Goal: Task Accomplishment & Management: Manage account settings

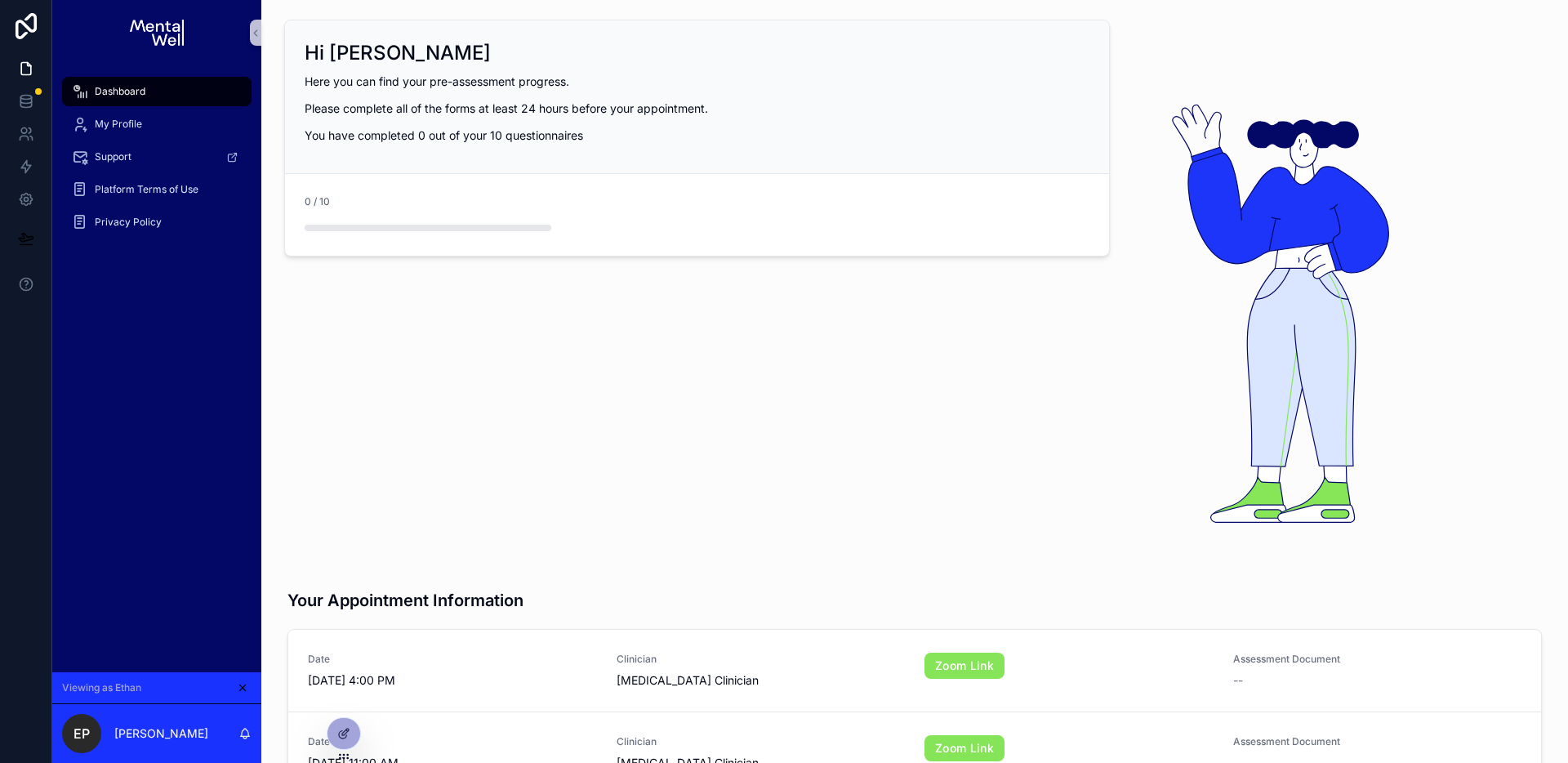
scroll to position [277, 0]
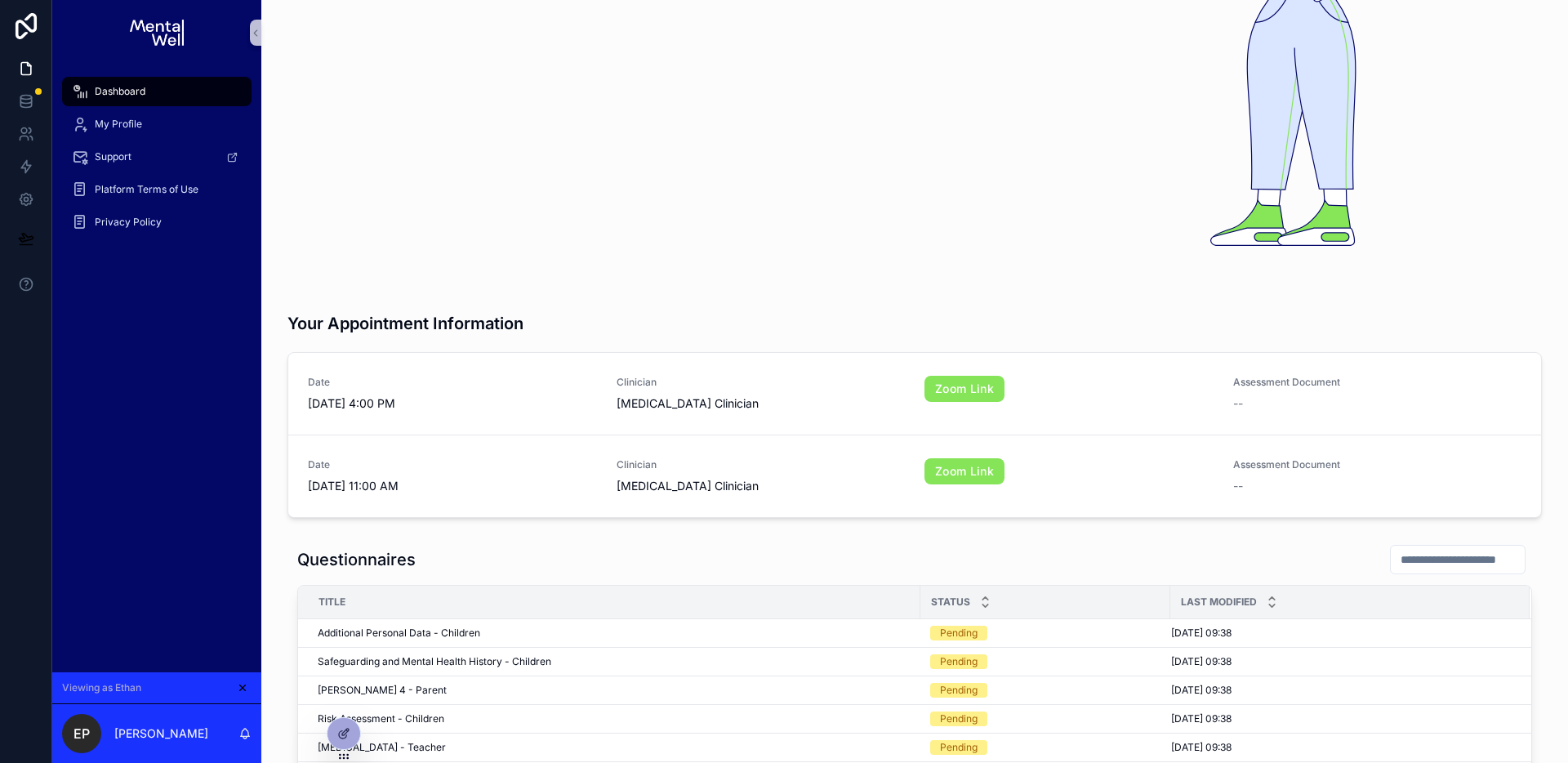
click at [1406, 320] on div "Your Appointment Information" at bounding box center [915, 317] width 1255 height 50
click at [245, 686] on icon "scrollable content" at bounding box center [242, 688] width 12 height 12
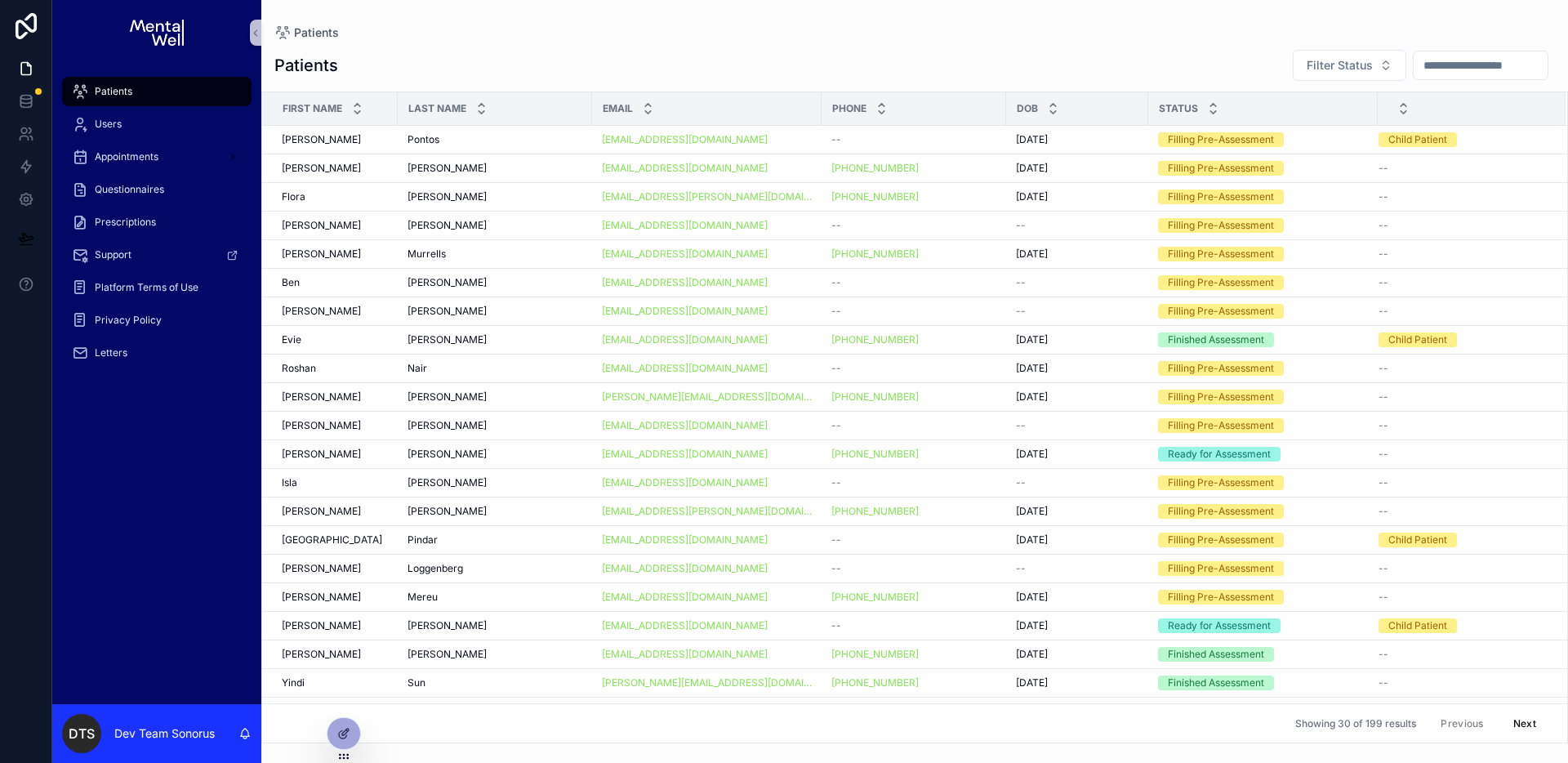
click at [137, 84] on div "Patients" at bounding box center [156, 91] width 170 height 26
click at [545, 133] on div "Pontos Pontos" at bounding box center [495, 139] width 175 height 13
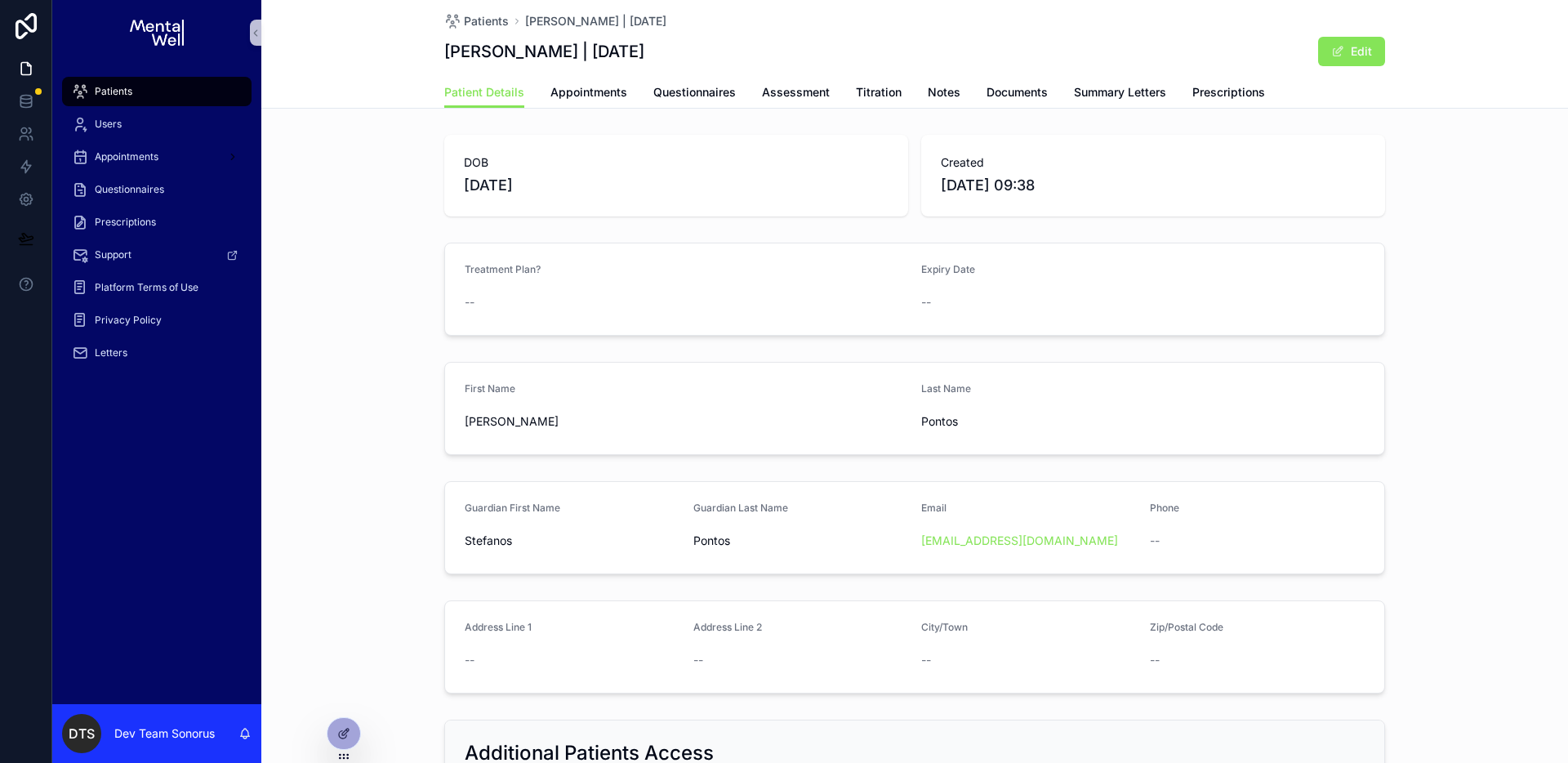
drag, startPoint x: 130, startPoint y: 90, endPoint x: 220, endPoint y: 96, distance: 90.2
click at [130, 90] on span "Patients" at bounding box center [114, 92] width 38 height 13
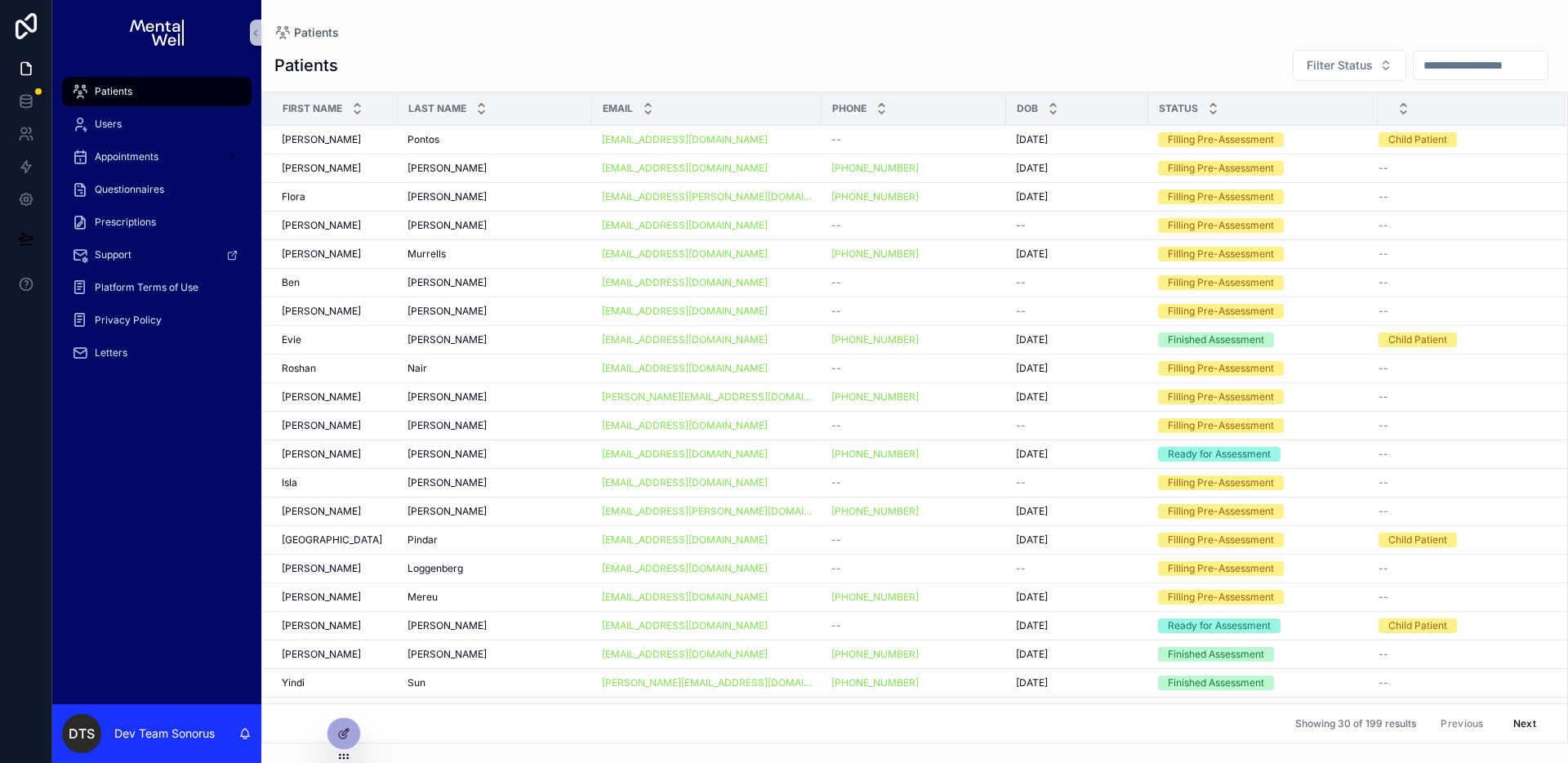
click at [1449, 68] on input "scrollable content" at bounding box center [1480, 65] width 134 height 22
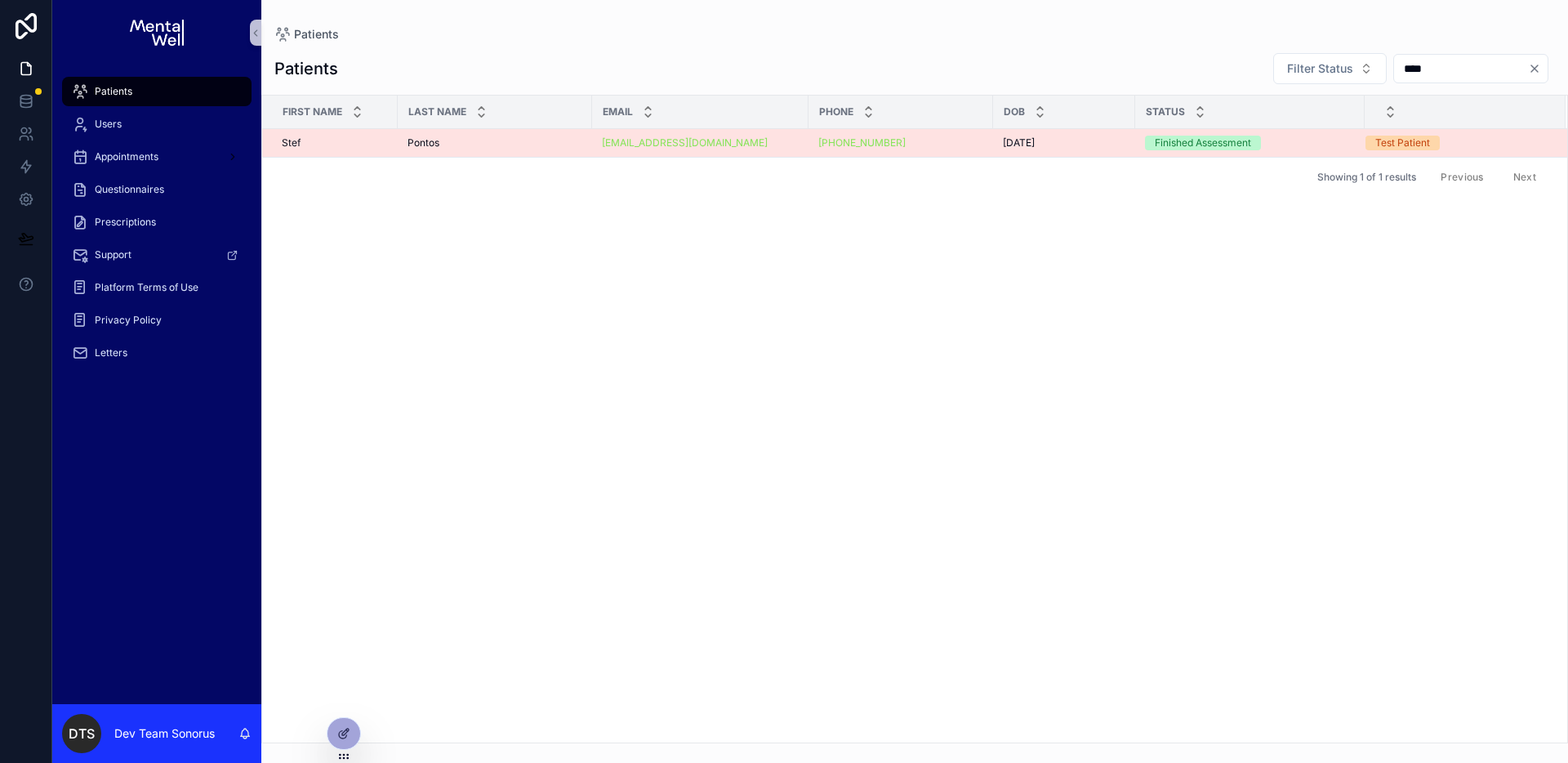
type input "****"
click at [486, 136] on div "Pontos Pontos" at bounding box center [495, 143] width 175 height 13
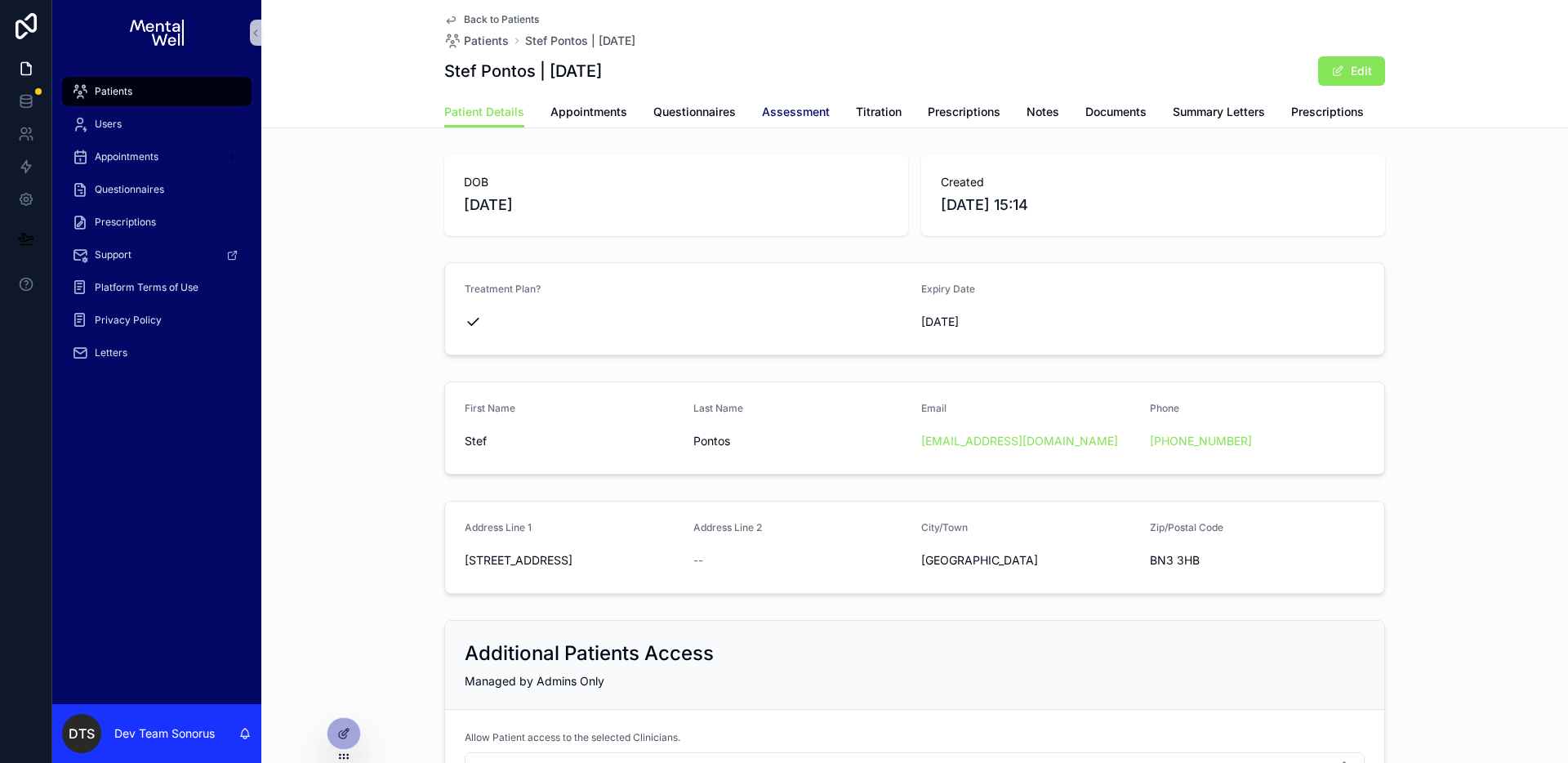
click at [773, 114] on span "Assessment" at bounding box center [796, 112] width 68 height 16
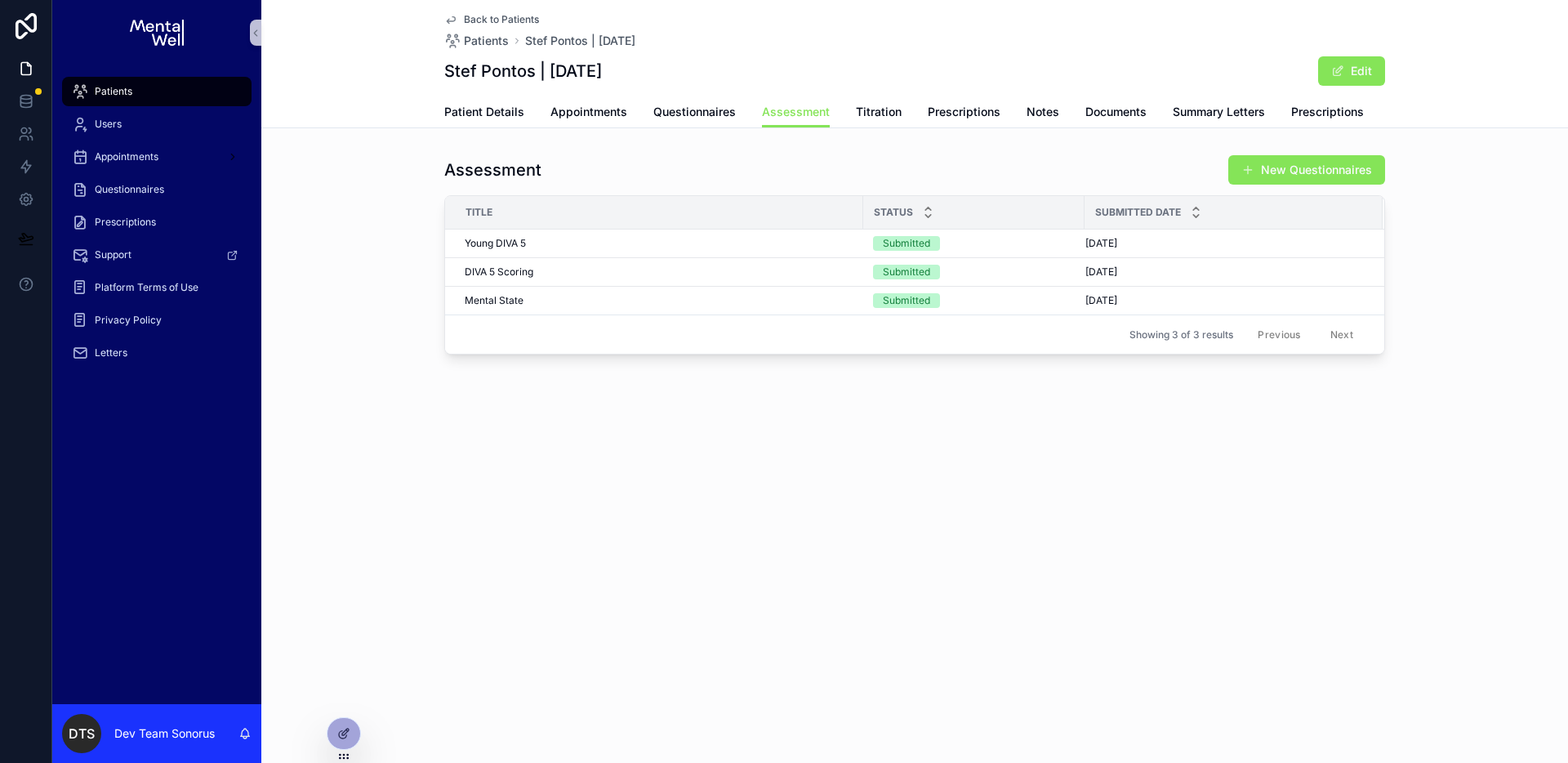
click at [1009, 478] on div "Back to Patients Patients Stef Pontos | 01/05/2010 Stef Pontos | 01/05/2010 Edi…" at bounding box center [915, 382] width 1307 height 763
click at [1336, 293] on span "Form URL" at bounding box center [1345, 286] width 47 height 13
click at [348, 729] on icon at bounding box center [345, 732] width 6 height 6
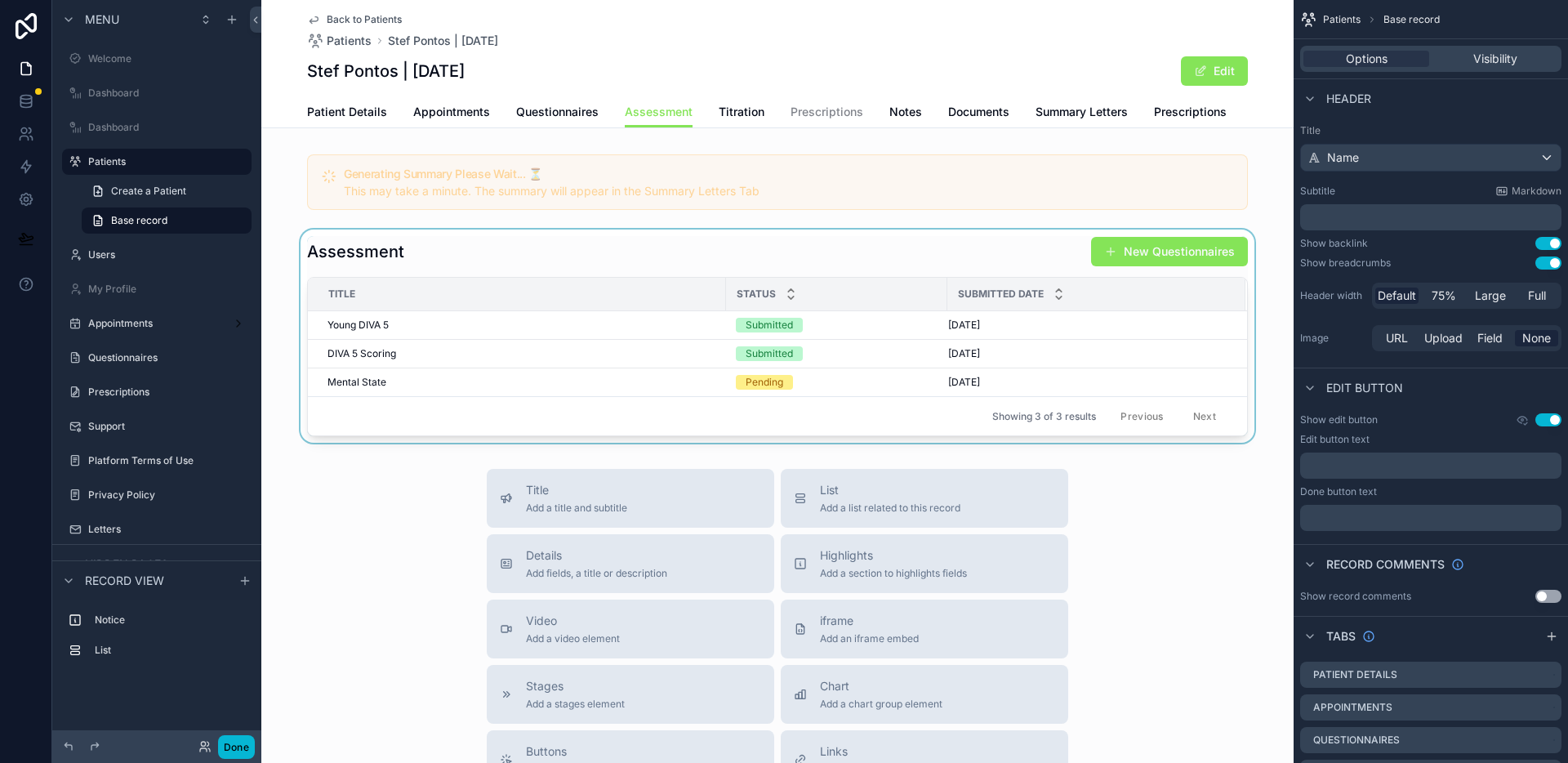
click at [751, 254] on div "scrollable content" at bounding box center [777, 337] width 1032 height 214
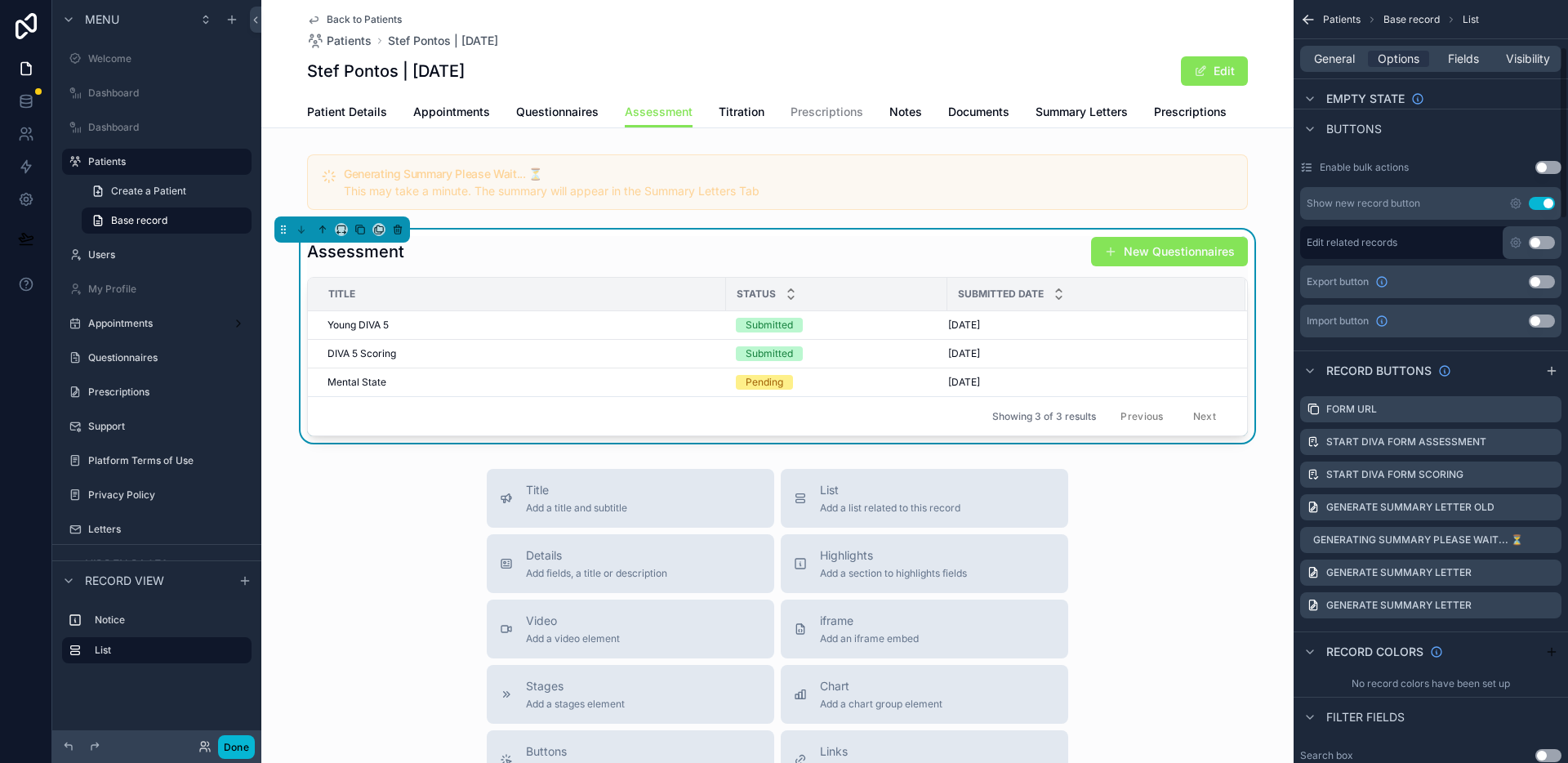
scroll to position [626, 0]
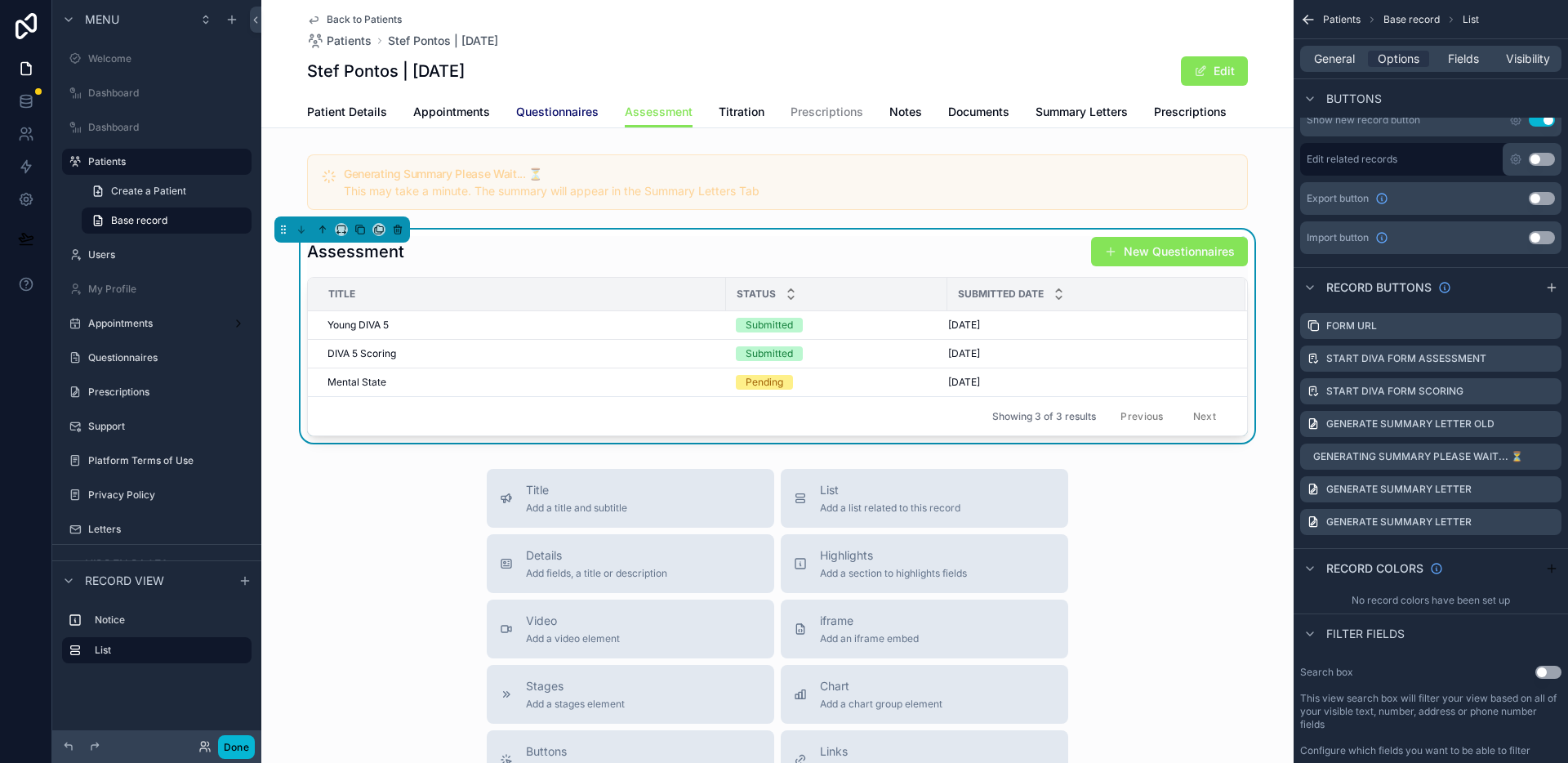
click at [543, 116] on span "Questionnaires" at bounding box center [557, 112] width 83 height 16
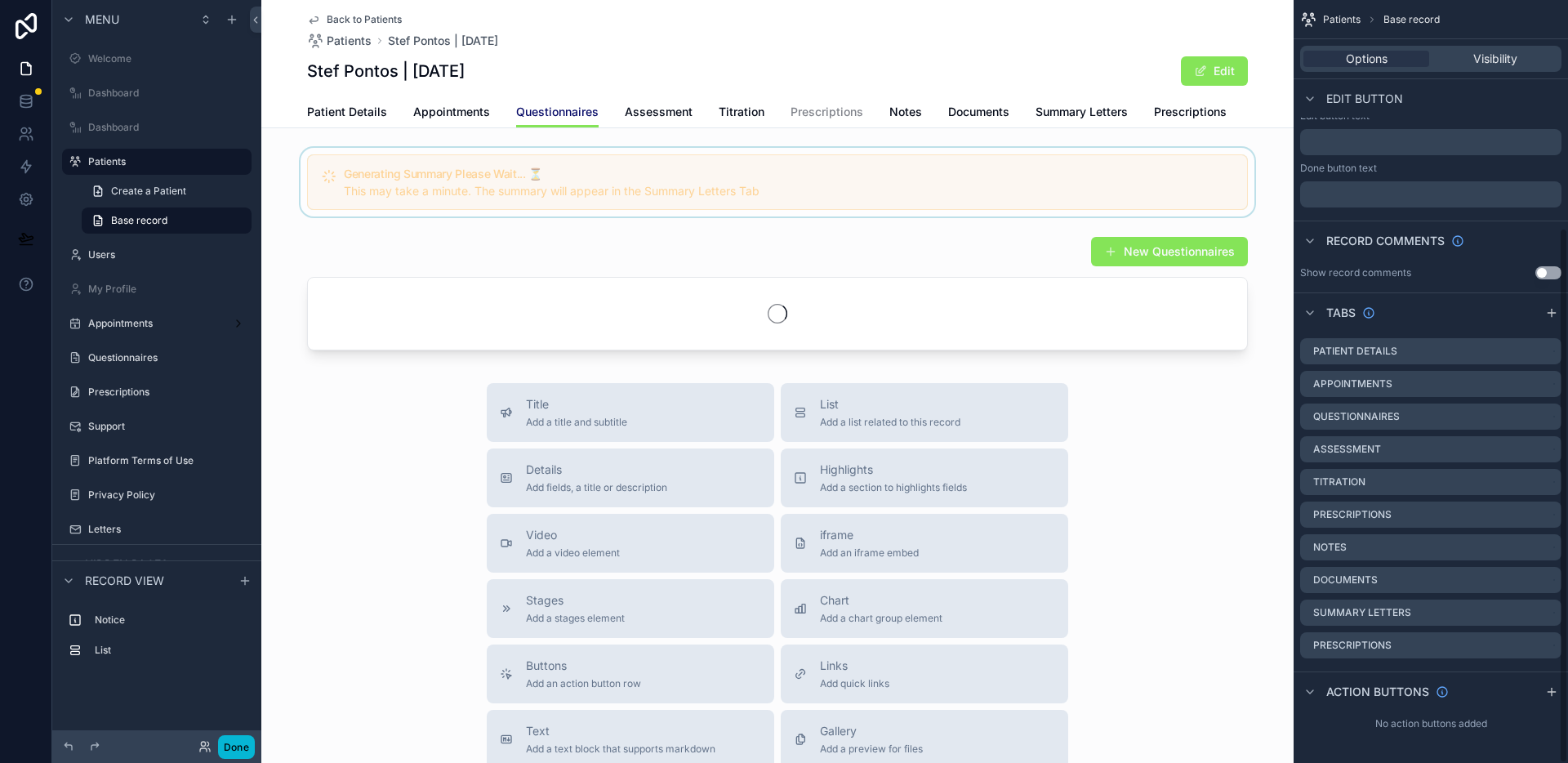
scroll to position [323, 0]
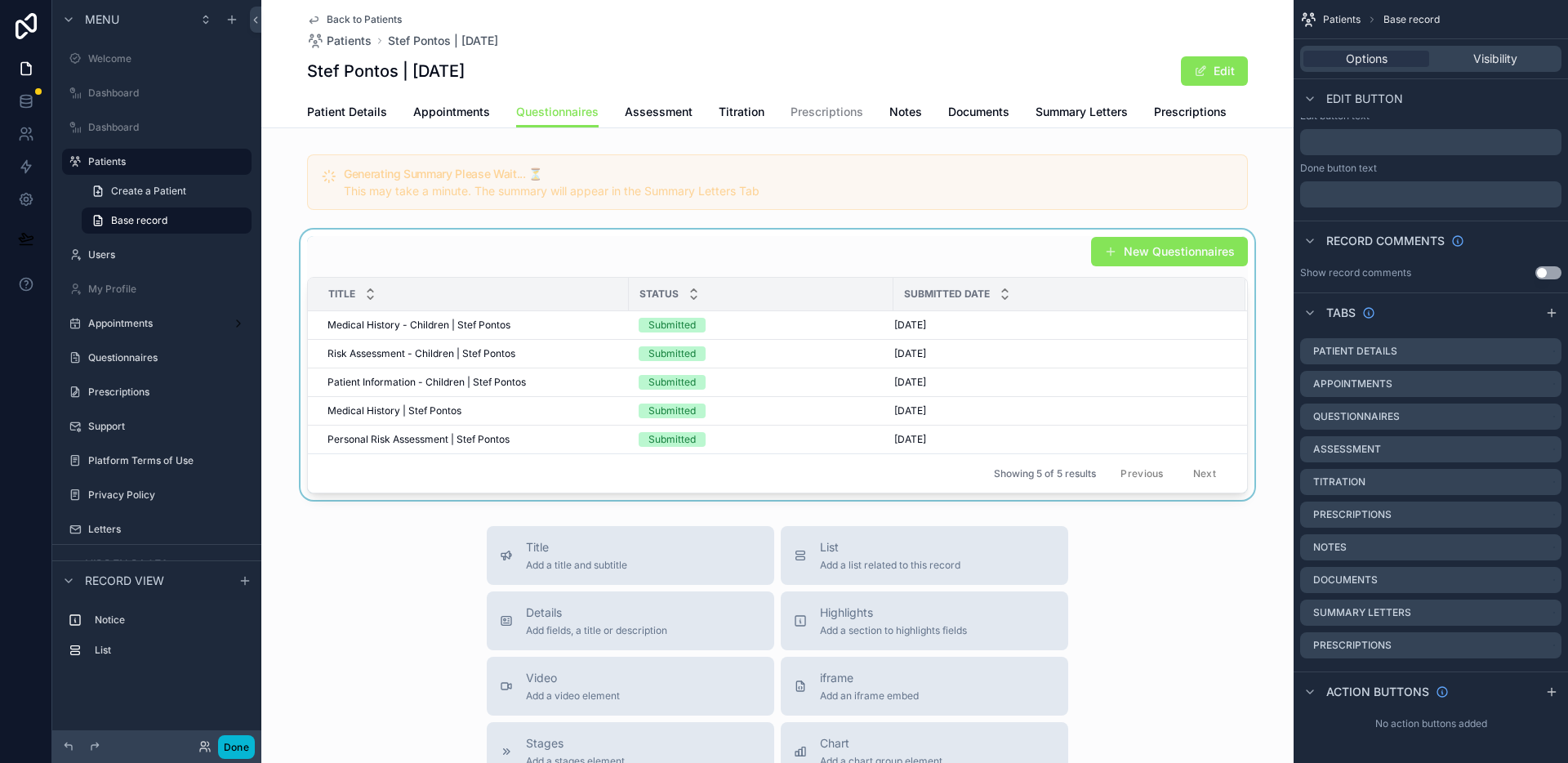
click at [758, 259] on div "scrollable content" at bounding box center [777, 364] width 1032 height 270
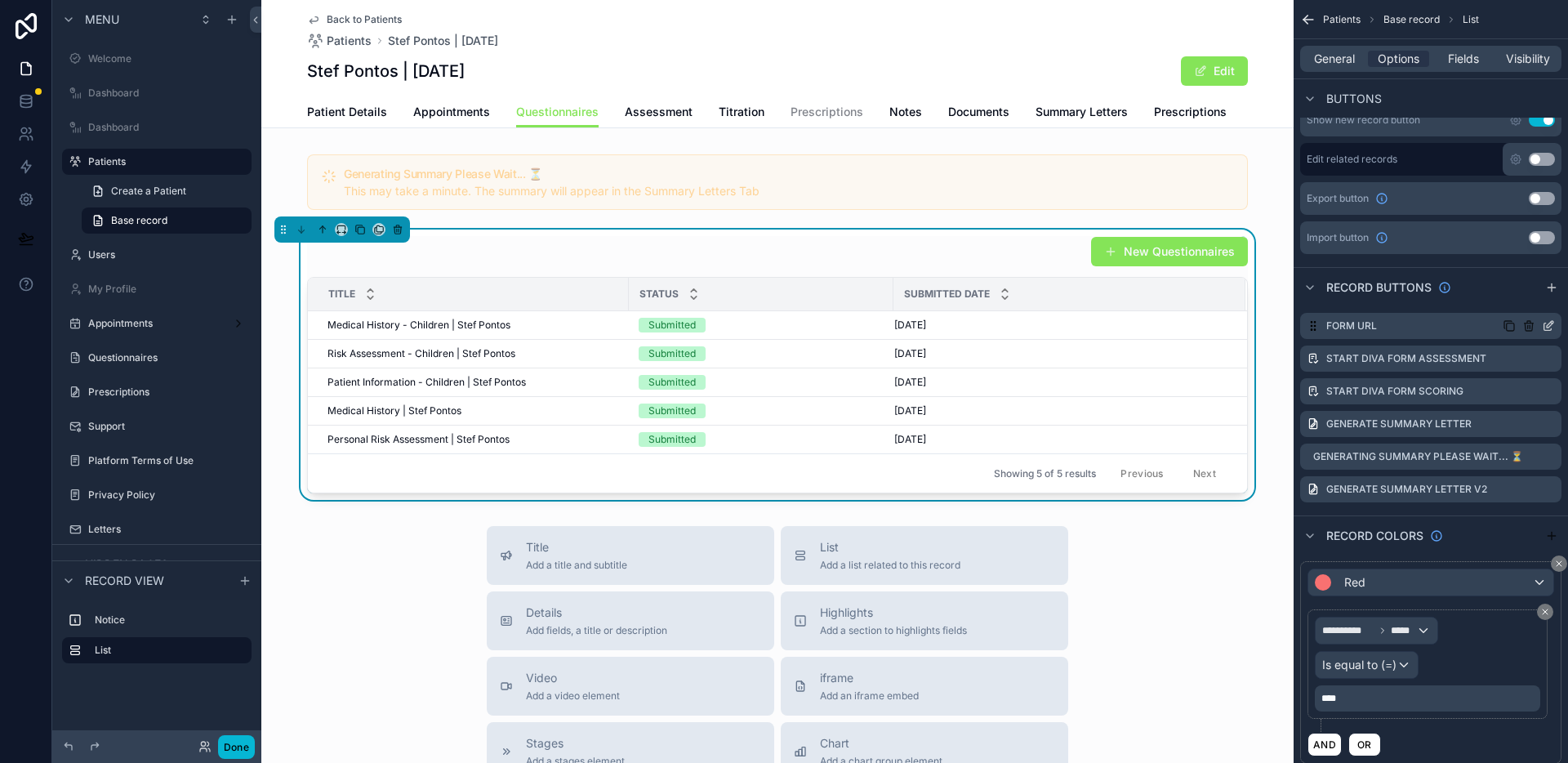
click at [1547, 326] on icon "scrollable content" at bounding box center [1550, 324] width 6 height 6
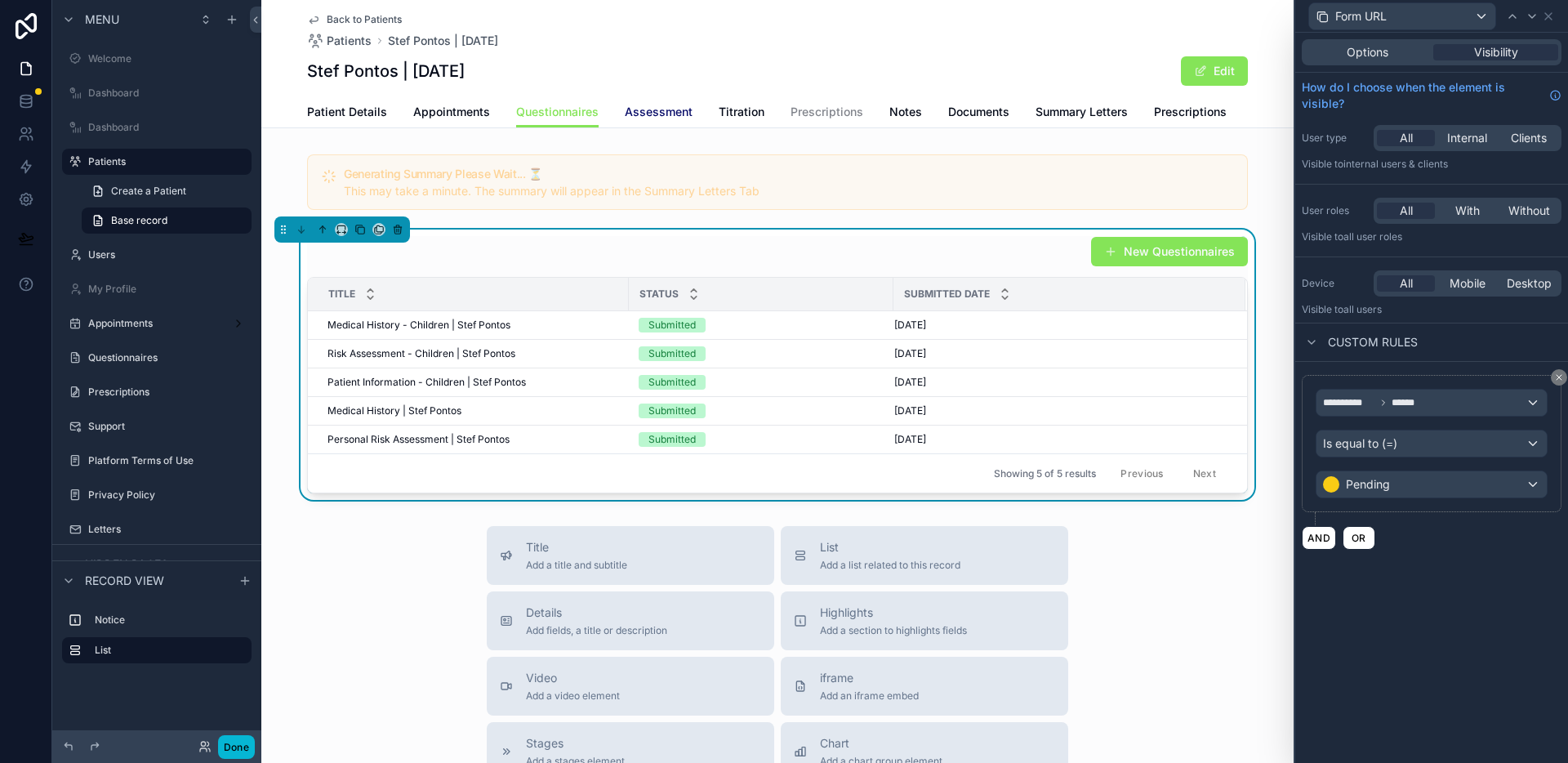
click at [633, 120] on link "Assessment" at bounding box center [659, 113] width 68 height 32
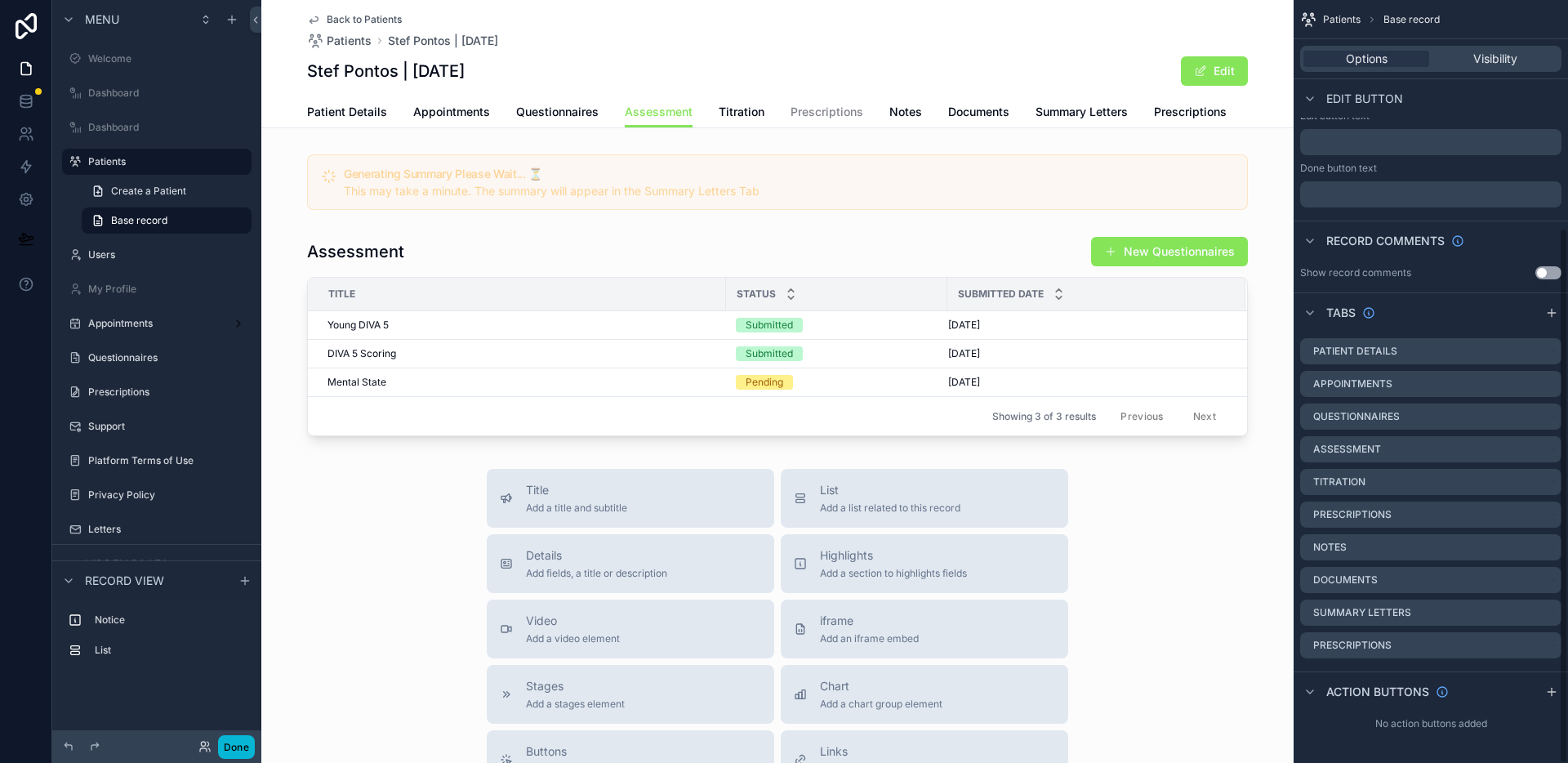
click at [695, 236] on div "scrollable content" at bounding box center [777, 337] width 1032 height 214
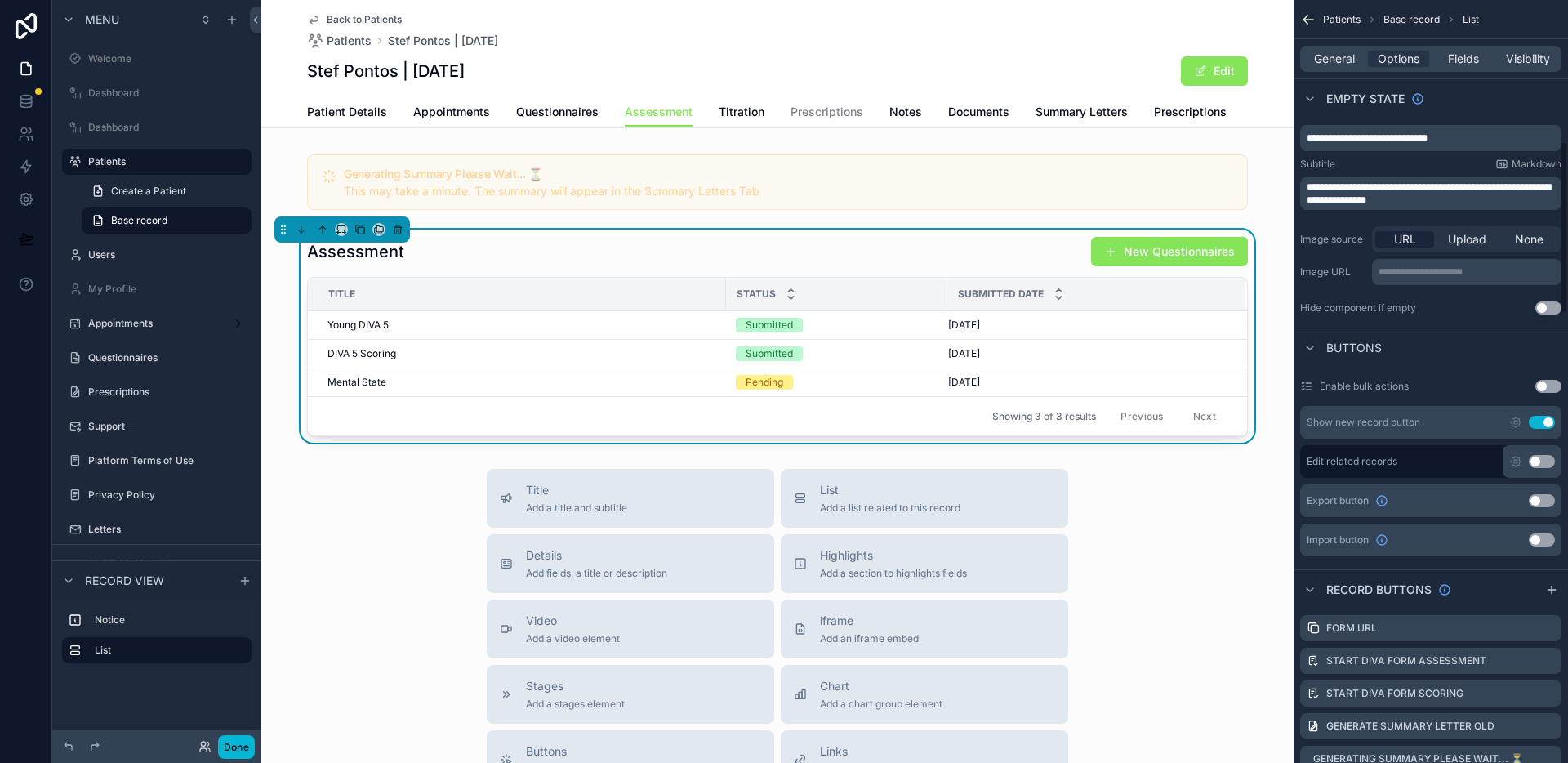
scroll to position [626, 0]
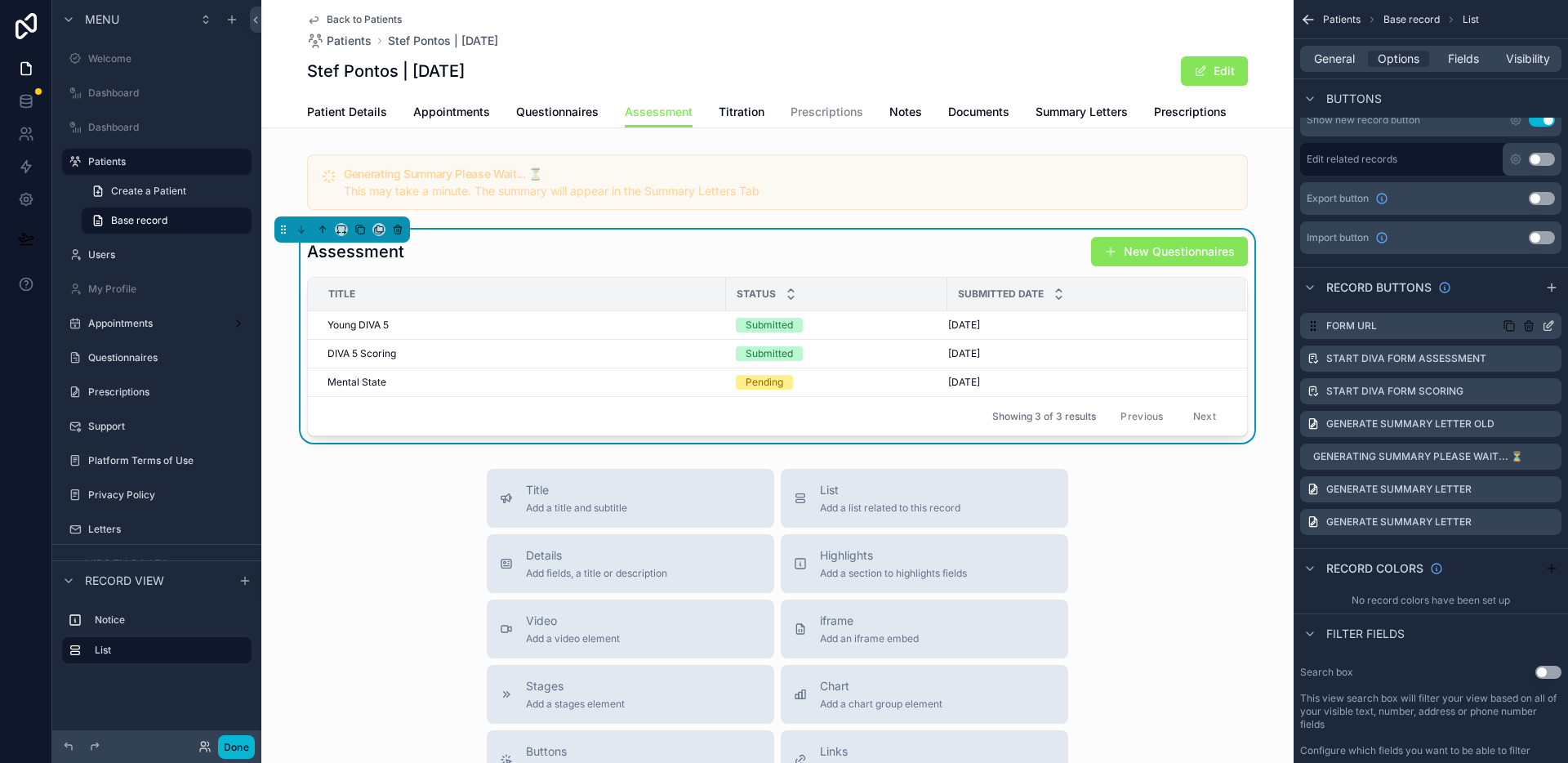
click at [1546, 327] on icon "scrollable content" at bounding box center [1548, 326] width 13 height 13
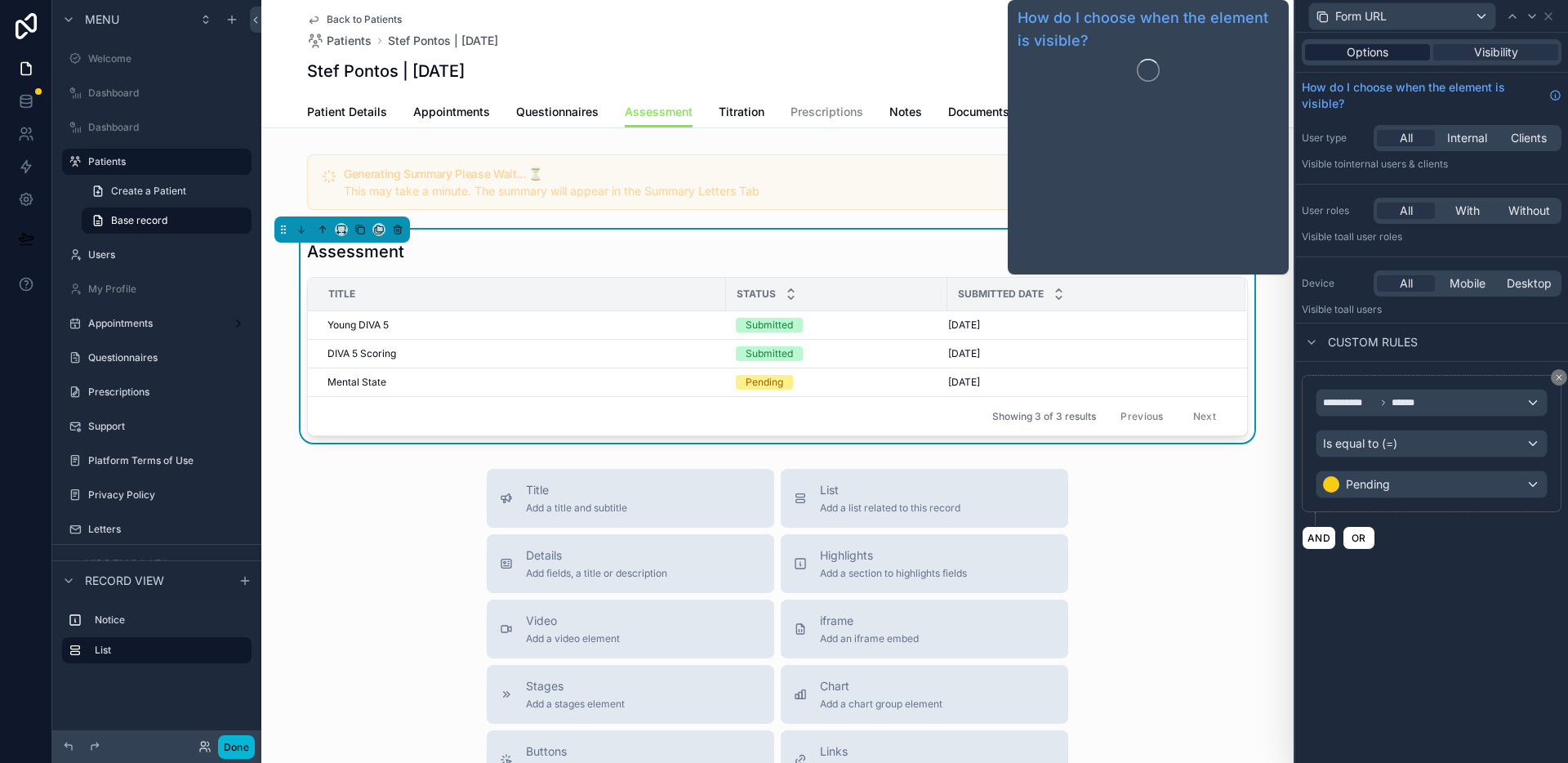
click at [1365, 55] on span "Options" at bounding box center [1368, 52] width 41 height 16
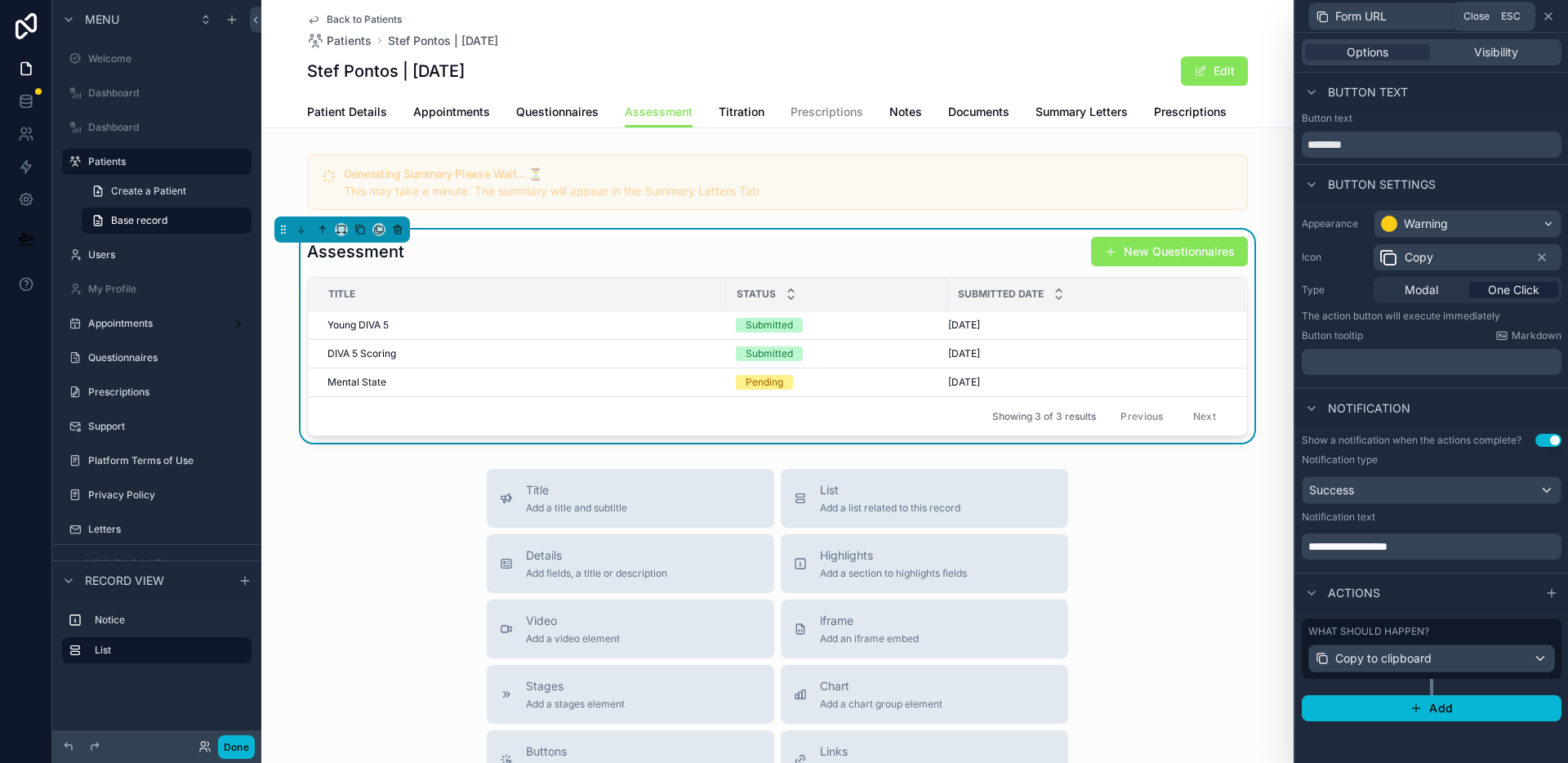
click at [1551, 17] on icon at bounding box center [1548, 16] width 13 height 13
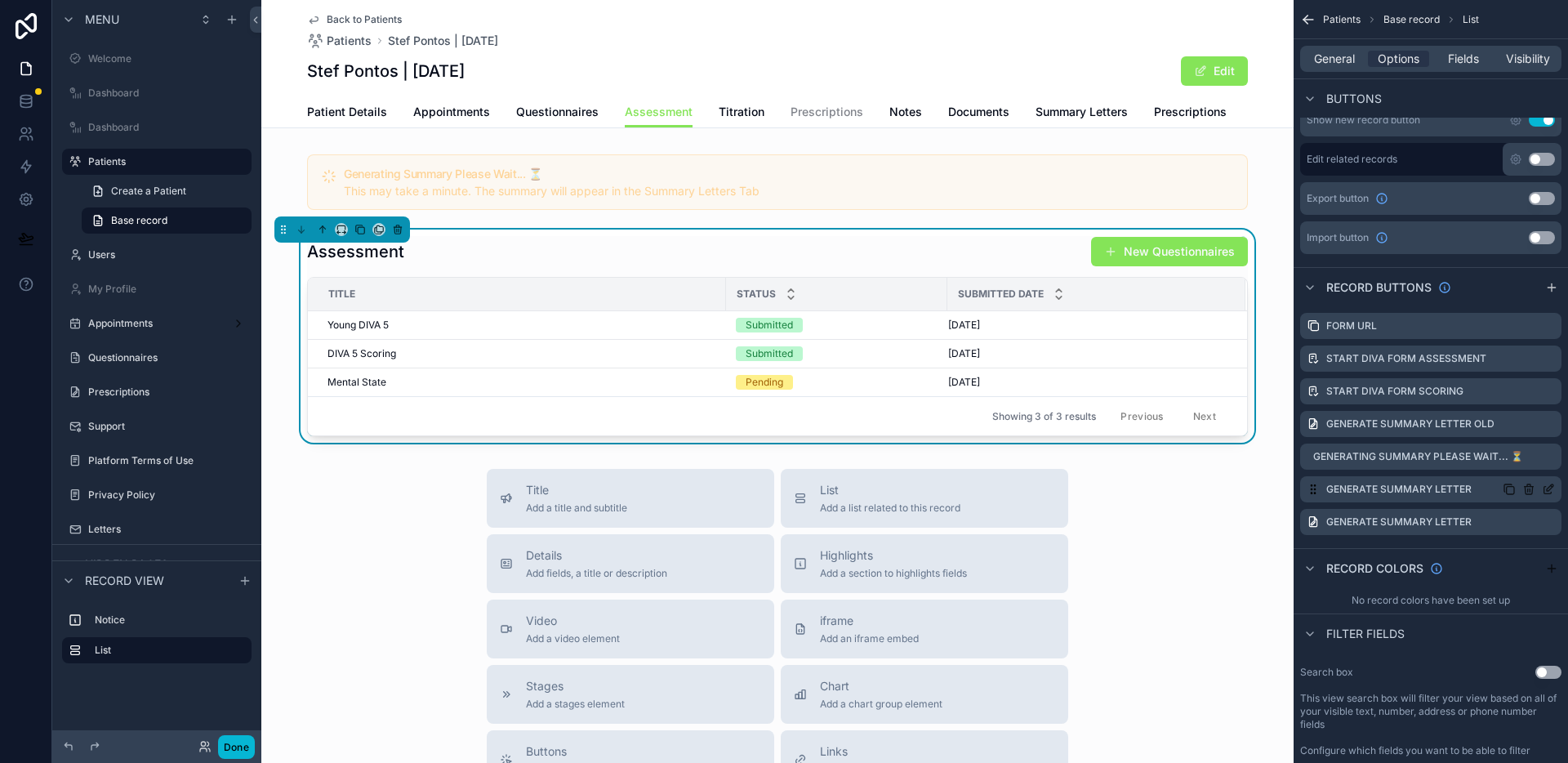
scroll to position [647, 0]
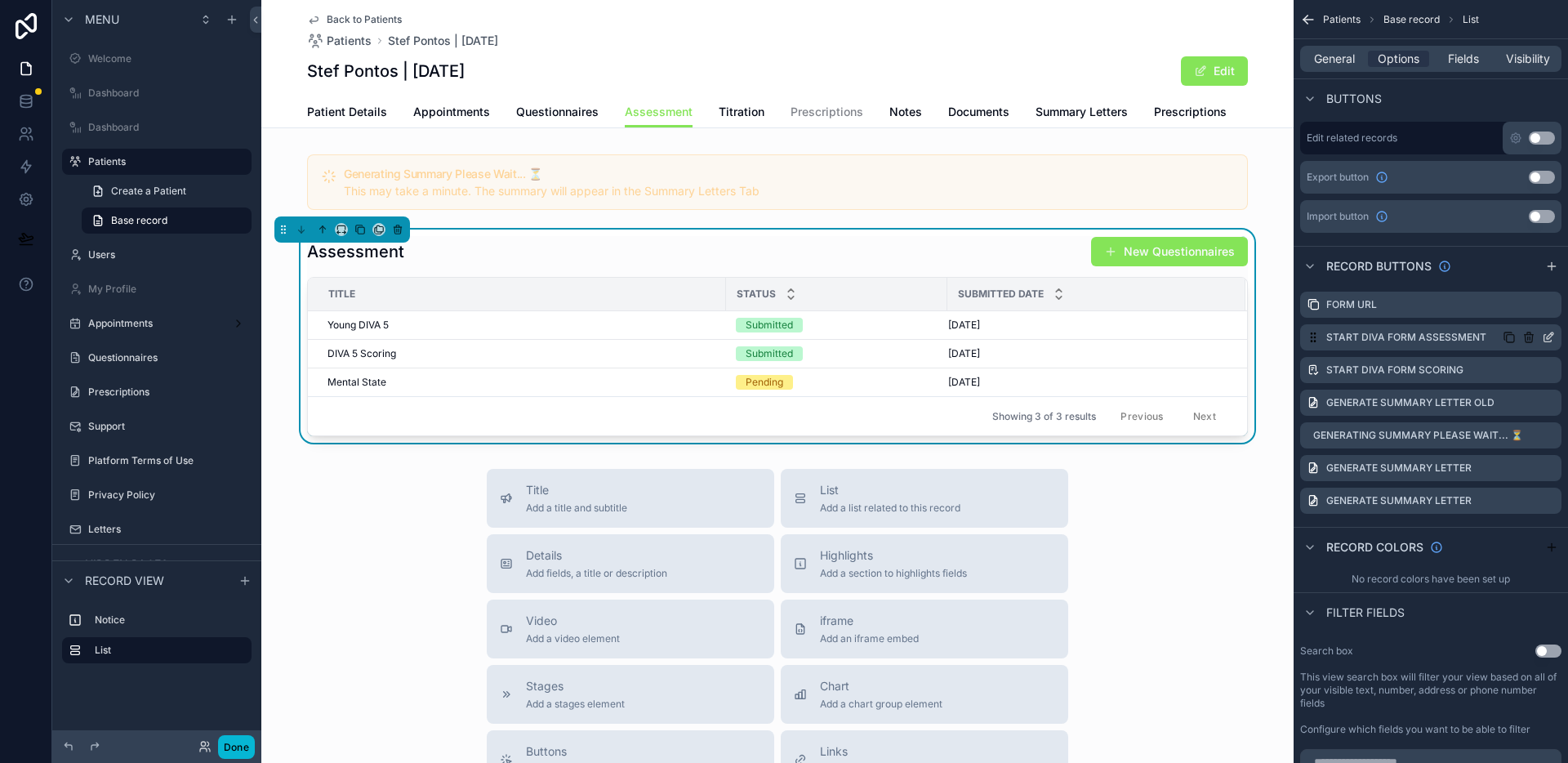
click at [1547, 337] on icon "scrollable content" at bounding box center [1550, 335] width 6 height 6
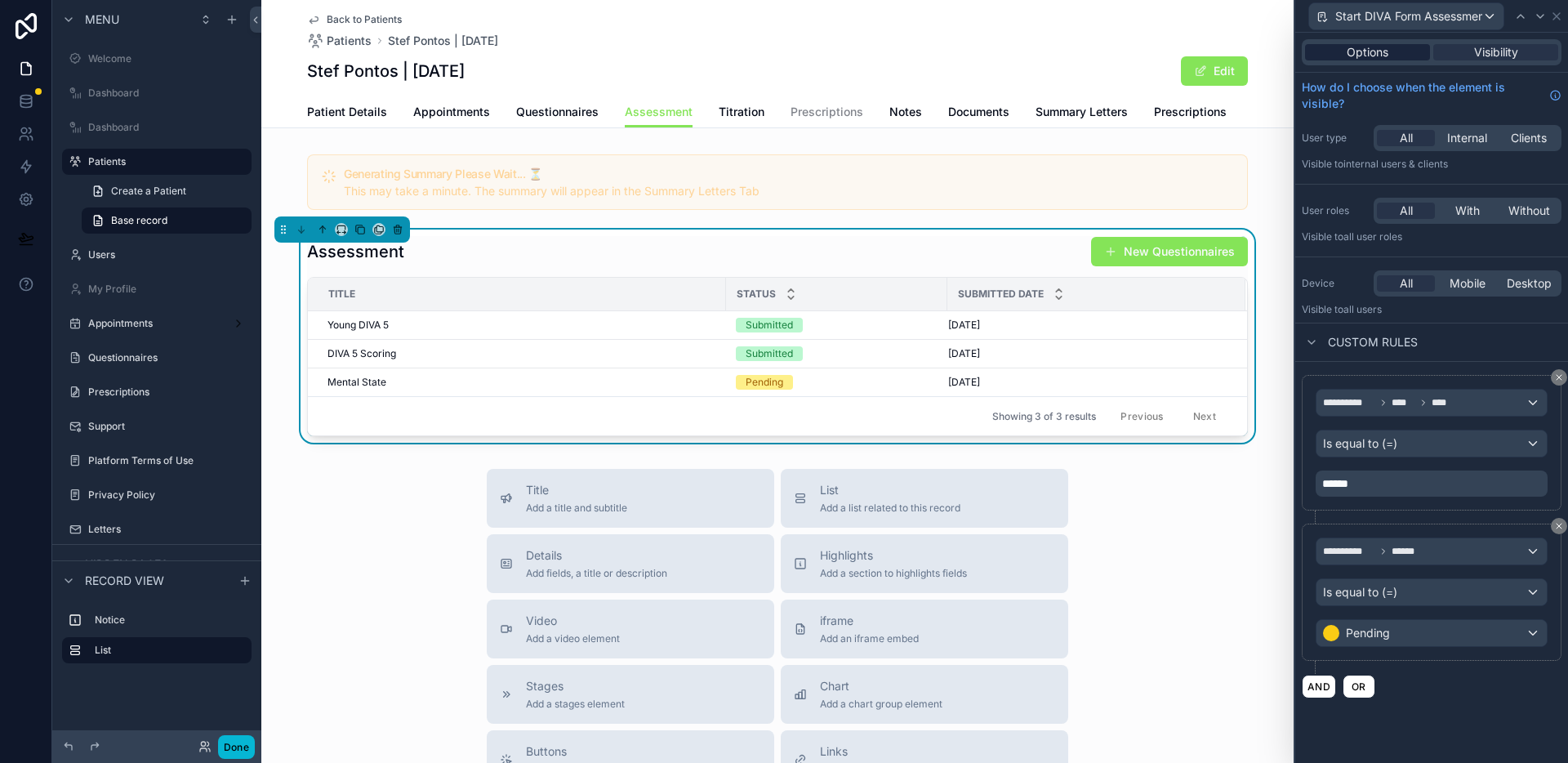
click at [1365, 49] on span "Options" at bounding box center [1368, 52] width 41 height 16
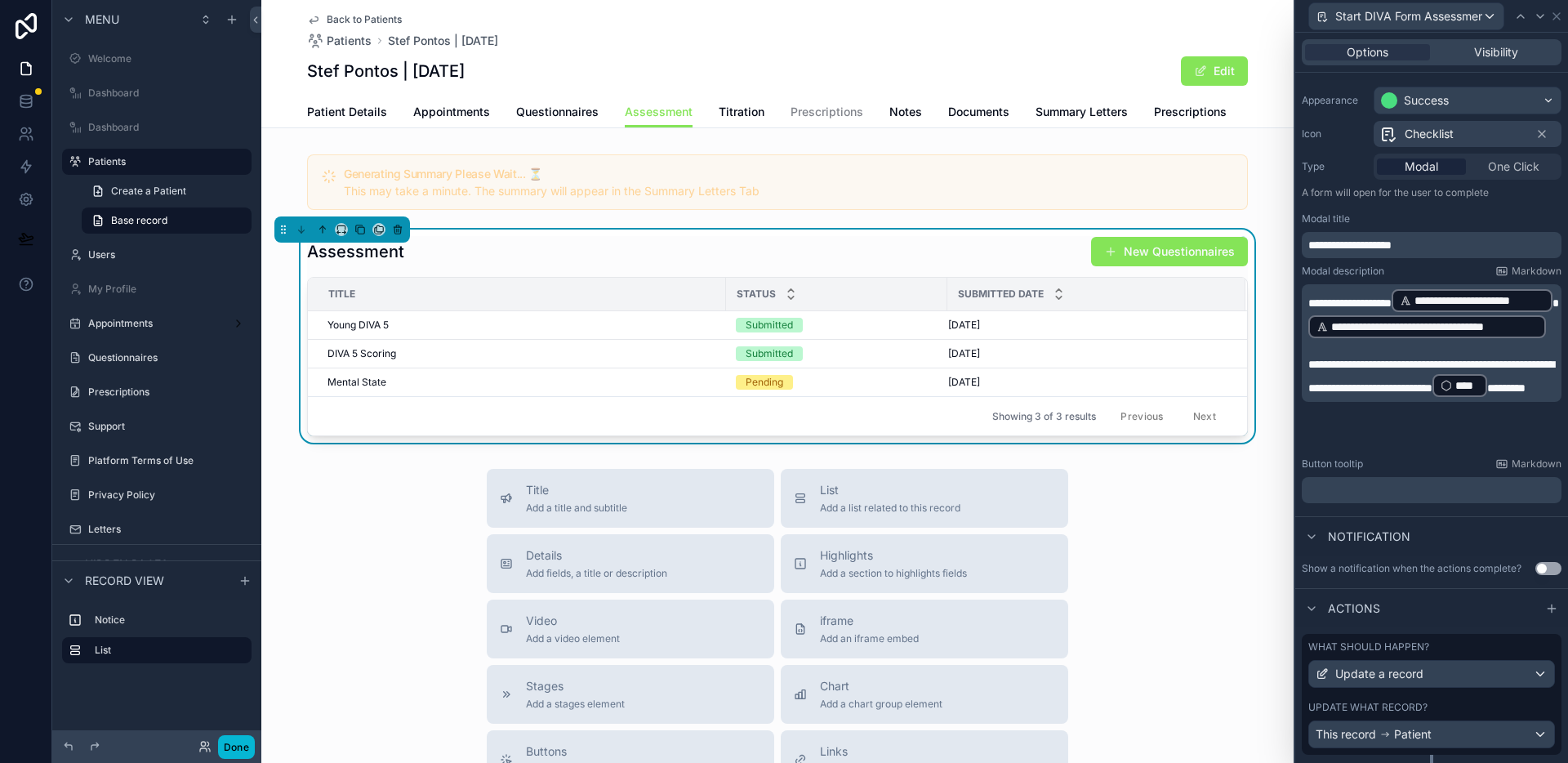
scroll to position [241, 0]
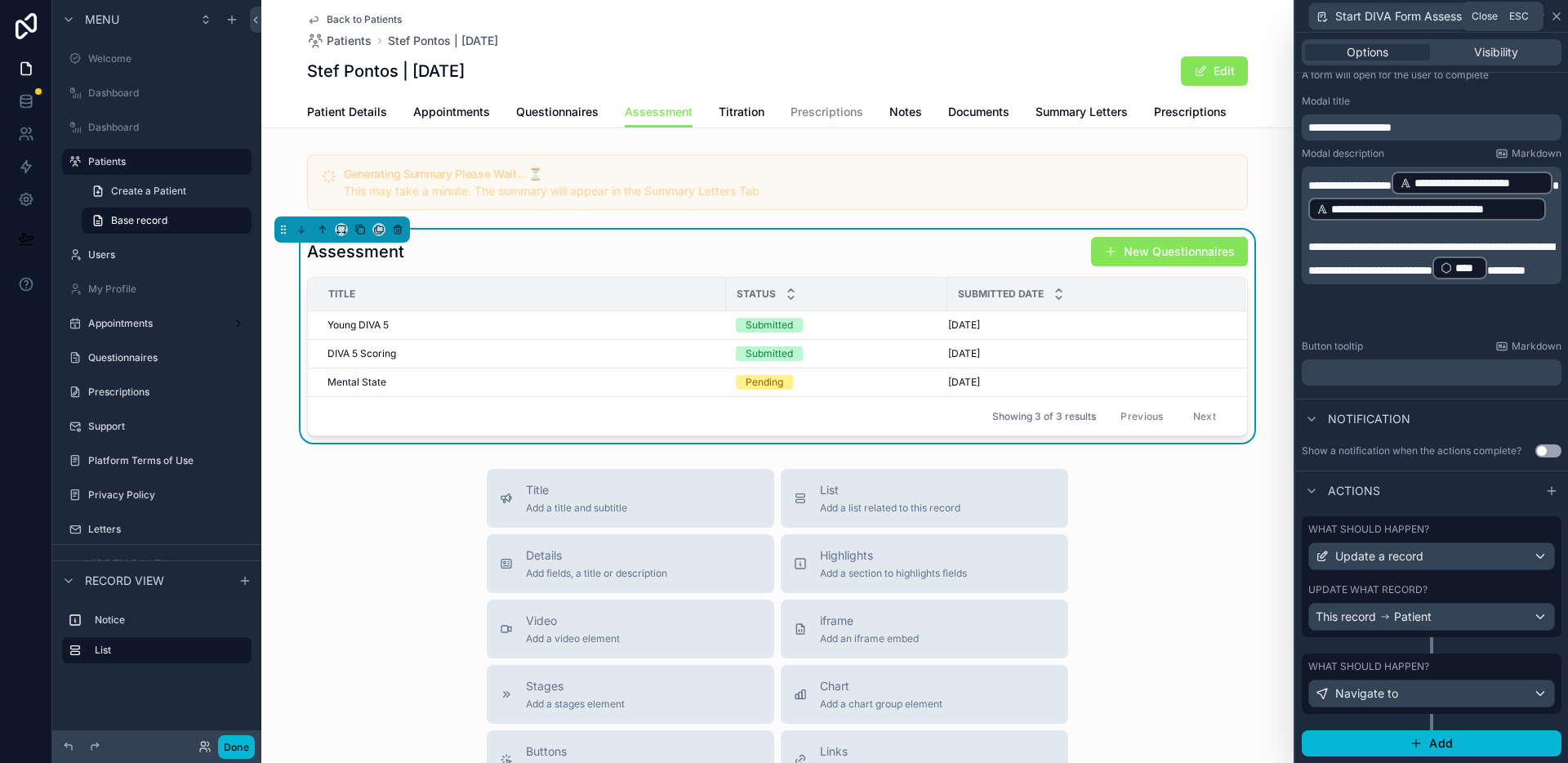
click at [1557, 12] on icon at bounding box center [1556, 16] width 13 height 13
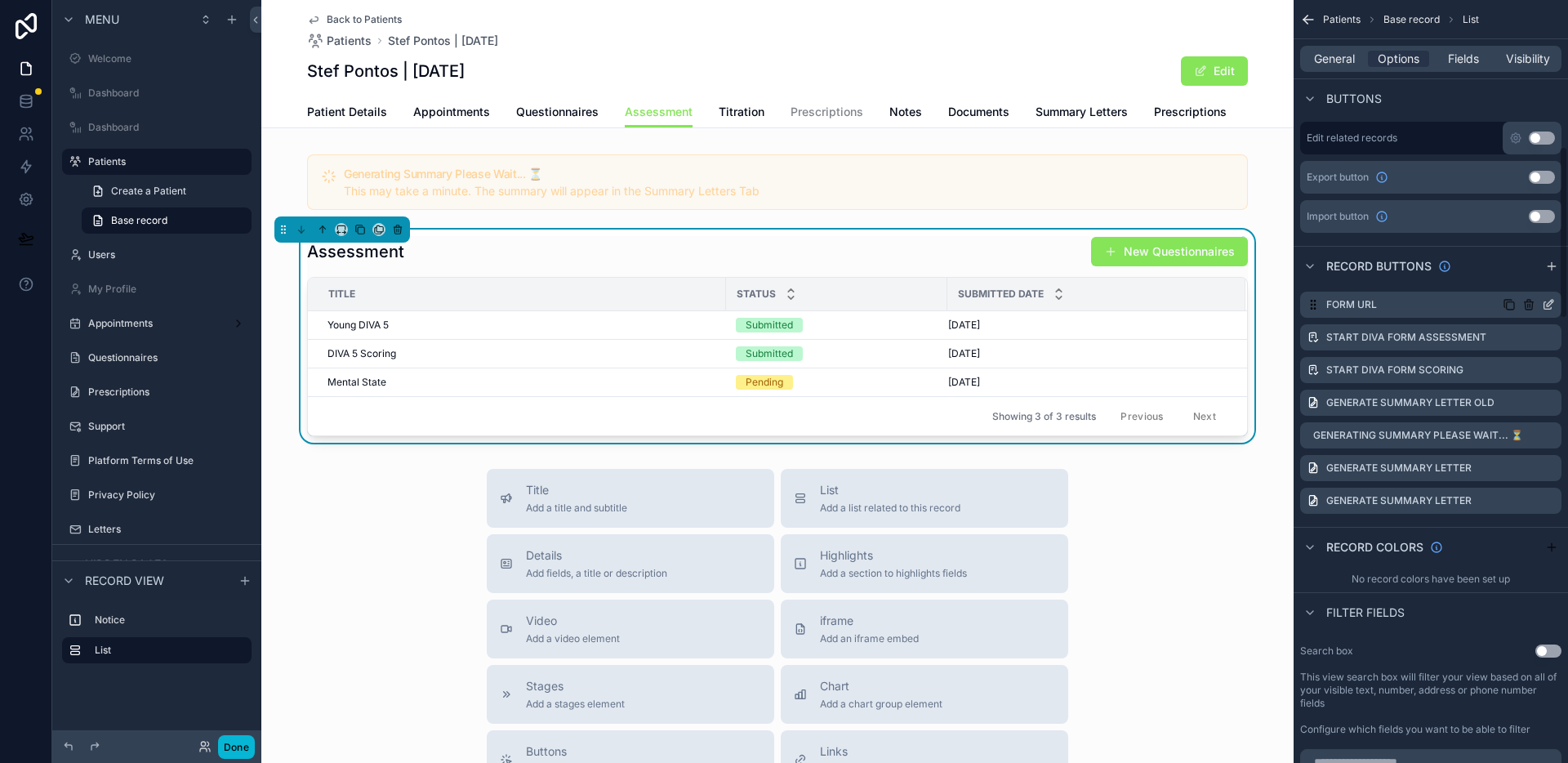
click at [1550, 307] on icon "scrollable content" at bounding box center [1548, 306] width 7 height 7
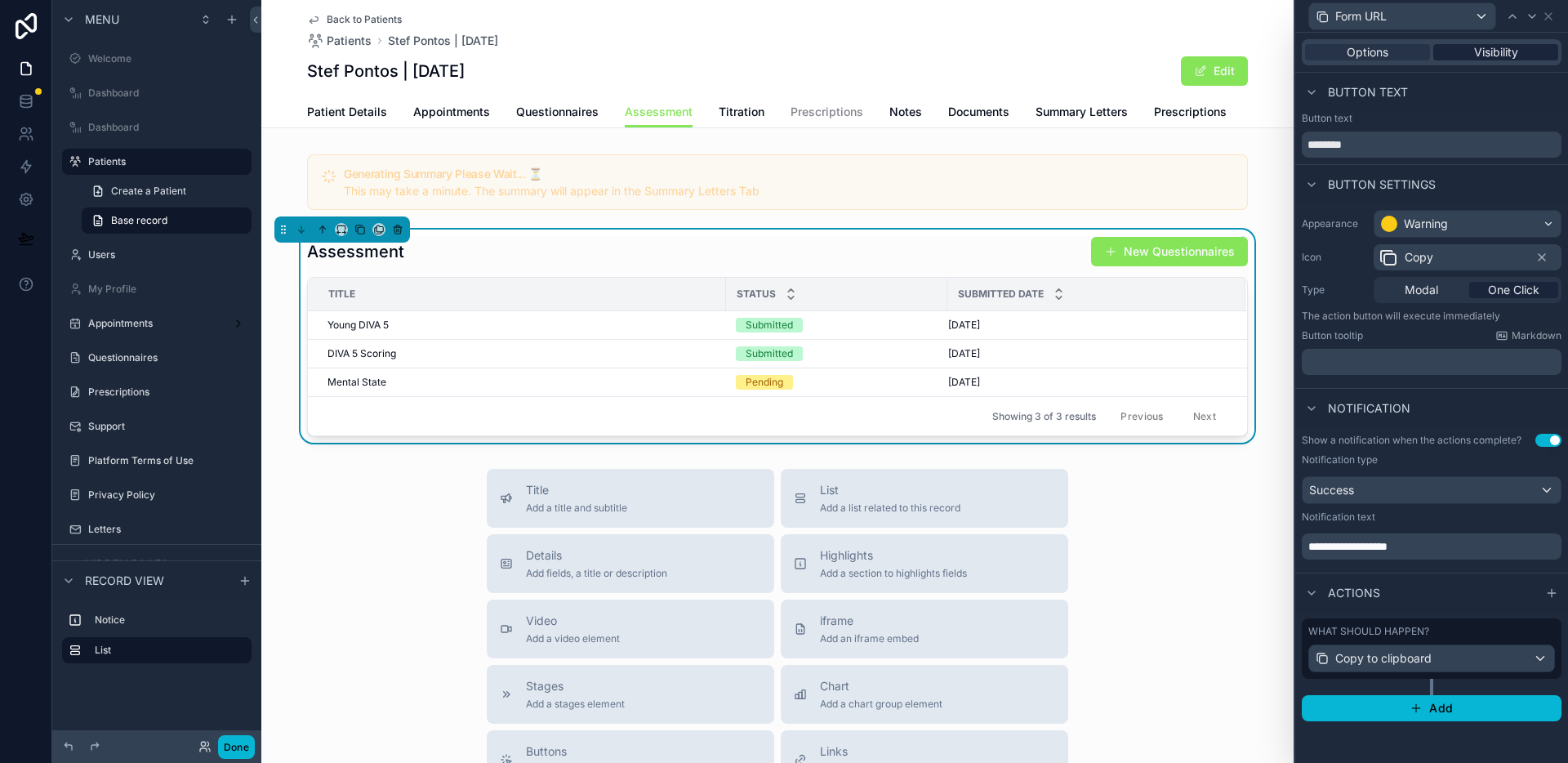
click at [1497, 56] on span "Visibility" at bounding box center [1496, 52] width 44 height 16
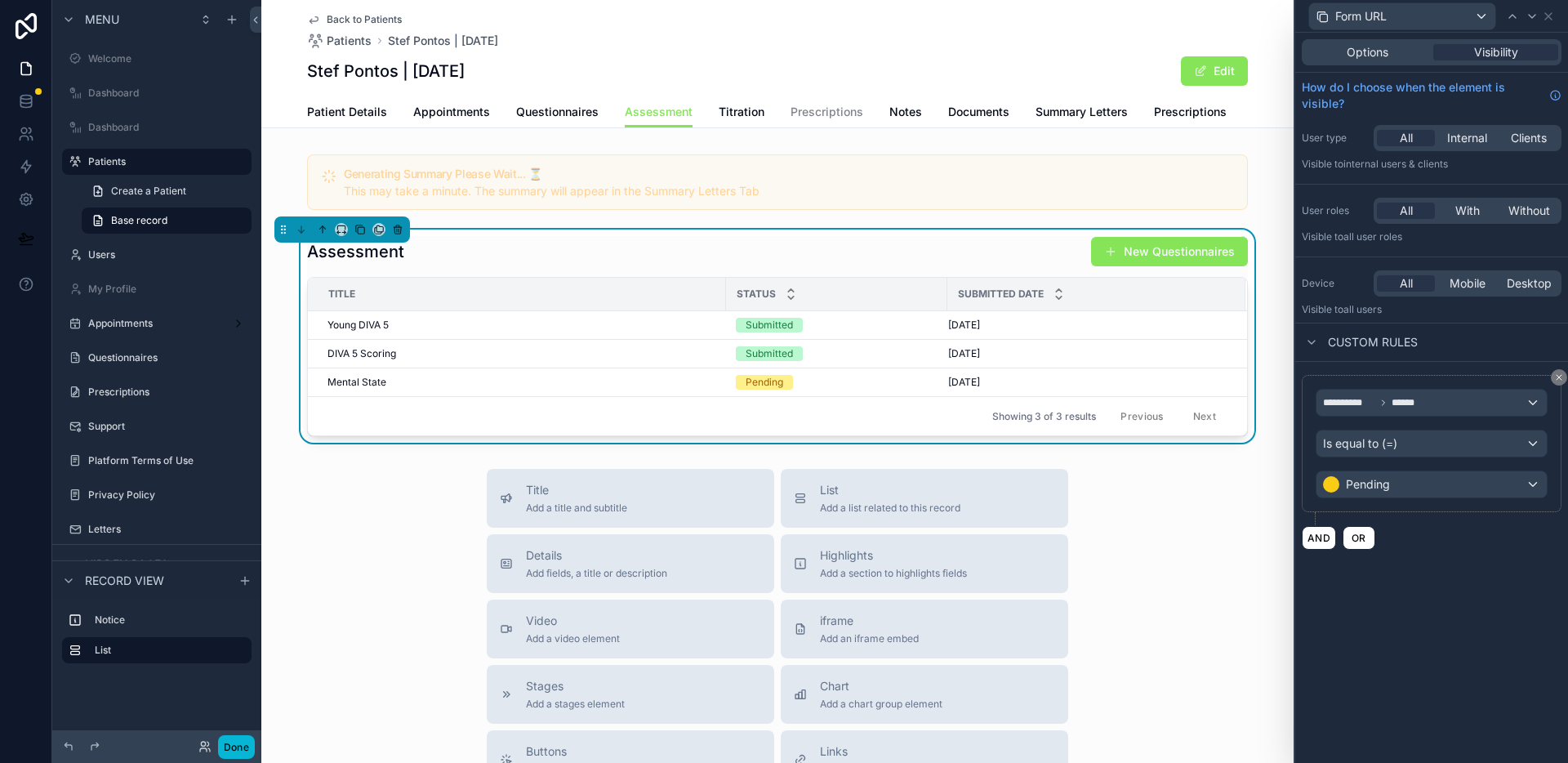
click at [1373, 60] on div "Options Visibility" at bounding box center [1432, 52] width 259 height 26
click at [1377, 52] on span "Options" at bounding box center [1368, 52] width 41 height 16
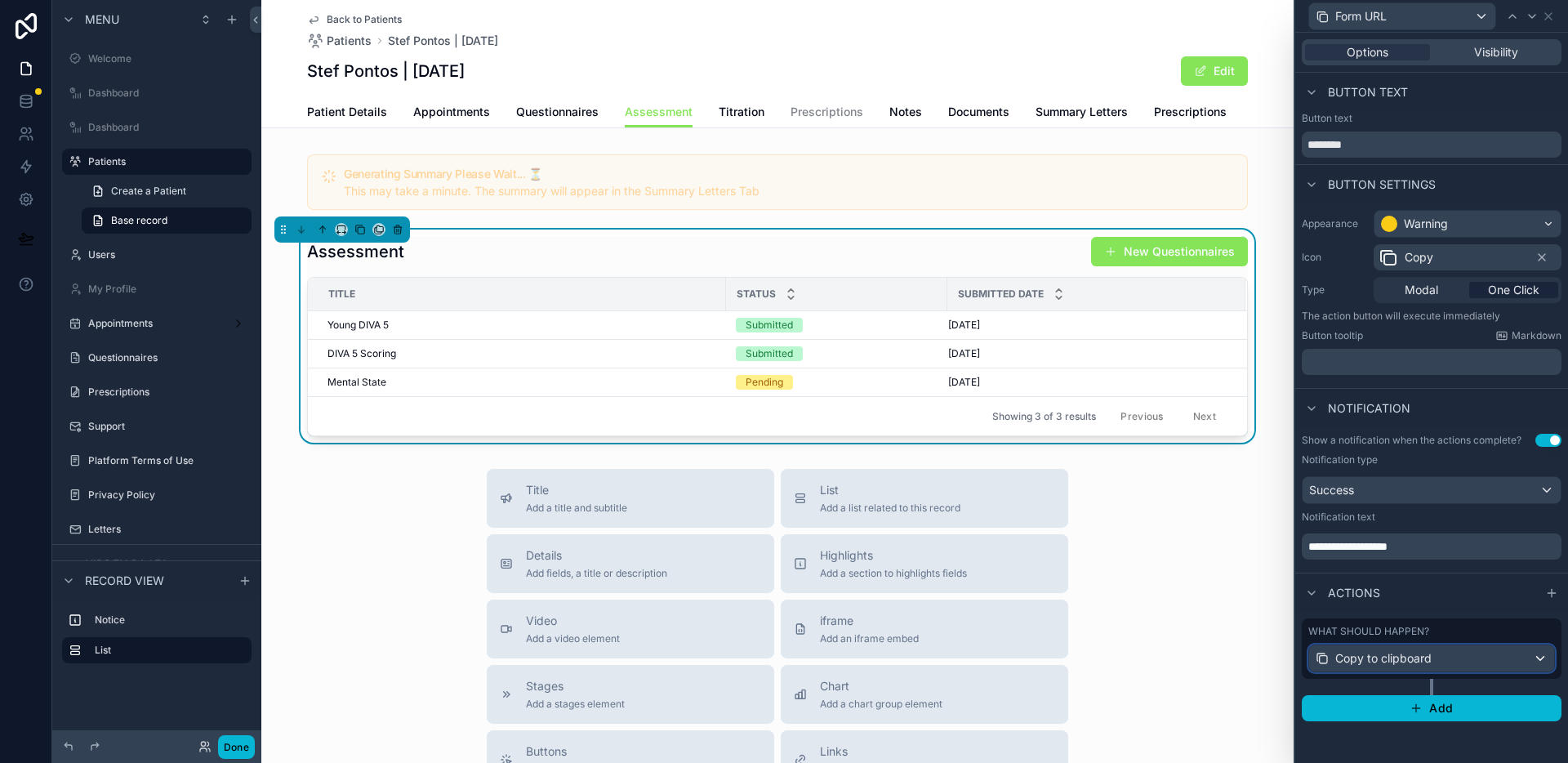
click at [1494, 653] on div "Copy to clipboard" at bounding box center [1432, 658] width 245 height 26
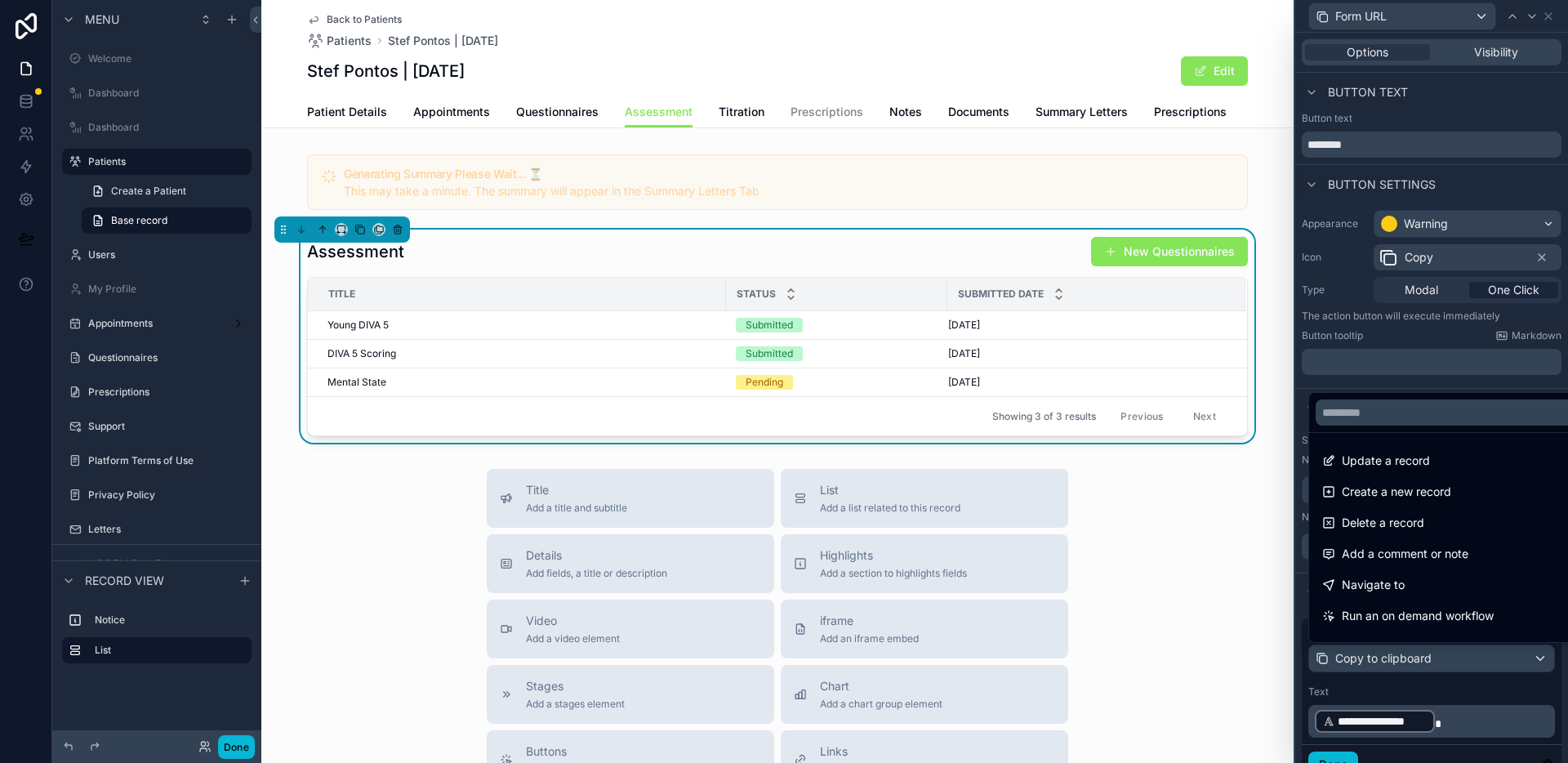
click at [1450, 700] on div at bounding box center [1432, 382] width 273 height 763
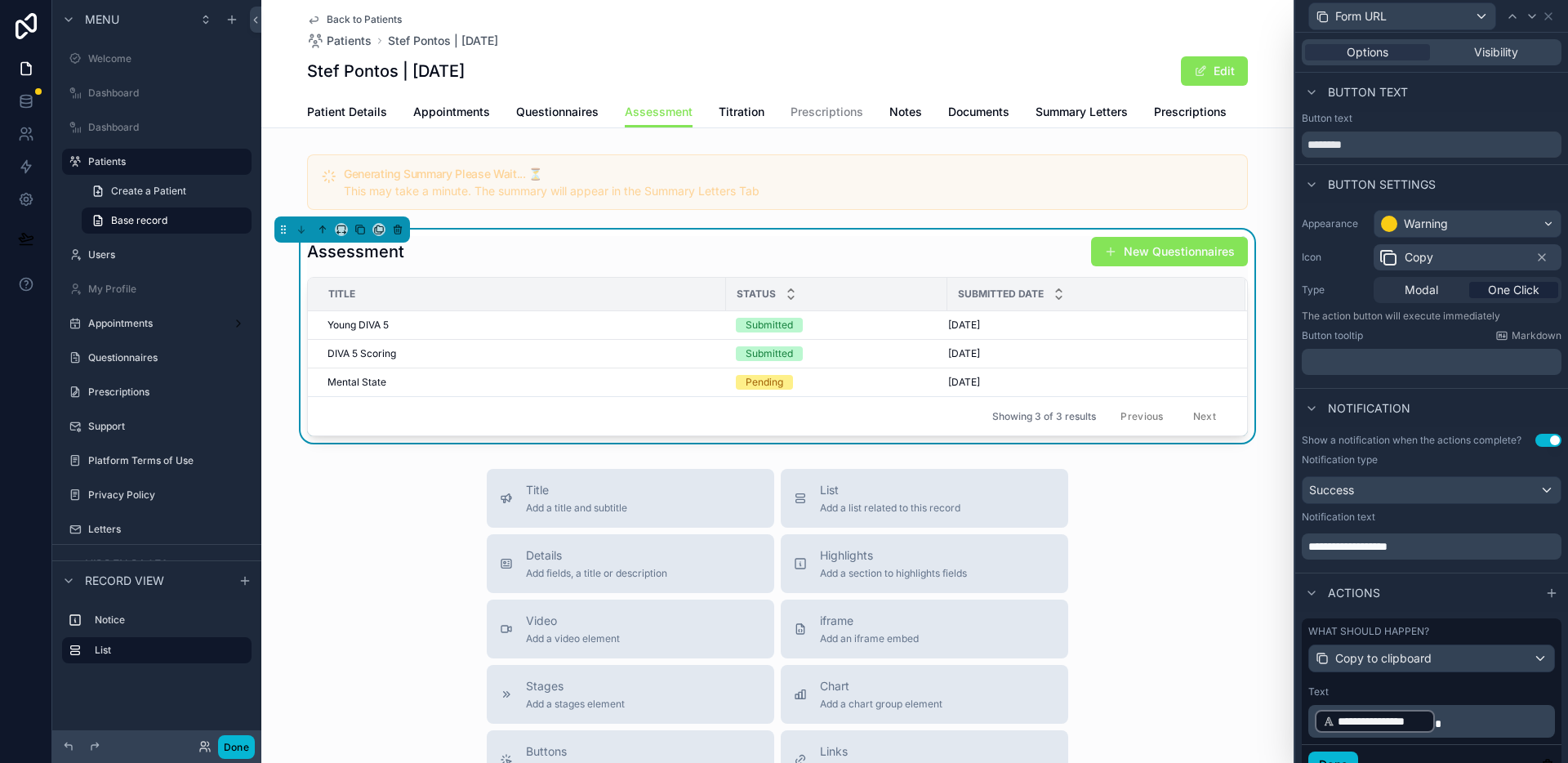
scroll to position [69, 0]
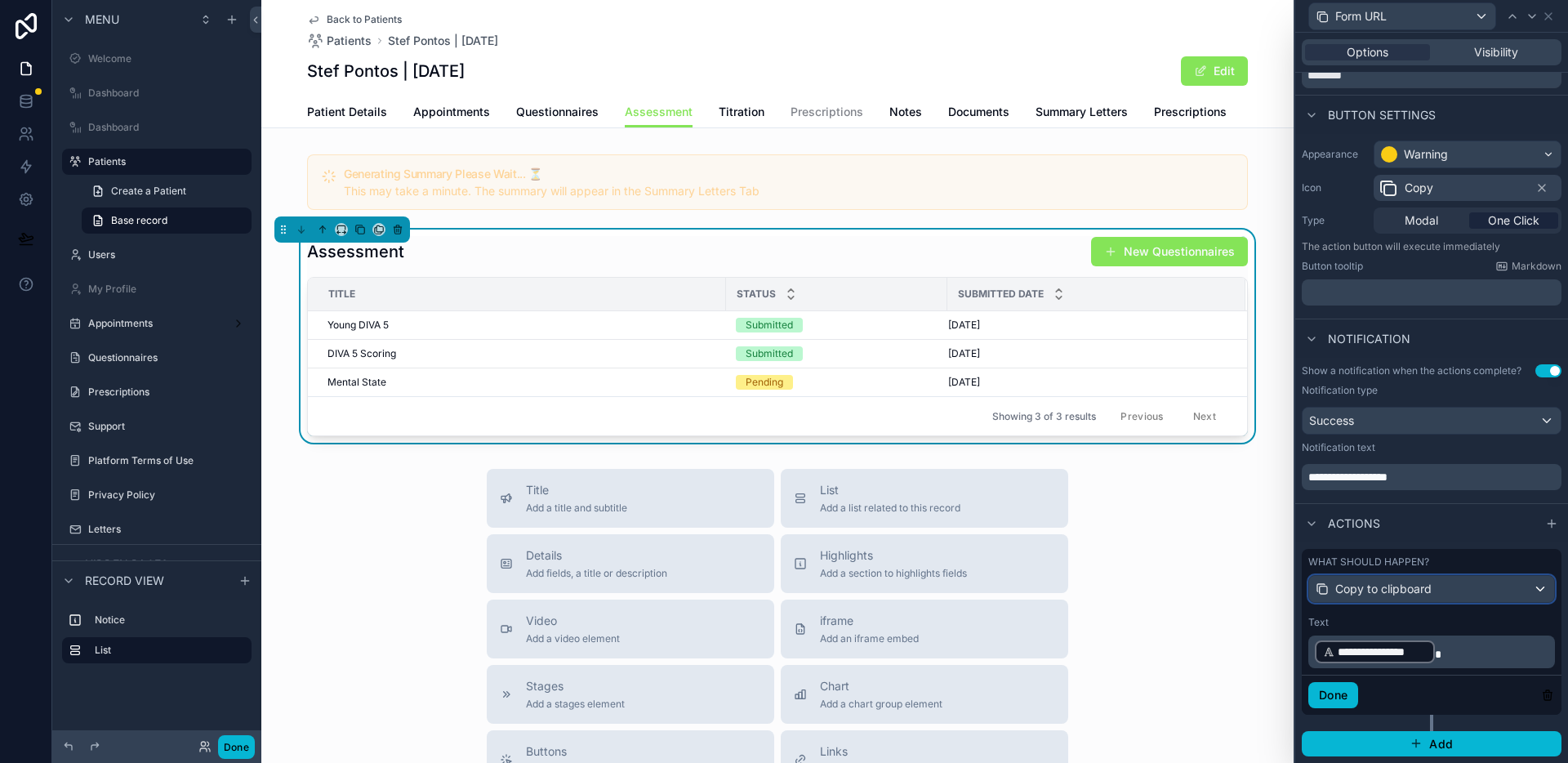
click at [1436, 595] on div "Copy to clipboard" at bounding box center [1432, 589] width 245 height 26
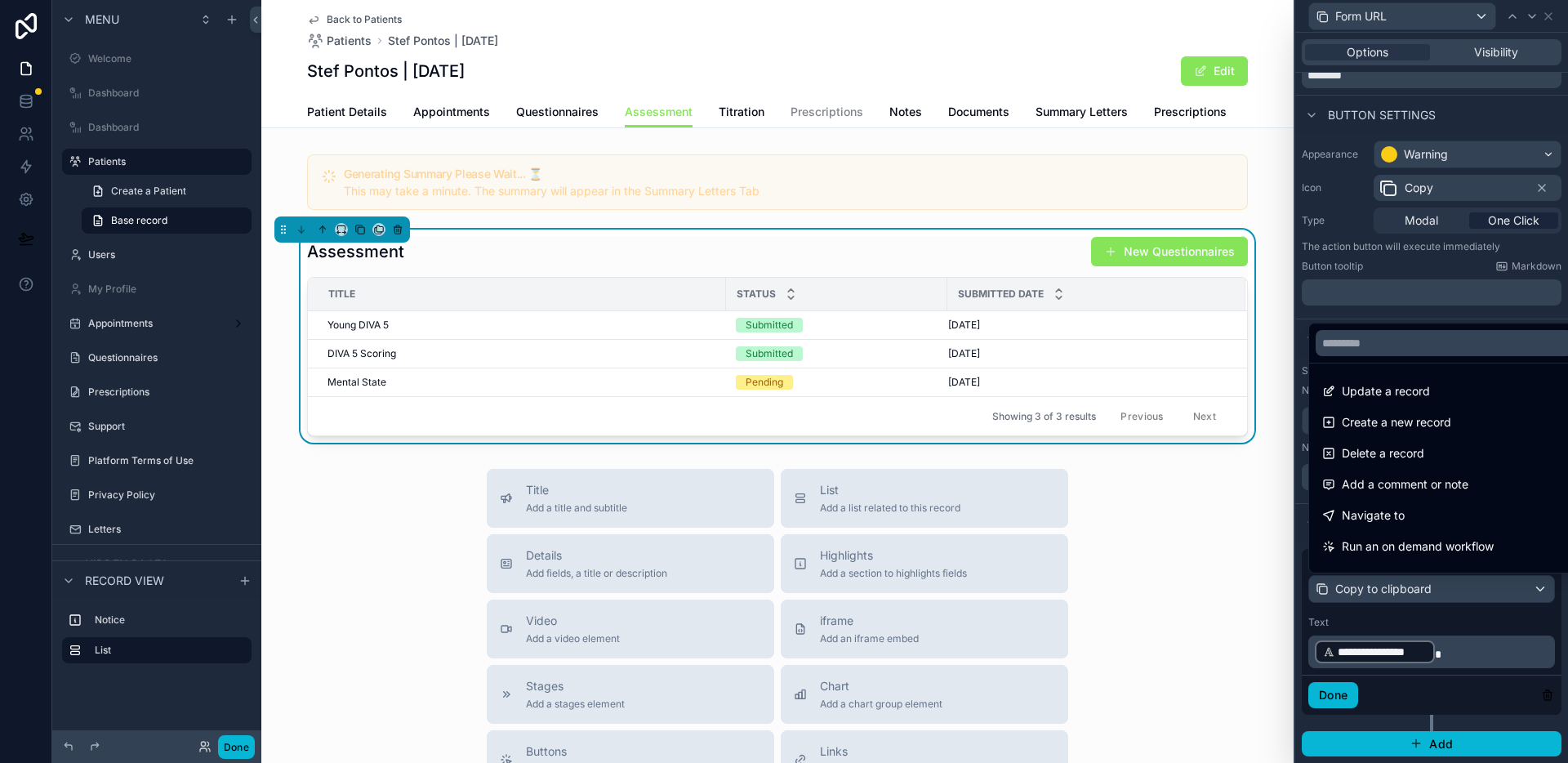
drag, startPoint x: 1427, startPoint y: 524, endPoint x: 1459, endPoint y: 578, distance: 62.8
click at [1427, 525] on div "Navigate to" at bounding box center [1445, 515] width 264 height 30
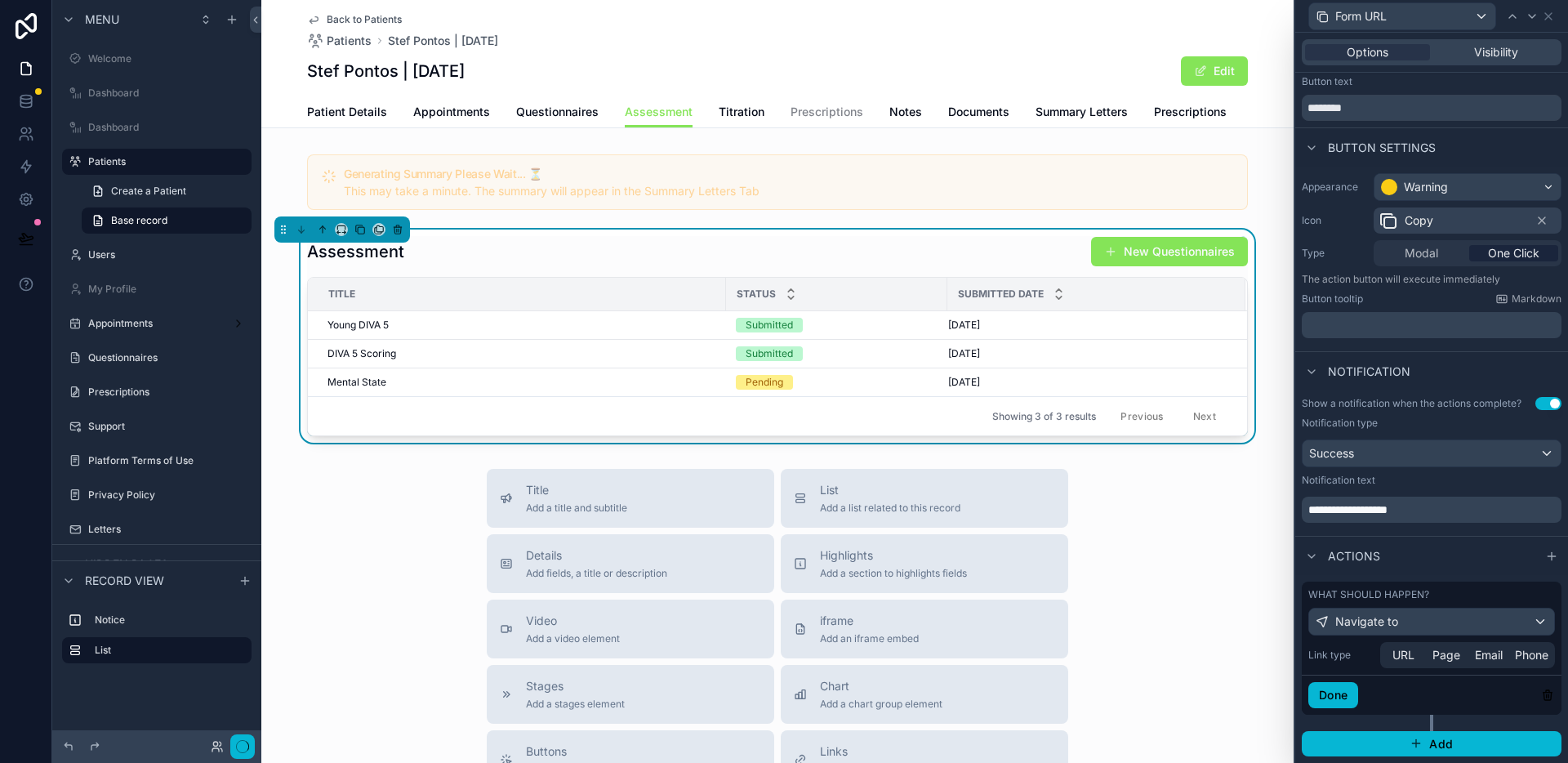
scroll to position [37, 0]
click at [1410, 652] on span "URL" at bounding box center [1404, 655] width 22 height 16
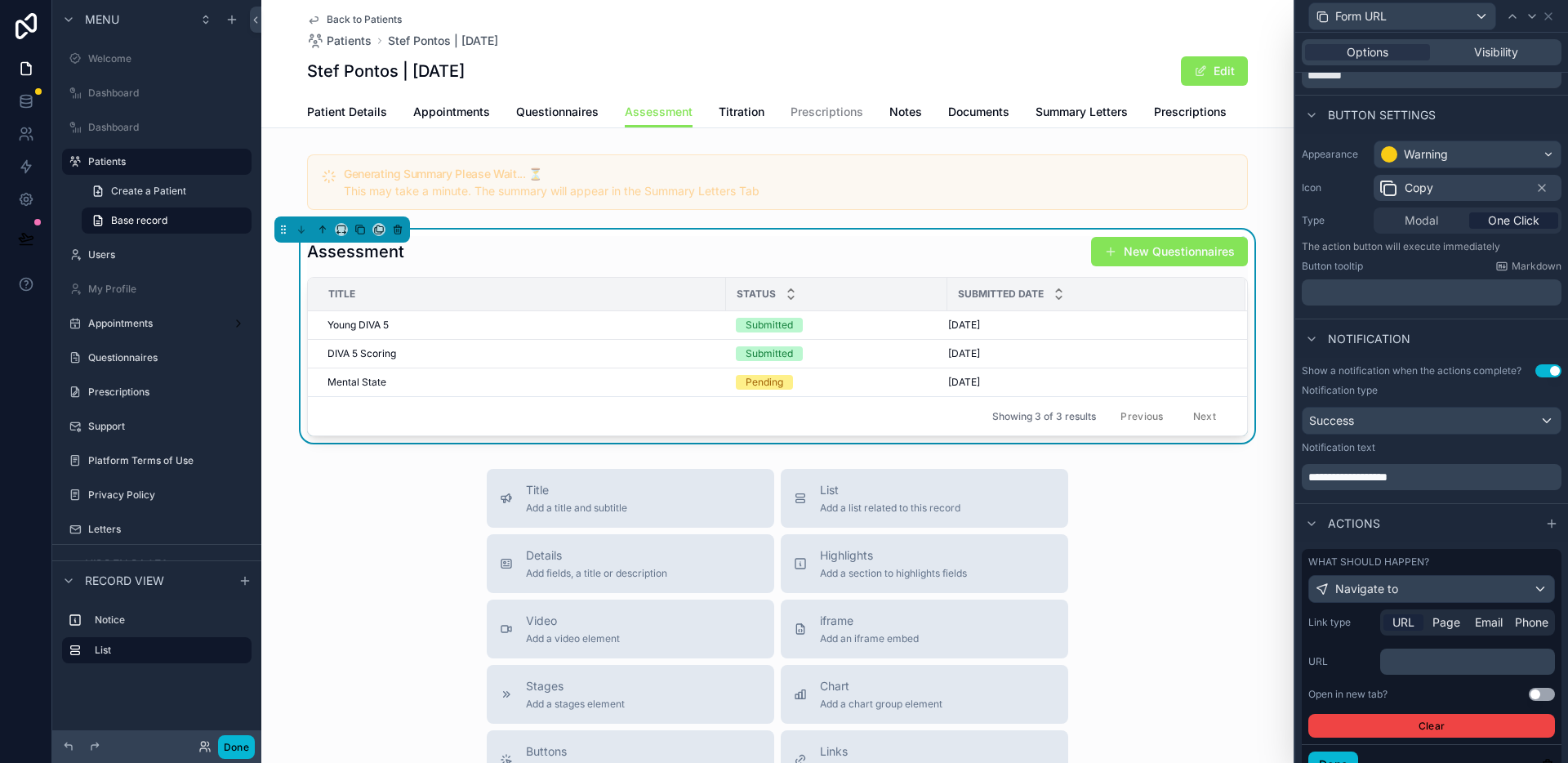
scroll to position [129, 0]
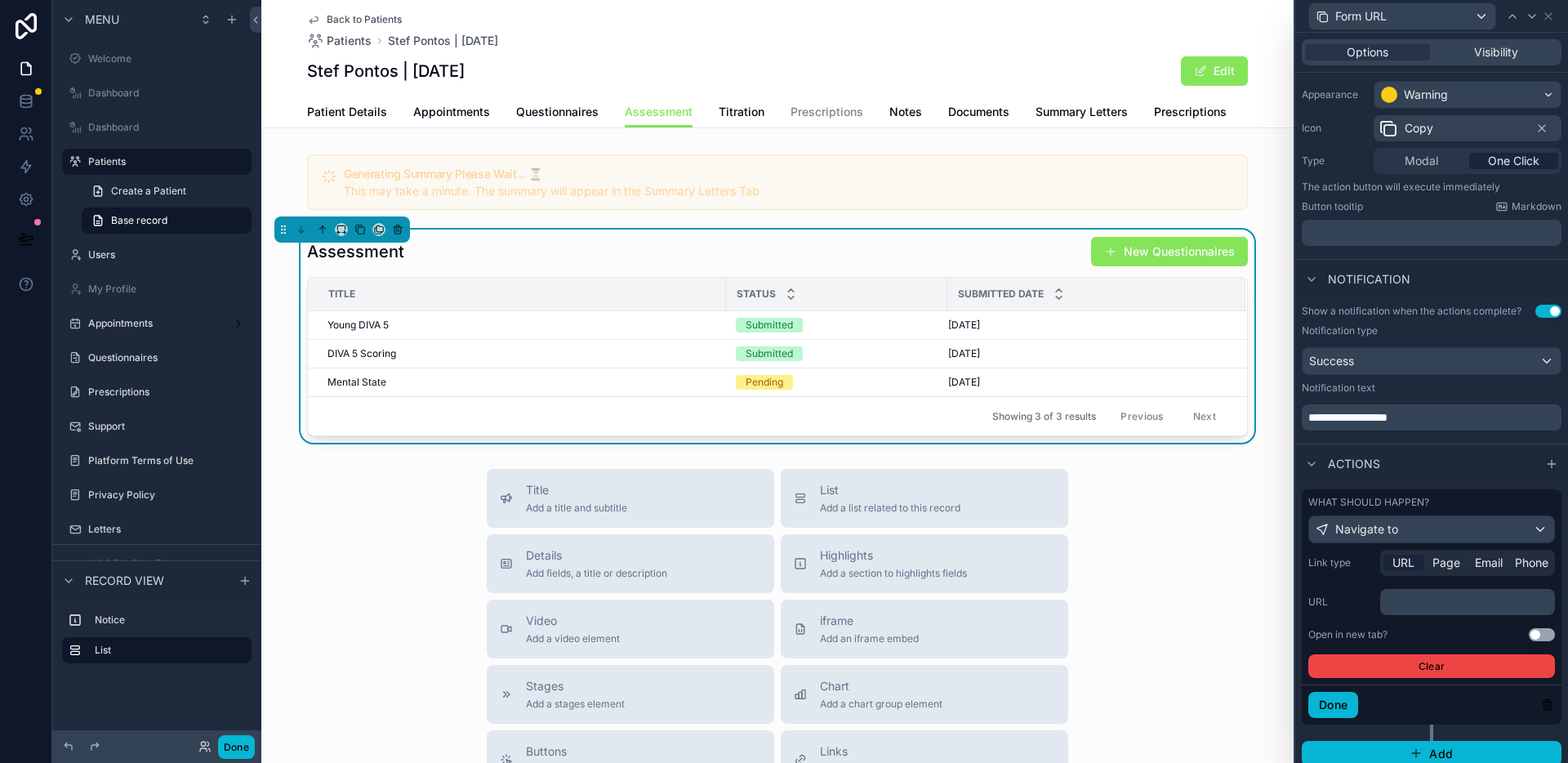
click at [1431, 605] on p "﻿" at bounding box center [1469, 602] width 165 height 16
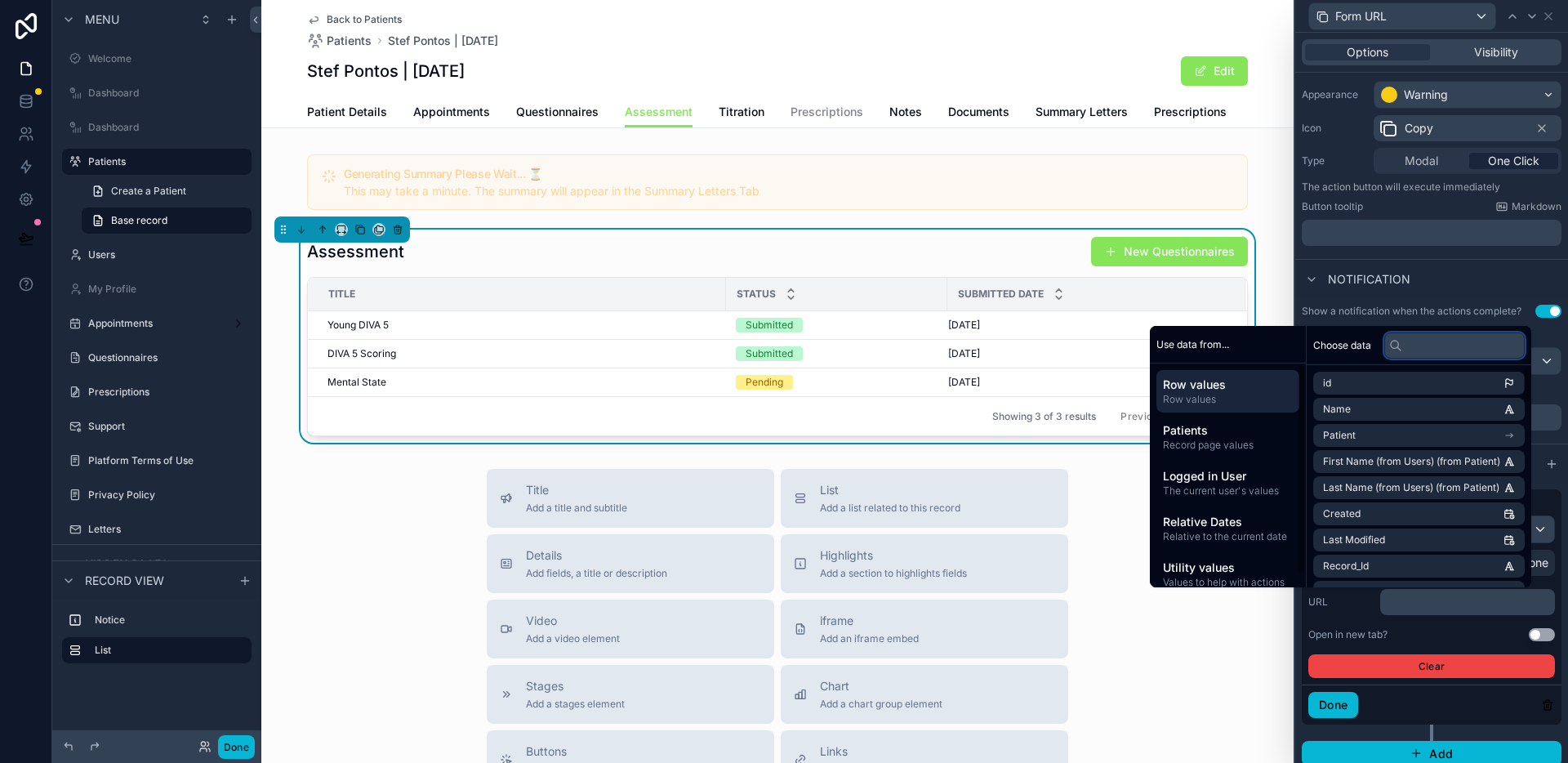
click at [1402, 343] on input "text" at bounding box center [1455, 345] width 141 height 26
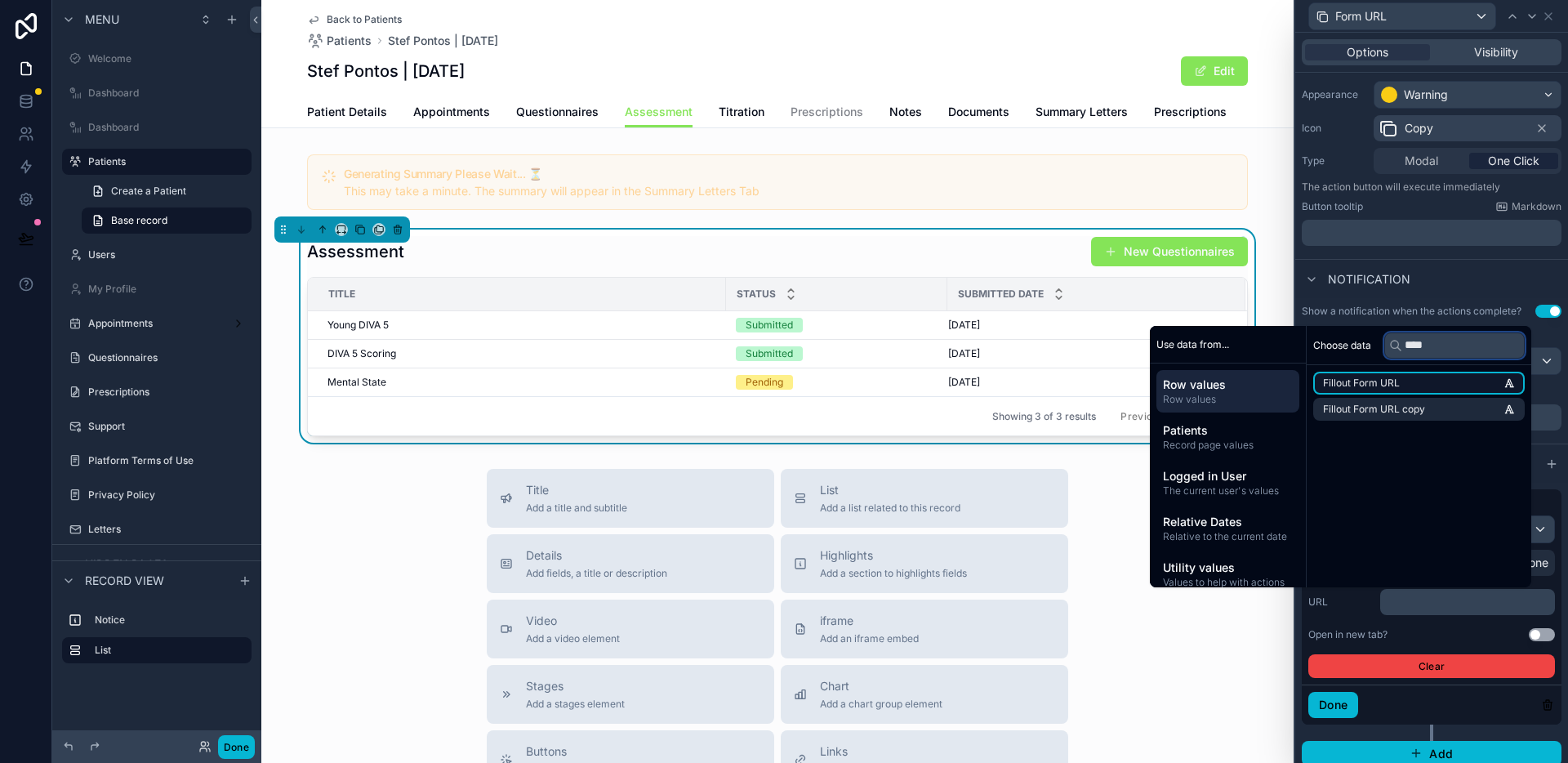
type input "****"
click at [1377, 379] on span "Fillout Form URL" at bounding box center [1362, 383] width 77 height 13
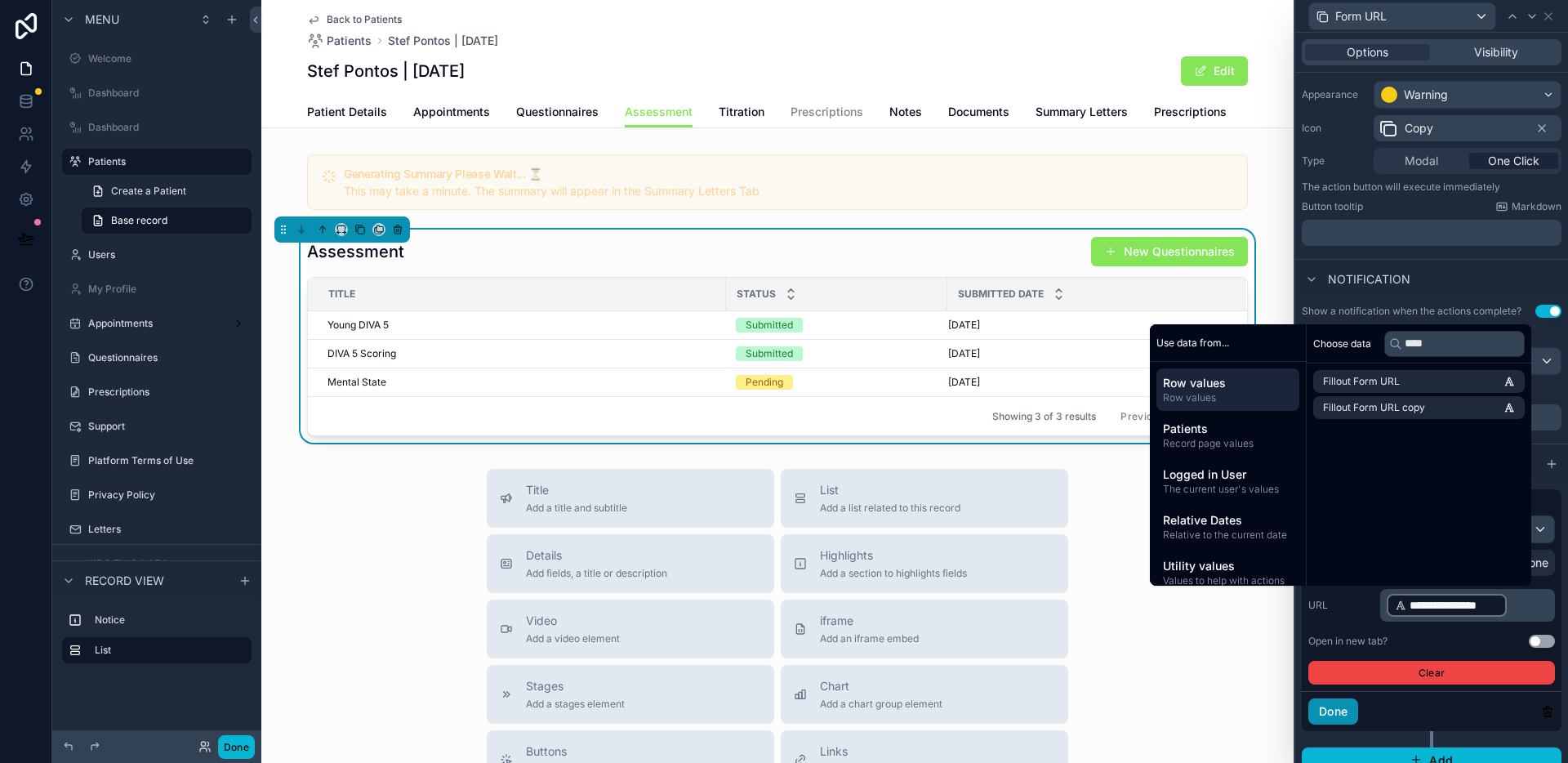
click at [1340, 717] on button "Done" at bounding box center [1334, 711] width 50 height 26
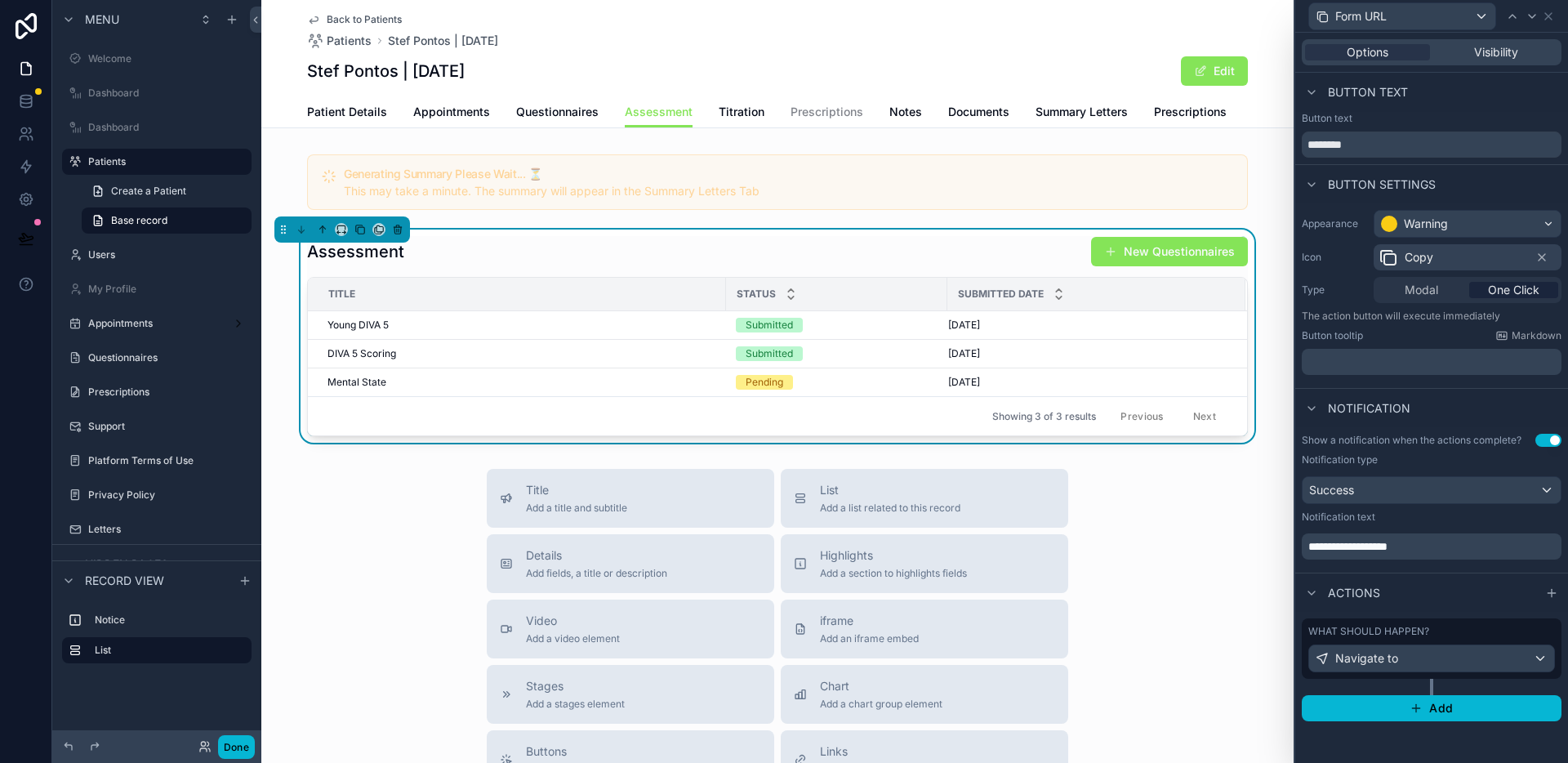
click at [1419, 547] on p "**********" at bounding box center [1433, 547] width 250 height 16
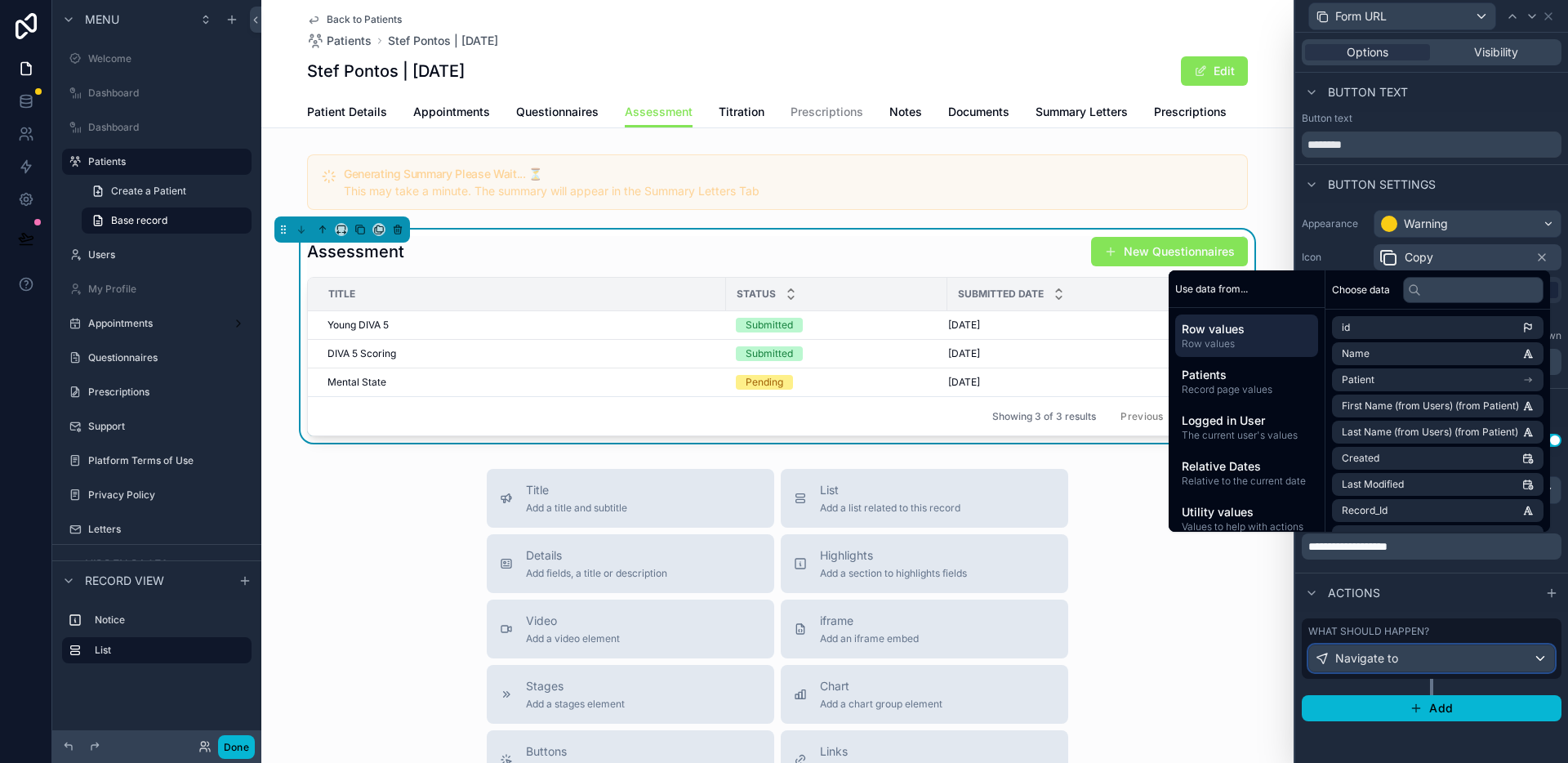
click at [1418, 653] on div "Navigate to" at bounding box center [1432, 658] width 245 height 26
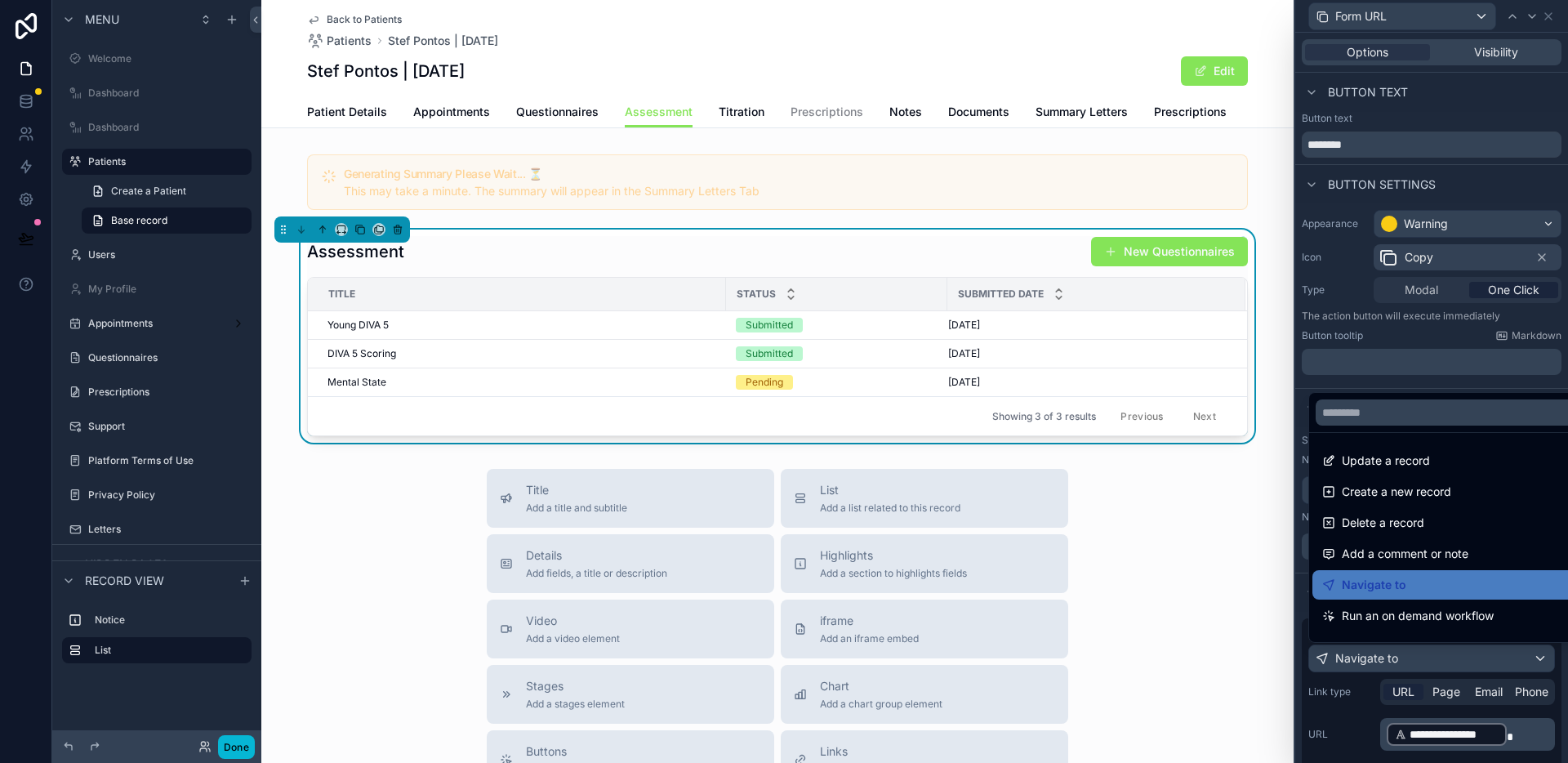
click at [1418, 659] on div at bounding box center [1432, 382] width 273 height 763
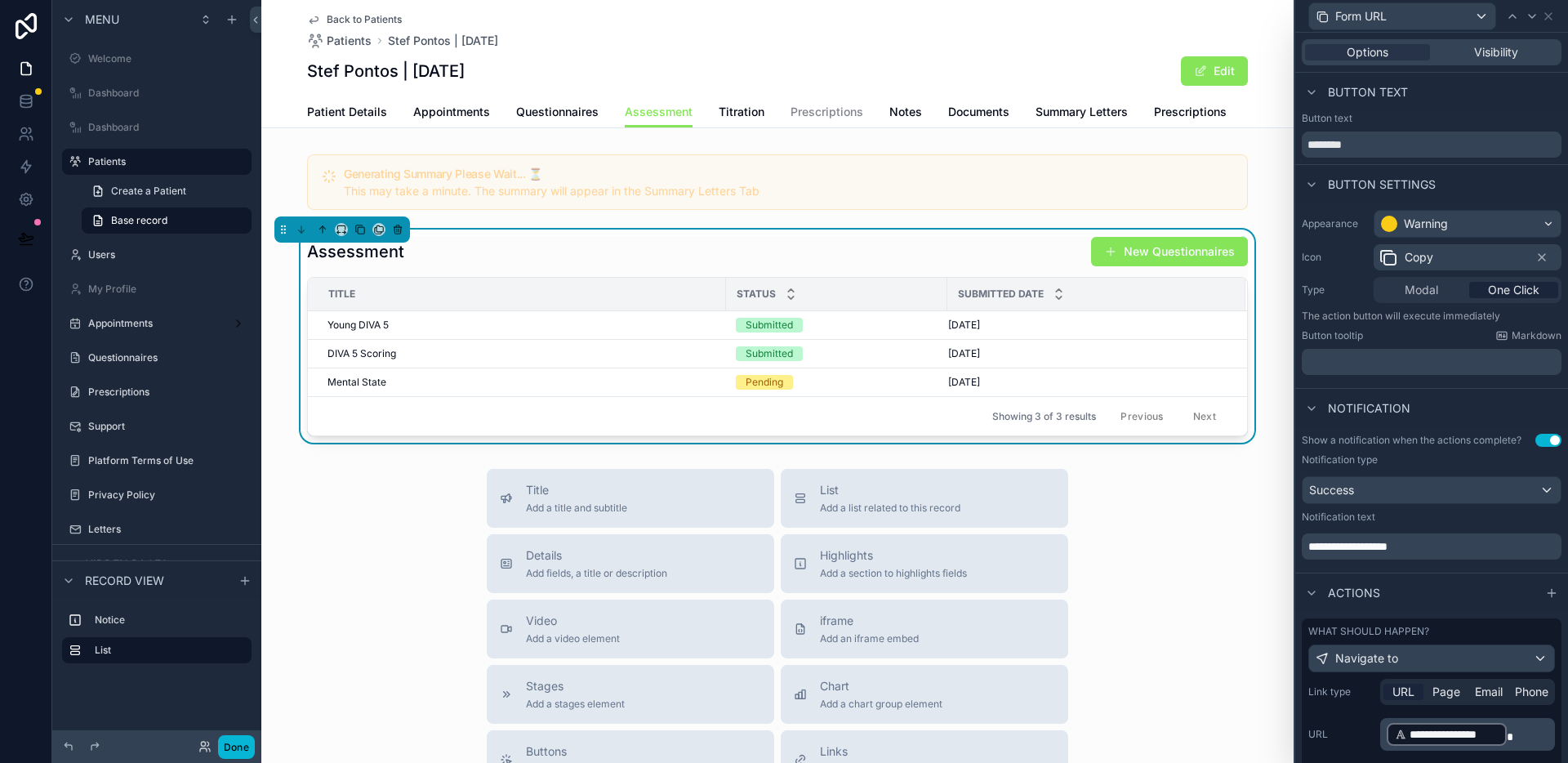
scroll to position [145, 0]
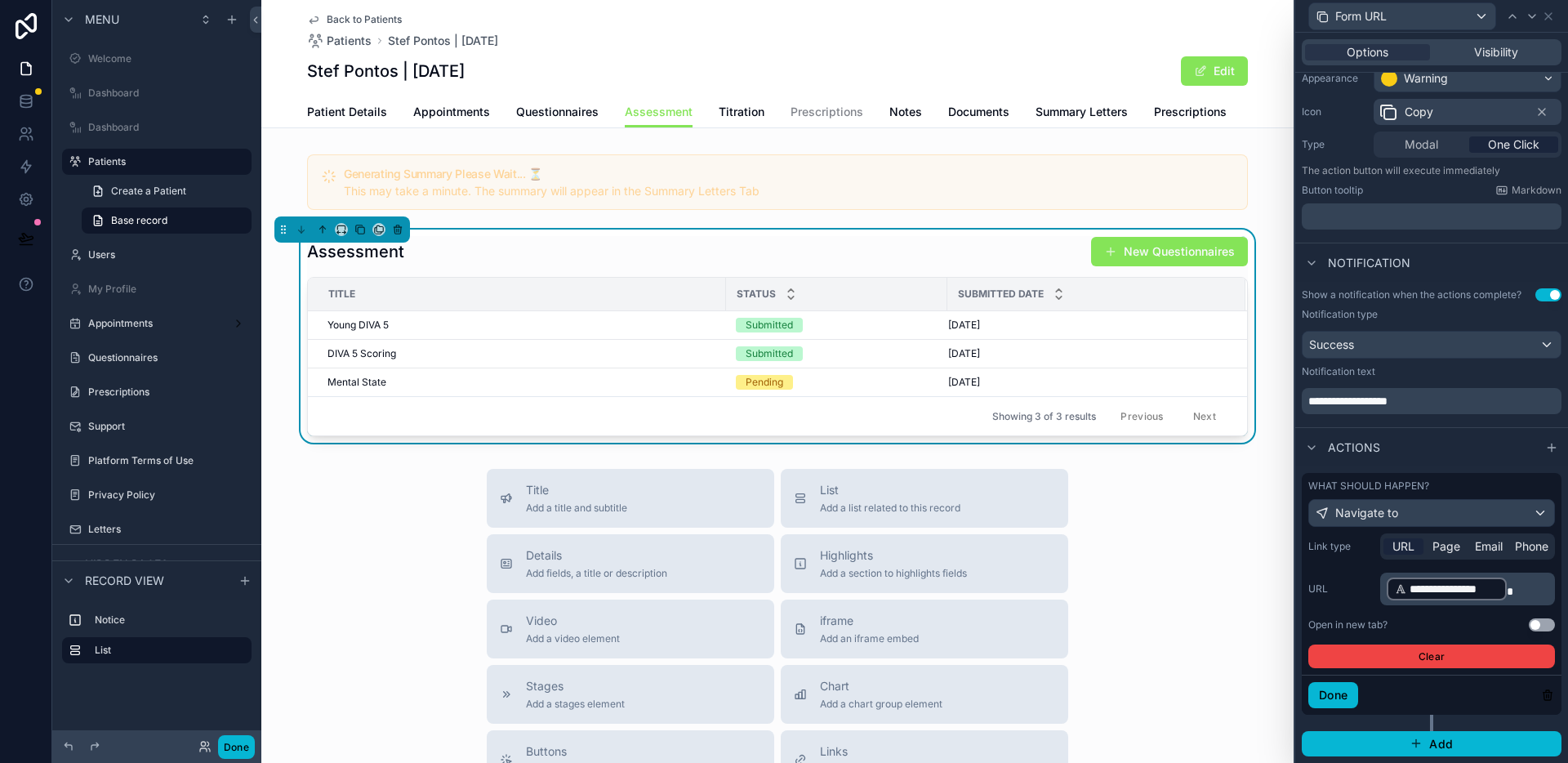
click at [1531, 628] on button "Use setting" at bounding box center [1542, 625] width 26 height 13
click at [1349, 697] on button "Done" at bounding box center [1334, 695] width 50 height 26
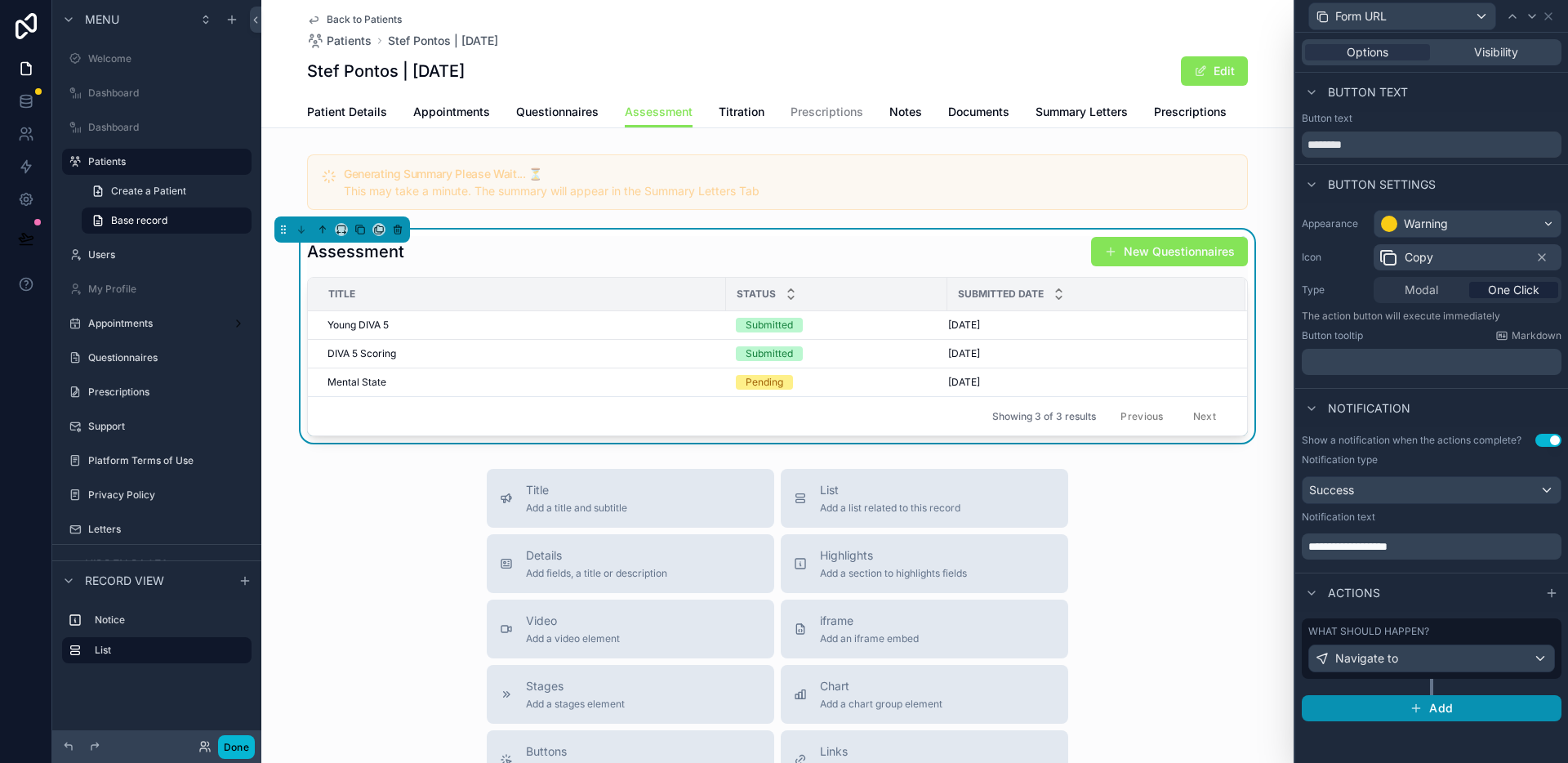
scroll to position [0, 0]
click at [239, 750] on button "Done" at bounding box center [236, 747] width 37 height 23
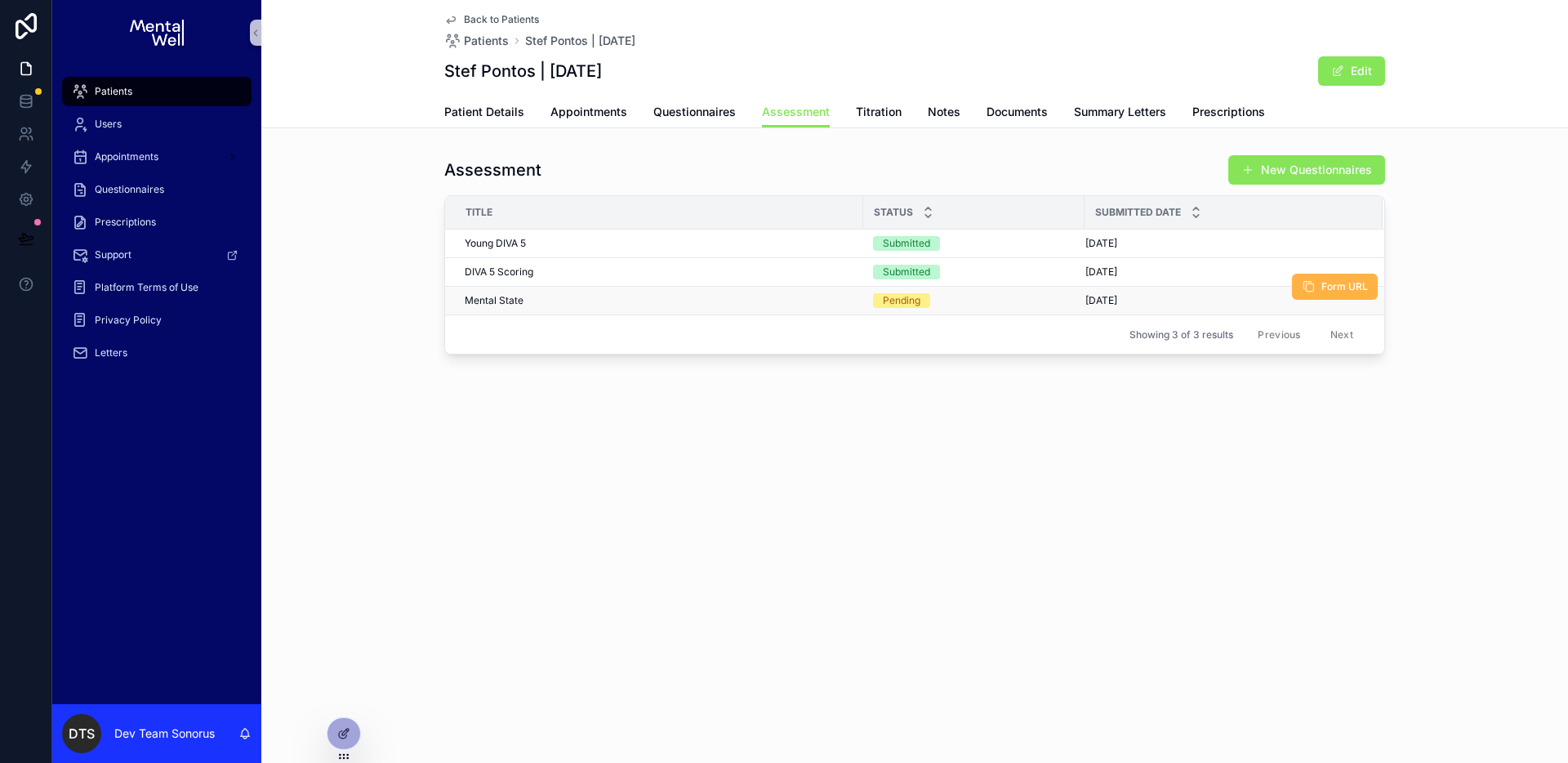
click at [1344, 285] on span "Form URL" at bounding box center [1345, 286] width 47 height 13
click at [342, 727] on icon at bounding box center [344, 733] width 13 height 13
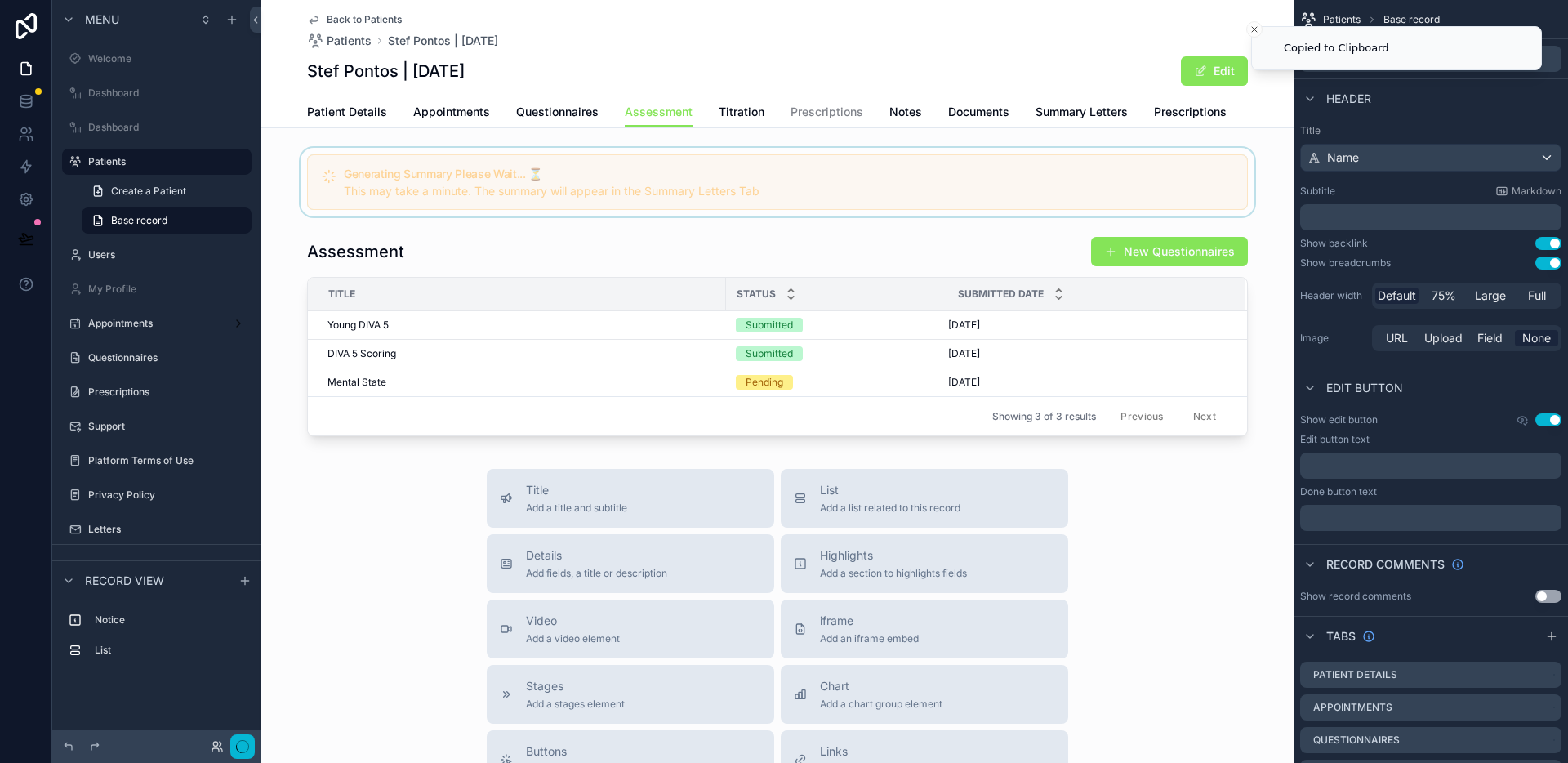
click at [1003, 178] on div "scrollable content" at bounding box center [777, 182] width 1032 height 68
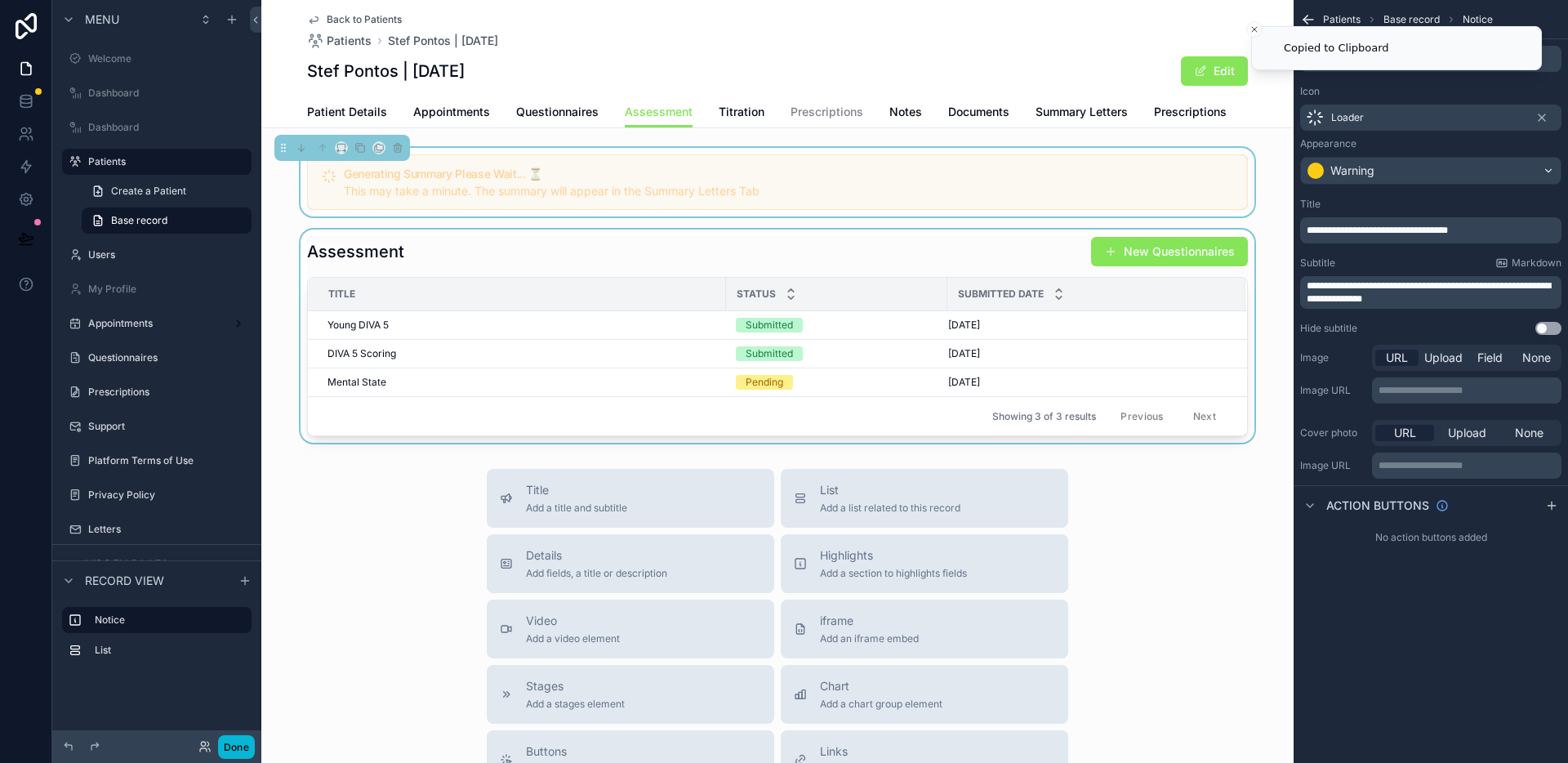
click at [1003, 244] on div "scrollable content" at bounding box center [777, 337] width 1032 height 214
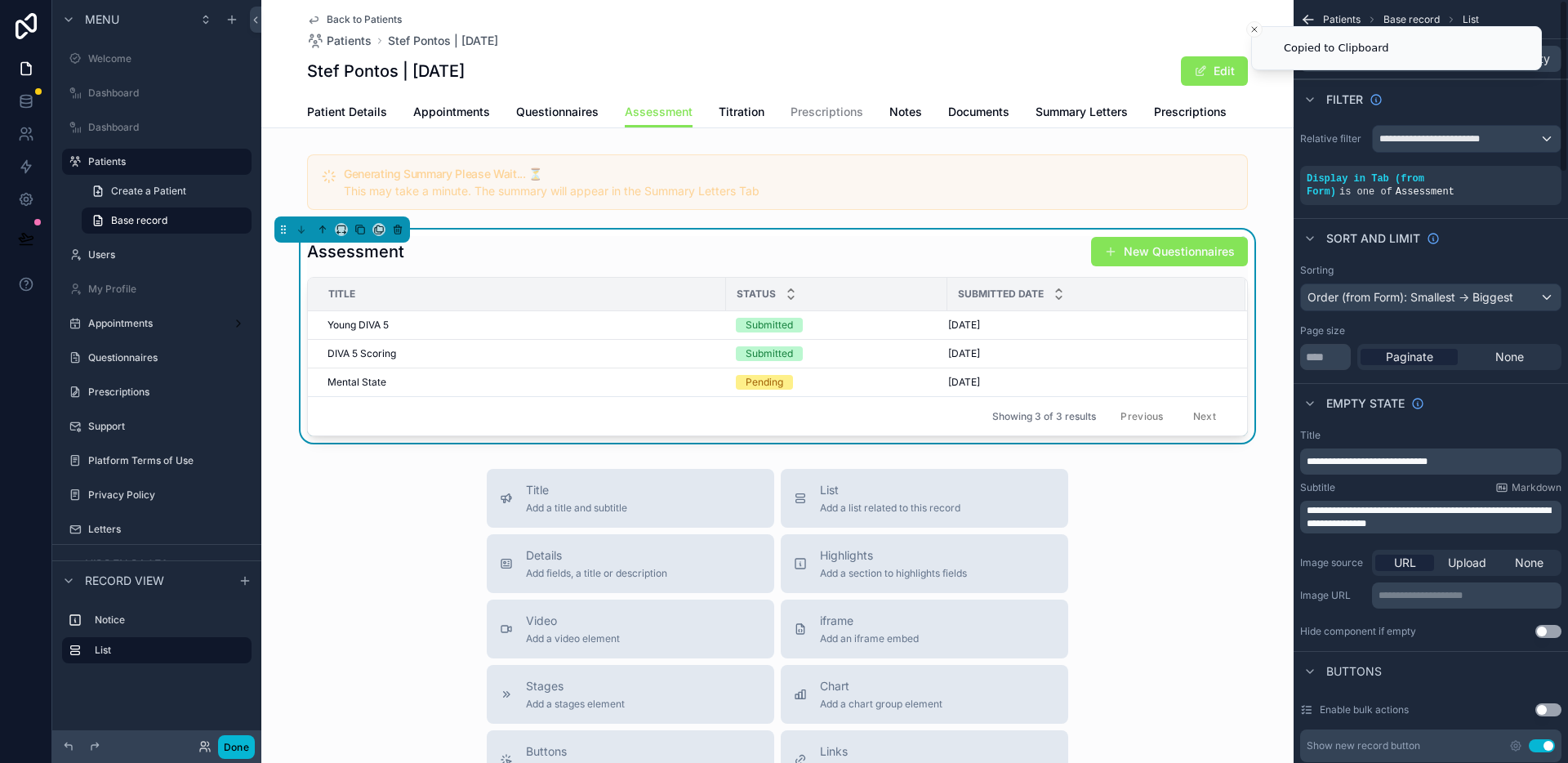
drag, startPoint x: 860, startPoint y: 261, endPoint x: 904, endPoint y: 250, distance: 45.4
click at [860, 262] on div "Assessment New Questionnaires" at bounding box center [777, 251] width 941 height 31
click at [1332, 50] on span "General" at bounding box center [1335, 58] width 41 height 16
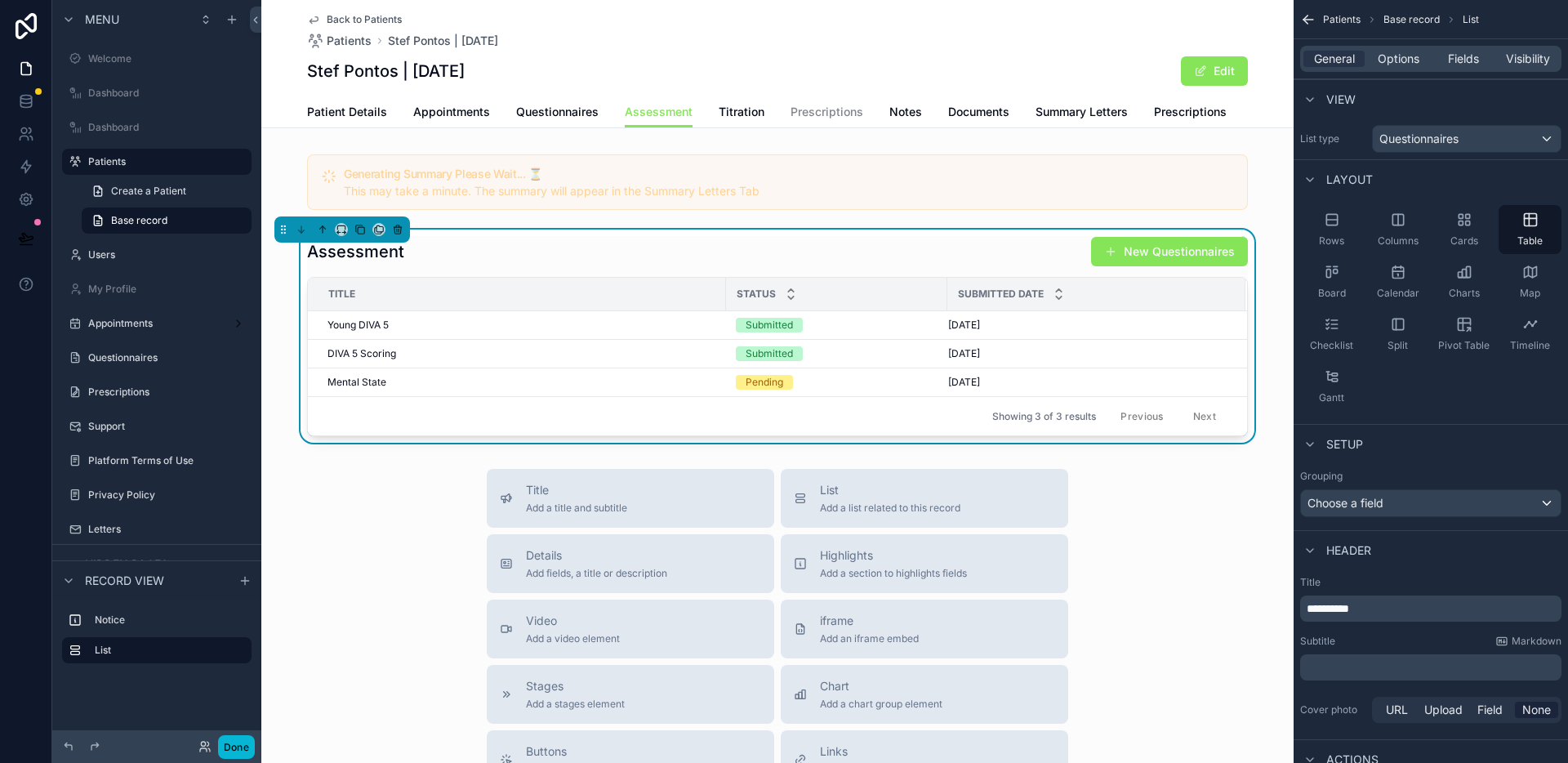
scroll to position [135, 0]
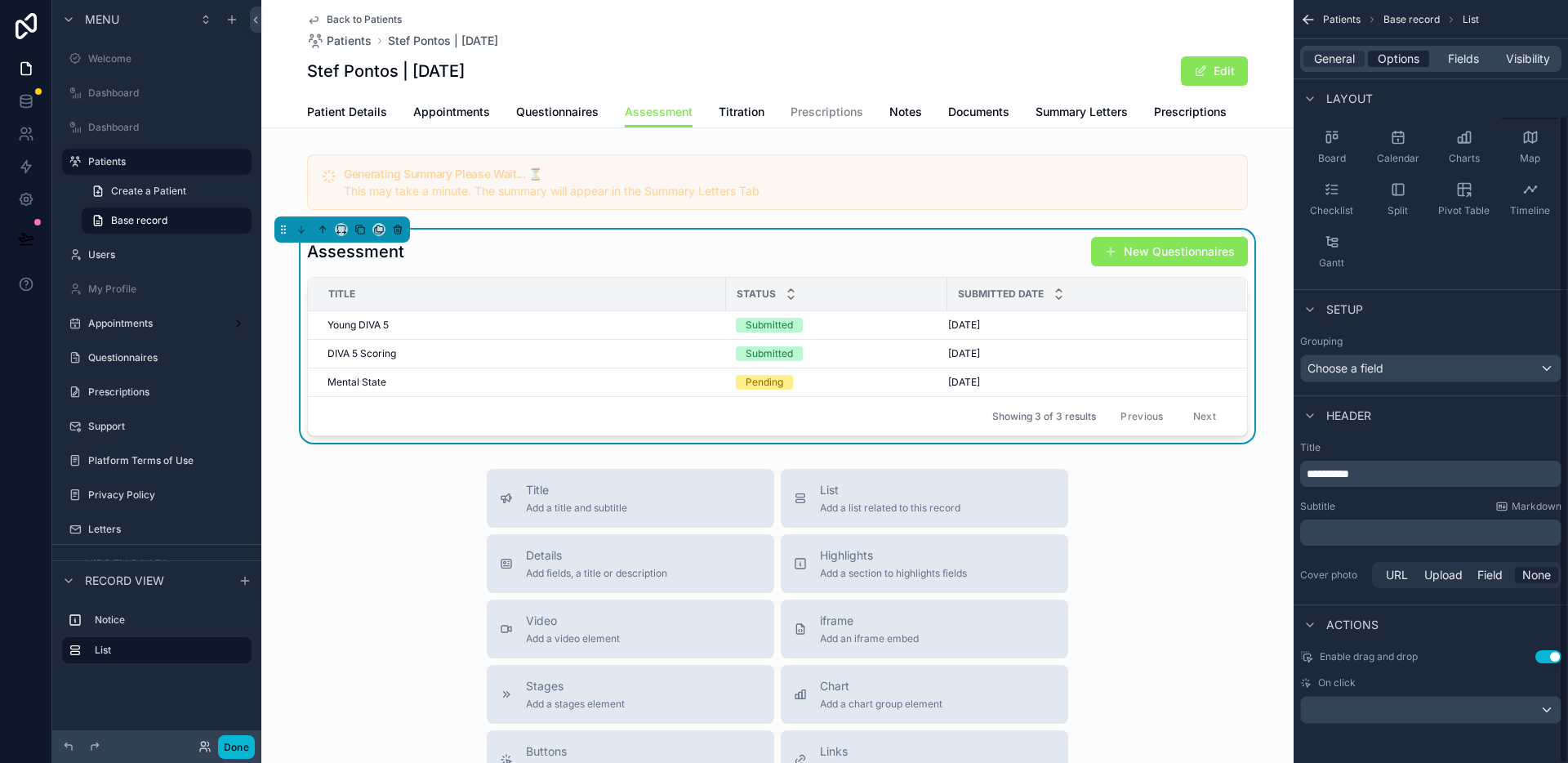
click at [1405, 62] on span "Options" at bounding box center [1398, 58] width 41 height 16
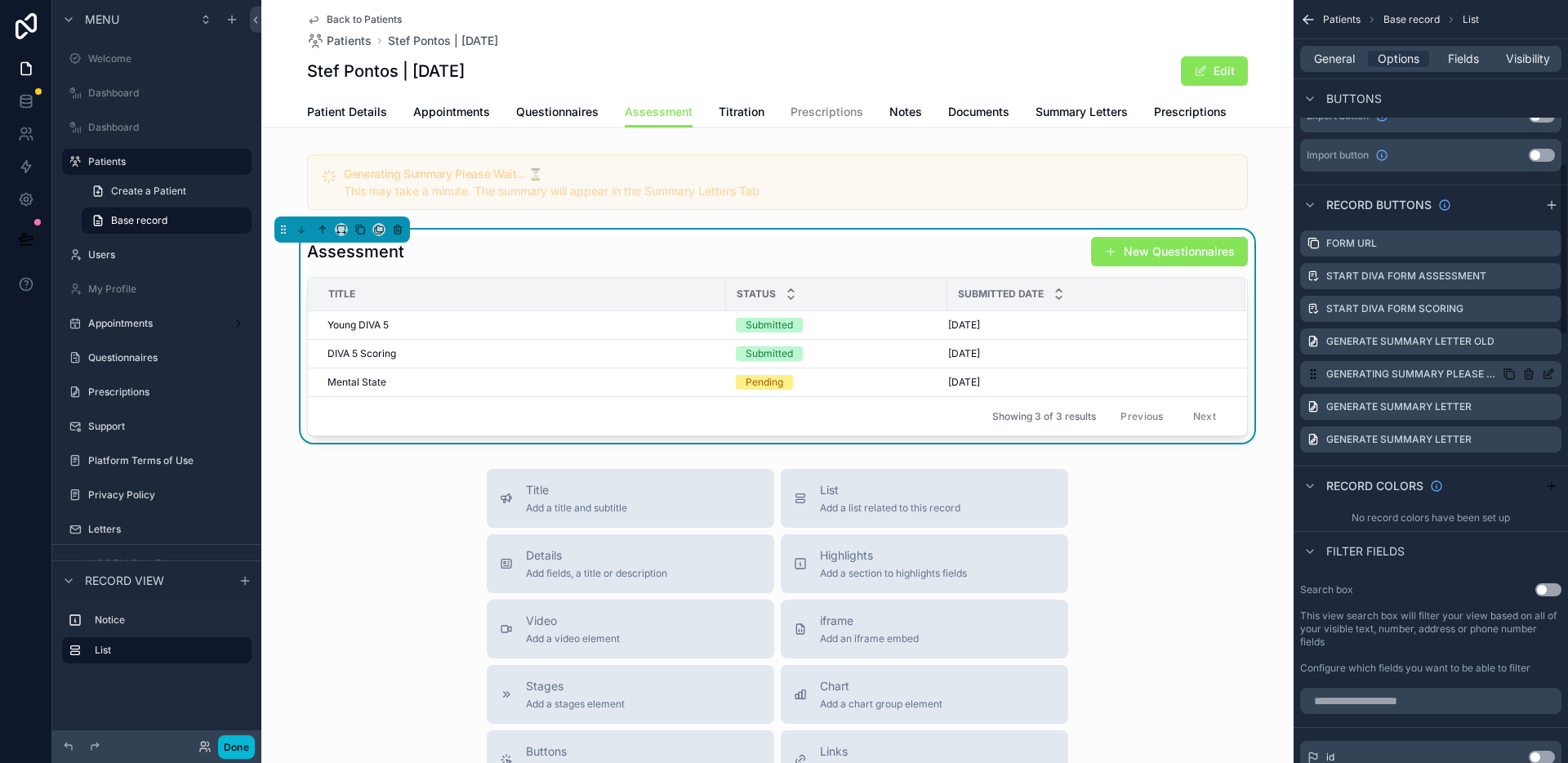
scroll to position [719, 0]
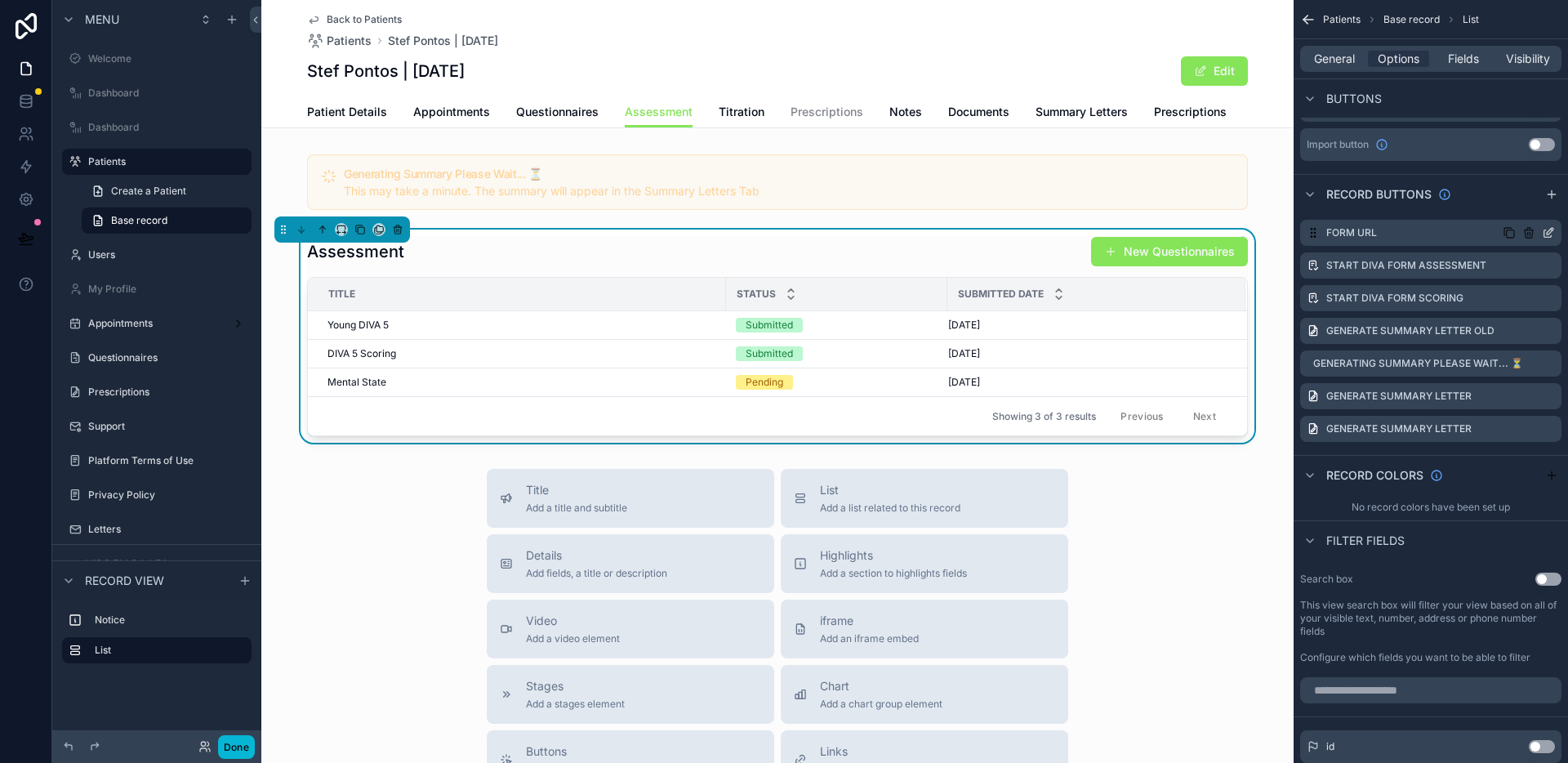
click at [1545, 229] on icon "scrollable content" at bounding box center [1548, 232] width 13 height 13
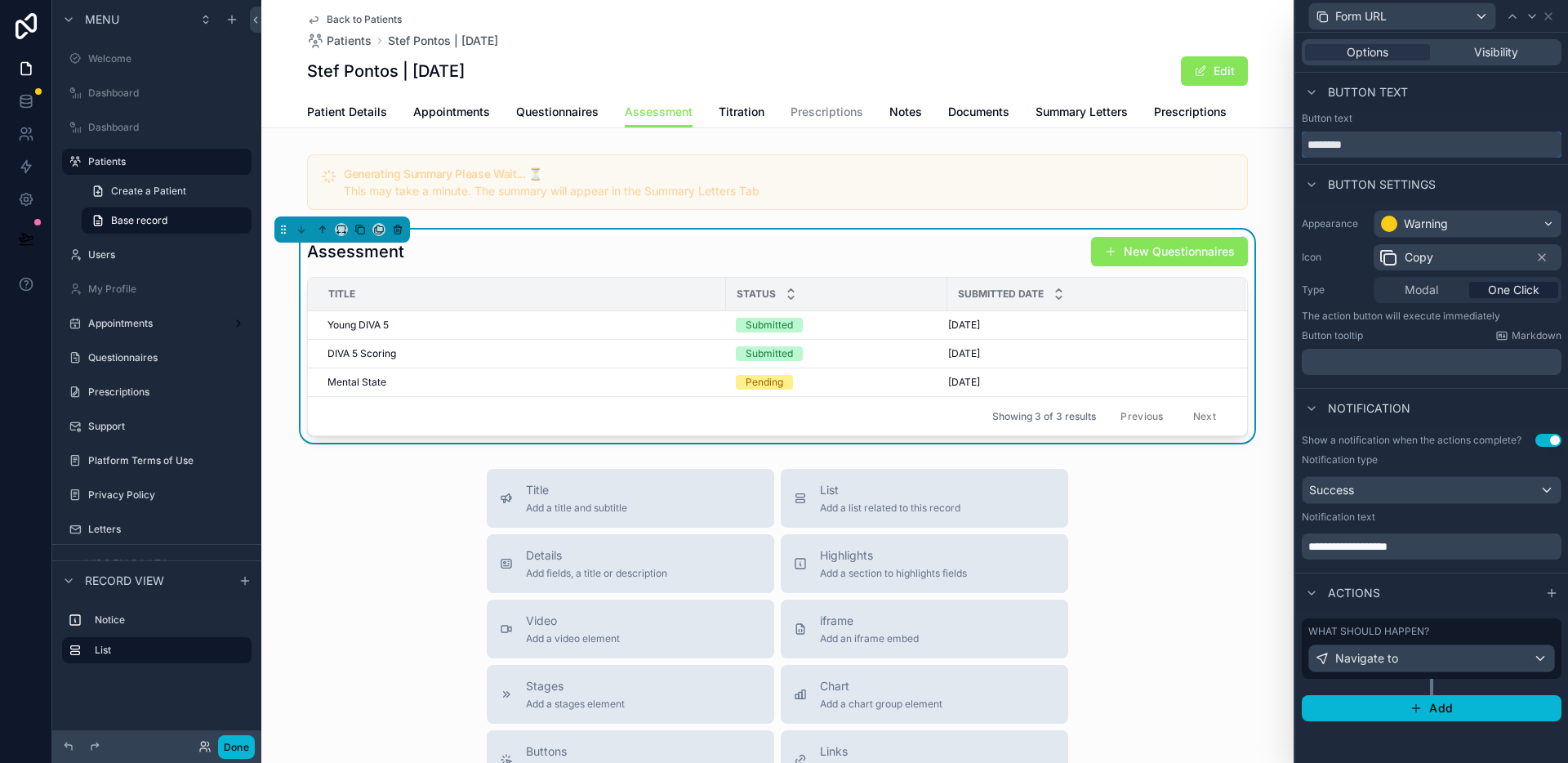
click at [1322, 147] on input "********" at bounding box center [1432, 145] width 259 height 26
type input "**********"
click at [244, 744] on button "Done" at bounding box center [236, 747] width 37 height 23
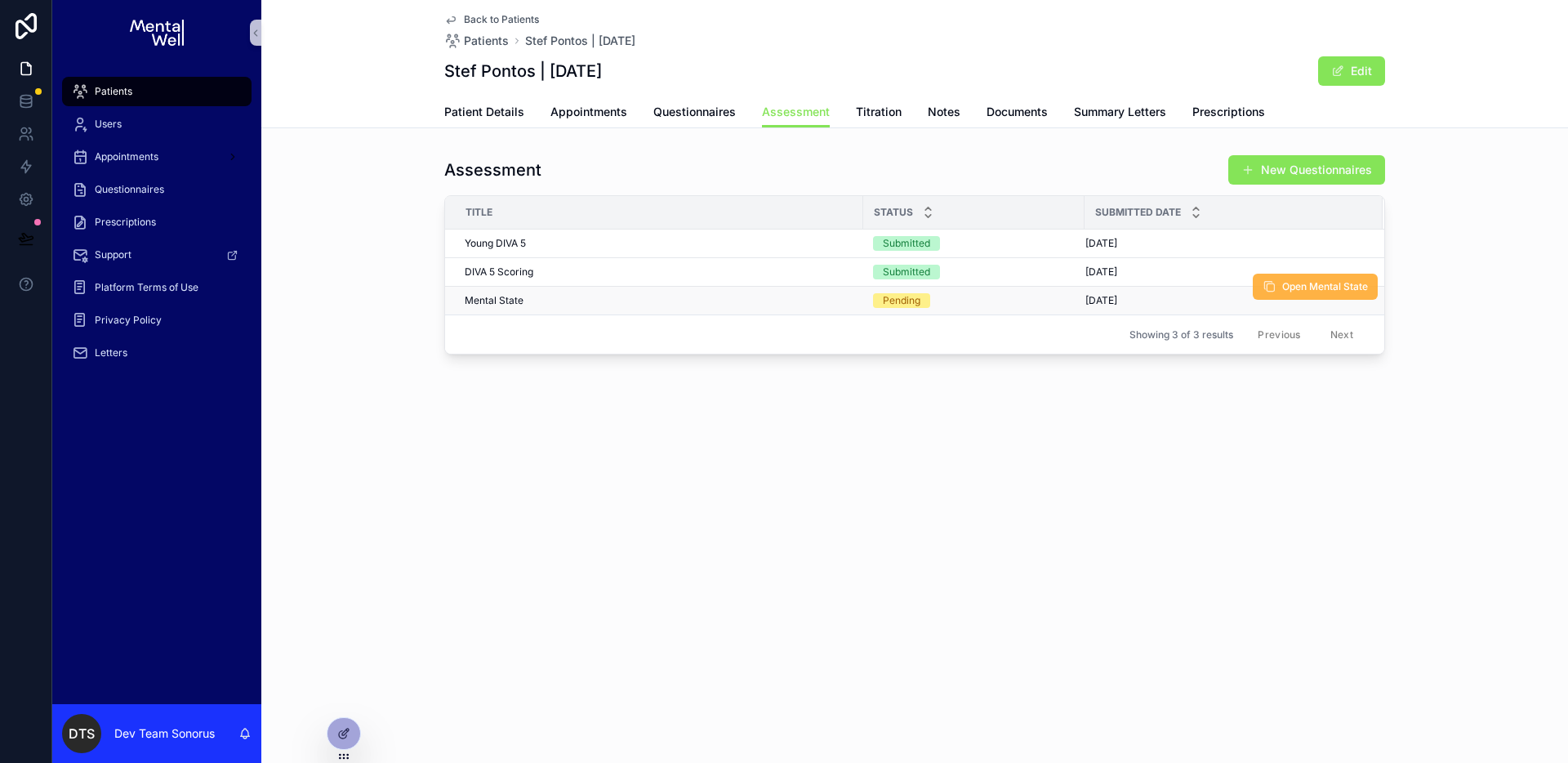
click at [1284, 294] on button "Open Mental State" at bounding box center [1315, 286] width 125 height 26
click at [1137, 448] on div "Back to Patients Patients Stef Pontos | 01/05/2010 Stef Pontos | 01/05/2010 Edi…" at bounding box center [915, 232] width 1307 height 466
drag, startPoint x: 949, startPoint y: 436, endPoint x: 904, endPoint y: 407, distance: 53.5
click at [950, 436] on div "Back to Patients Patients Stef Pontos | 01/05/2010 Stef Pontos | 01/05/2010 Edi…" at bounding box center [915, 232] width 1307 height 466
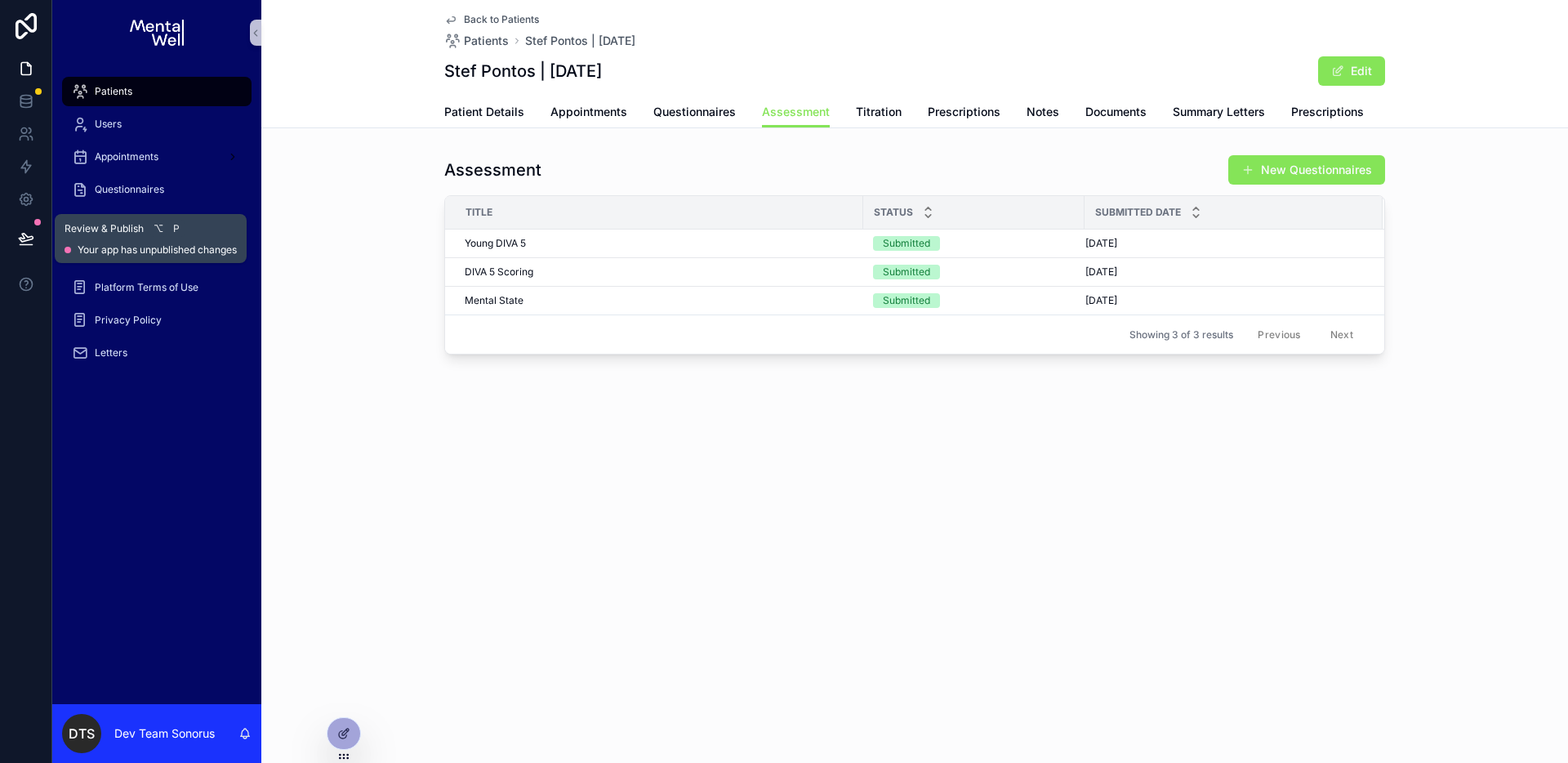
click at [31, 223] on button at bounding box center [26, 238] width 36 height 46
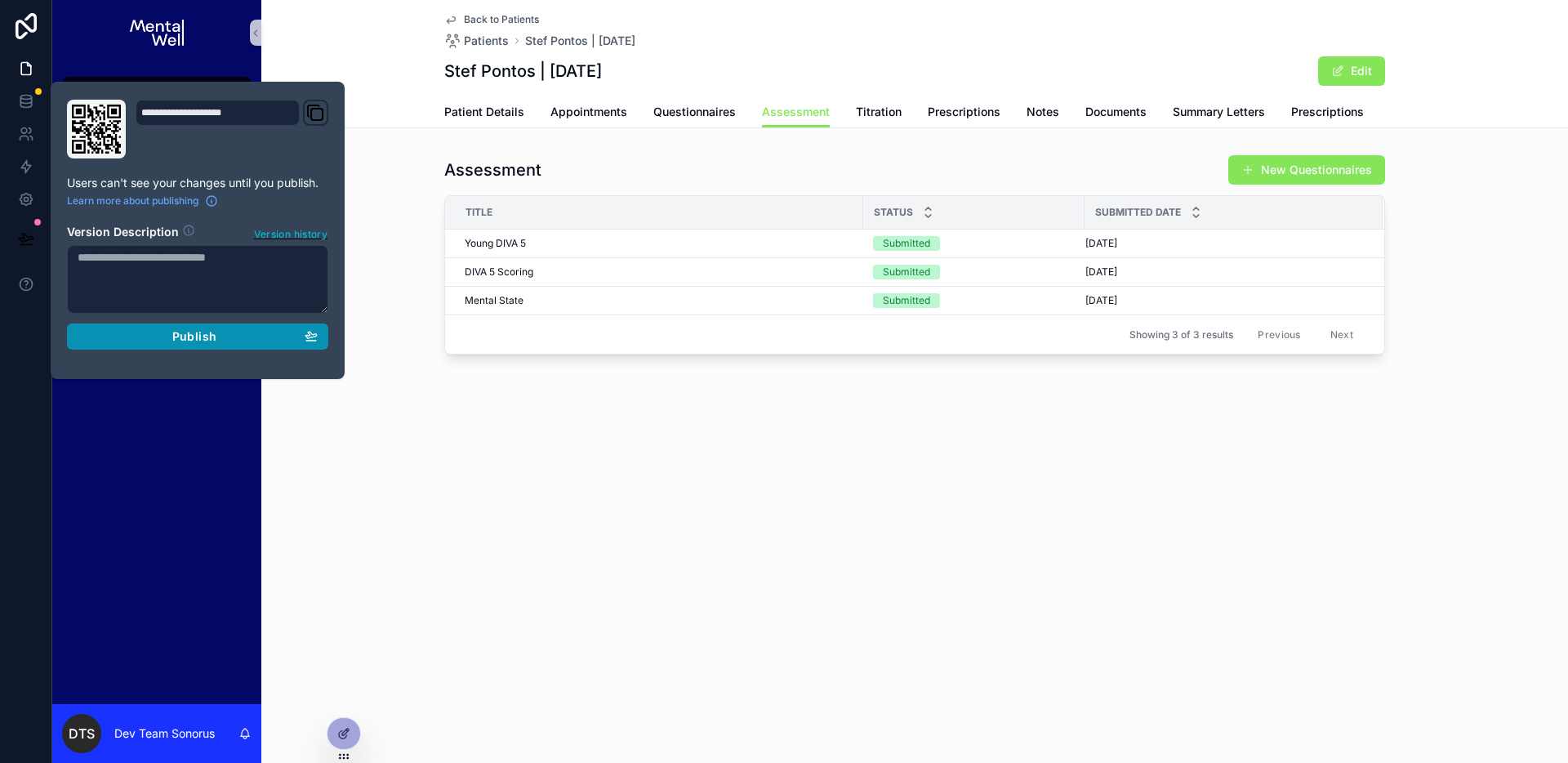
click at [176, 337] on span "Publish" at bounding box center [194, 337] width 44 height 14
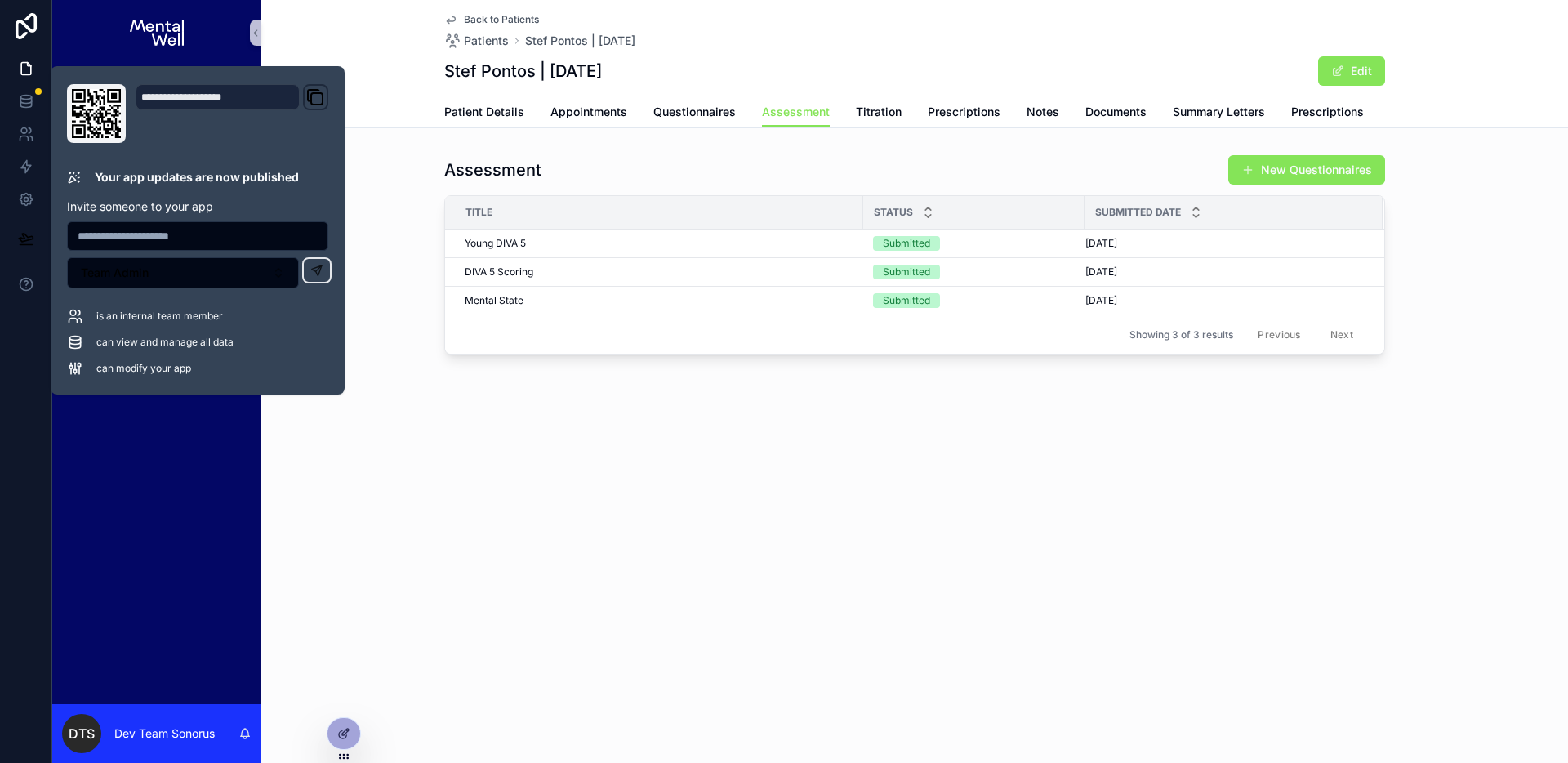
click at [549, 167] on div "Assessment New Questionnaires" at bounding box center [915, 170] width 941 height 31
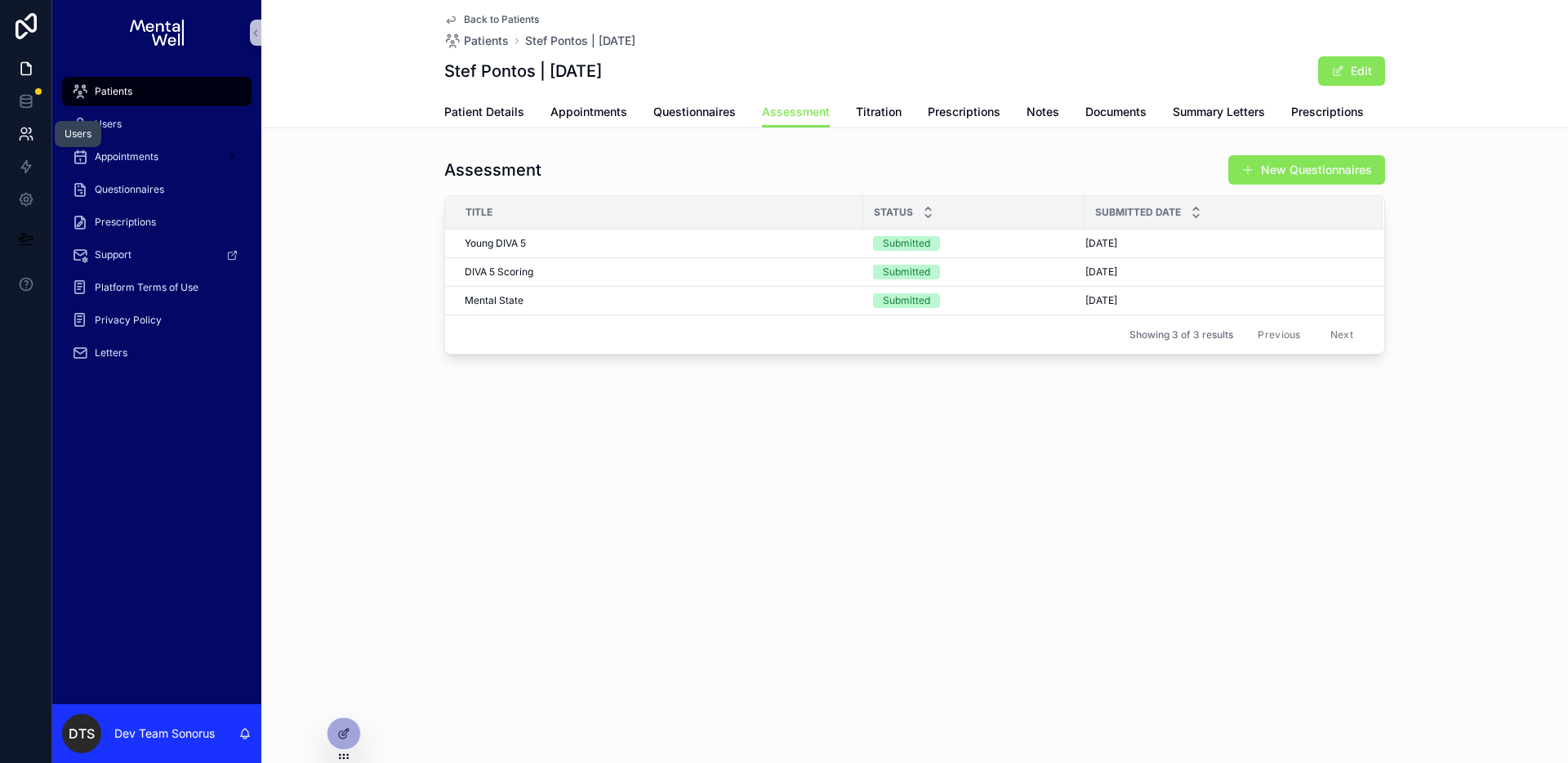
click at [18, 137] on icon at bounding box center [26, 134] width 16 height 16
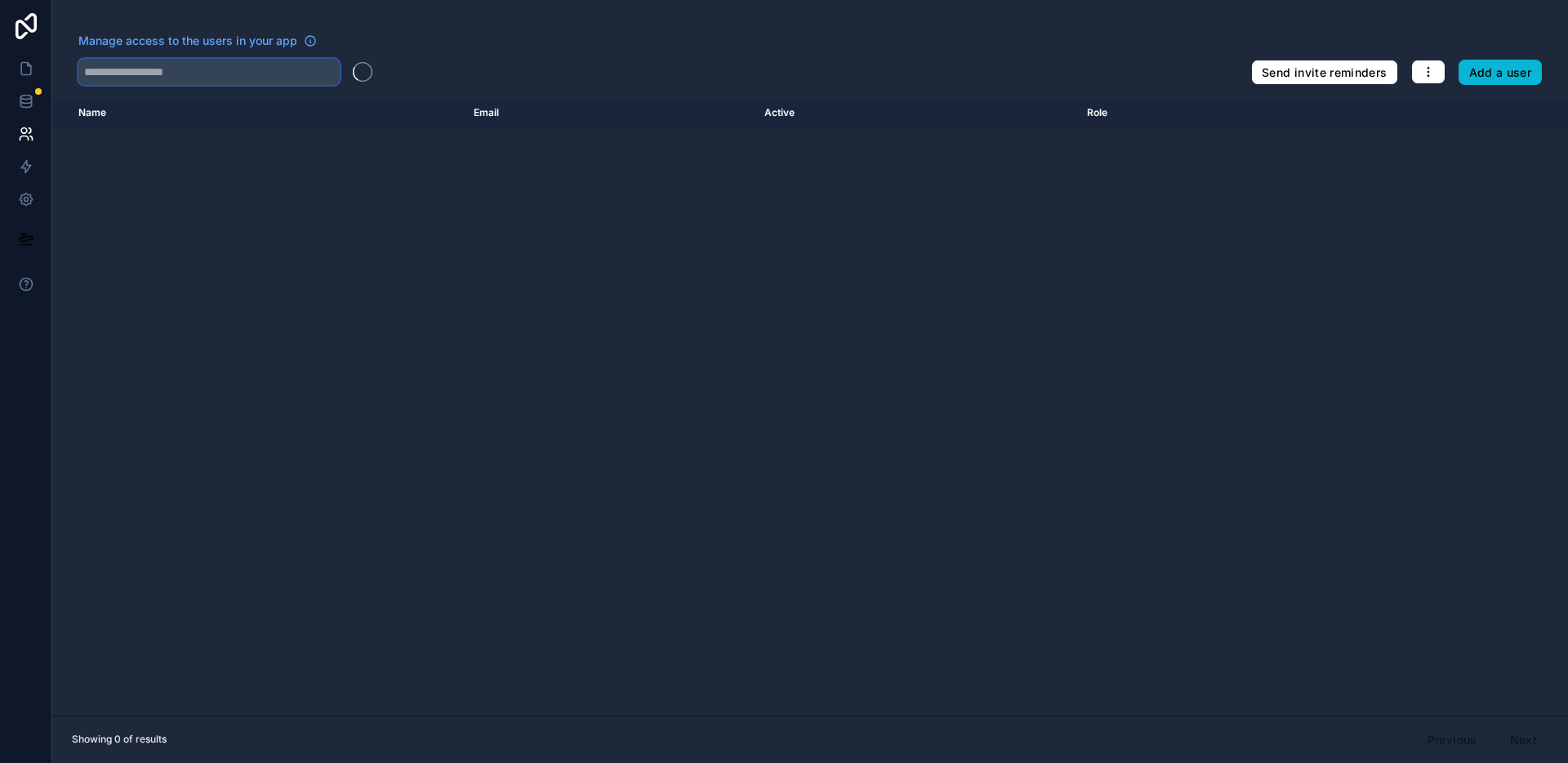
click at [161, 70] on input "text" at bounding box center [208, 72] width 261 height 26
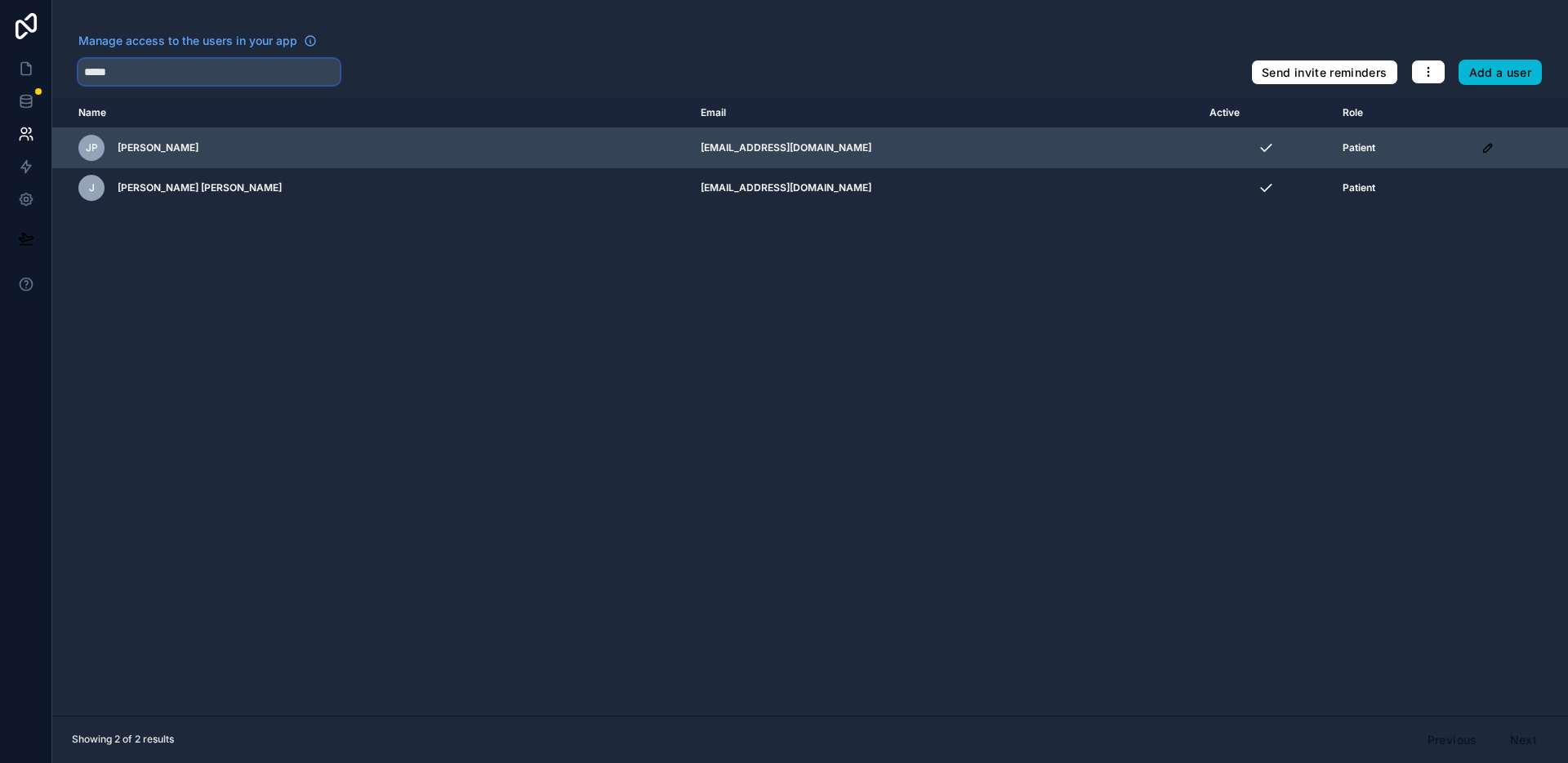
type input "*****"
drag, startPoint x: 630, startPoint y: 150, endPoint x: 740, endPoint y: 150, distance: 110.0
click at [740, 150] on td "g10p0748@gmail.com" at bounding box center [945, 148] width 508 height 40
click at [691, 148] on td "g10p0748@gmail.com" at bounding box center [945, 148] width 508 height 40
click at [691, 144] on td "g10p0748@gmail.com" at bounding box center [945, 148] width 508 height 40
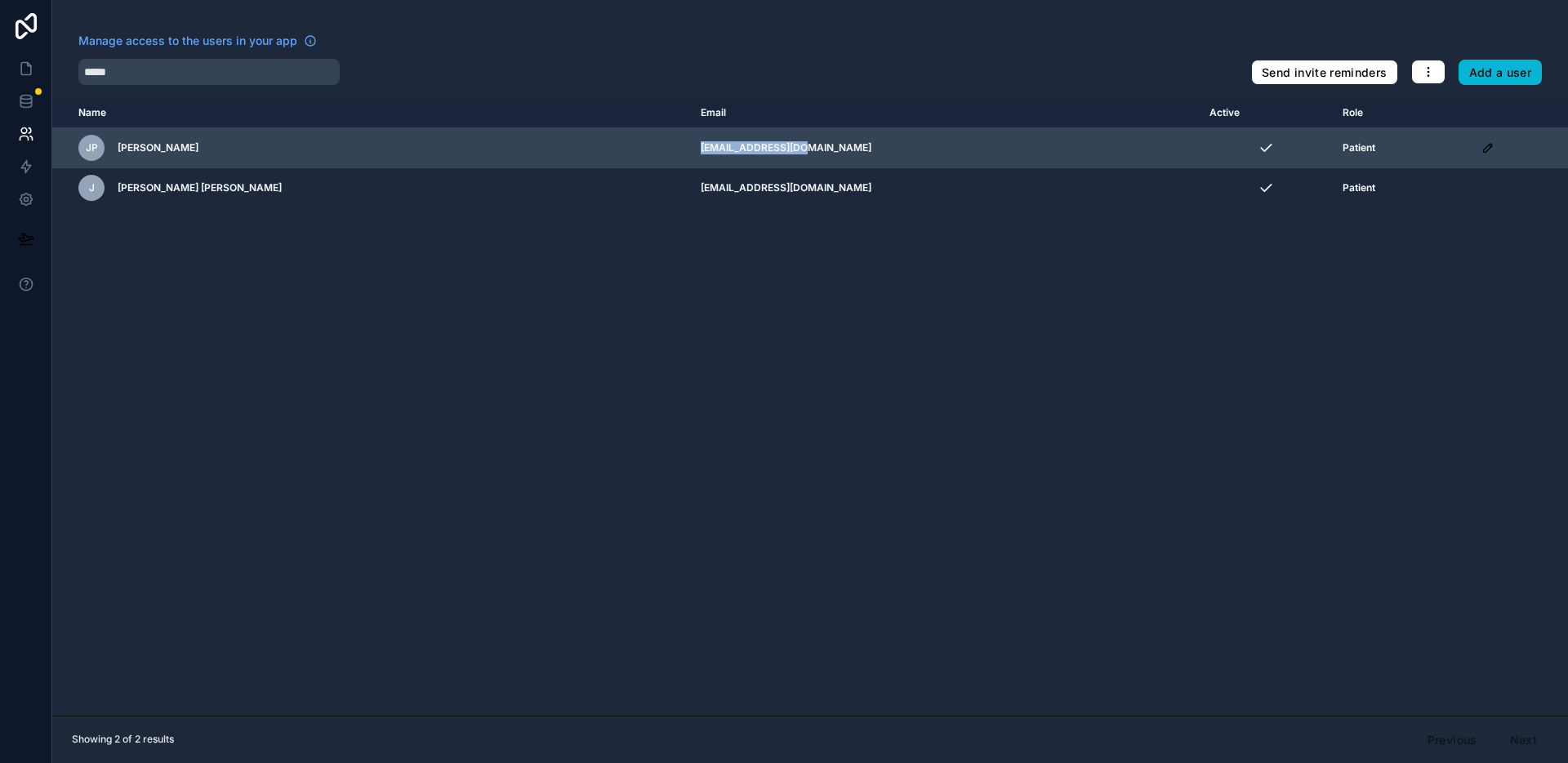
drag, startPoint x: 632, startPoint y: 149, endPoint x: 748, endPoint y: 143, distance: 116.2
click at [748, 143] on td "g10p0748@gmail.com" at bounding box center [945, 148] width 508 height 40
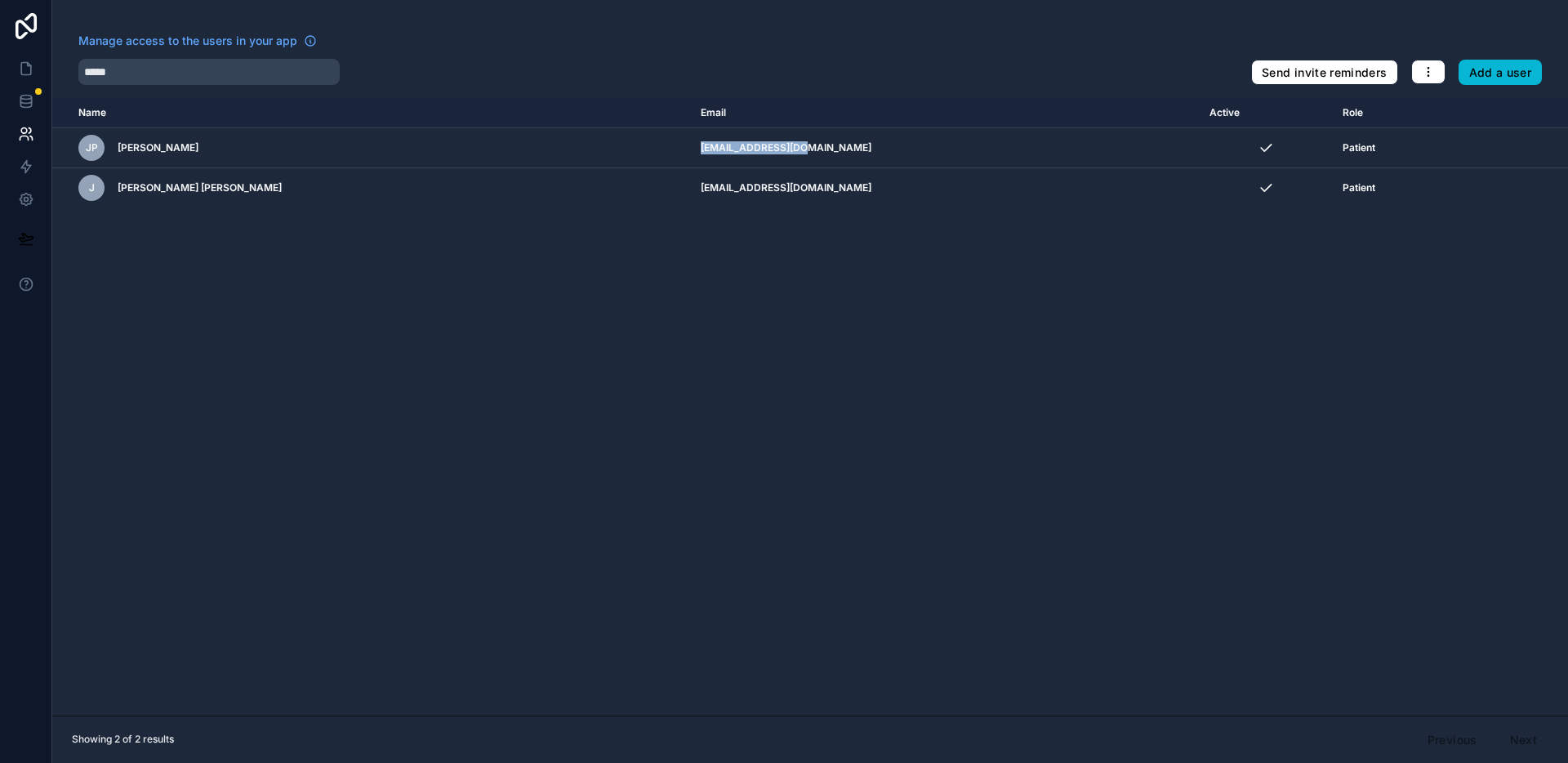
copy td "g10p0748@gmail.com"
click at [28, 64] on icon at bounding box center [26, 69] width 10 height 13
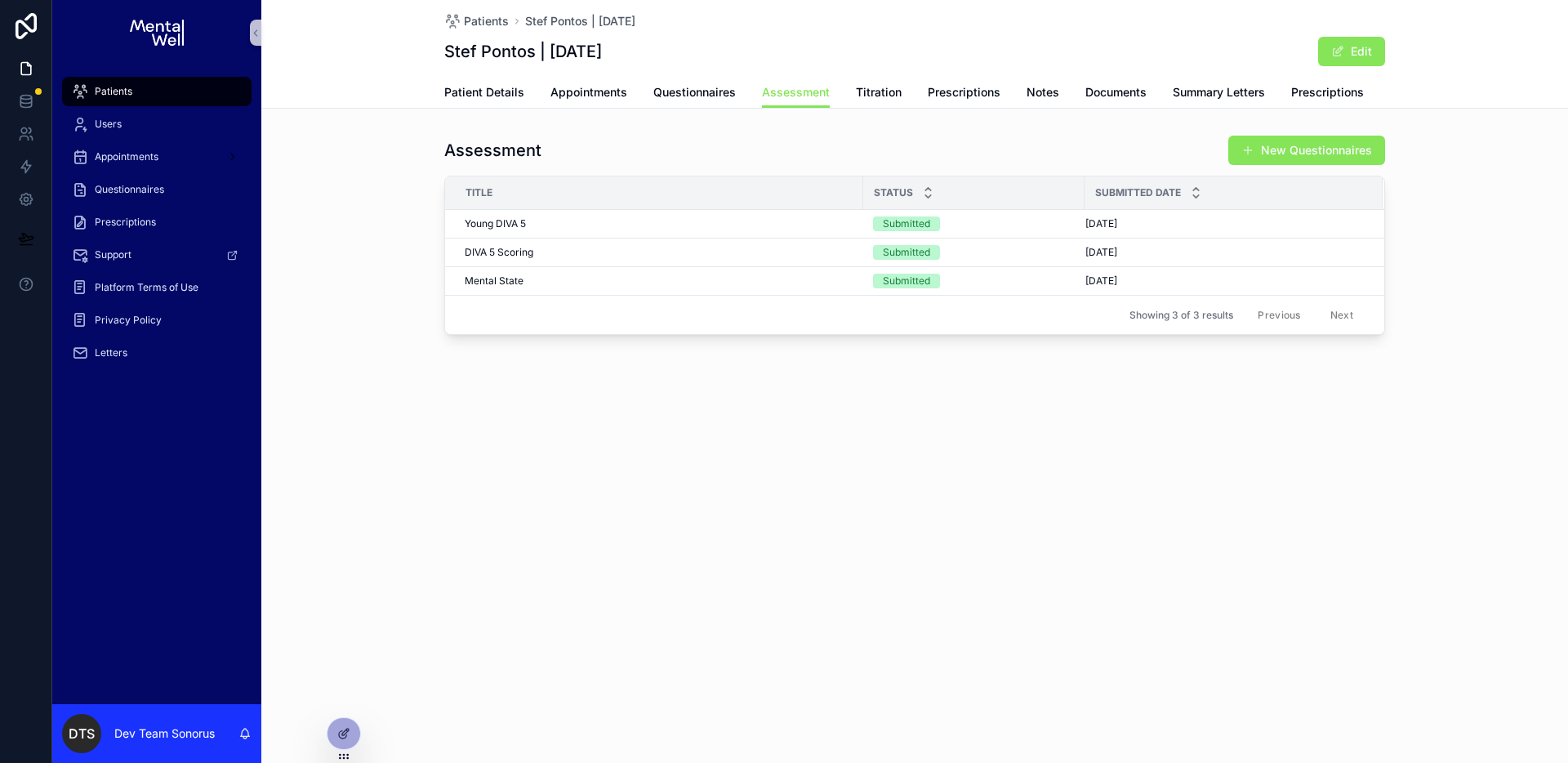
click at [161, 97] on div "Patients" at bounding box center [156, 91] width 170 height 26
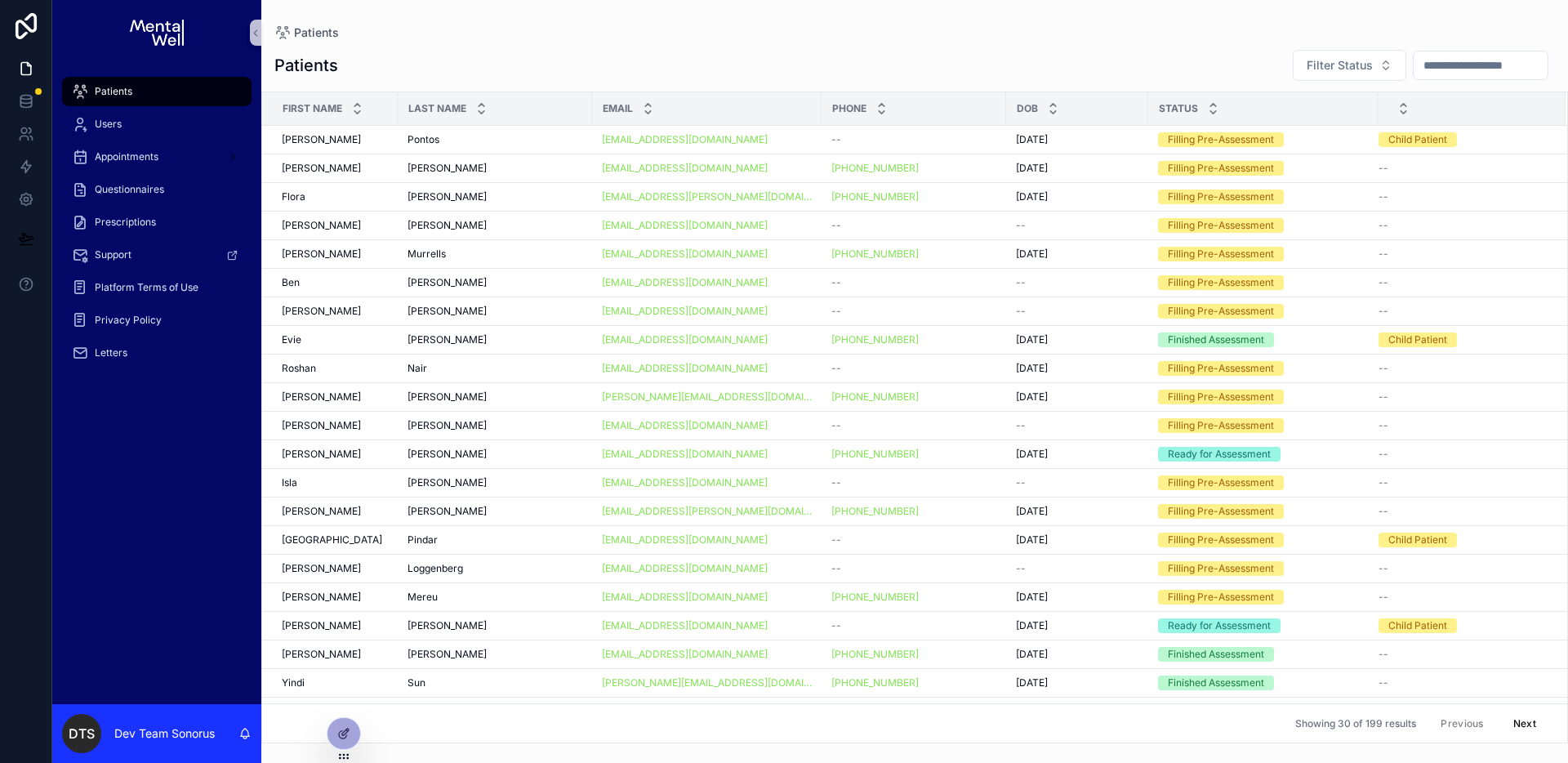
click at [1462, 66] on input "scrollable content" at bounding box center [1480, 65] width 134 height 22
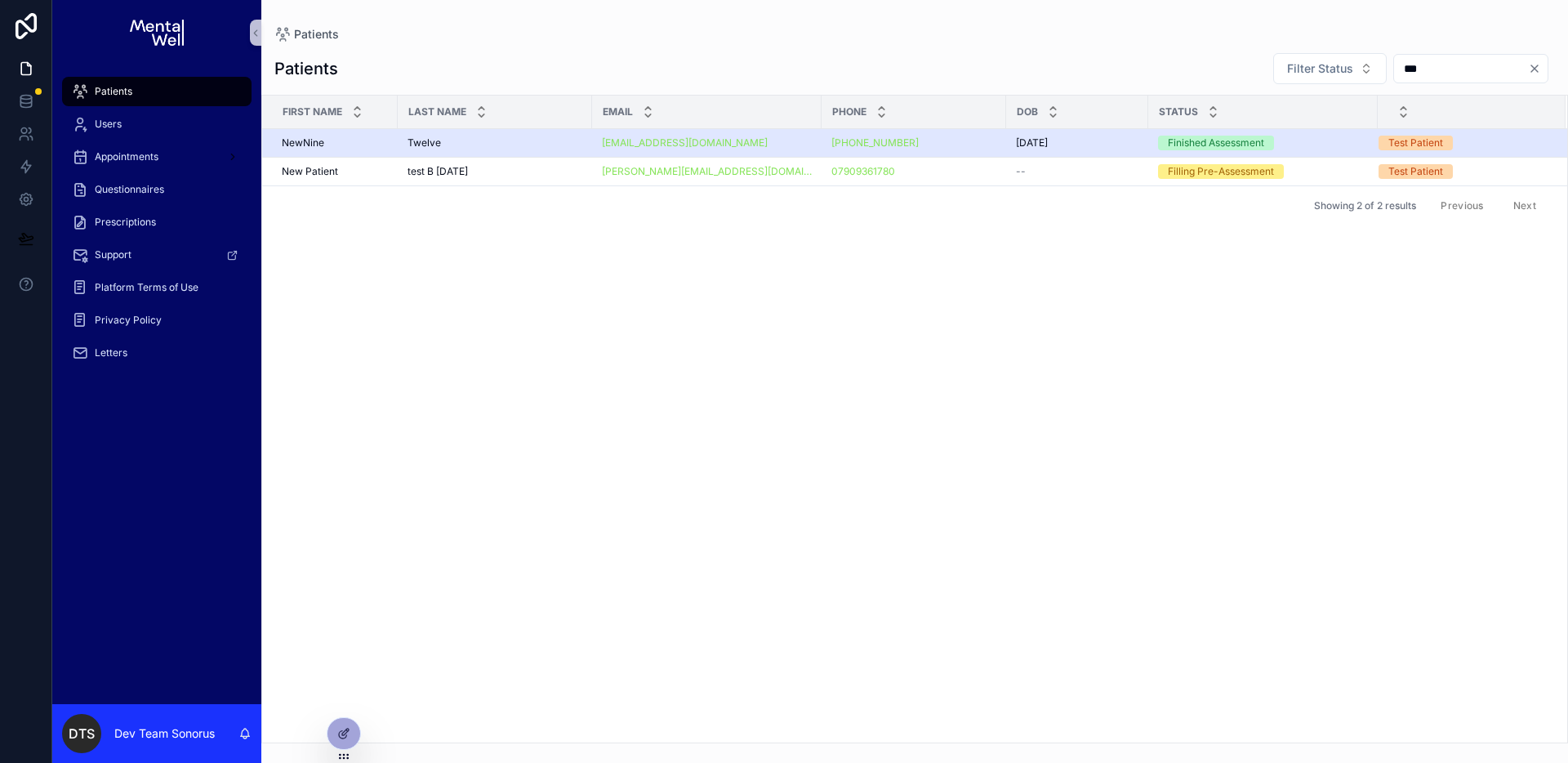
type input "***"
click at [522, 144] on div "Twelve Twelve" at bounding box center [495, 143] width 175 height 13
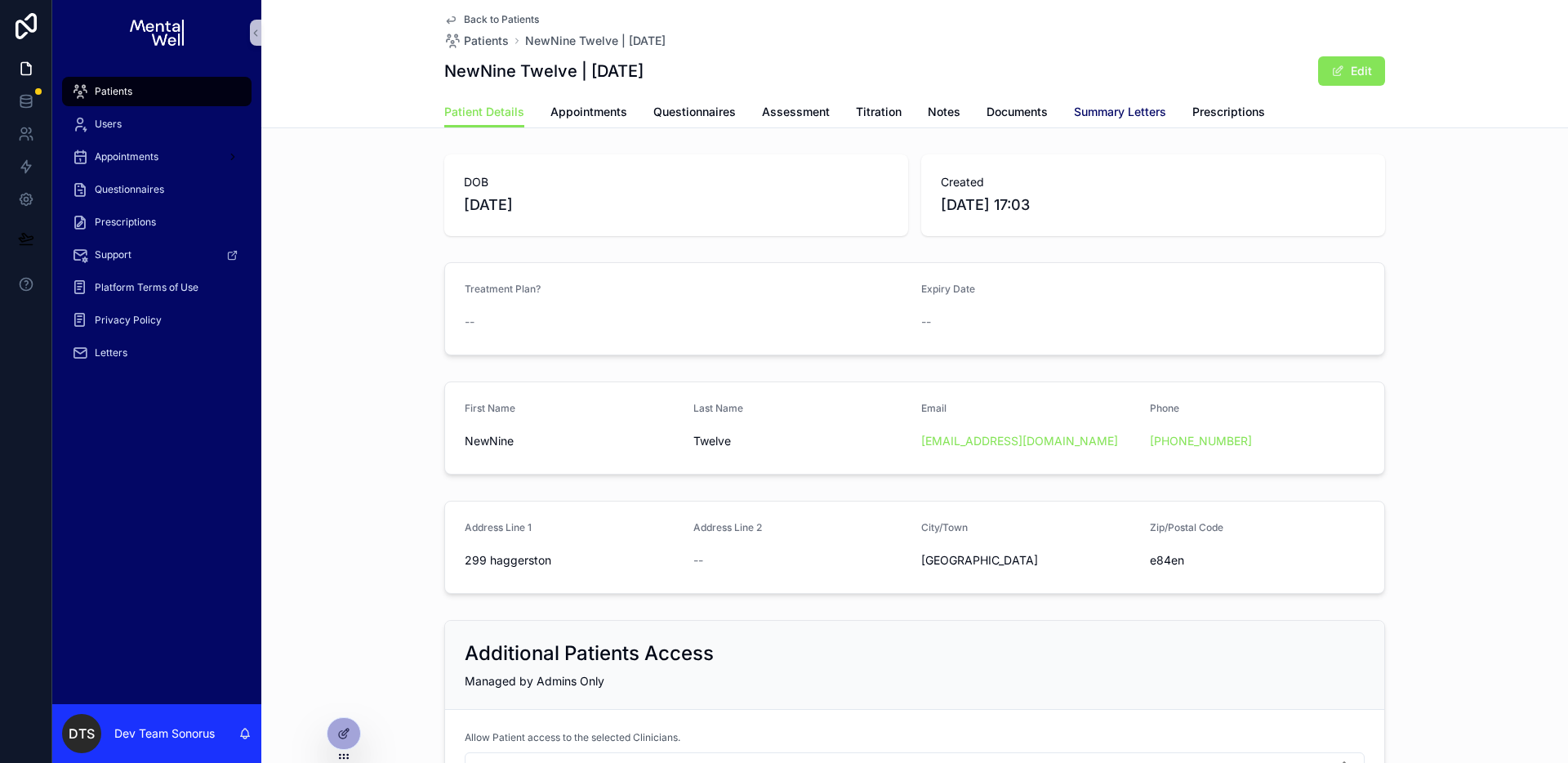
click at [1101, 113] on span "Summary Letters" at bounding box center [1120, 112] width 92 height 16
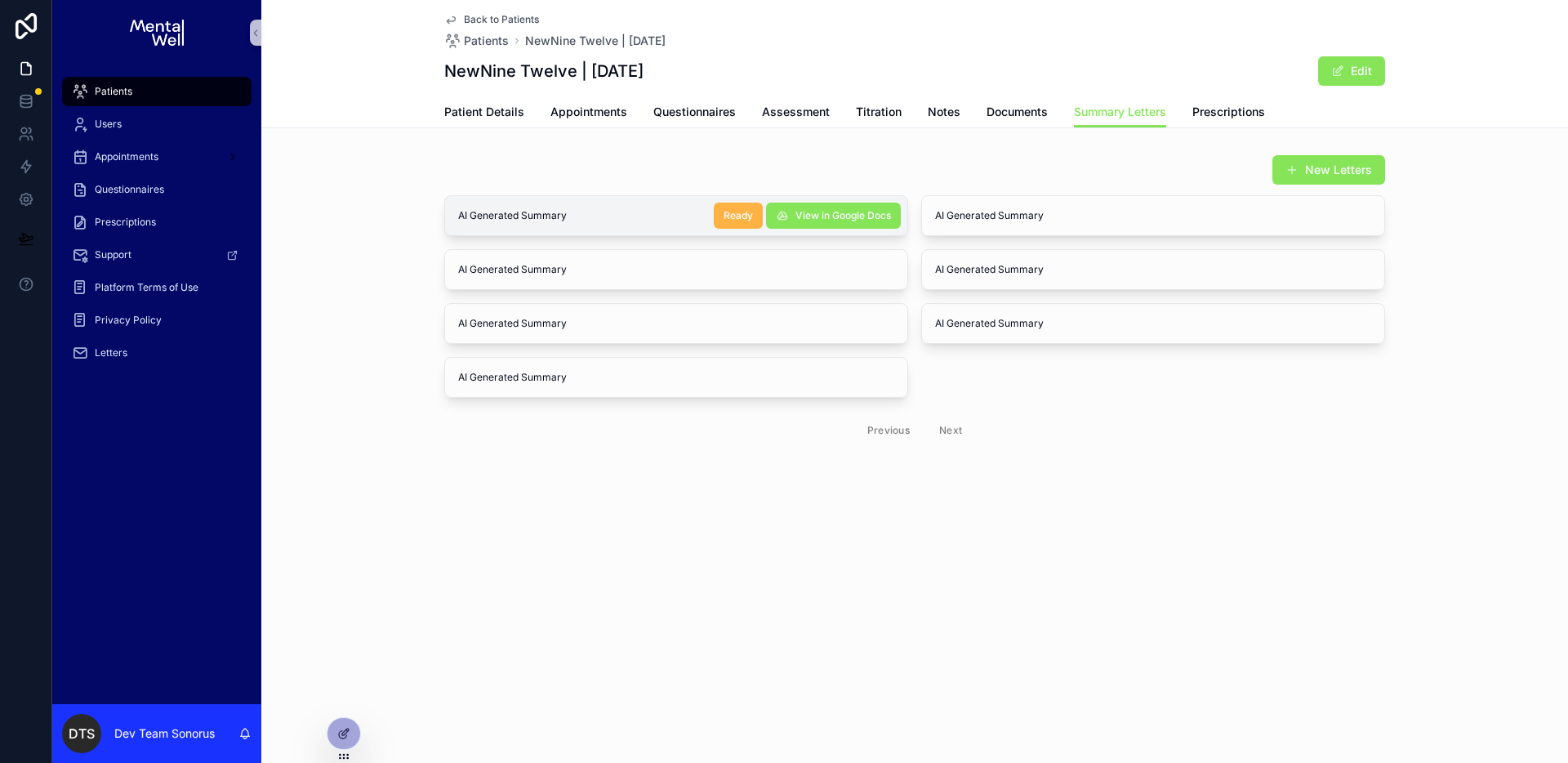
click at [738, 214] on span "Ready" at bounding box center [738, 215] width 30 height 13
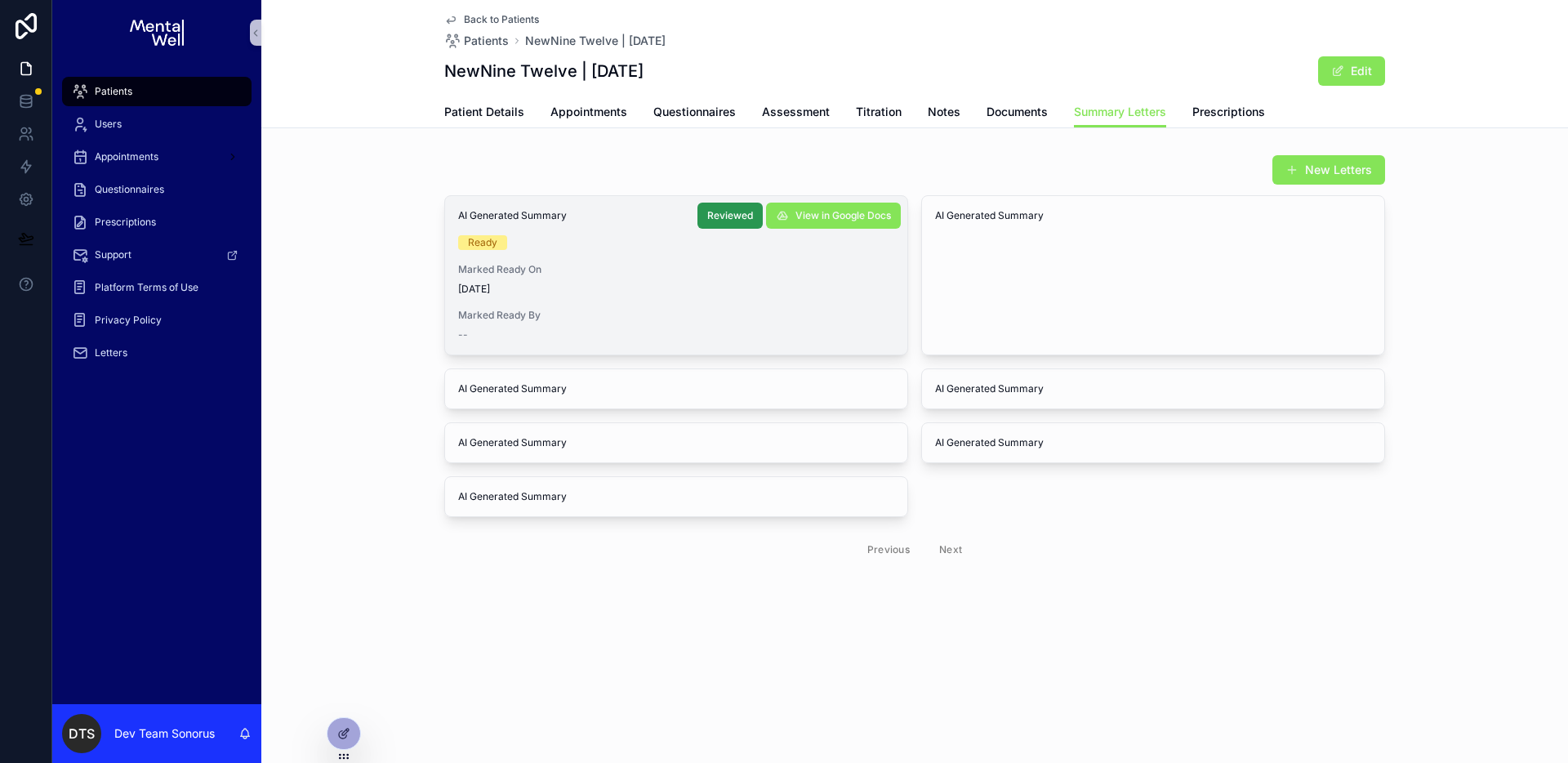
click at [732, 216] on span "Reviewed" at bounding box center [730, 215] width 46 height 13
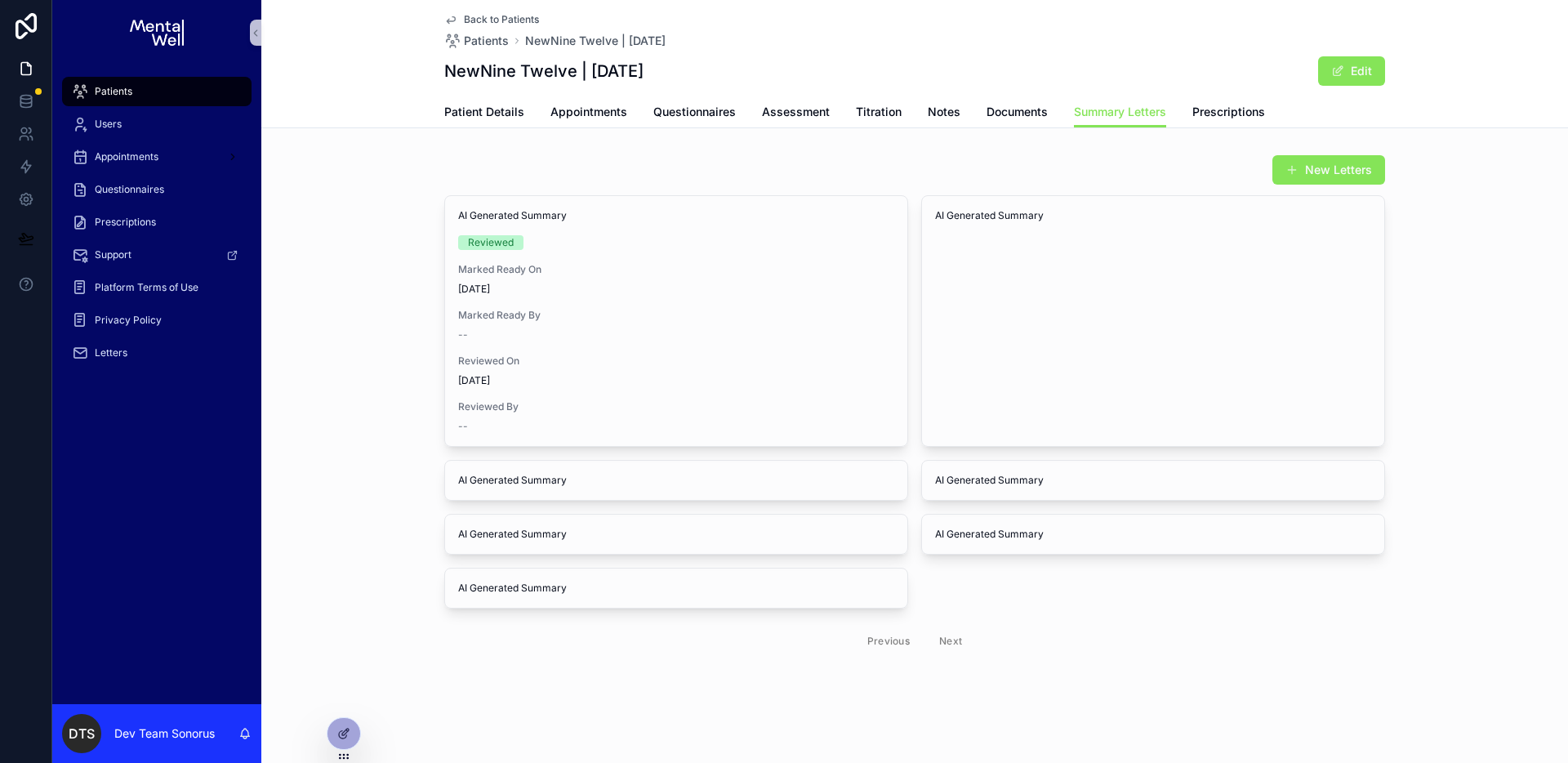
click at [359, 245] on div "New Letters AI Generated Summary Reviewed Marked Ready On 09/09/2025 Marked Rea…" at bounding box center [915, 408] width 1307 height 519
click at [25, 120] on link at bounding box center [25, 134] width 51 height 32
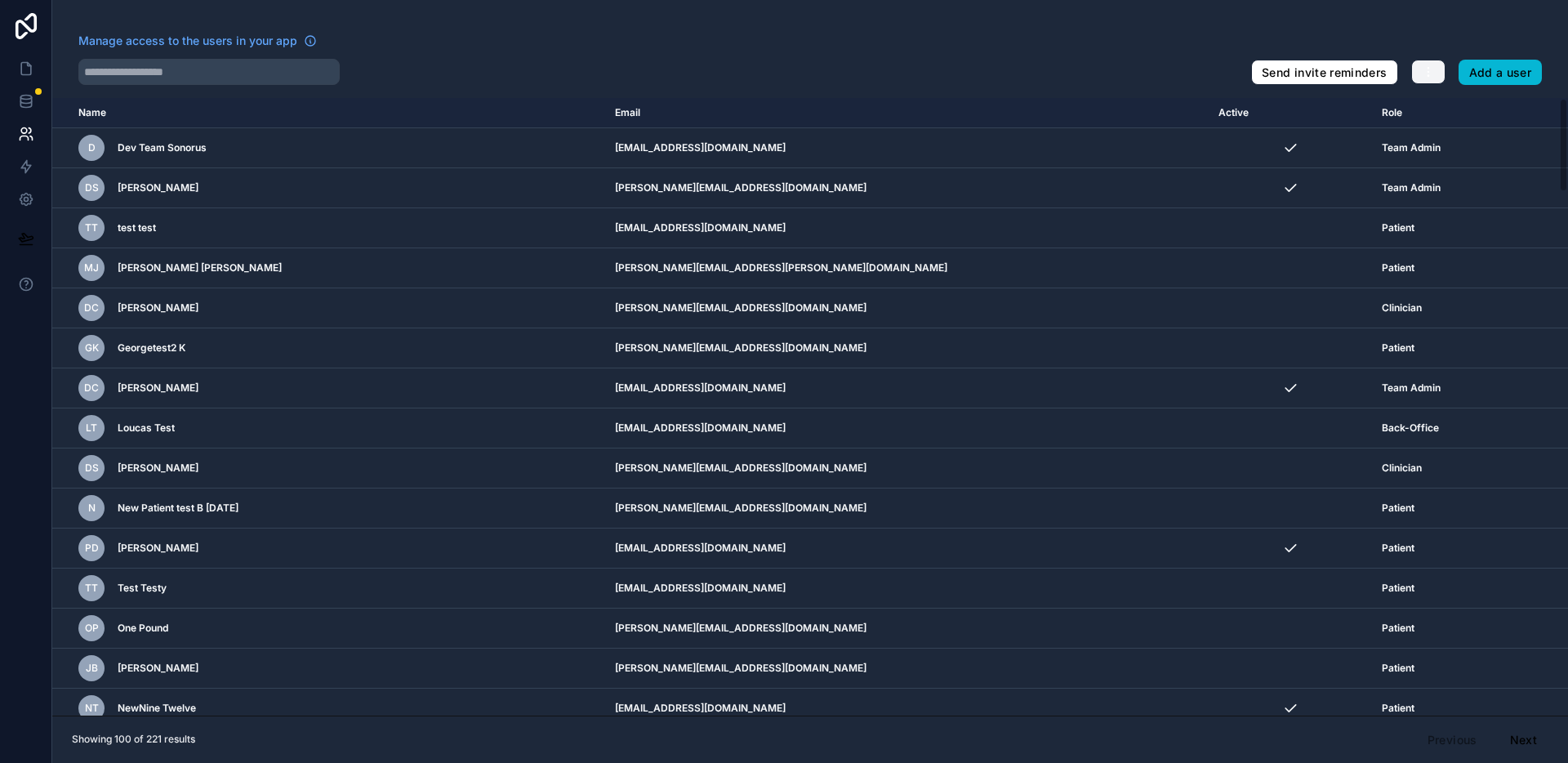
click at [1432, 75] on icon "button" at bounding box center [1428, 72] width 13 height 13
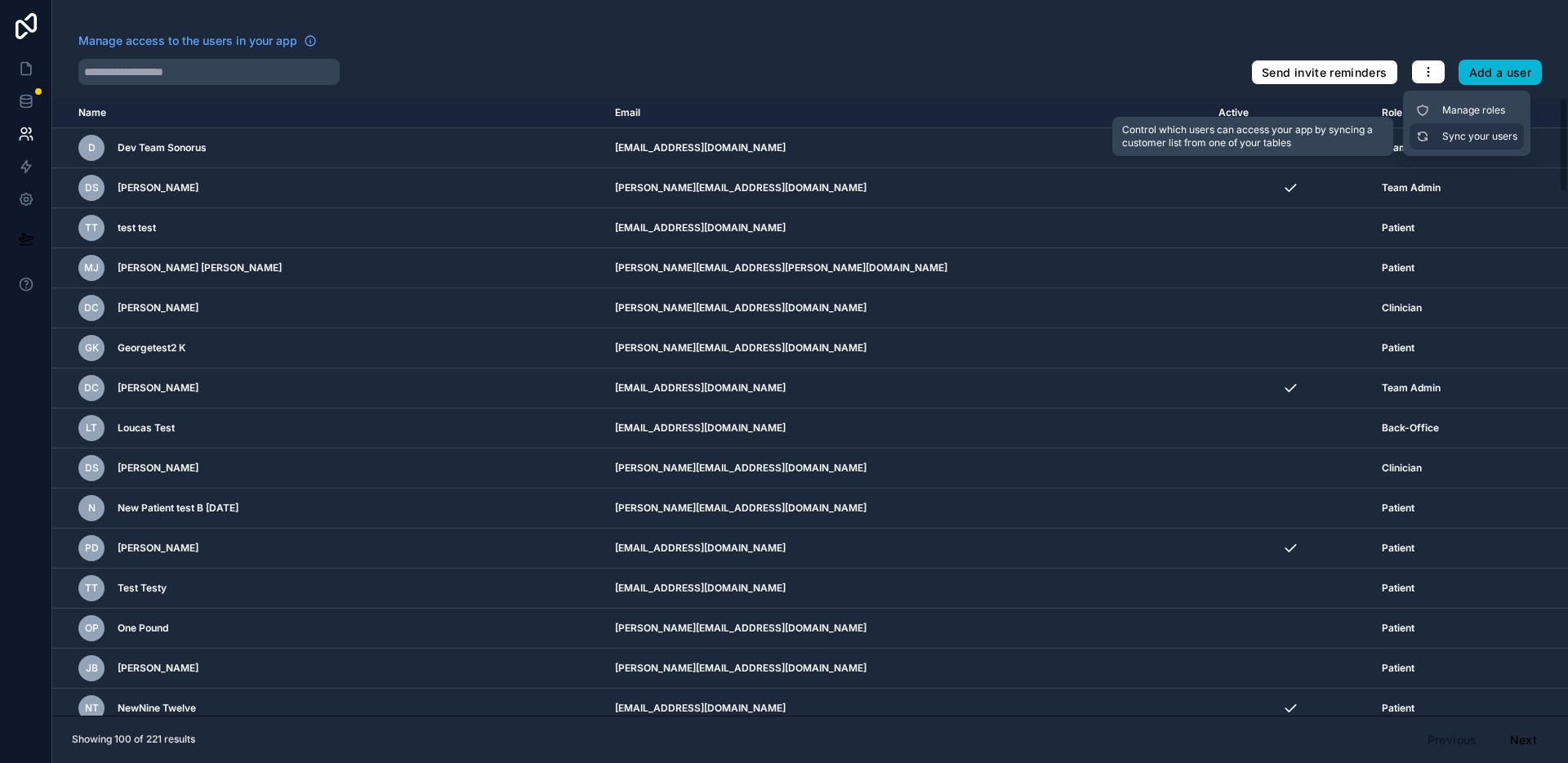
click at [1465, 135] on link "Sync your users" at bounding box center [1467, 136] width 114 height 26
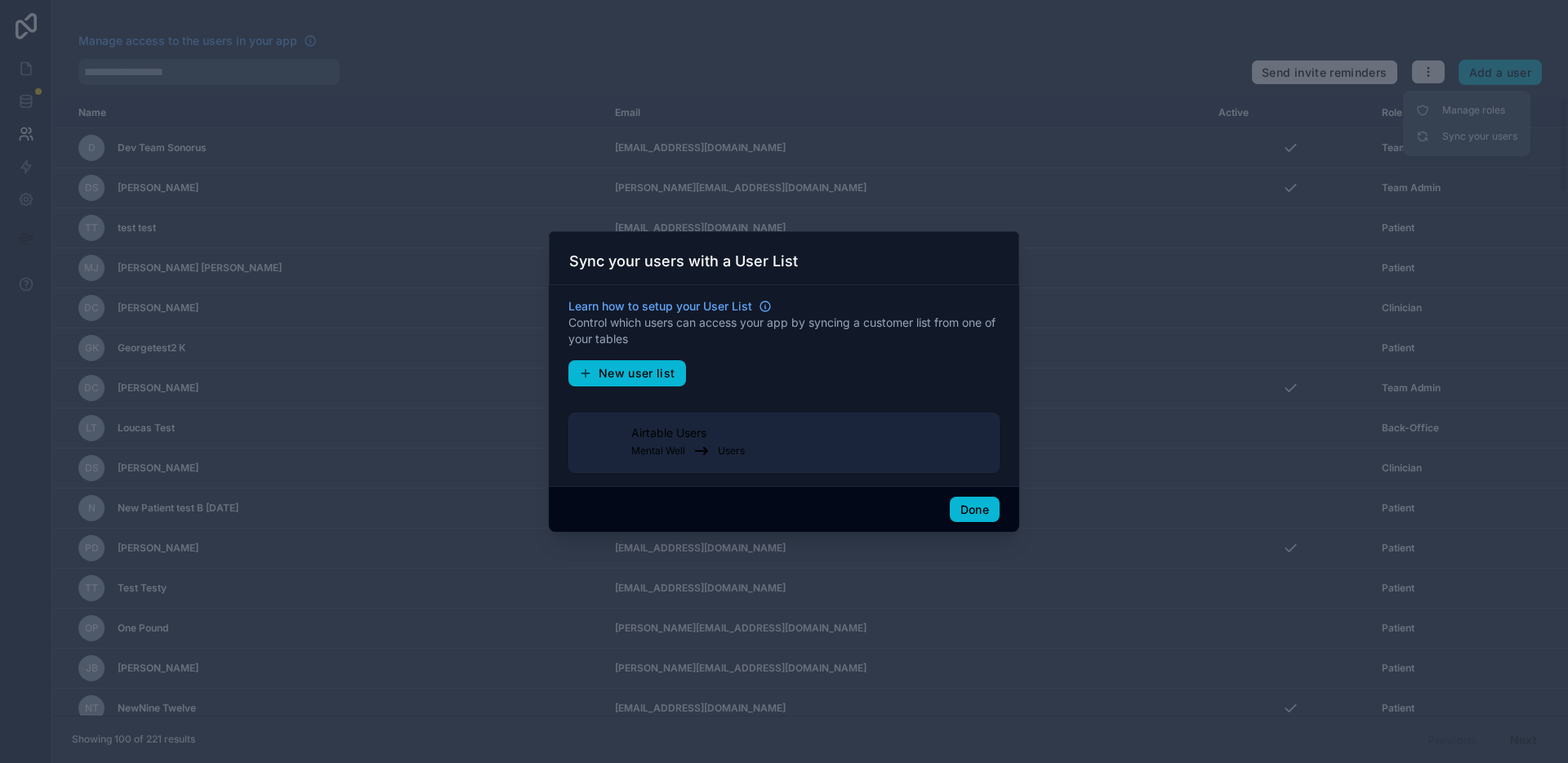
click at [987, 170] on div at bounding box center [784, 382] width 1568 height 763
click at [967, 509] on button "Done" at bounding box center [975, 509] width 50 height 26
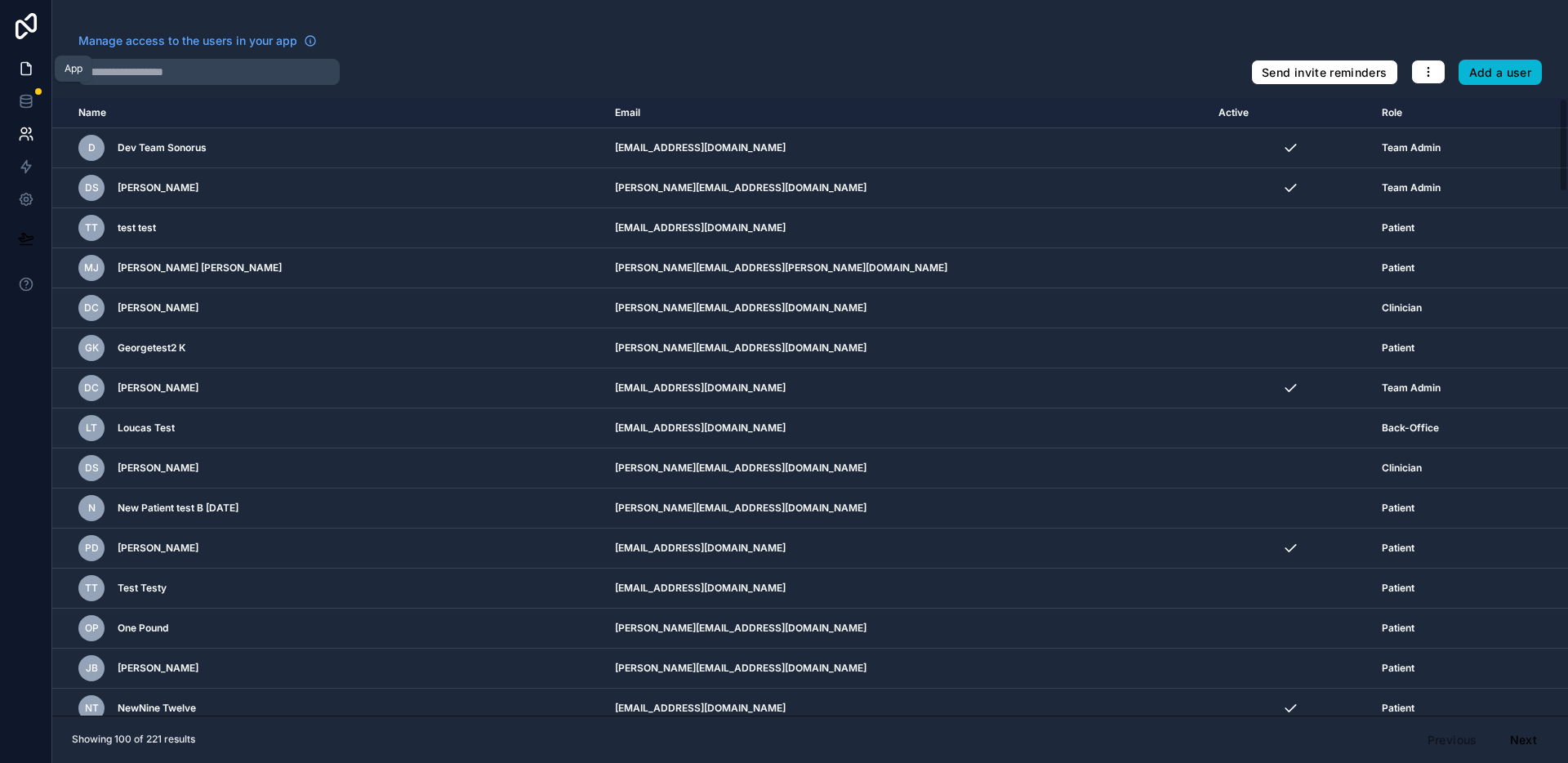
click at [23, 66] on icon at bounding box center [26, 68] width 16 height 16
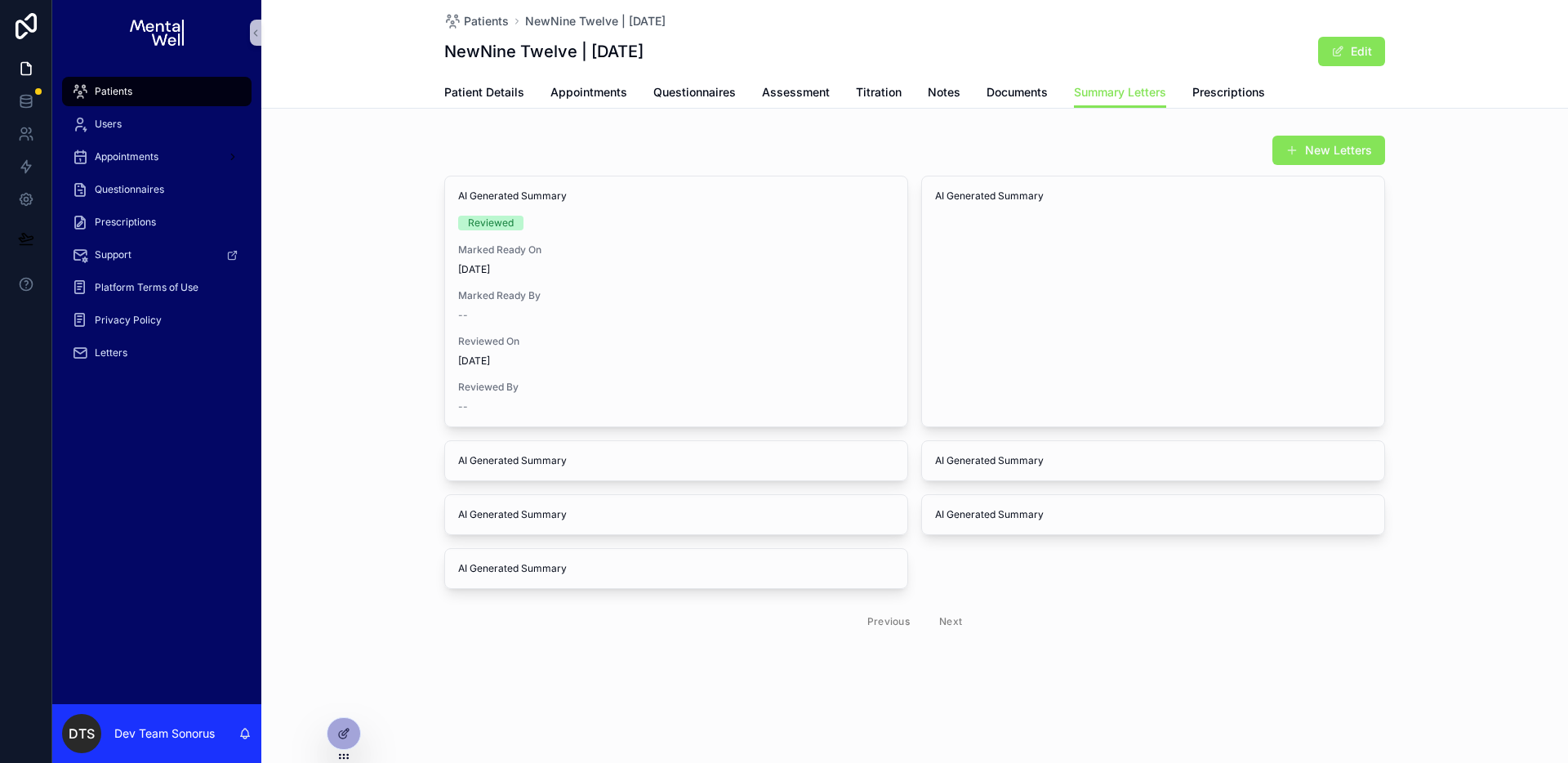
click at [130, 87] on span "Patients" at bounding box center [114, 92] width 38 height 13
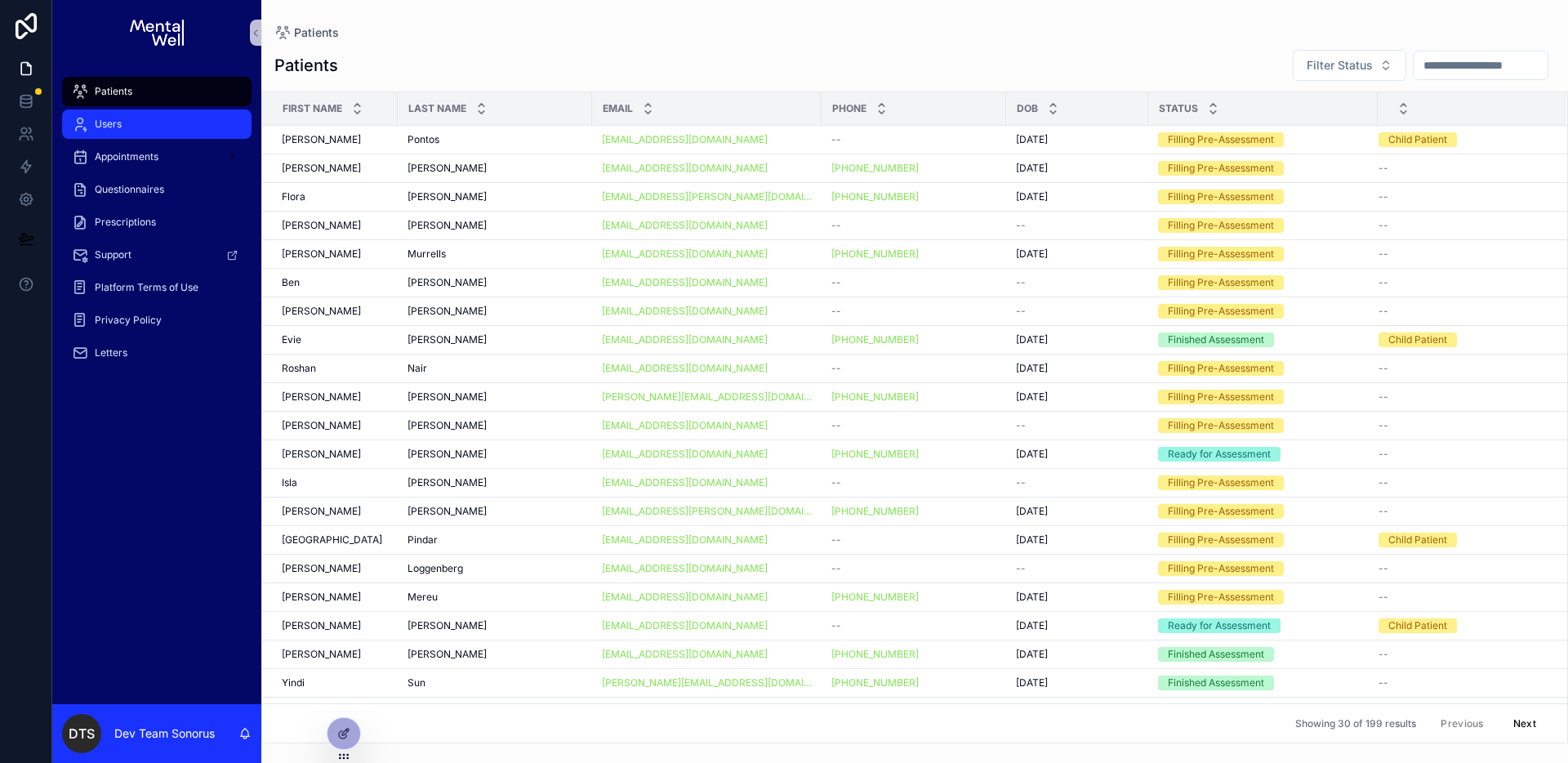
click at [132, 123] on div "Users" at bounding box center [156, 124] width 170 height 26
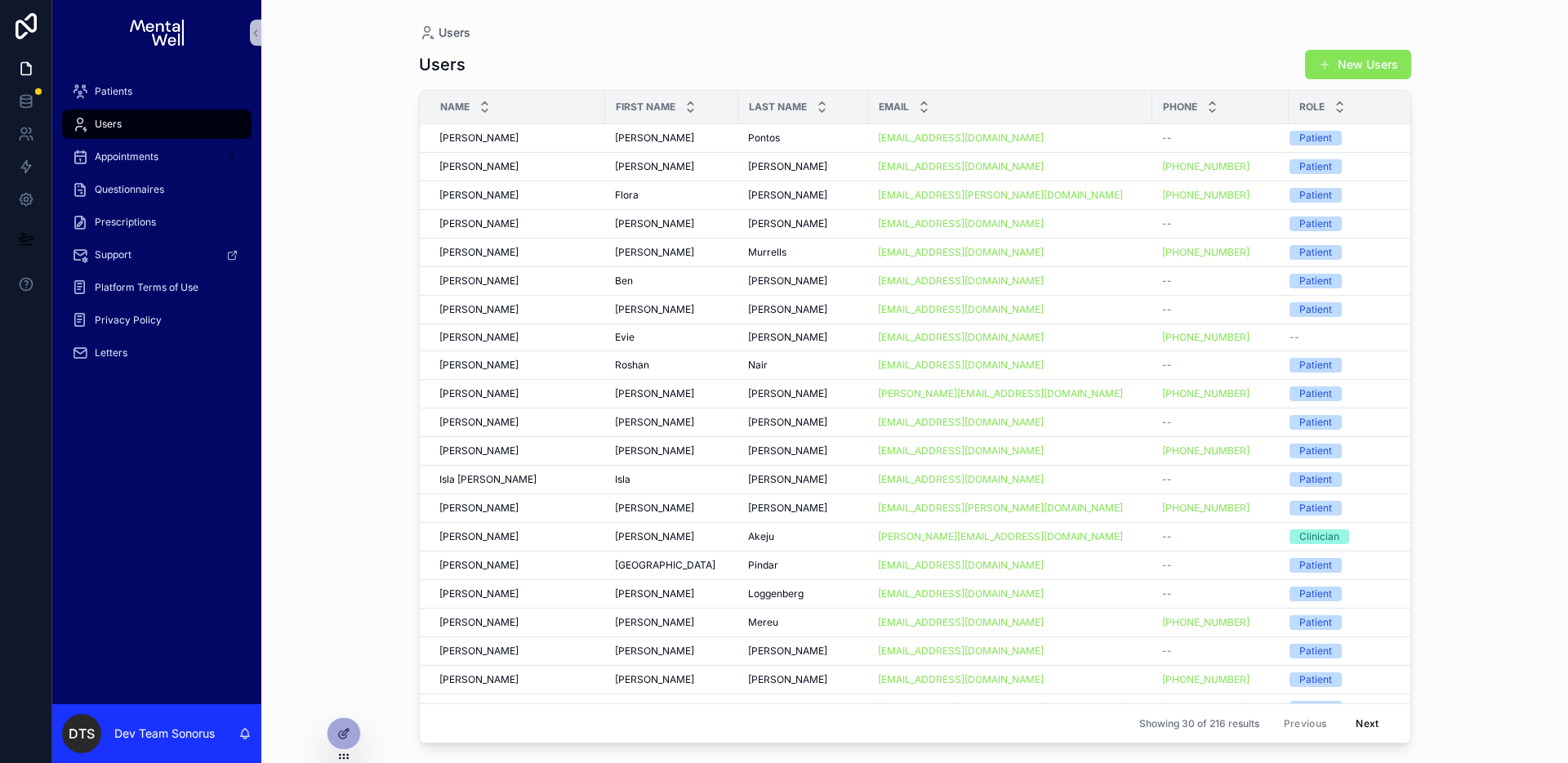
click at [1353, 66] on button "New Users" at bounding box center [1358, 65] width 106 height 30
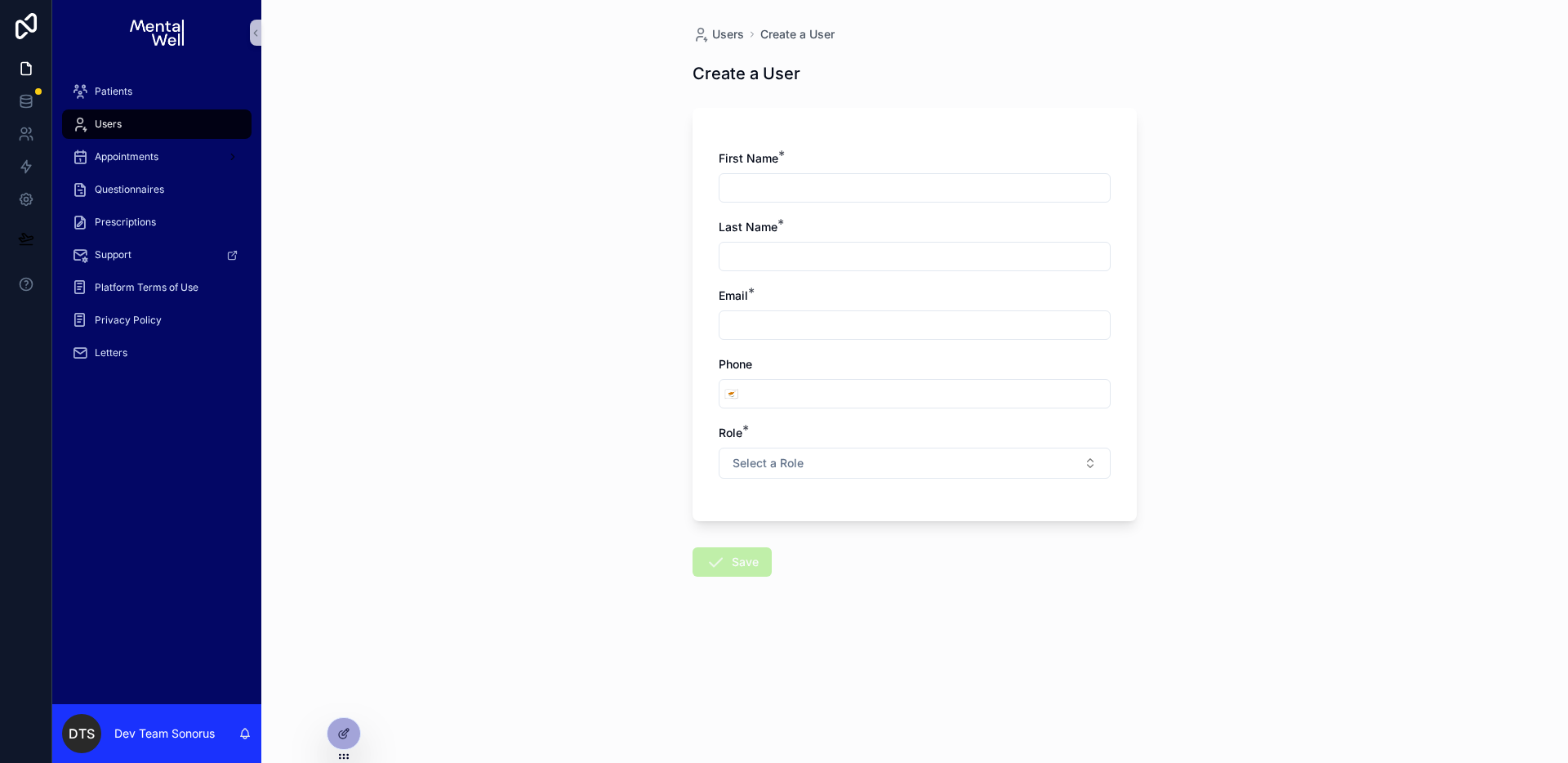
click at [789, 180] on input "scrollable content" at bounding box center [915, 188] width 390 height 22
type input "****"
click at [992, 257] on input "scrollable content" at bounding box center [915, 256] width 390 height 22
type input "***"
click at [1072, 340] on div "First Name * **** Last Name * *** Email * Phone 🇨🇾 Role * Select a Role" at bounding box center [915, 322] width 392 height 345
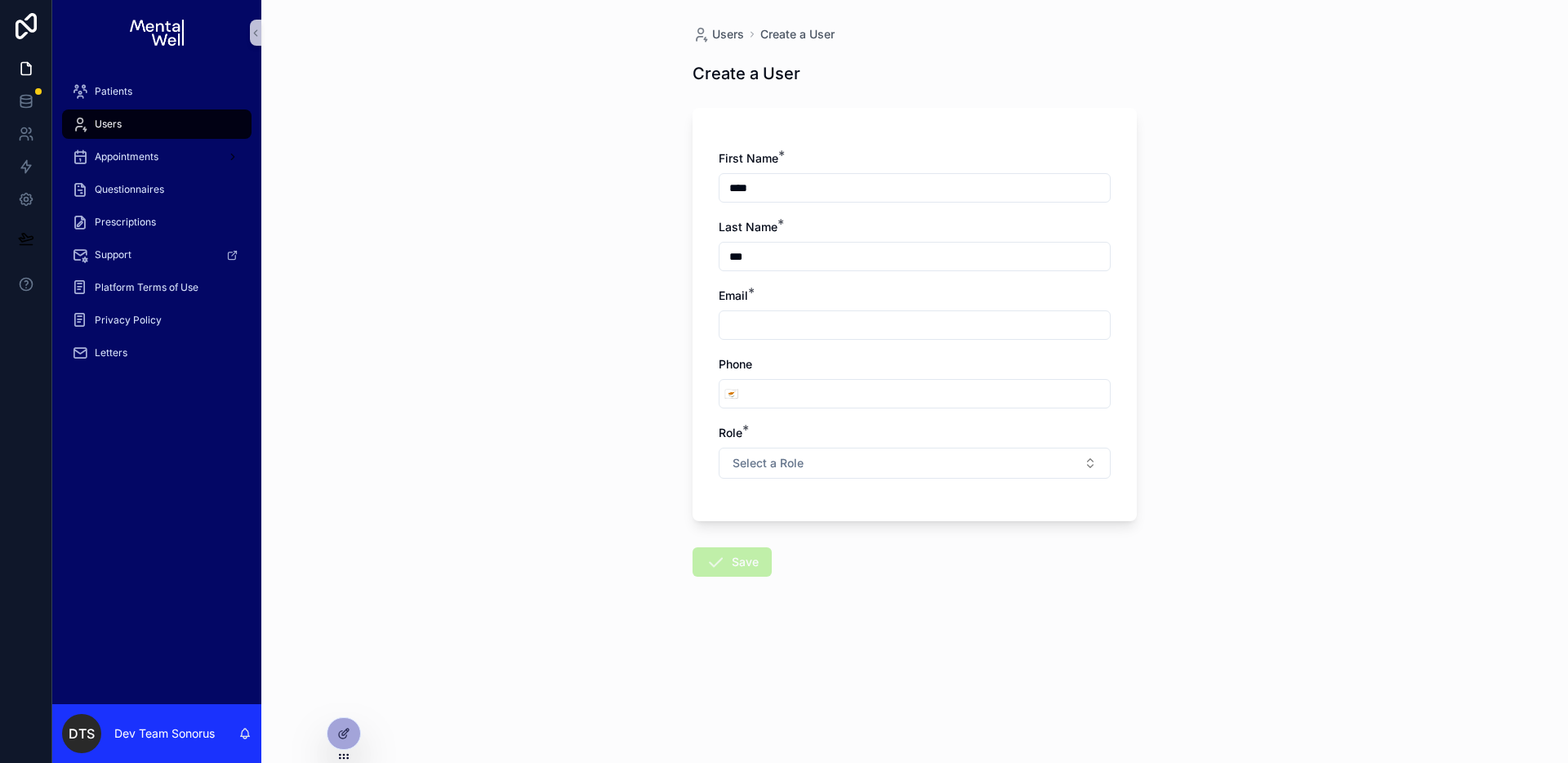
click at [896, 331] on input "scrollable content" at bounding box center [915, 324] width 390 height 22
type input "**********"
drag, startPoint x: 1392, startPoint y: 467, endPoint x: 1231, endPoint y: 491, distance: 162.8
click at [1392, 467] on div "**********" at bounding box center [915, 382] width 1307 height 763
click at [815, 469] on button "Select a Role" at bounding box center [915, 463] width 392 height 31
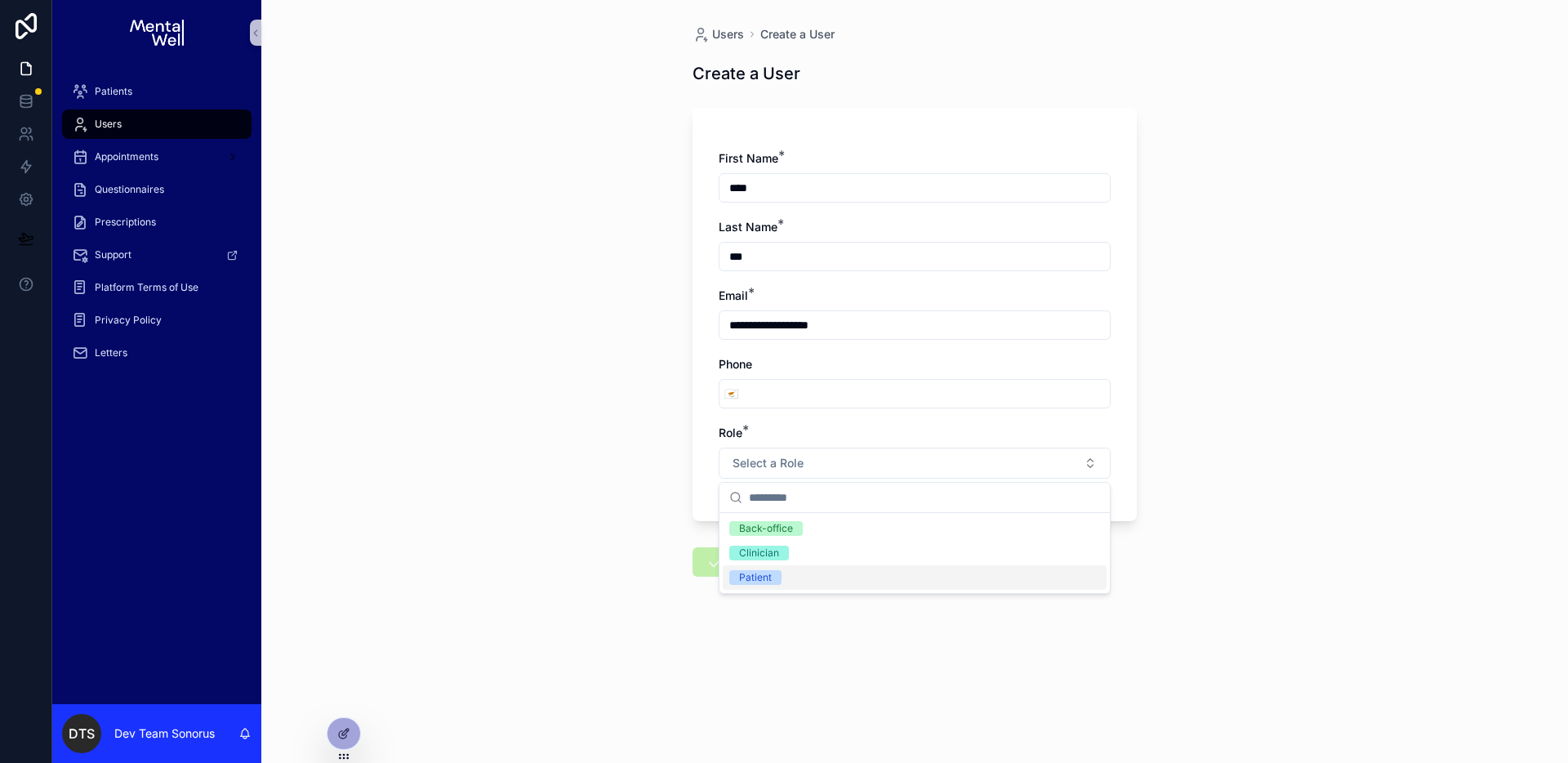
click at [782, 575] on div "Patient" at bounding box center [915, 577] width 384 height 24
click at [946, 598] on form "**********" at bounding box center [915, 390] width 444 height 583
click at [759, 572] on button "Save" at bounding box center [732, 562] width 79 height 30
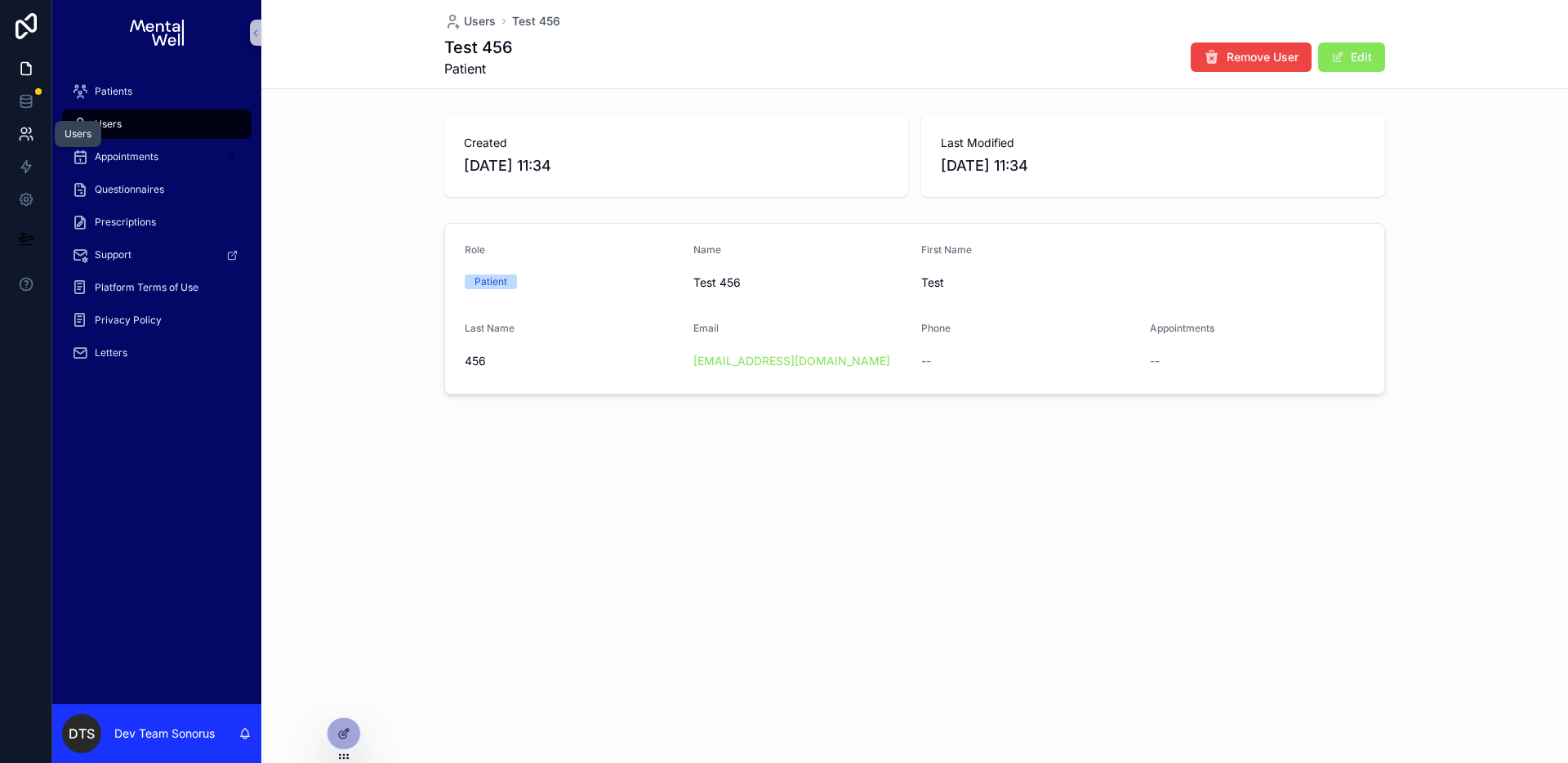
click at [35, 125] on link at bounding box center [25, 134] width 51 height 32
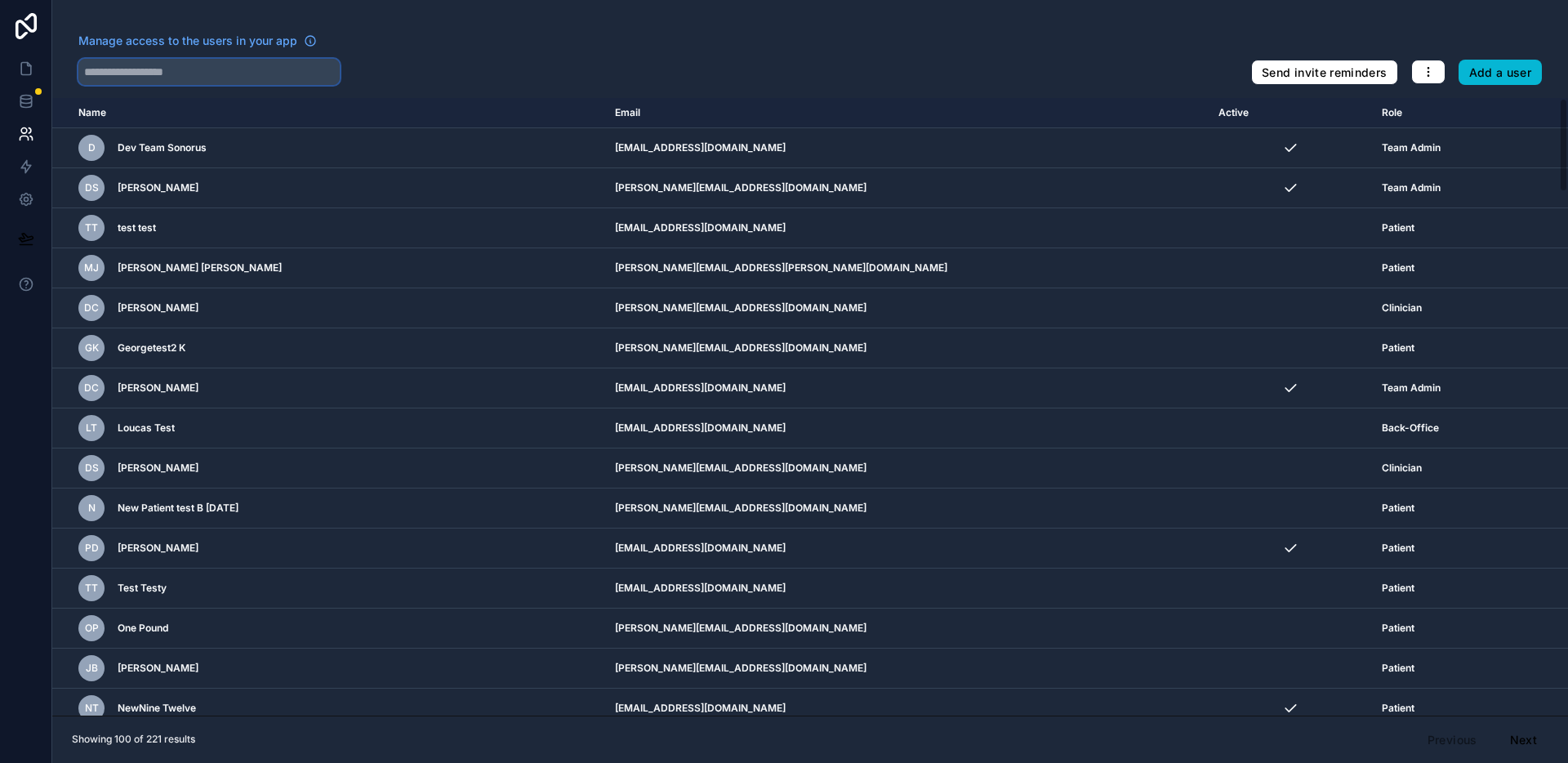
click at [223, 69] on input "text" at bounding box center [208, 72] width 261 height 26
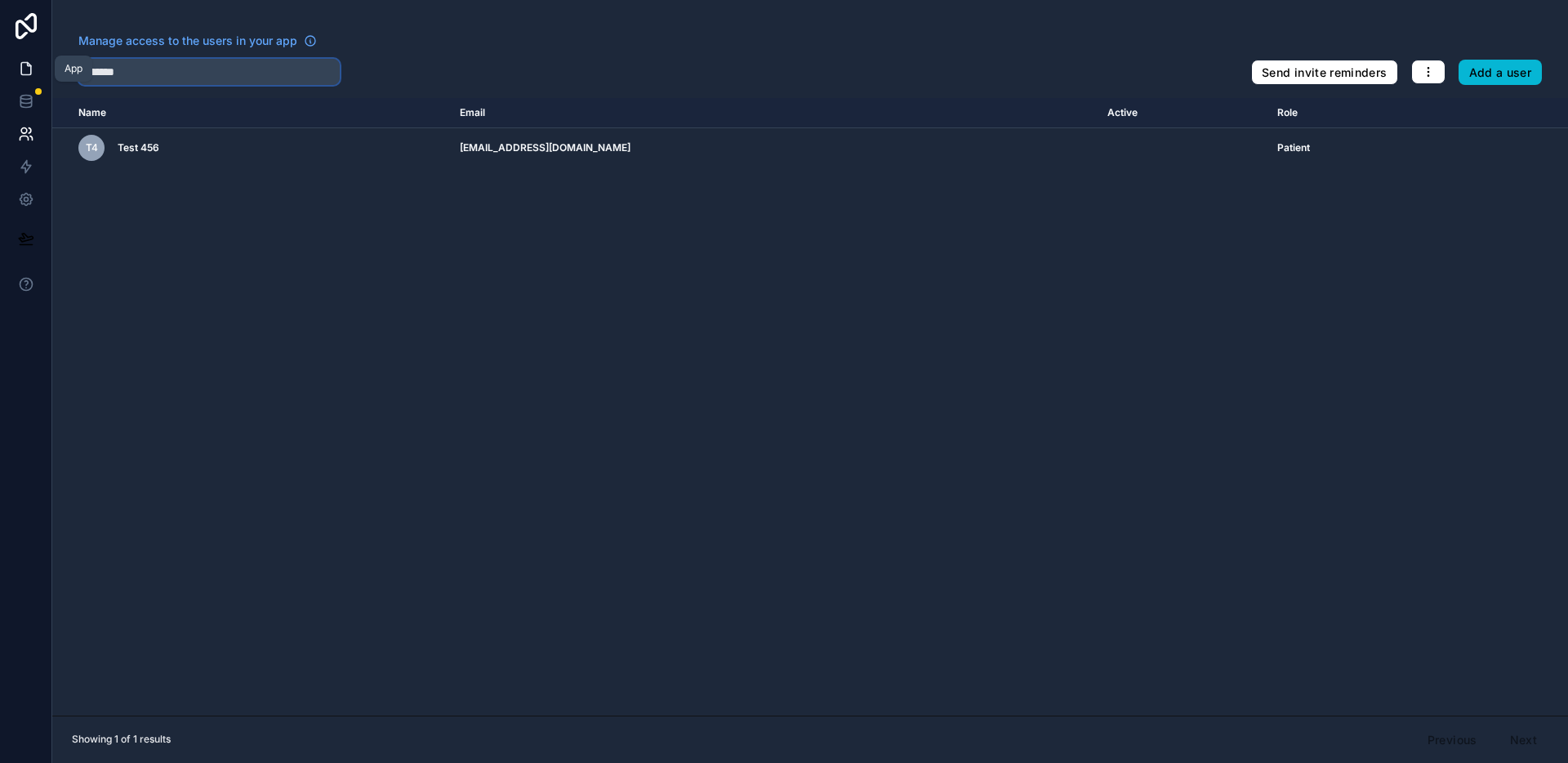
type input "*******"
click at [18, 69] on icon at bounding box center [26, 68] width 16 height 16
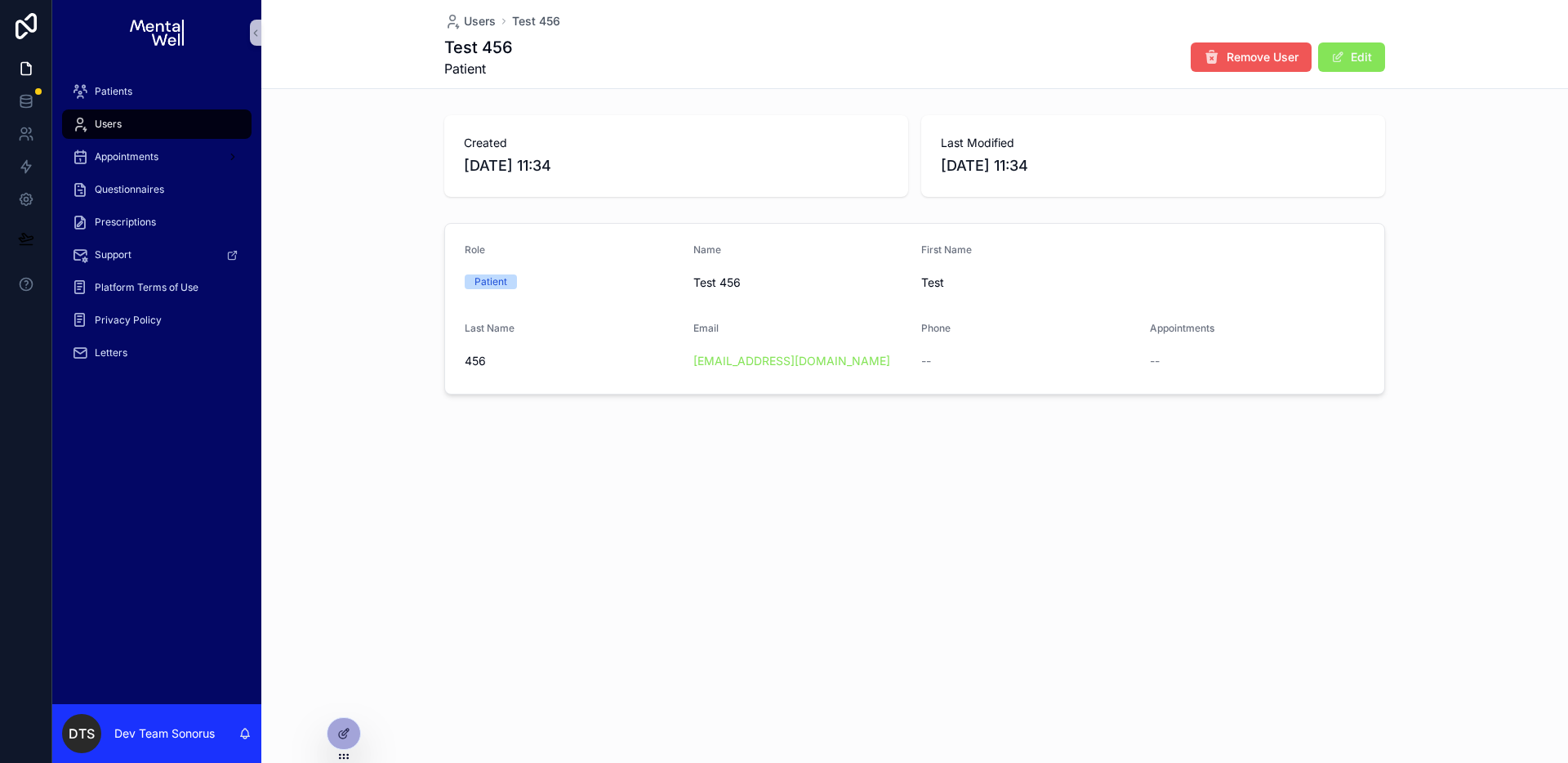
click at [1263, 59] on span "Remove User" at bounding box center [1263, 57] width 72 height 16
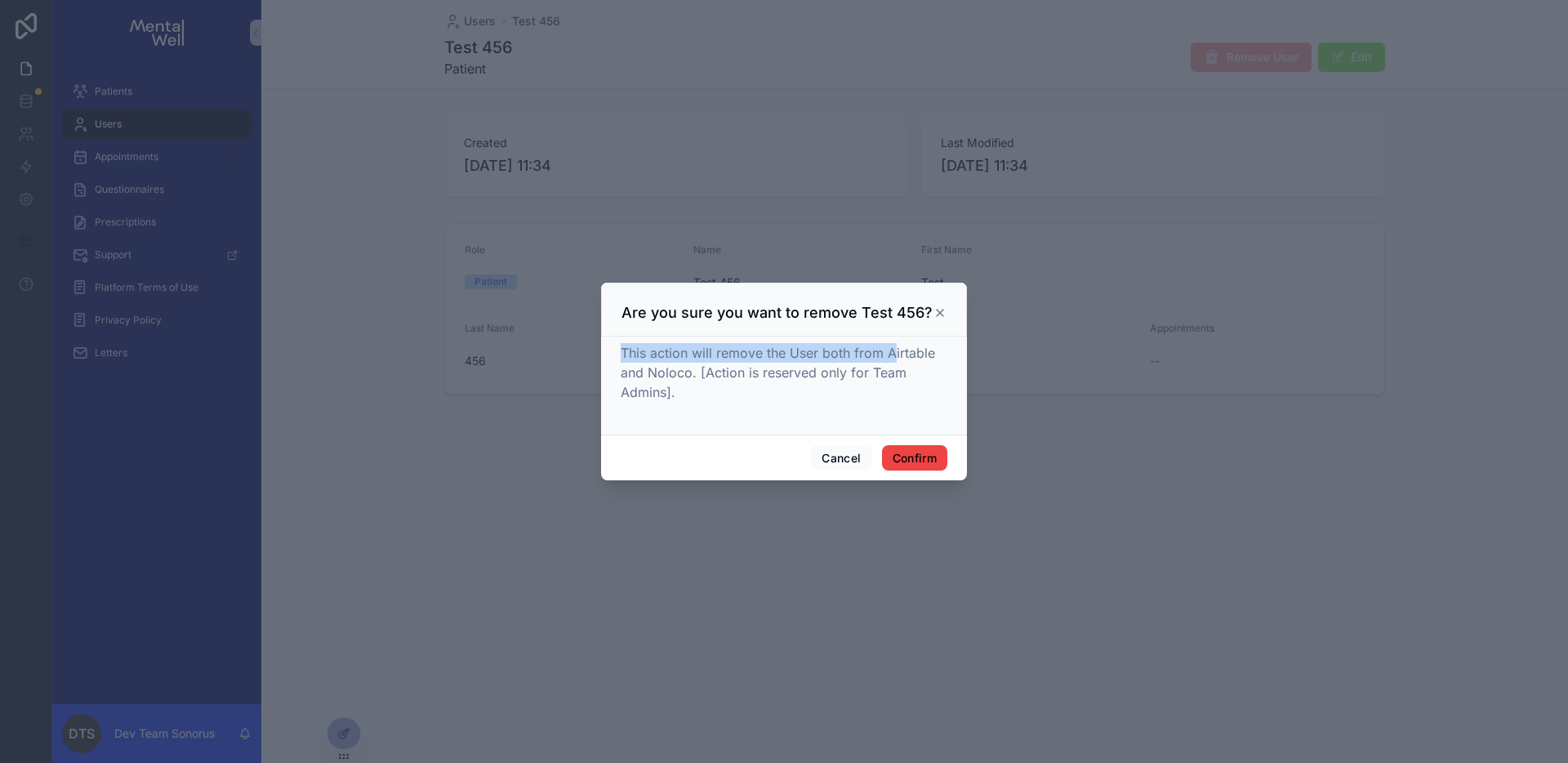
drag, startPoint x: 623, startPoint y: 354, endPoint x: 894, endPoint y: 355, distance: 271.0
click at [894, 355] on span "This action will remove the User both from Airtable and Noloco. [Action is rese…" at bounding box center [778, 373] width 314 height 56
drag, startPoint x: 717, startPoint y: 368, endPoint x: 900, endPoint y: 395, distance: 185.0
click at [900, 395] on div "This action will remove the User both from Airtable and Noloco. [Action is rese…" at bounding box center [784, 373] width 327 height 59
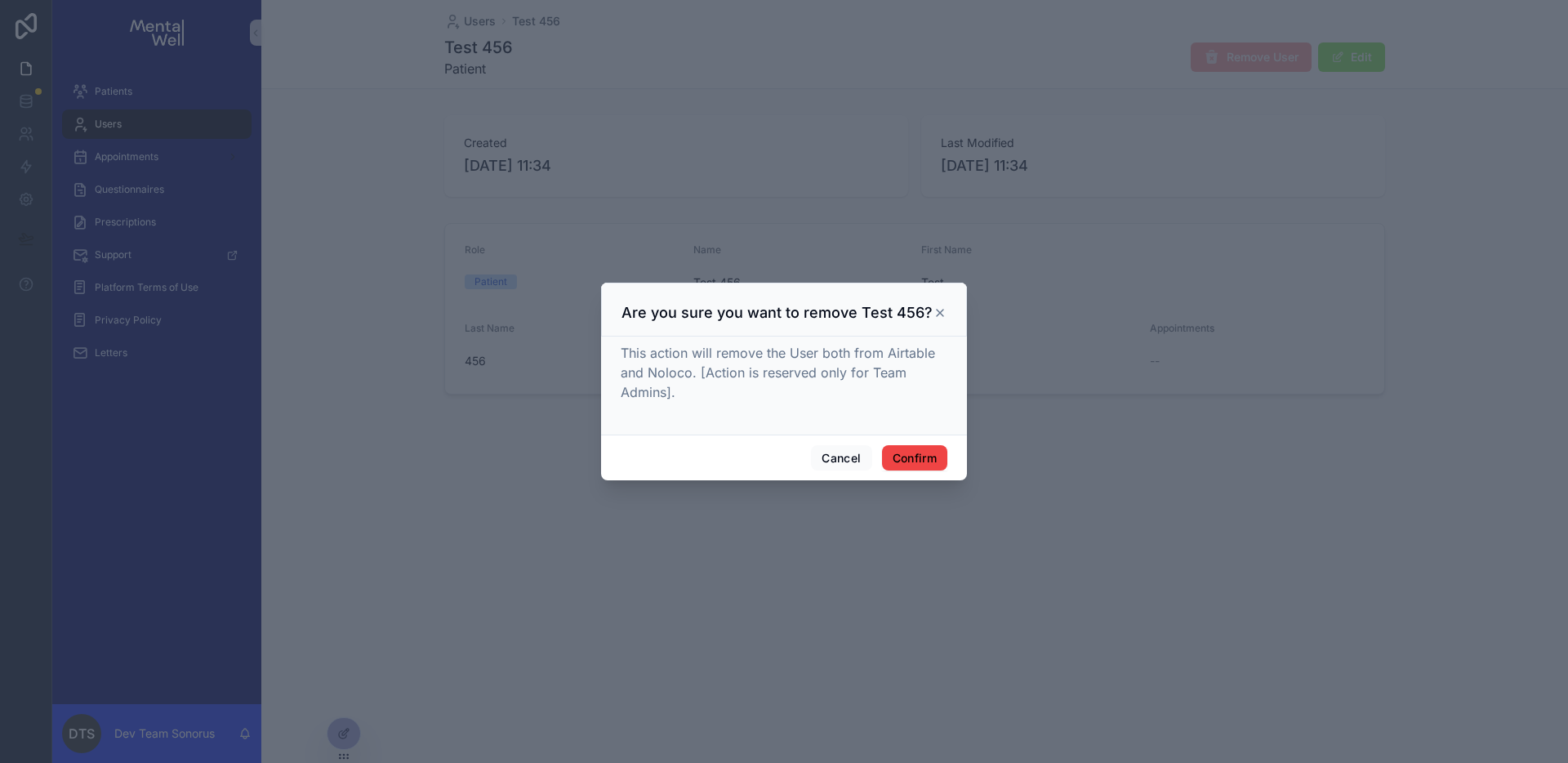
click at [699, 379] on span "This action will remove the User both from Airtable and Noloco. [Action is rese…" at bounding box center [778, 373] width 314 height 56
drag, startPoint x: 761, startPoint y: 358, endPoint x: 849, endPoint y: 356, distance: 88.0
click at [849, 356] on span "This action will remove the User both from Airtable and Noloco. [Action is rese…" at bounding box center [778, 373] width 314 height 56
click at [931, 467] on button "Confirm" at bounding box center [915, 458] width 66 height 26
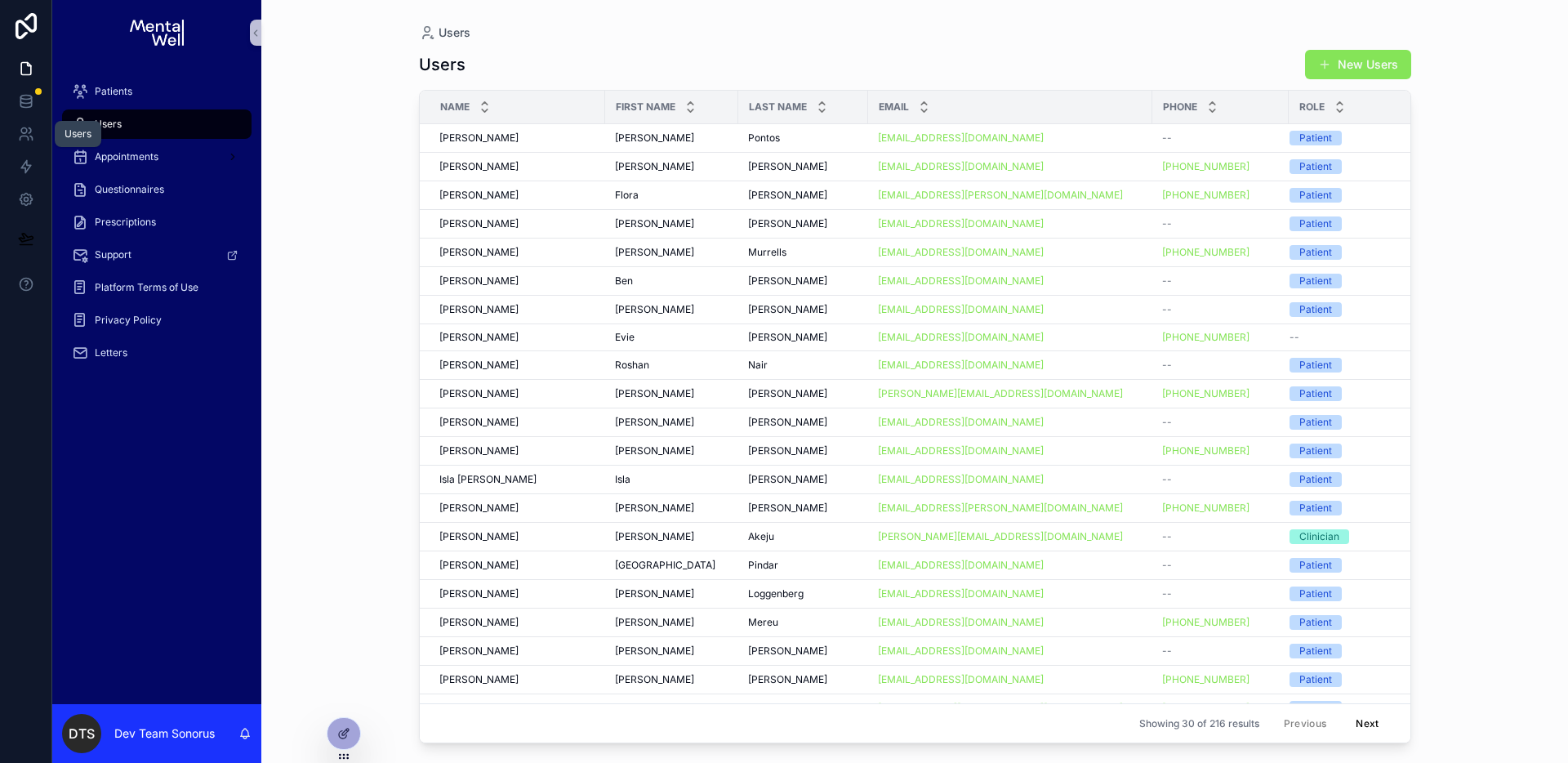
drag, startPoint x: 32, startPoint y: 130, endPoint x: 95, endPoint y: 129, distance: 63.0
click at [32, 130] on icon at bounding box center [26, 134] width 16 height 16
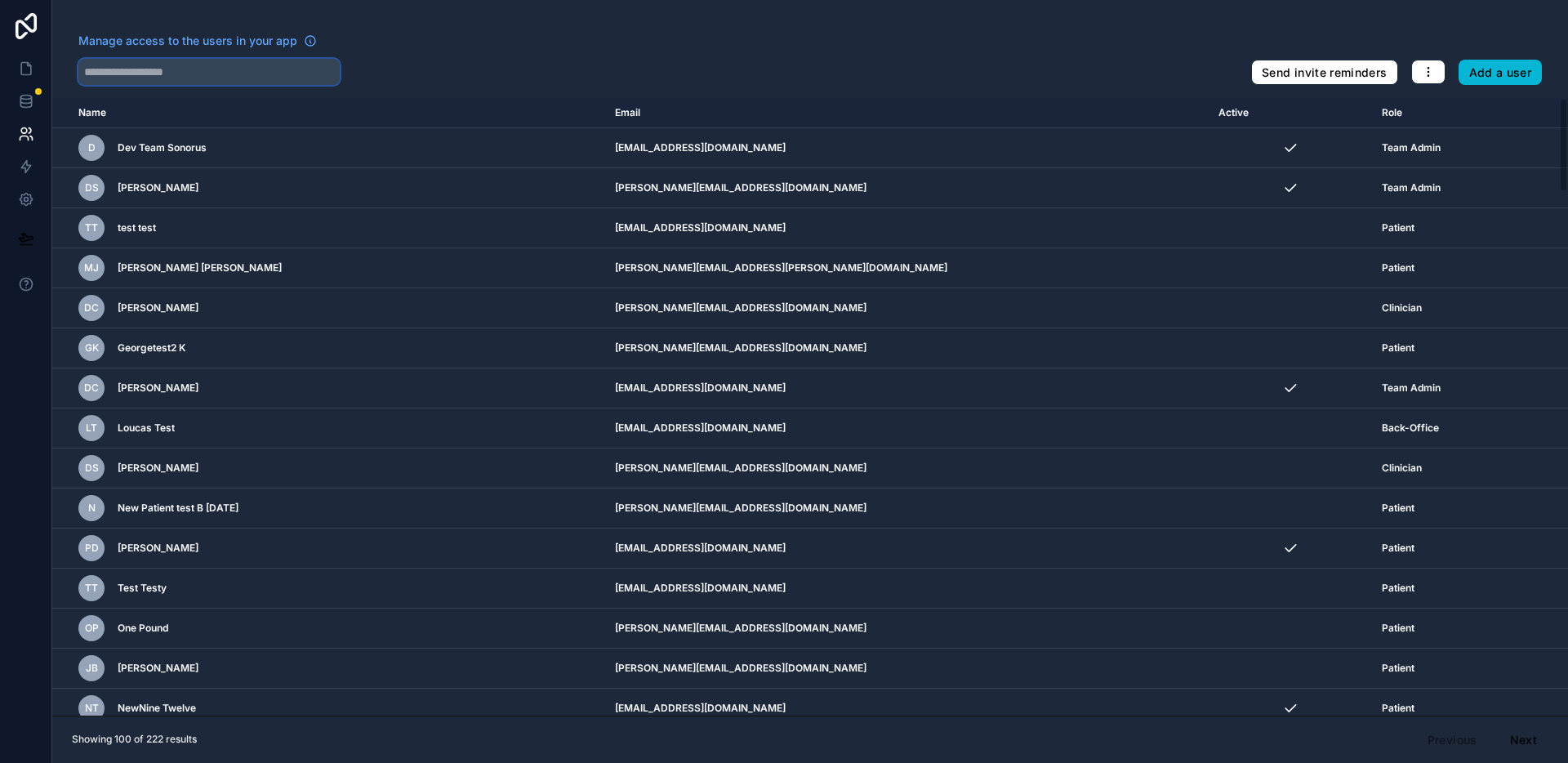
click at [206, 78] on input "text" at bounding box center [208, 72] width 261 height 26
type input "***"
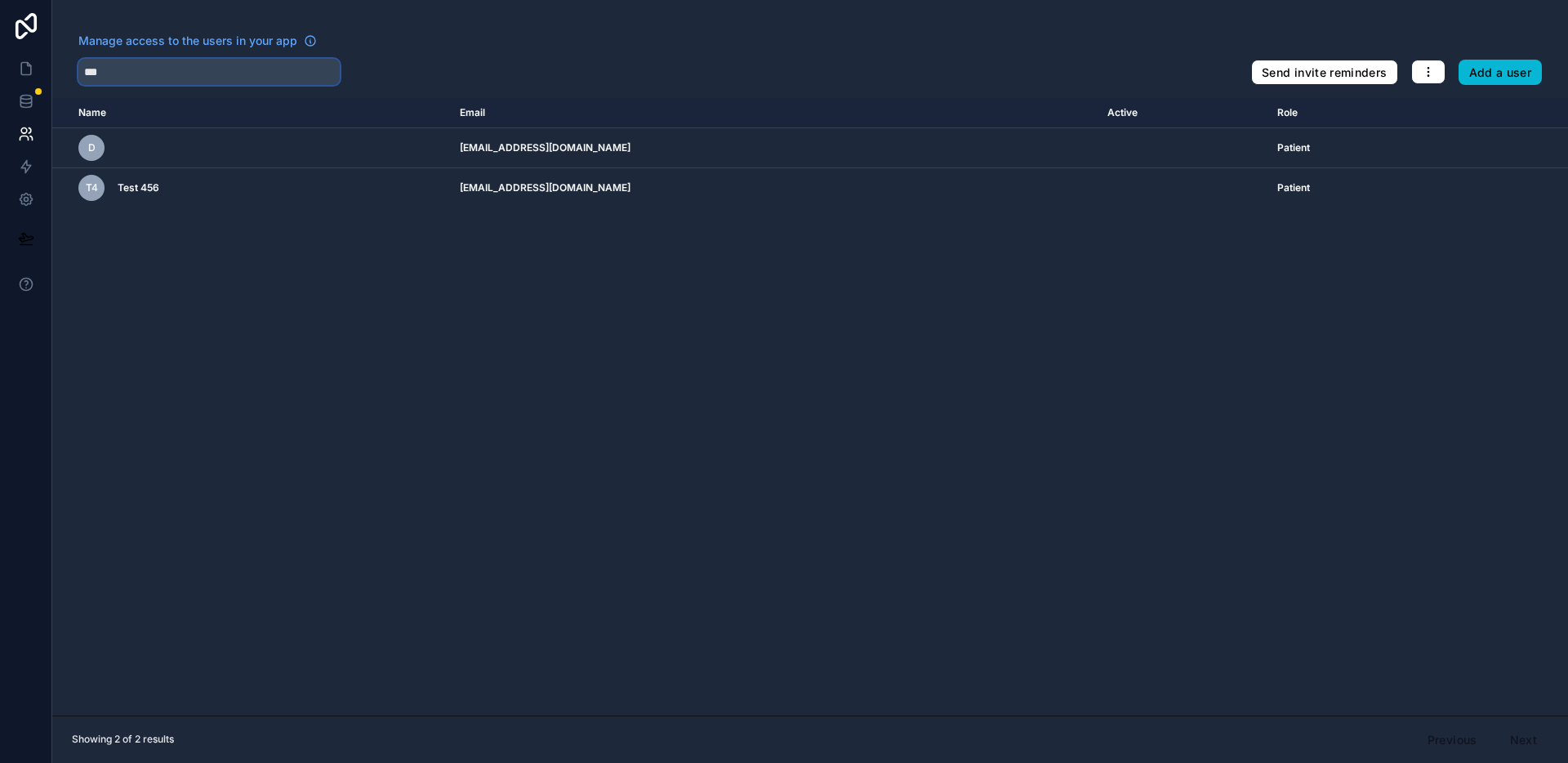
click at [255, 74] on input "***" at bounding box center [208, 72] width 261 height 26
click at [926, 59] on div "***" at bounding box center [658, 72] width 1160 height 26
click at [35, 59] on link at bounding box center [25, 68] width 51 height 32
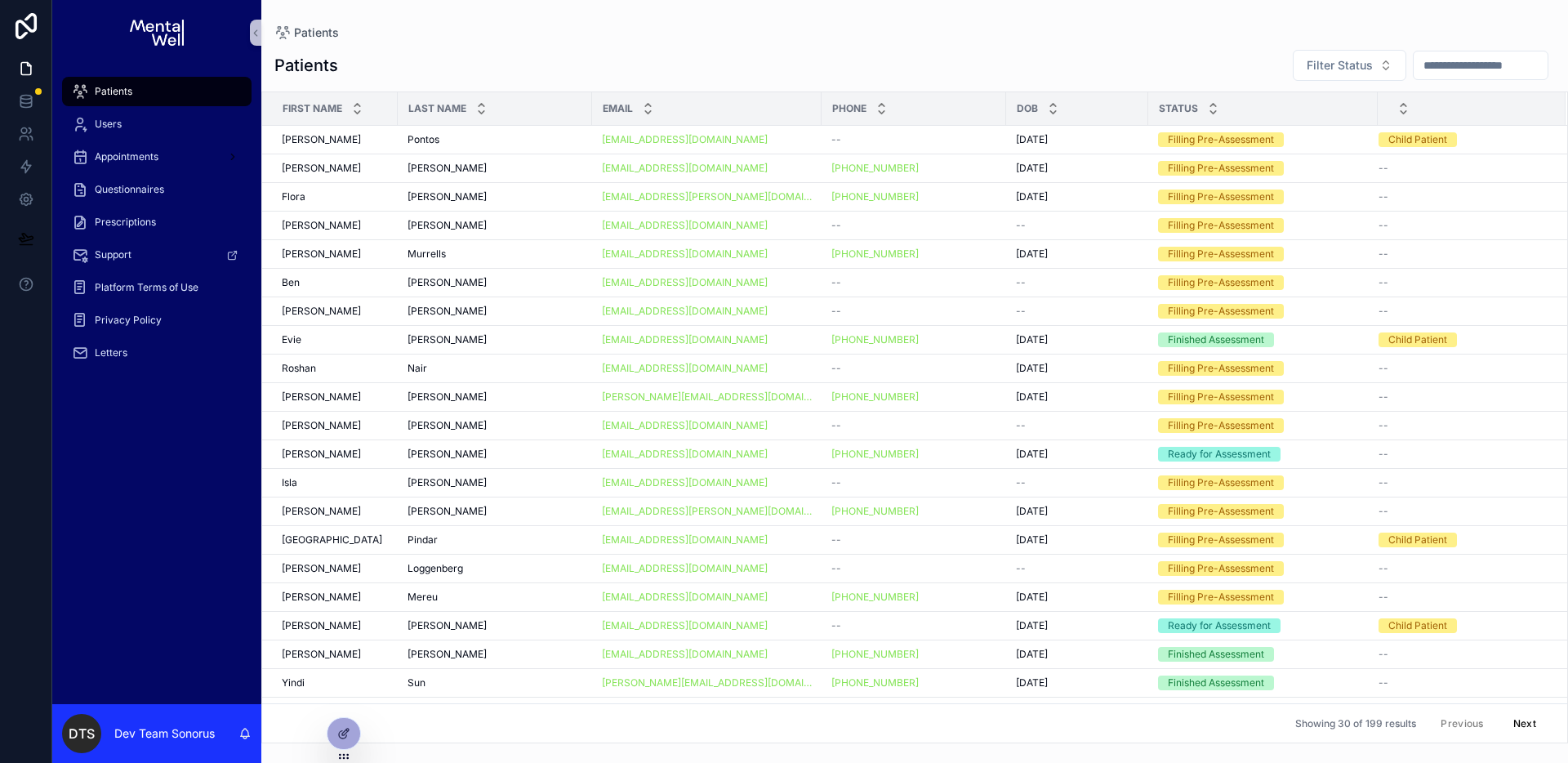
click at [1500, 65] on input "scrollable content" at bounding box center [1480, 65] width 134 height 22
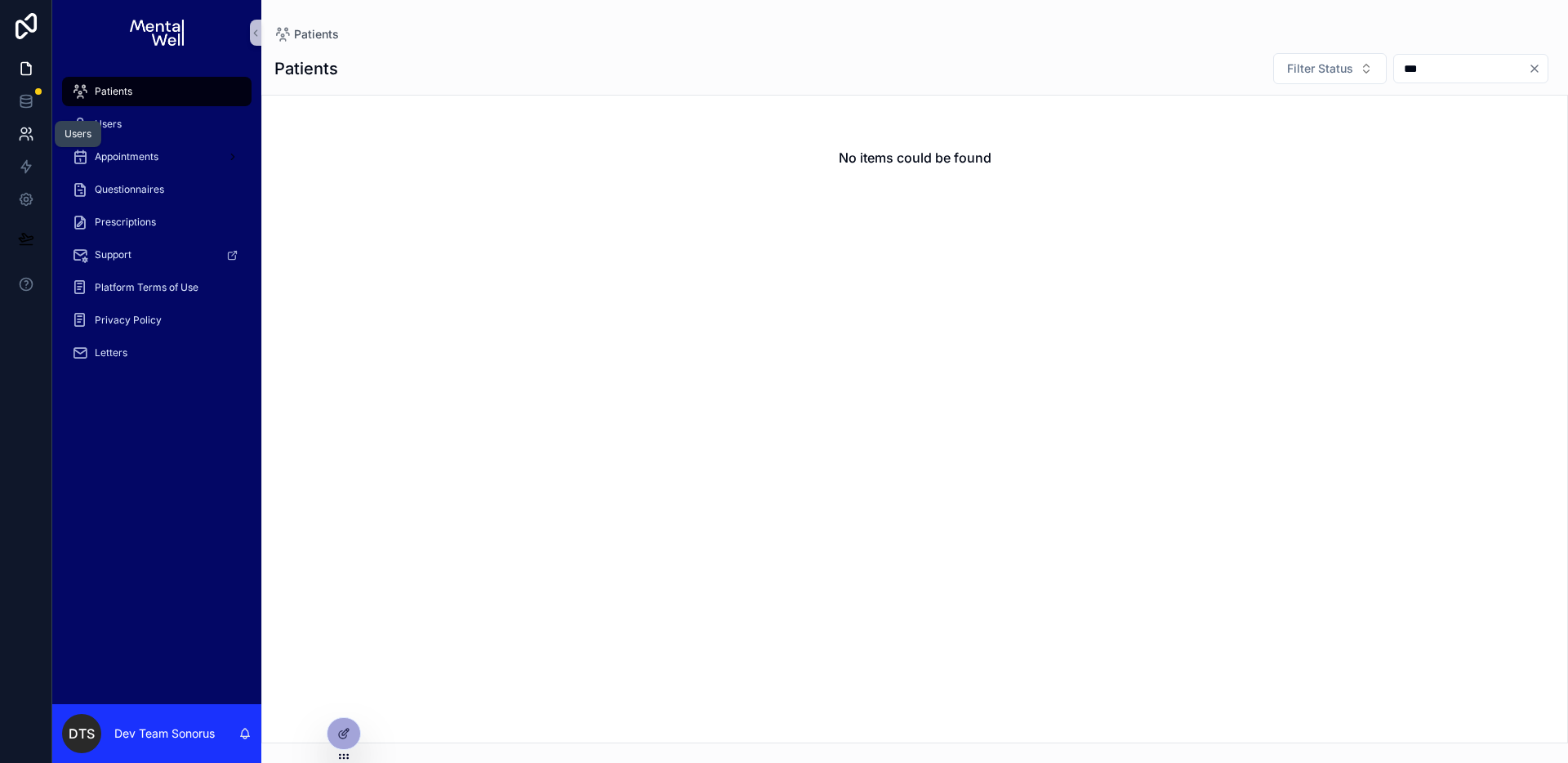
type input "***"
click at [18, 141] on icon at bounding box center [26, 134] width 16 height 16
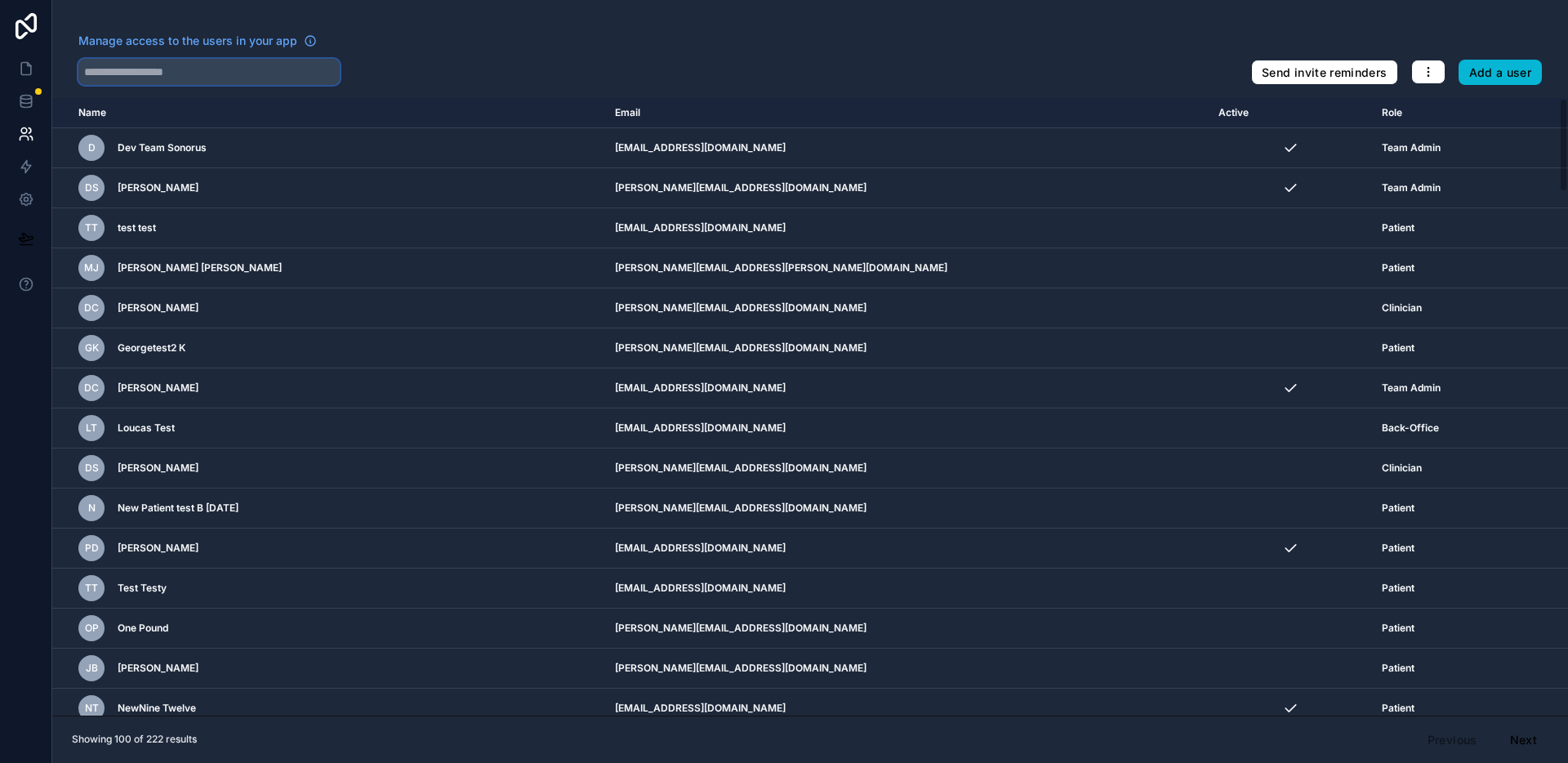
click at [285, 84] on input "text" at bounding box center [208, 72] width 261 height 26
type input "***"
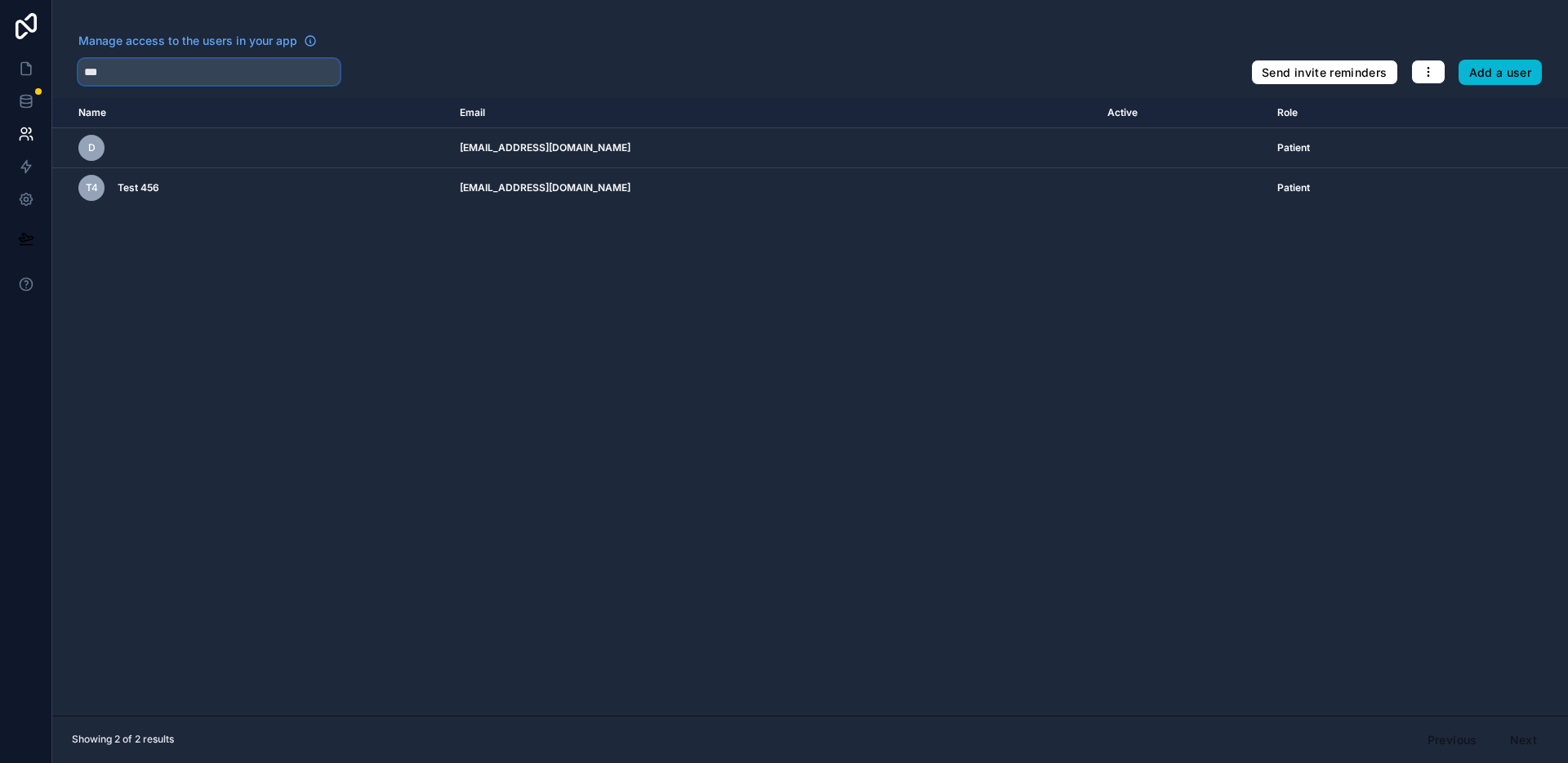
drag, startPoint x: 179, startPoint y: 64, endPoint x: 101, endPoint y: 65, distance: 78.0
click at [101, 64] on input "***" at bounding box center [208, 72] width 261 height 26
drag, startPoint x: 113, startPoint y: 68, endPoint x: 66, endPoint y: 64, distance: 47.2
click at [66, 64] on div "Manage access to the users in your app *** Send invite reminders Add a user" at bounding box center [810, 58] width 1516 height 52
type input "***"
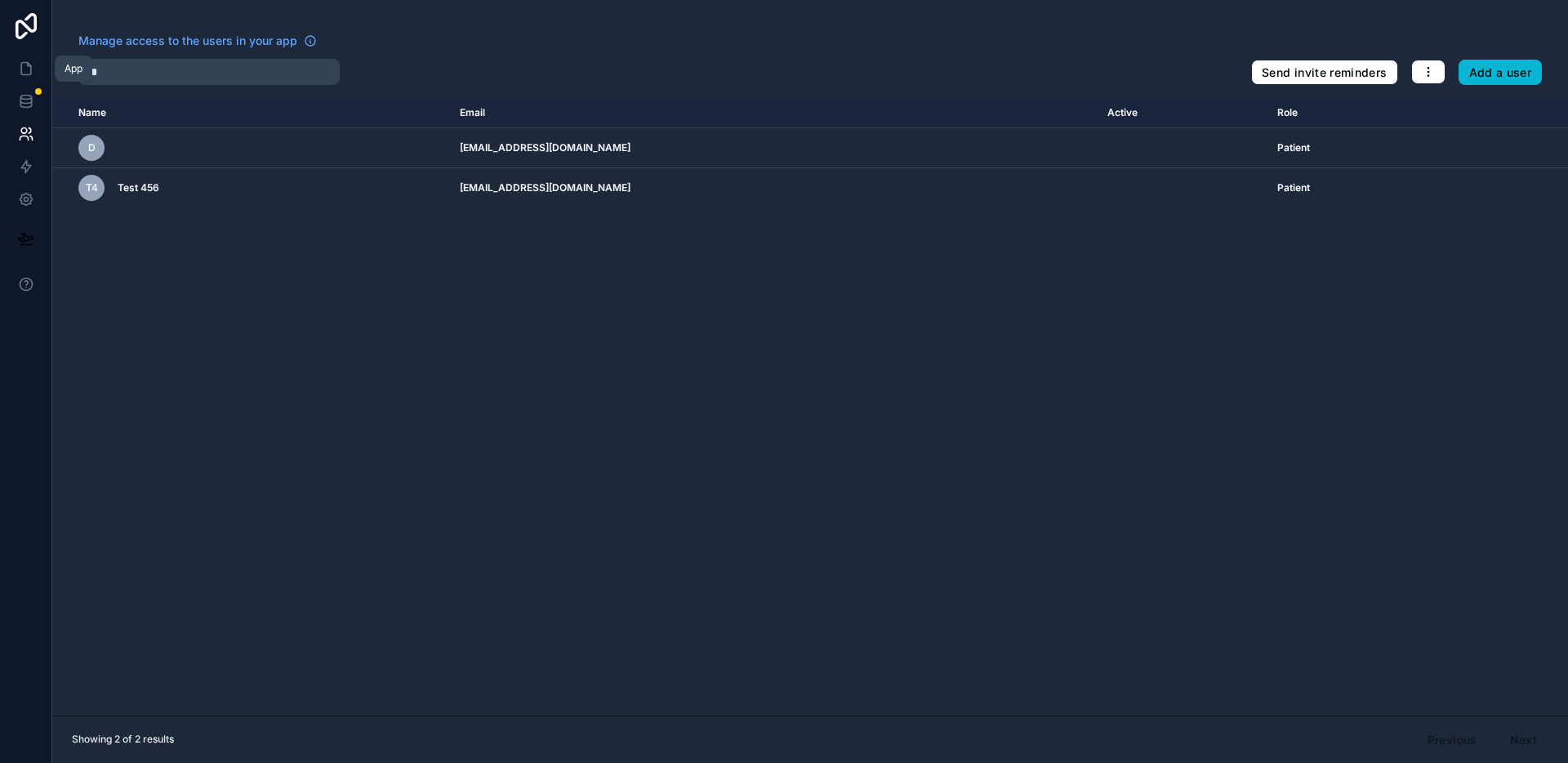
drag, startPoint x: 31, startPoint y: 67, endPoint x: 91, endPoint y: 79, distance: 61.2
click at [31, 67] on icon at bounding box center [26, 68] width 16 height 16
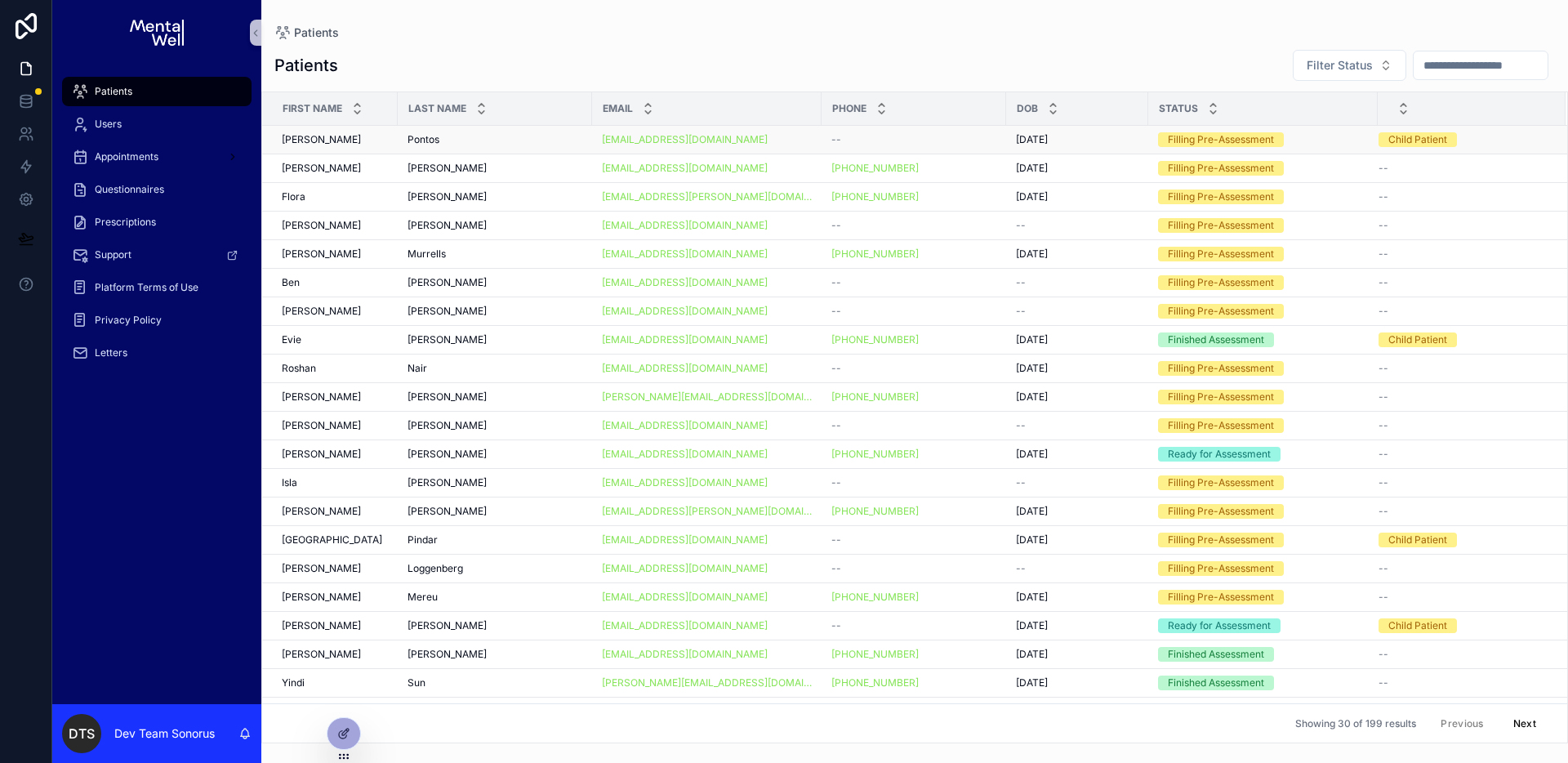
click at [442, 140] on div "Pontos Pontos" at bounding box center [495, 139] width 175 height 13
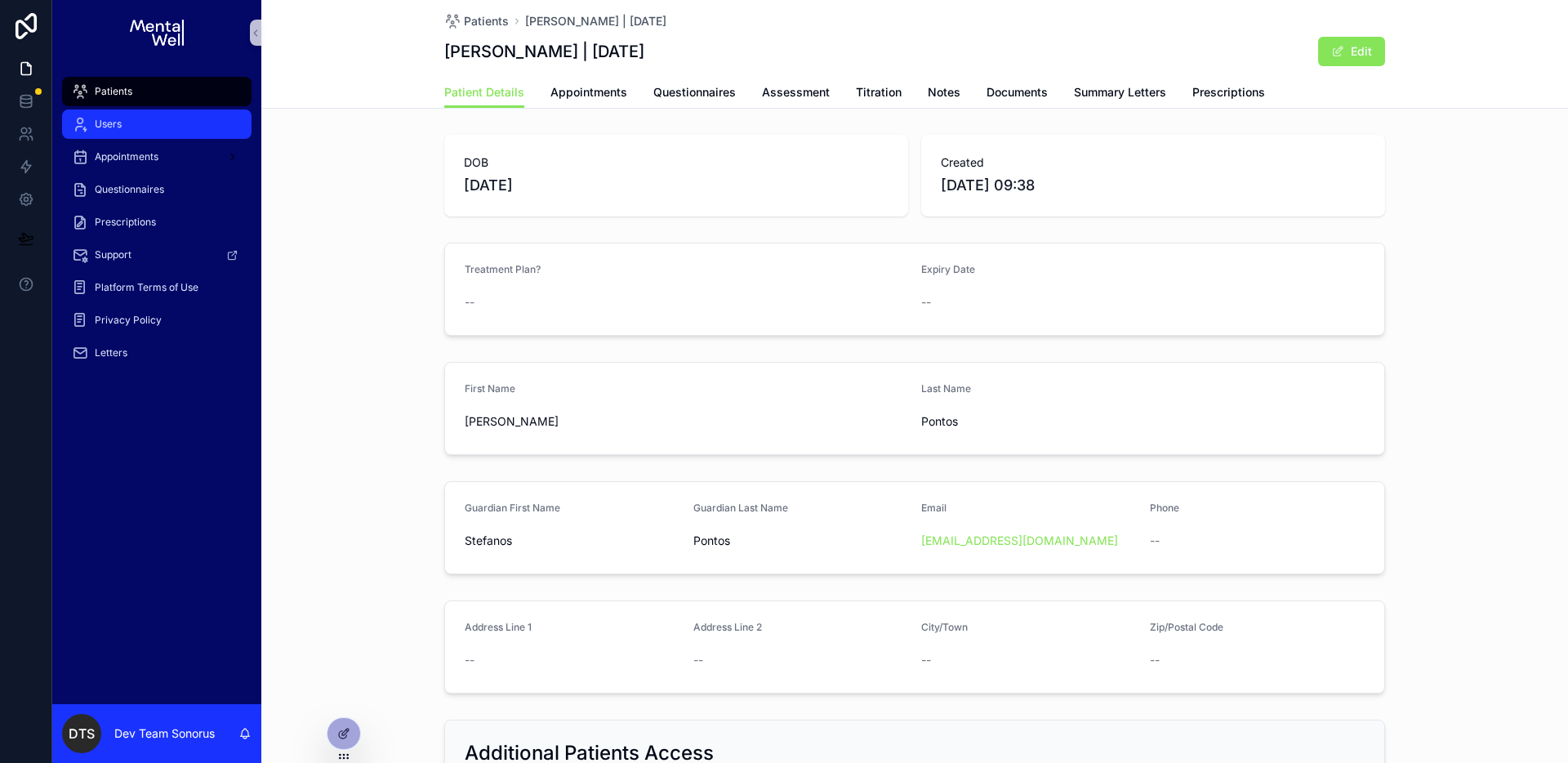
click at [118, 122] on span "Users" at bounding box center [109, 124] width 27 height 13
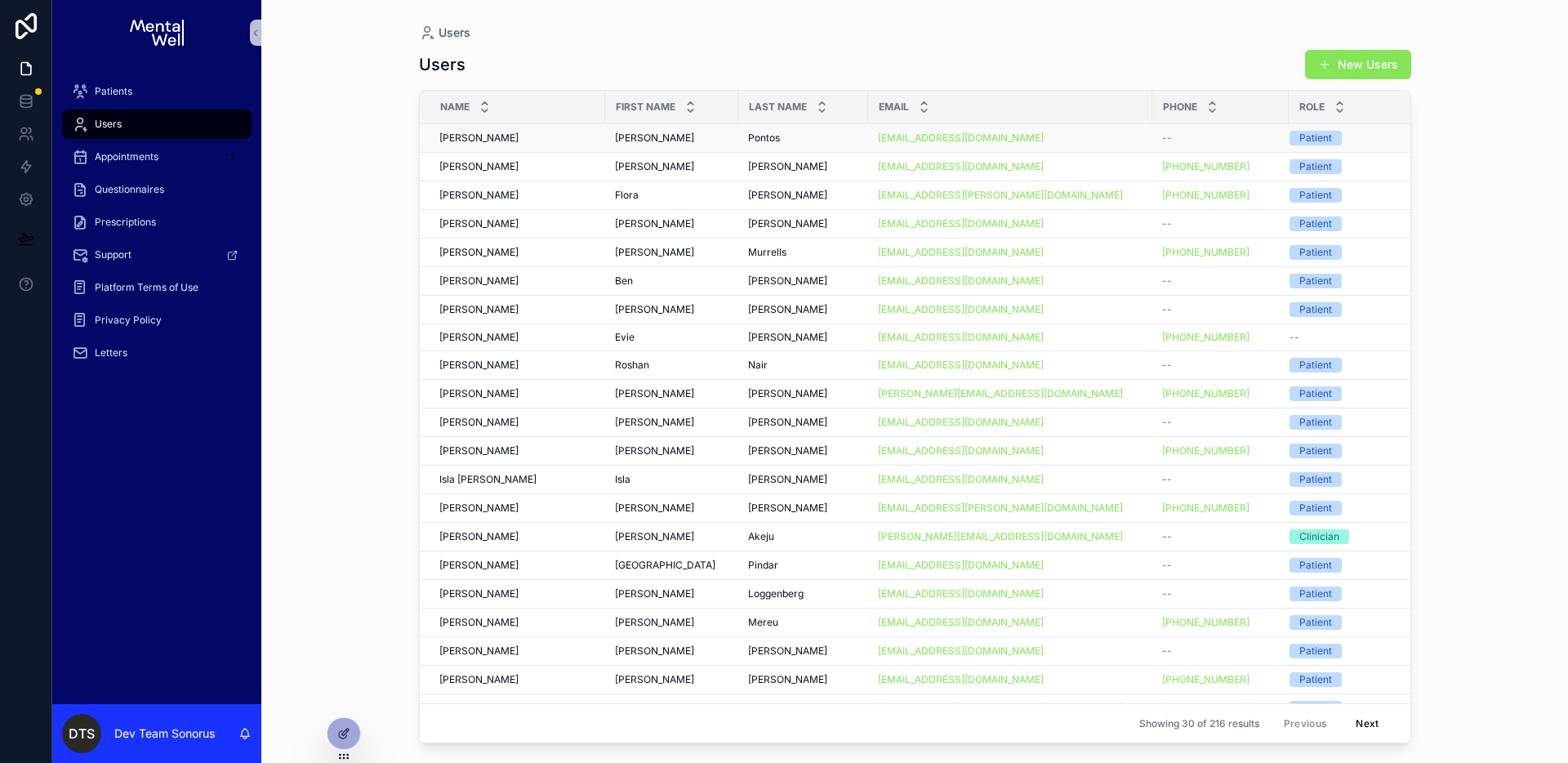
click at [651, 134] on div "[PERSON_NAME] [PERSON_NAME]" at bounding box center [671, 138] width 114 height 13
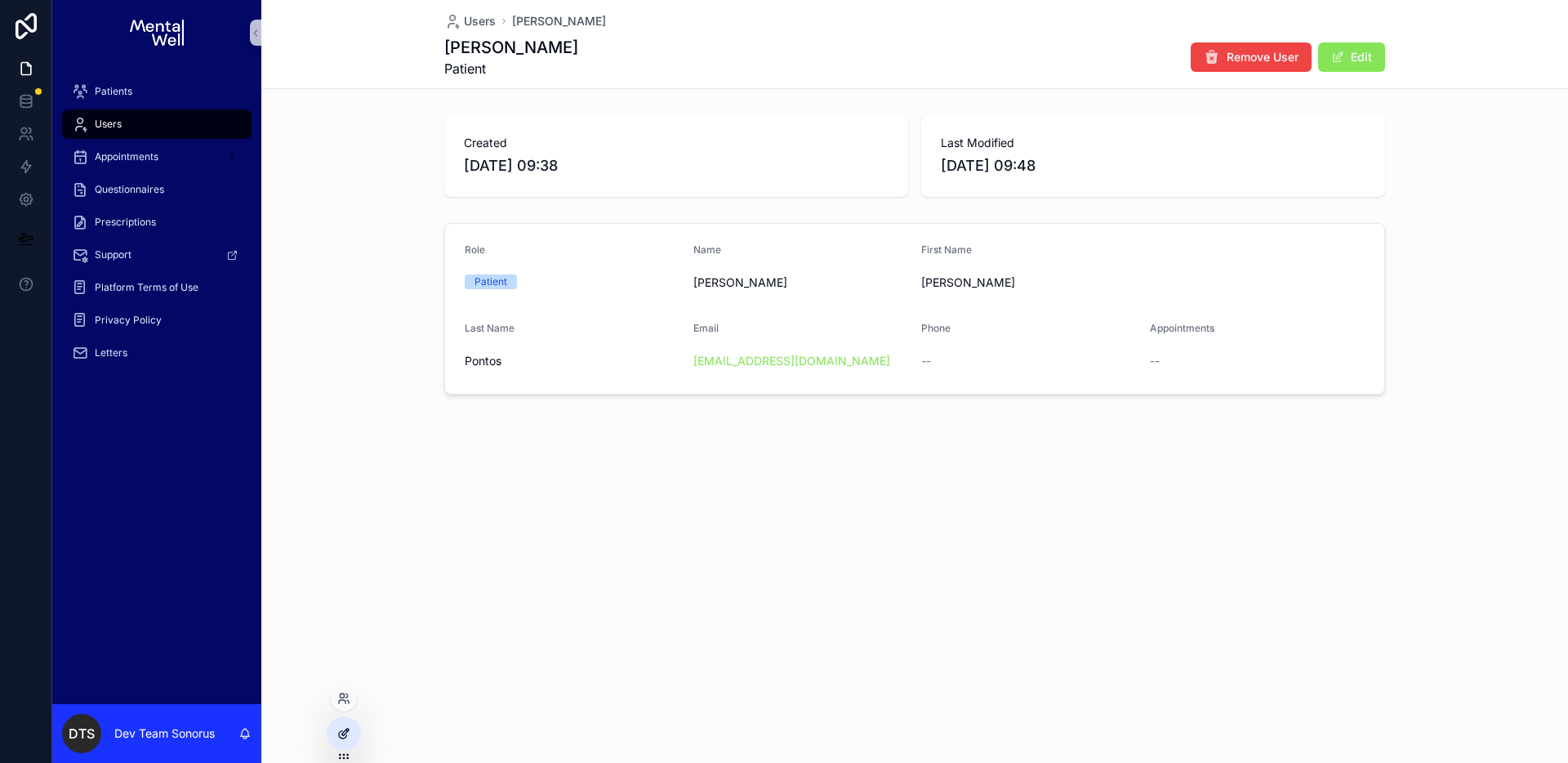
click at [334, 741] on div at bounding box center [344, 733] width 32 height 31
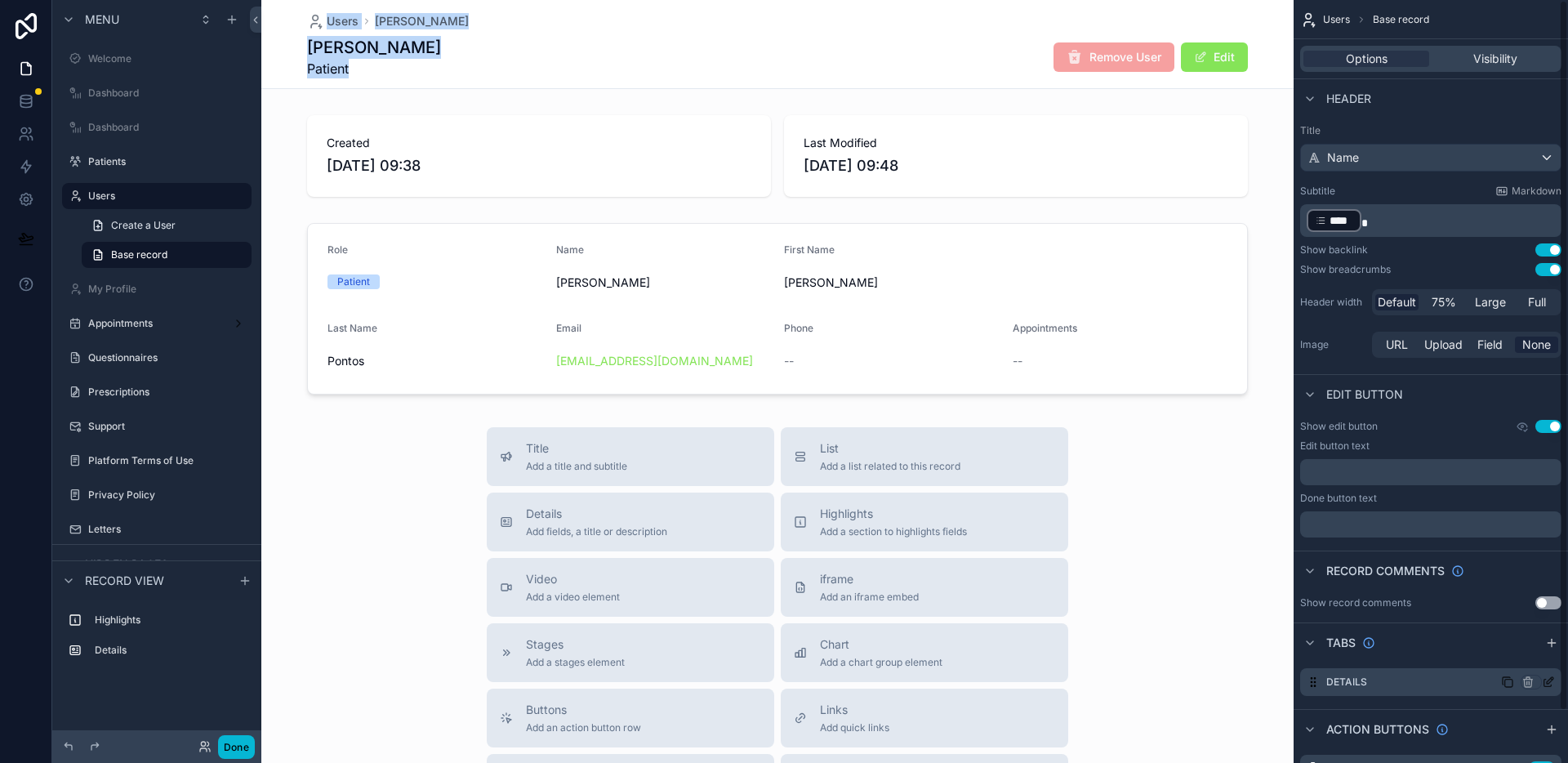
scroll to position [56, 0]
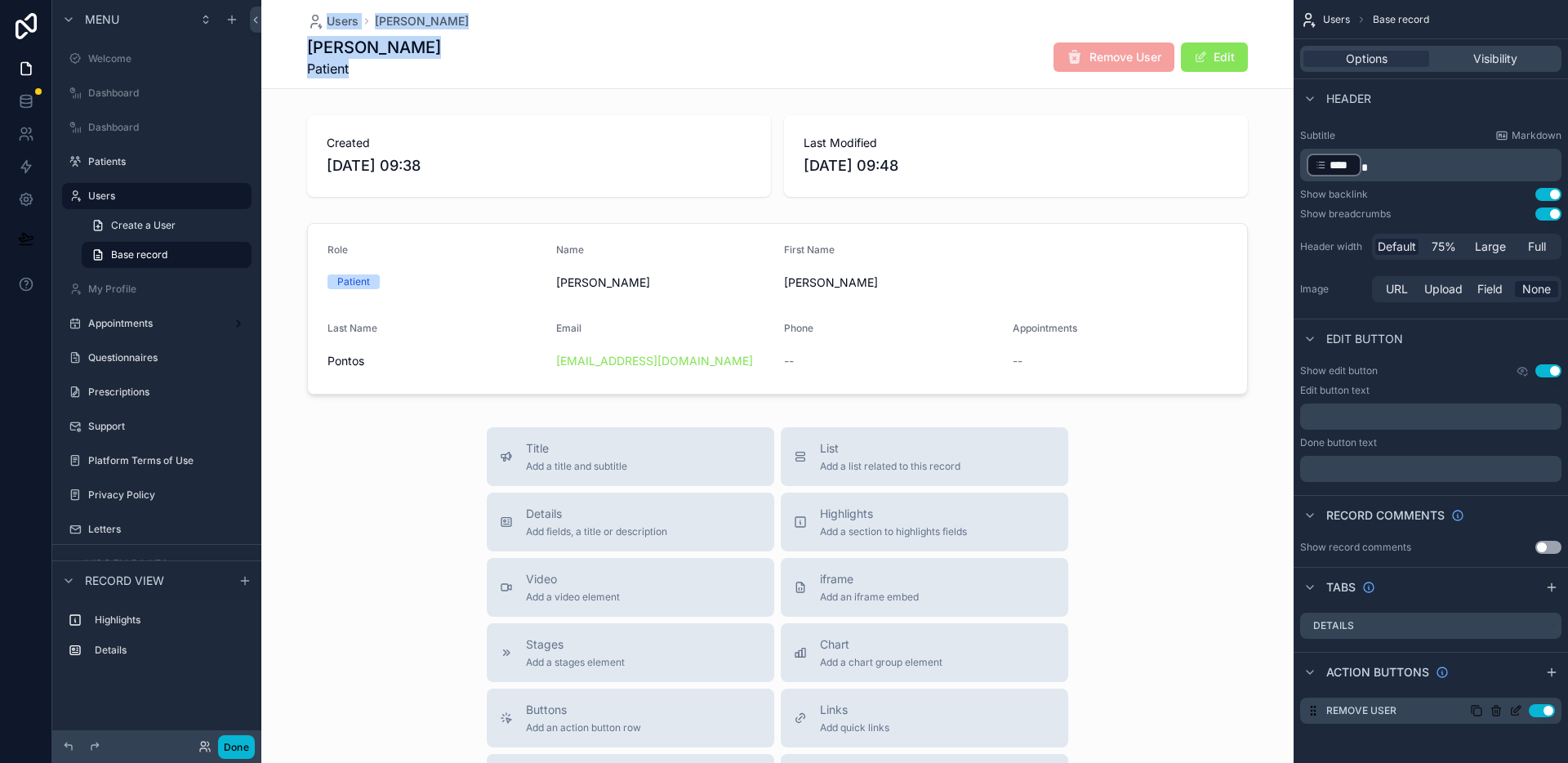
click at [1502, 716] on icon "scrollable content" at bounding box center [1496, 711] width 13 height 13
click at [1521, 719] on div "Remove User Use setting" at bounding box center [1431, 710] width 261 height 26
click at [1520, 714] on icon "scrollable content" at bounding box center [1516, 711] width 13 height 13
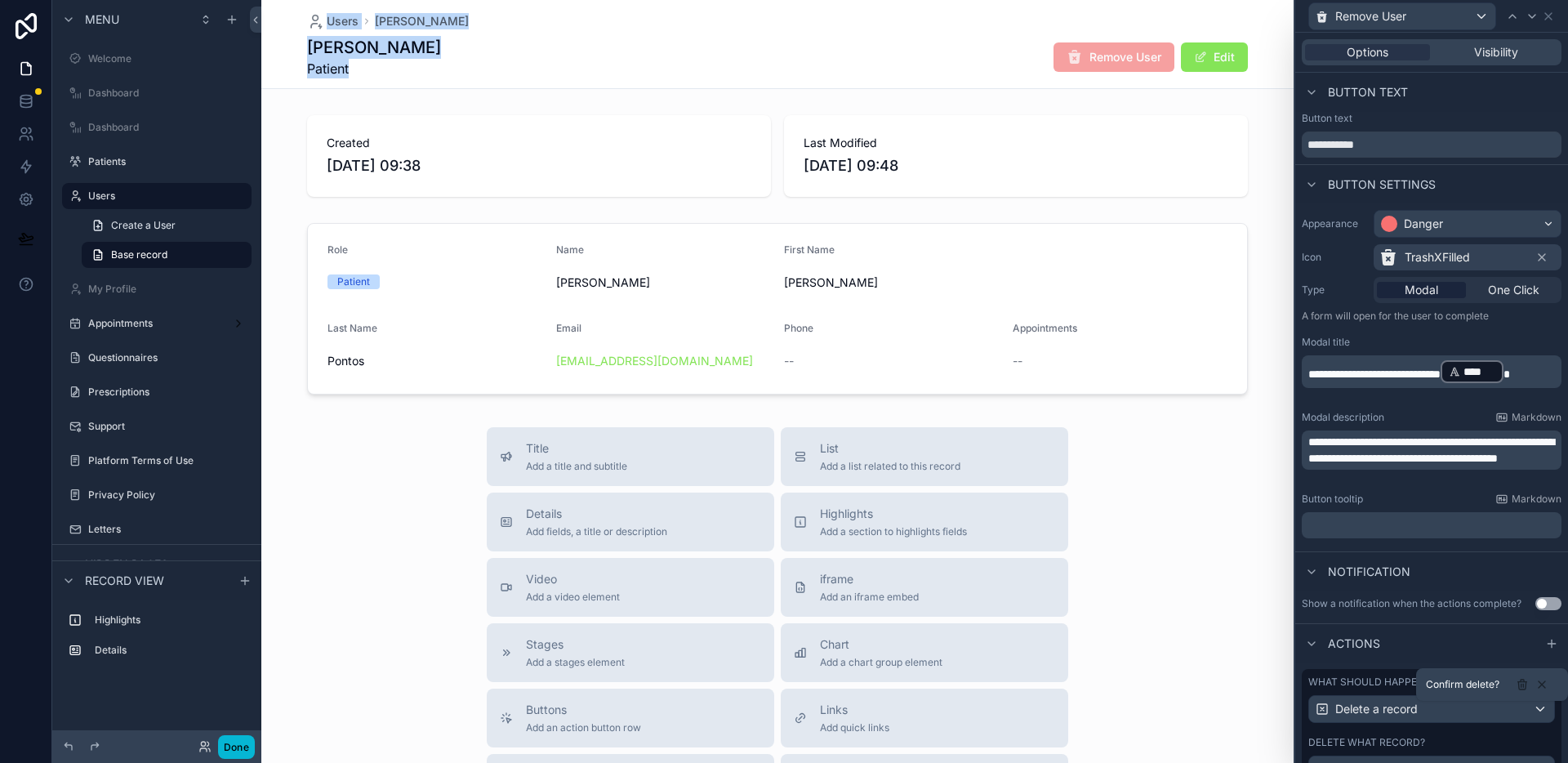
scroll to position [360, 0]
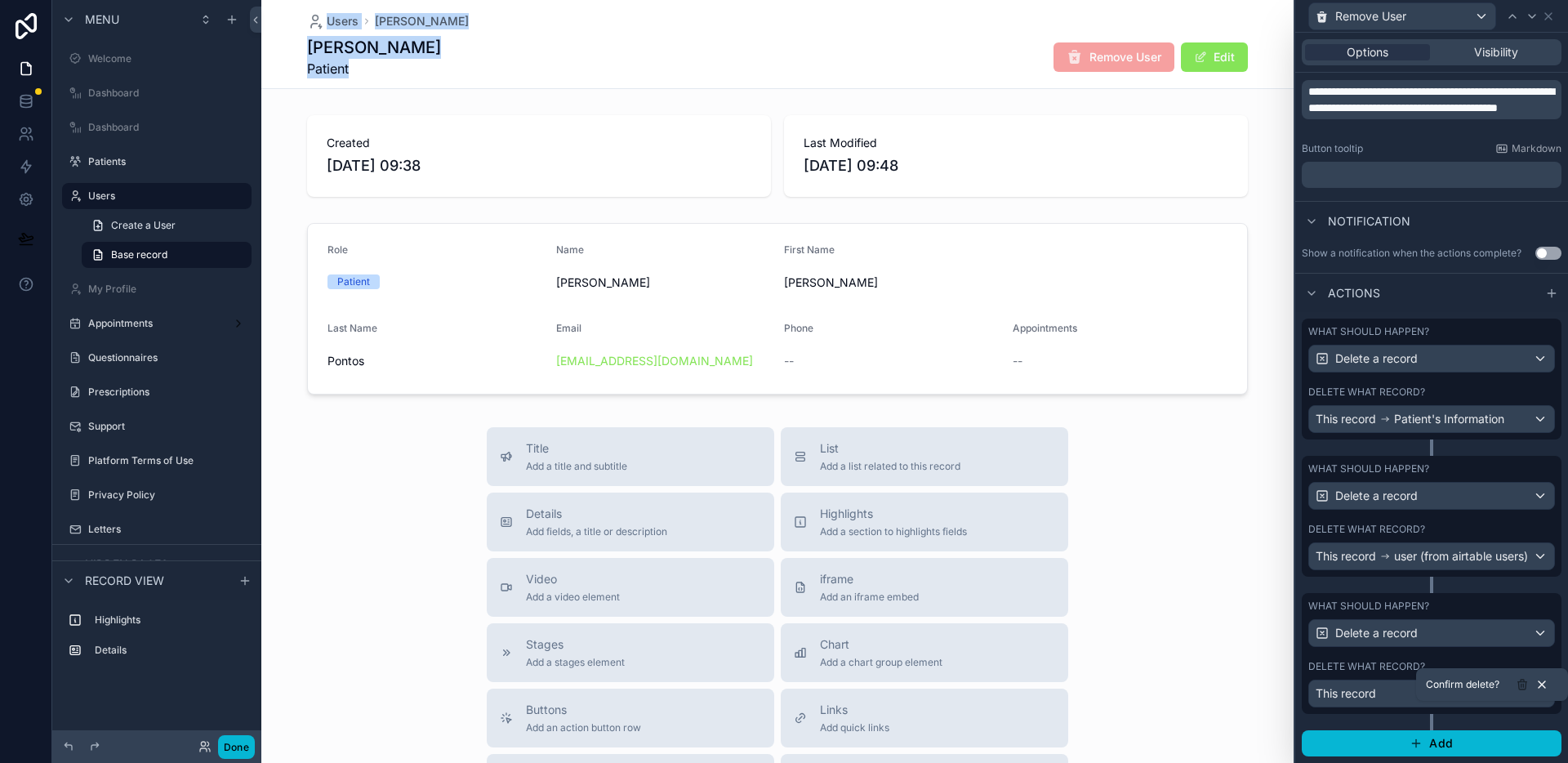
click at [1542, 687] on icon at bounding box center [1542, 684] width 13 height 13
click at [1376, 696] on span "This record" at bounding box center [1345, 694] width 60 height 16
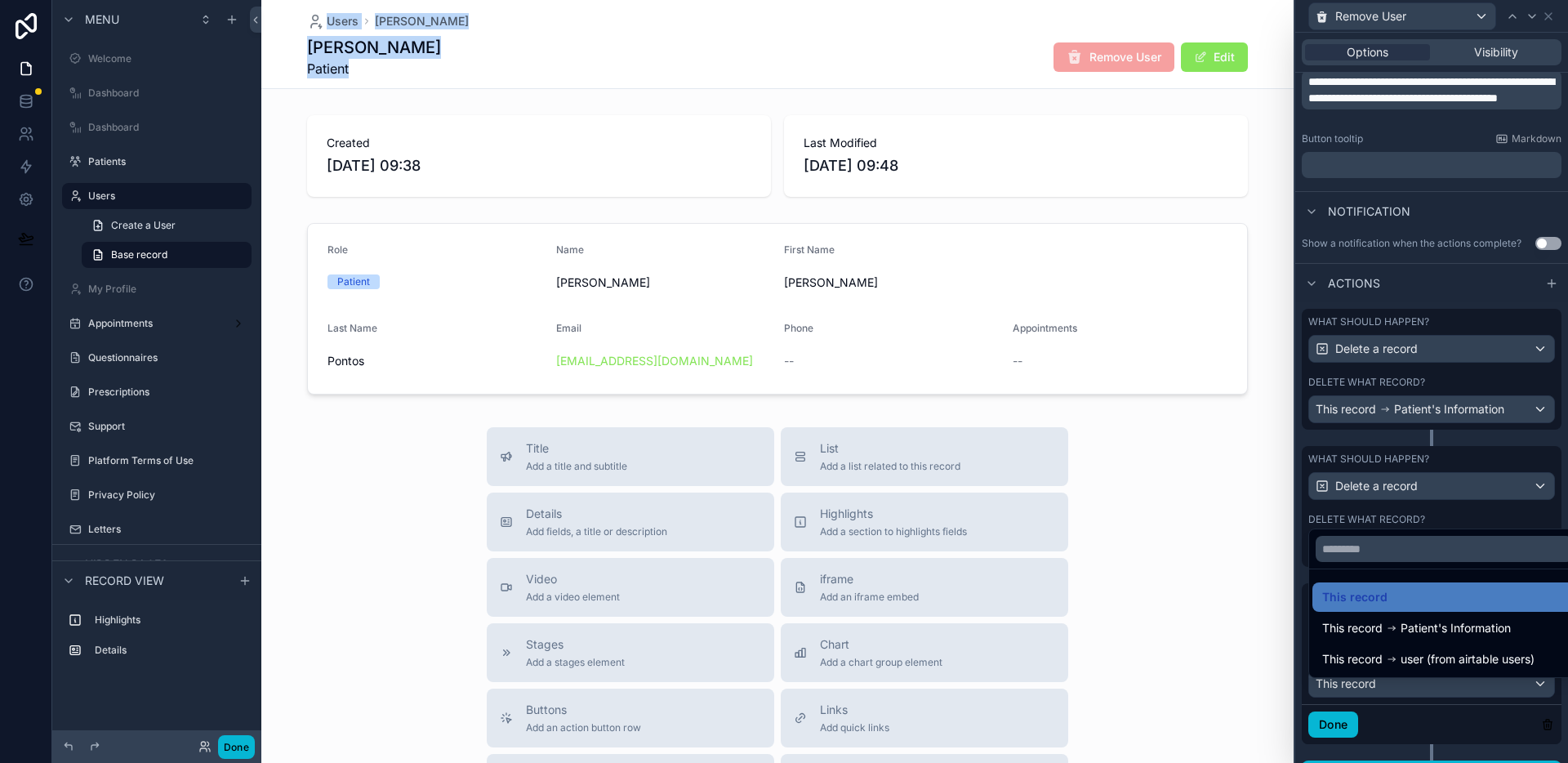
click at [1376, 696] on div at bounding box center [1432, 382] width 273 height 763
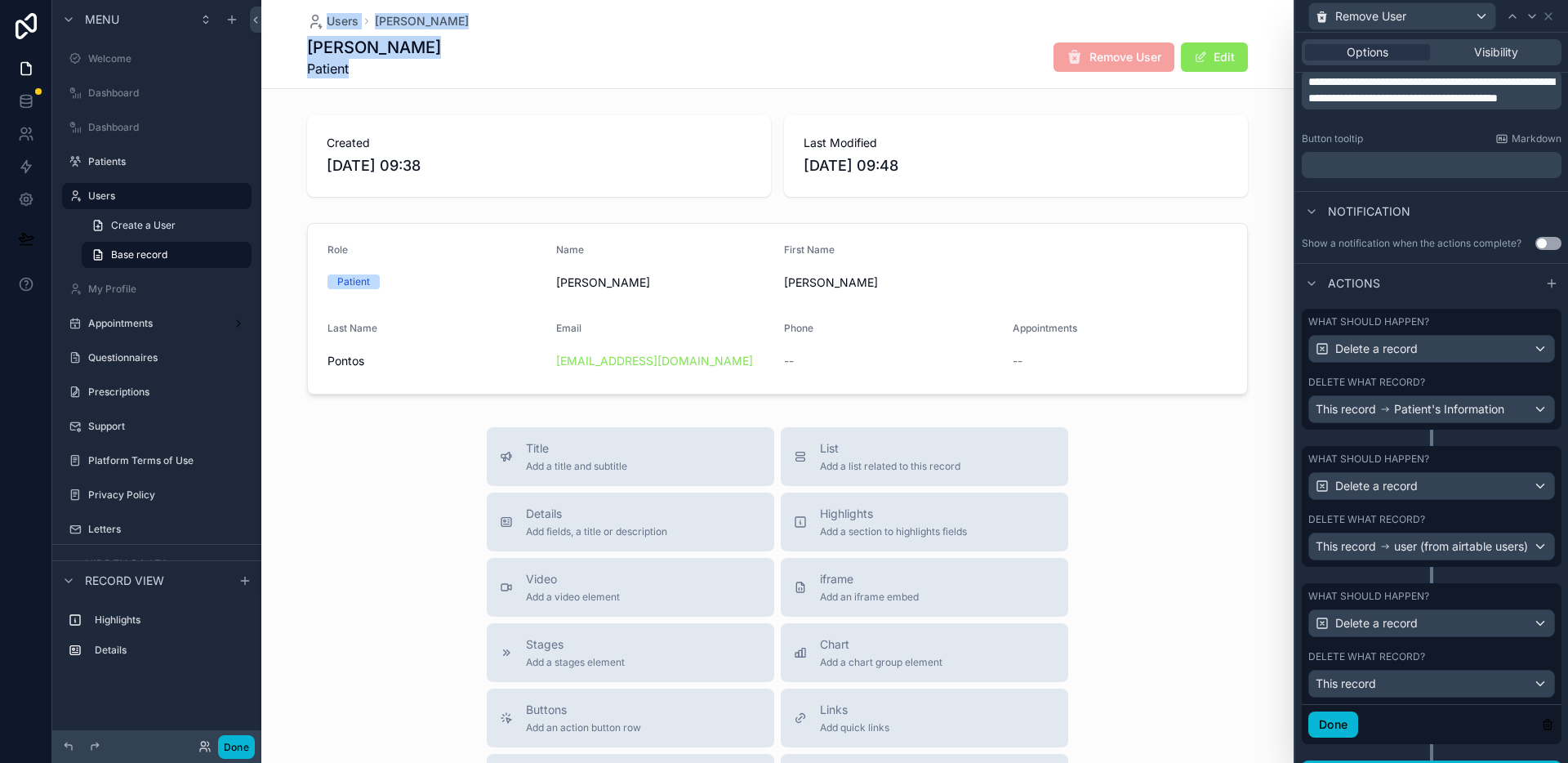
scroll to position [399, 0]
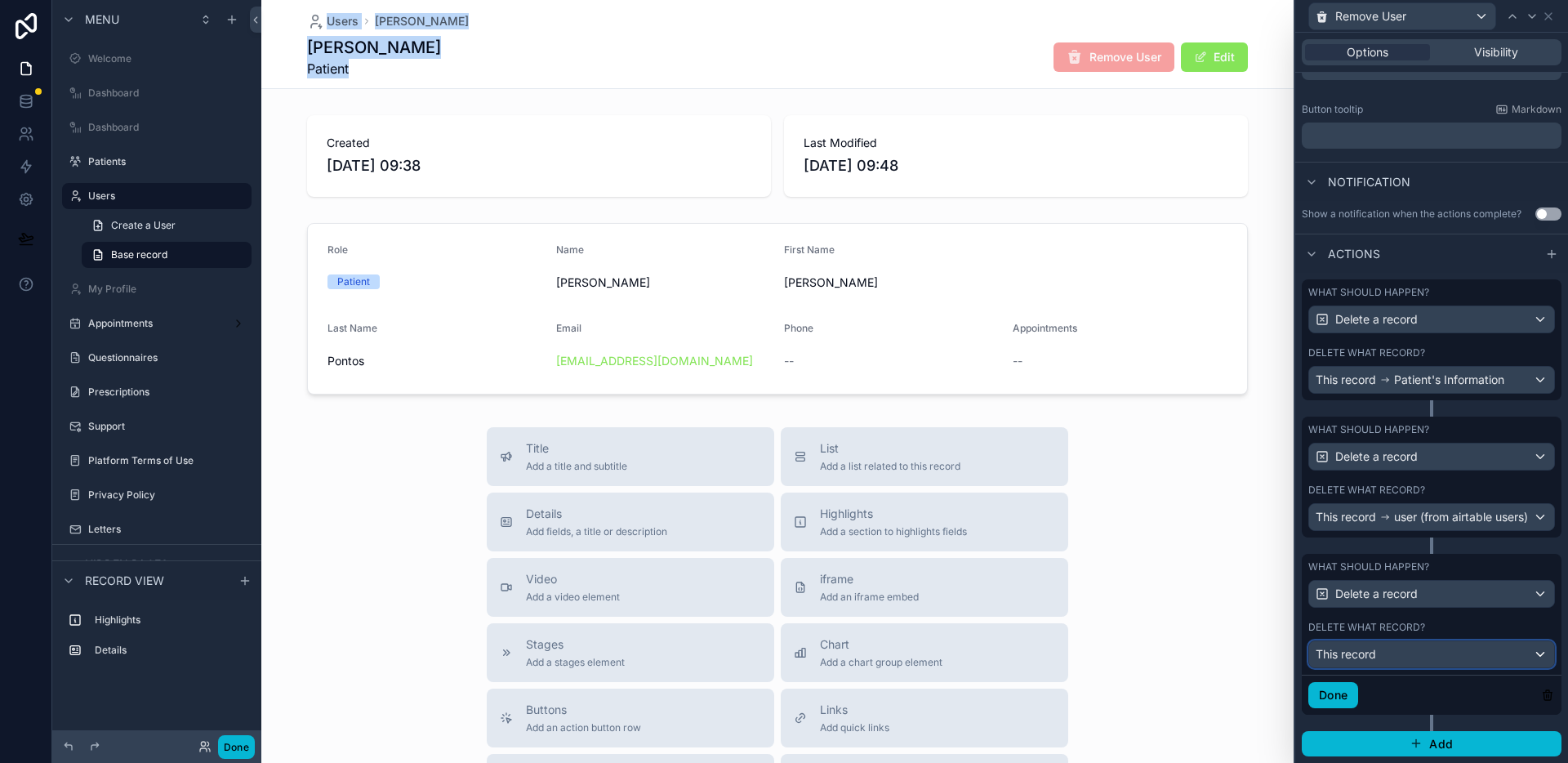
click at [1386, 658] on div "This record" at bounding box center [1432, 653] width 245 height 26
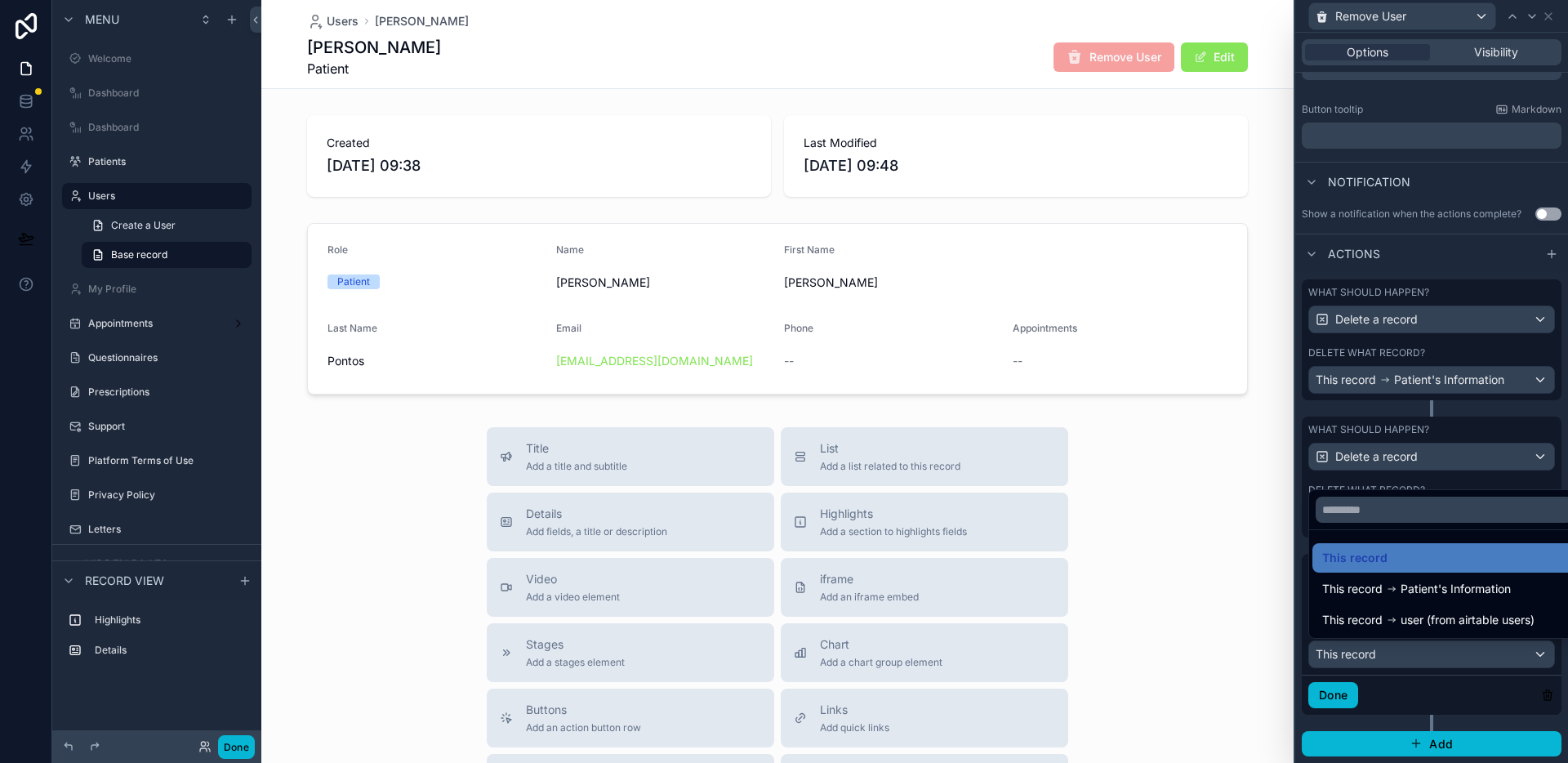
click at [1404, 686] on div at bounding box center [1432, 382] width 273 height 763
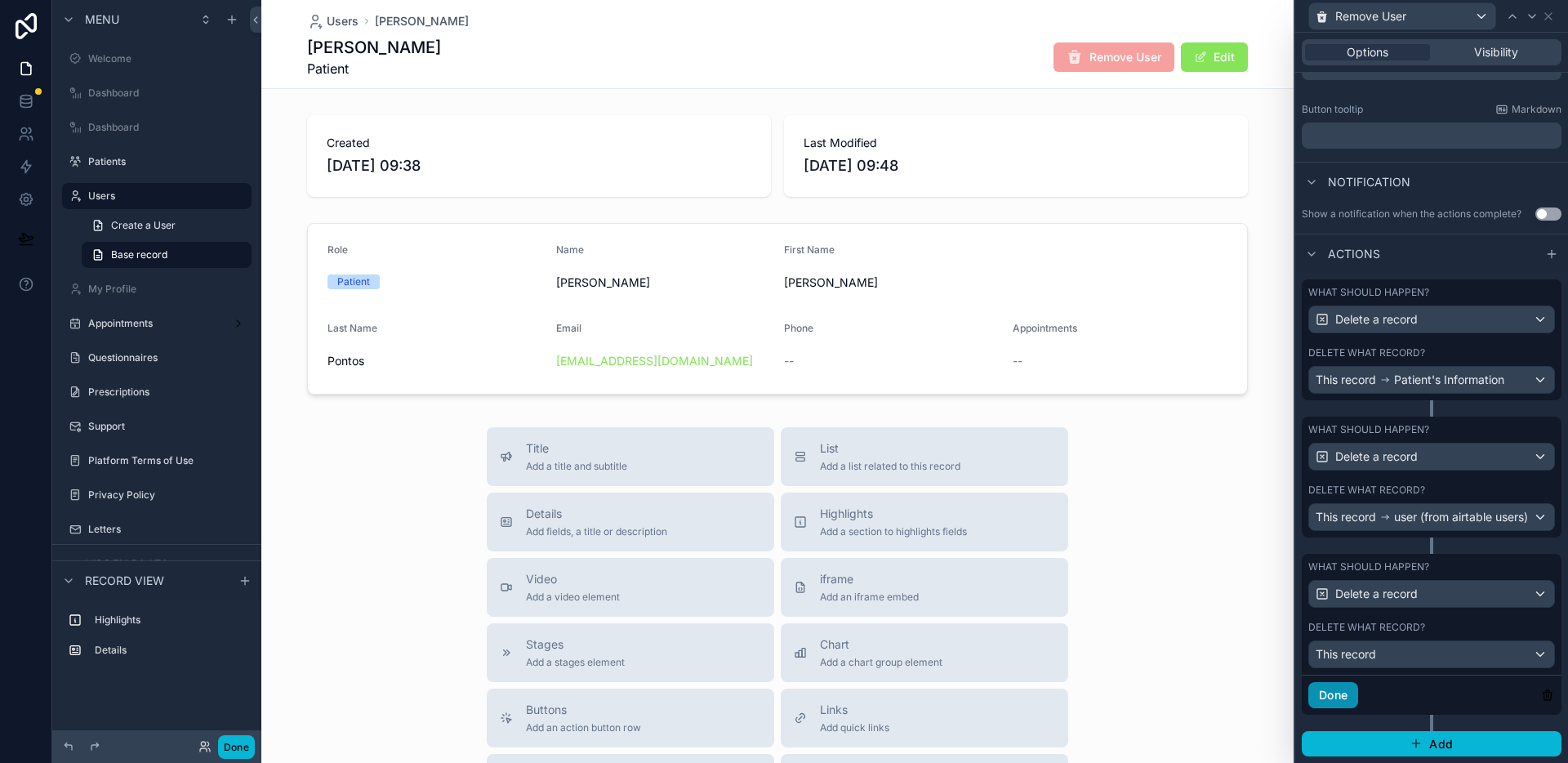
click at [1335, 693] on button "Done" at bounding box center [1334, 695] width 50 height 26
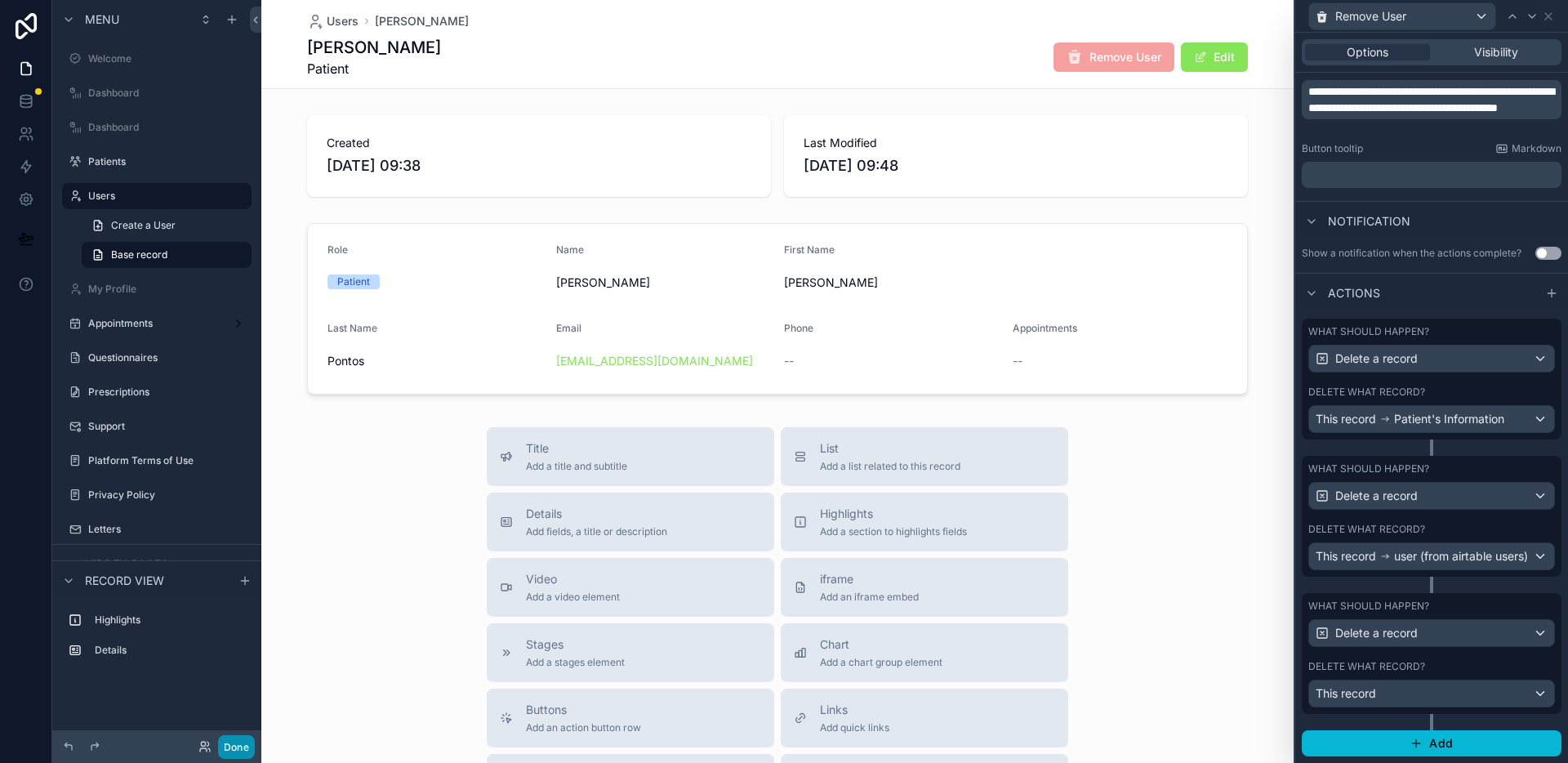
click at [247, 743] on button "Done" at bounding box center [236, 747] width 37 height 23
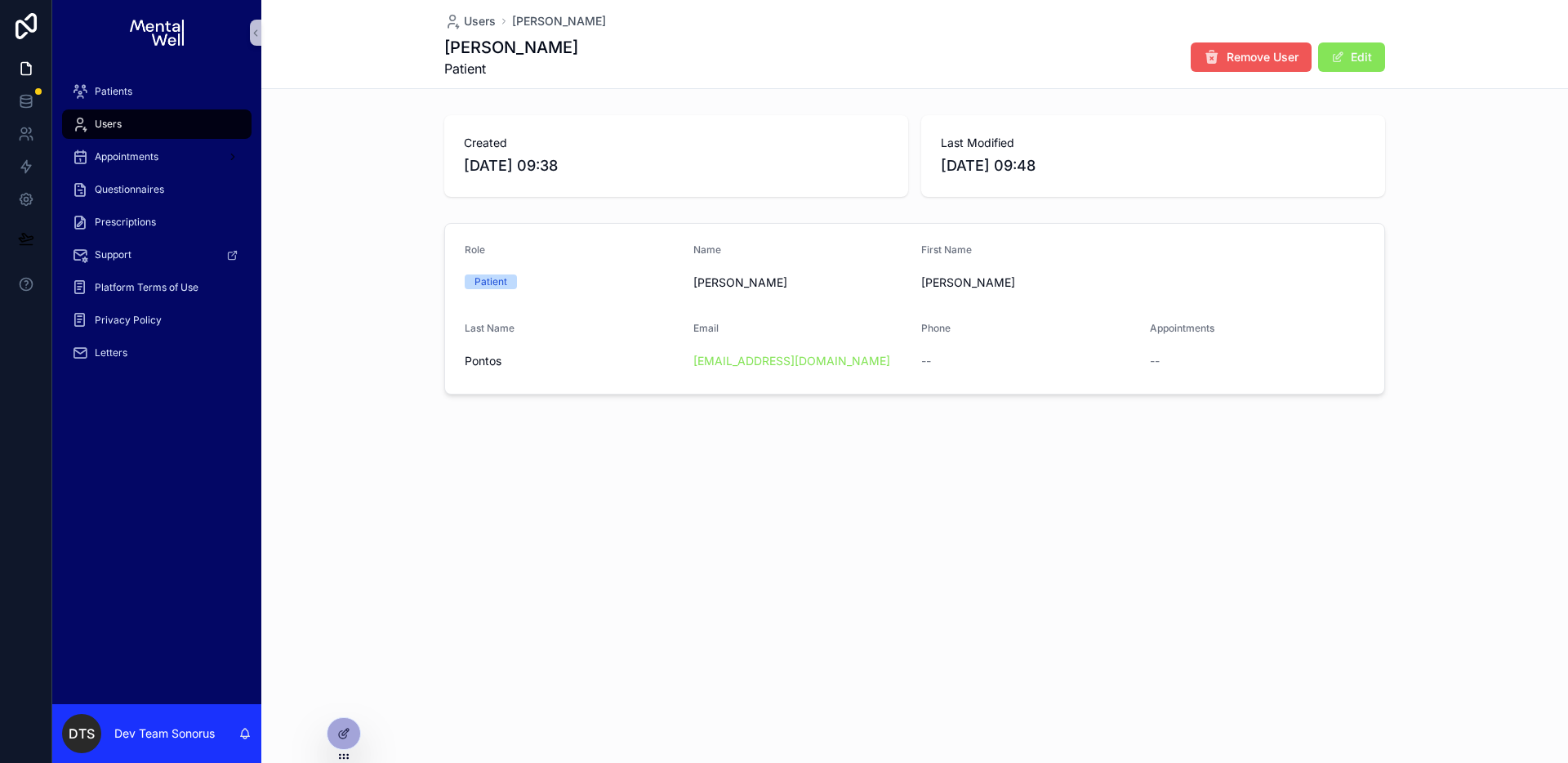
click at [1248, 66] on button "Remove User" at bounding box center [1251, 57] width 121 height 30
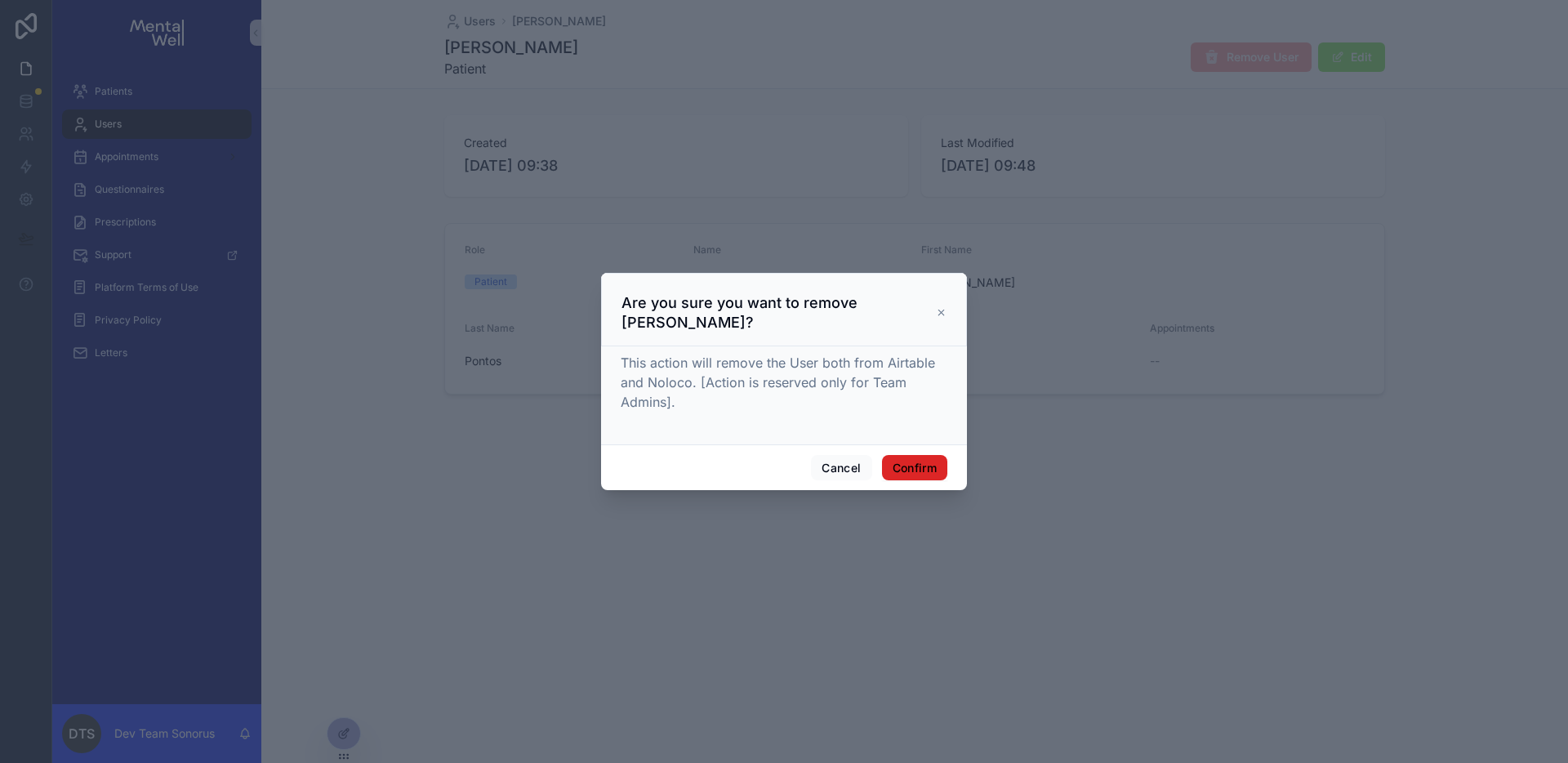
click at [903, 465] on button "Confirm" at bounding box center [915, 468] width 66 height 26
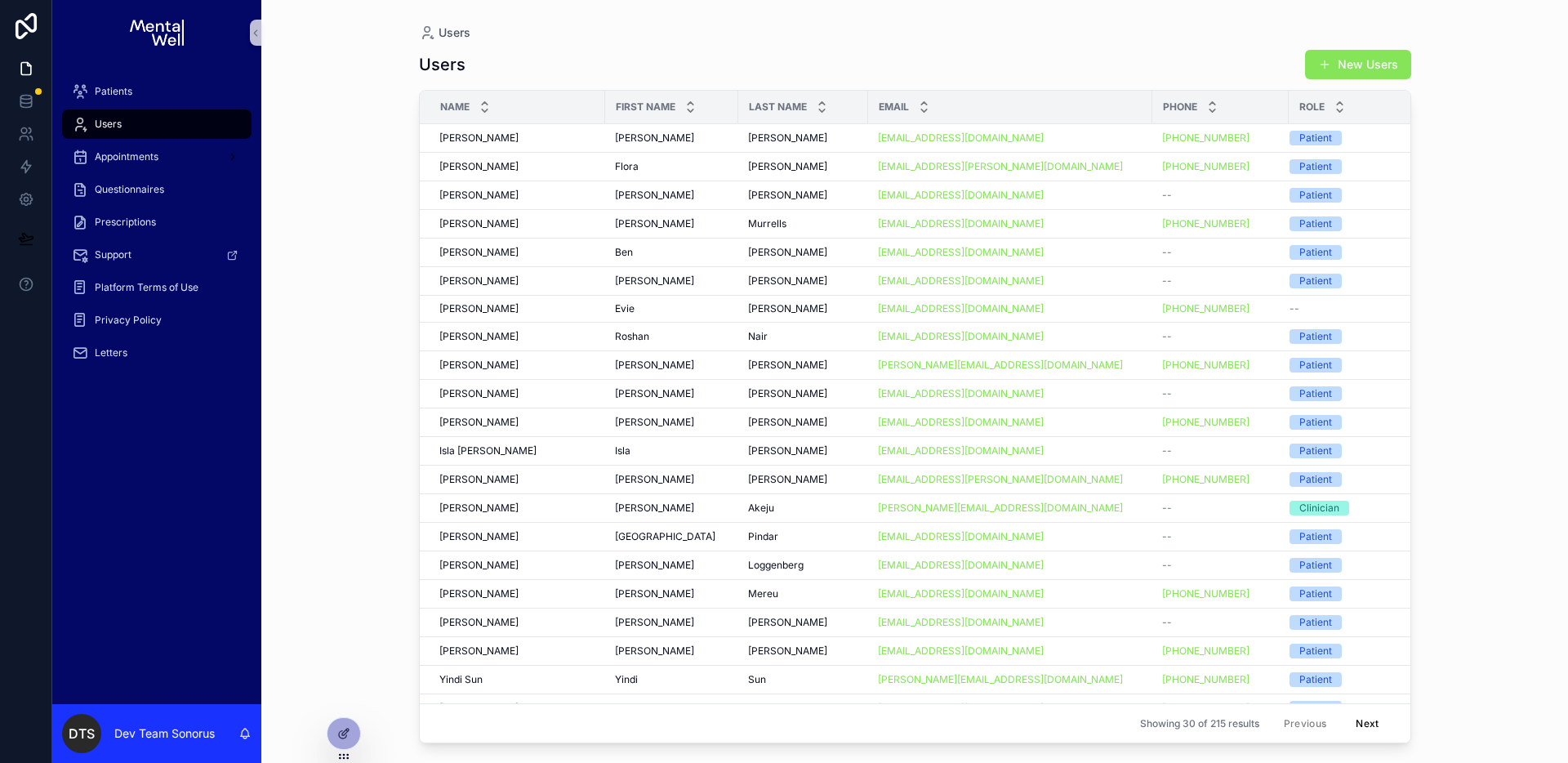
drag, startPoint x: 327, startPoint y: 66, endPoint x: 302, endPoint y: 72, distance: 25.7
click at [327, 66] on div "Users Users New Users Name First Name Last Name Email Phone Role [PERSON_NAME] …" at bounding box center [915, 382] width 1307 height 763
click at [22, 128] on icon at bounding box center [24, 131] width 5 height 5
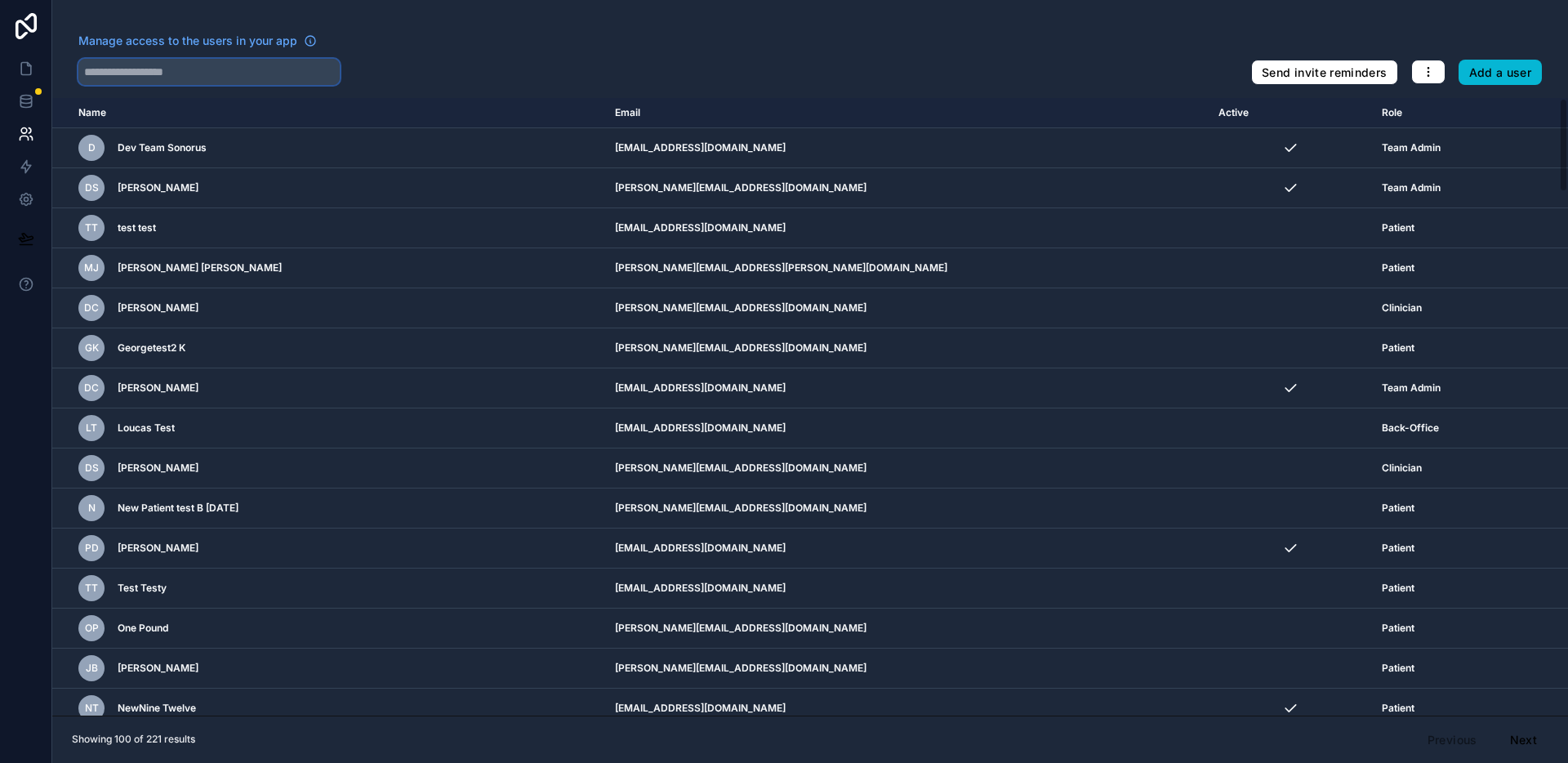
click at [223, 78] on input "text" at bounding box center [208, 72] width 261 height 26
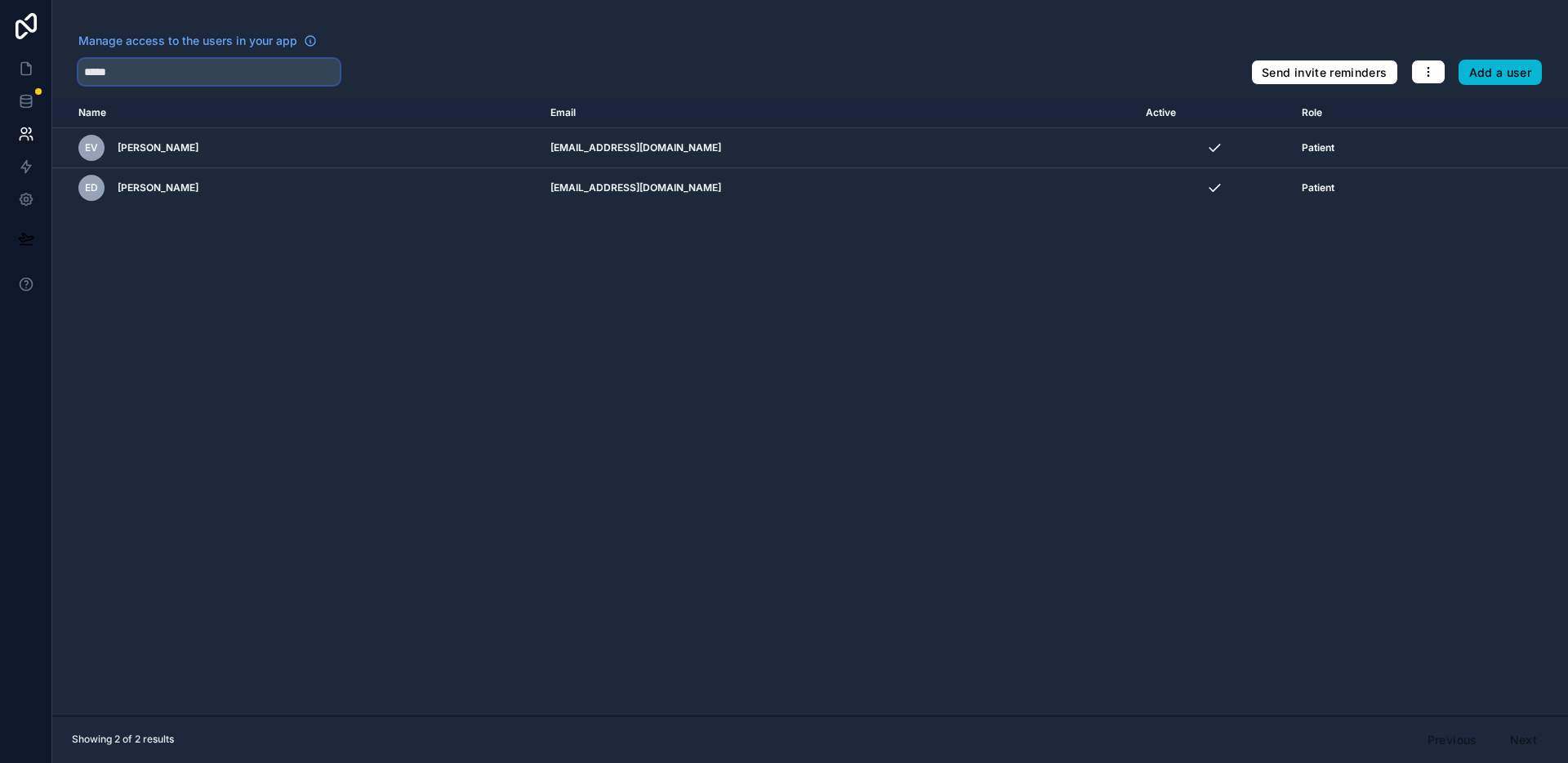
click at [235, 81] on input "*****" at bounding box center [208, 72] width 261 height 26
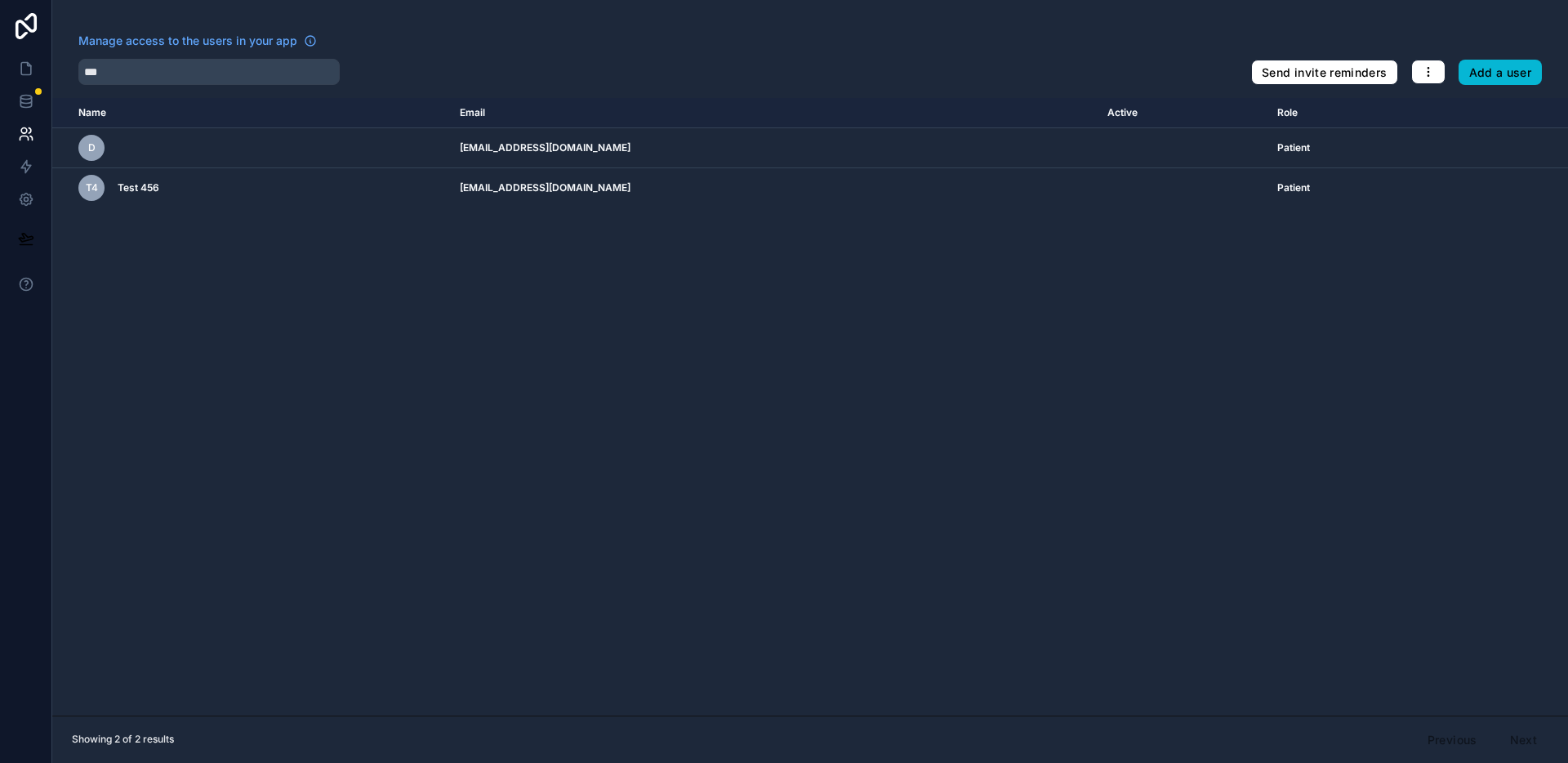
click at [496, 59] on div "***" at bounding box center [658, 72] width 1160 height 26
click at [259, 70] on input "***" at bounding box center [208, 72] width 261 height 26
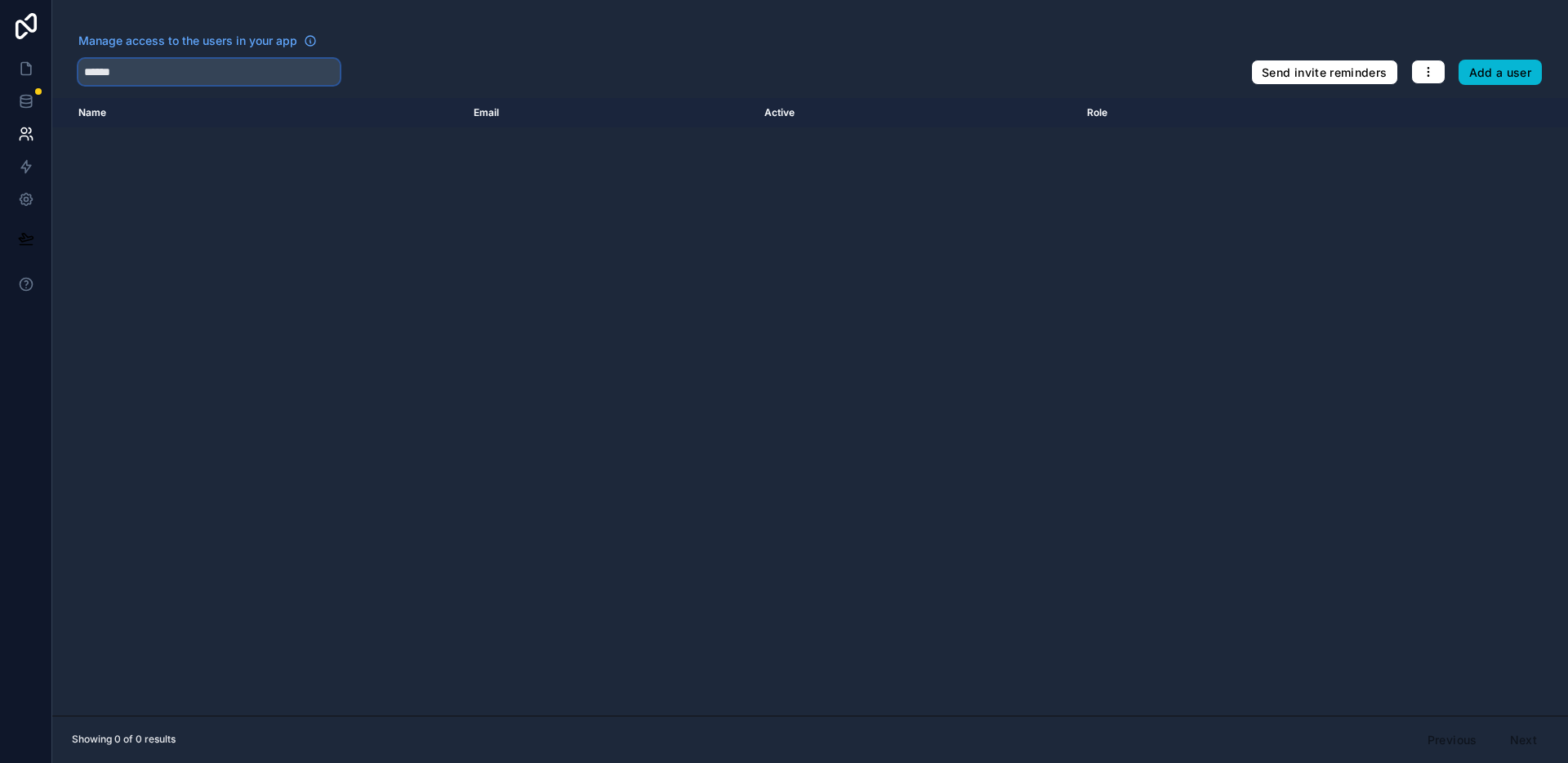
type input "*******"
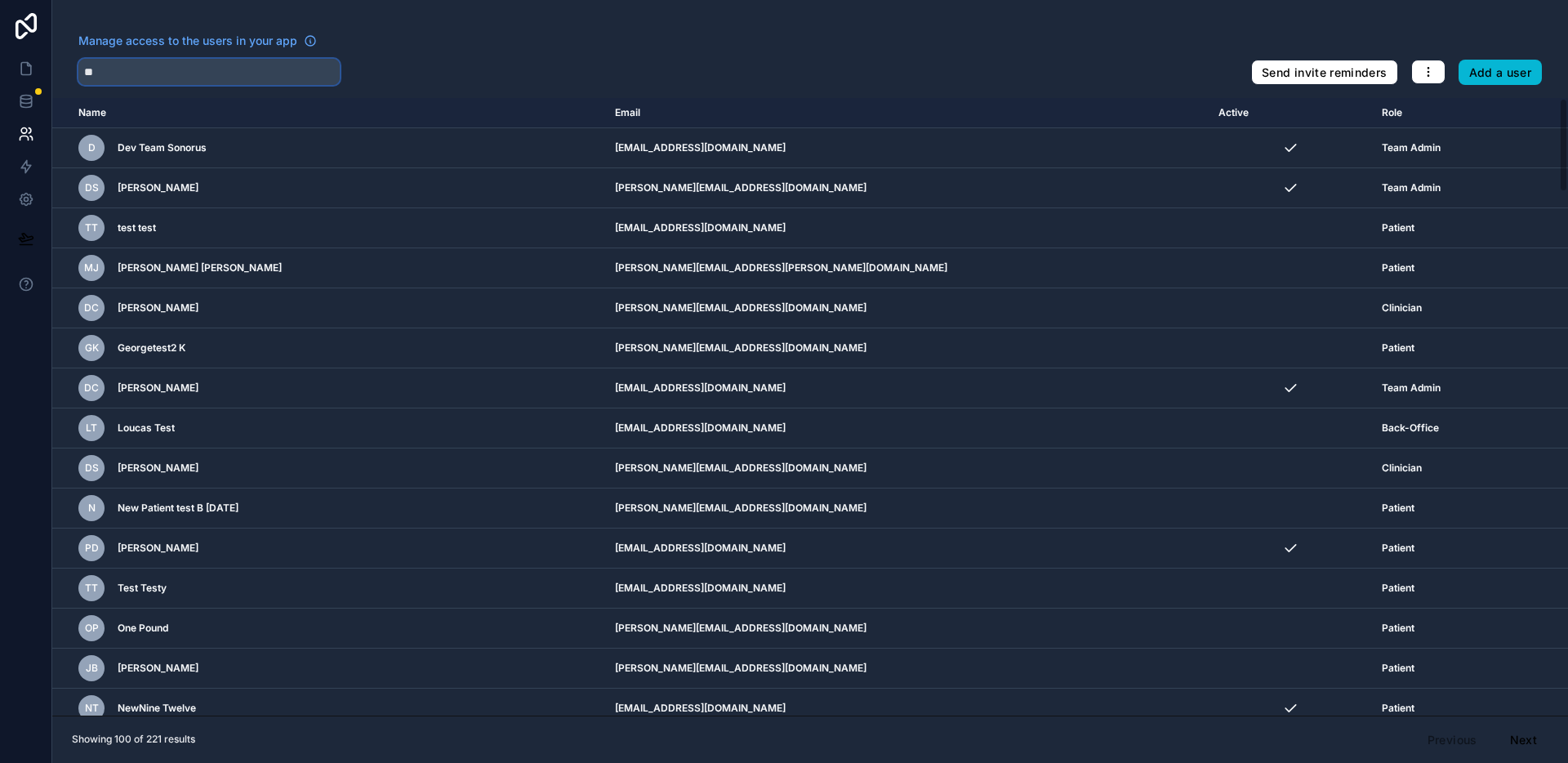
type input "***"
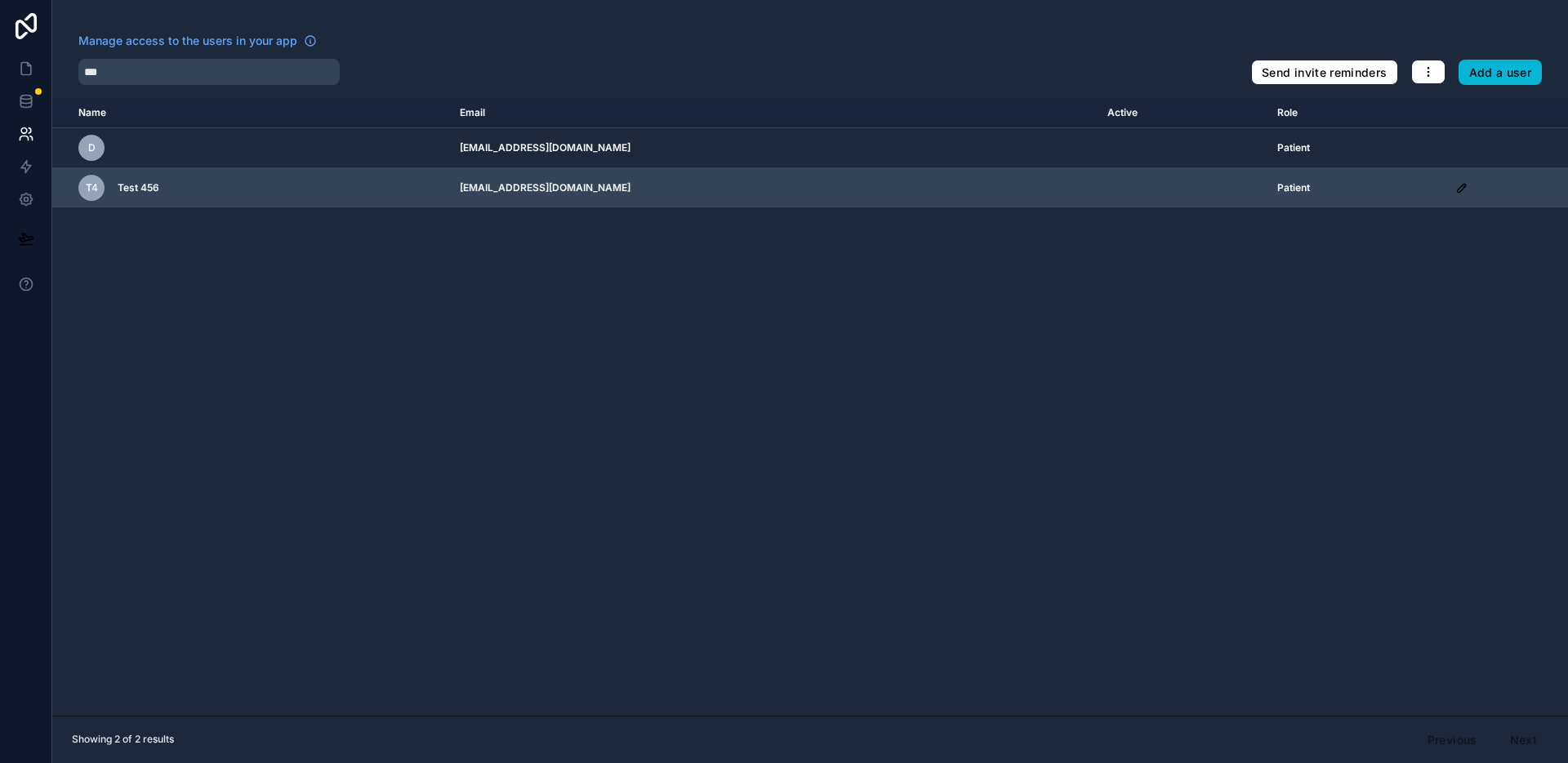
click at [1456, 189] on icon "scrollable content" at bounding box center [1462, 188] width 13 height 13
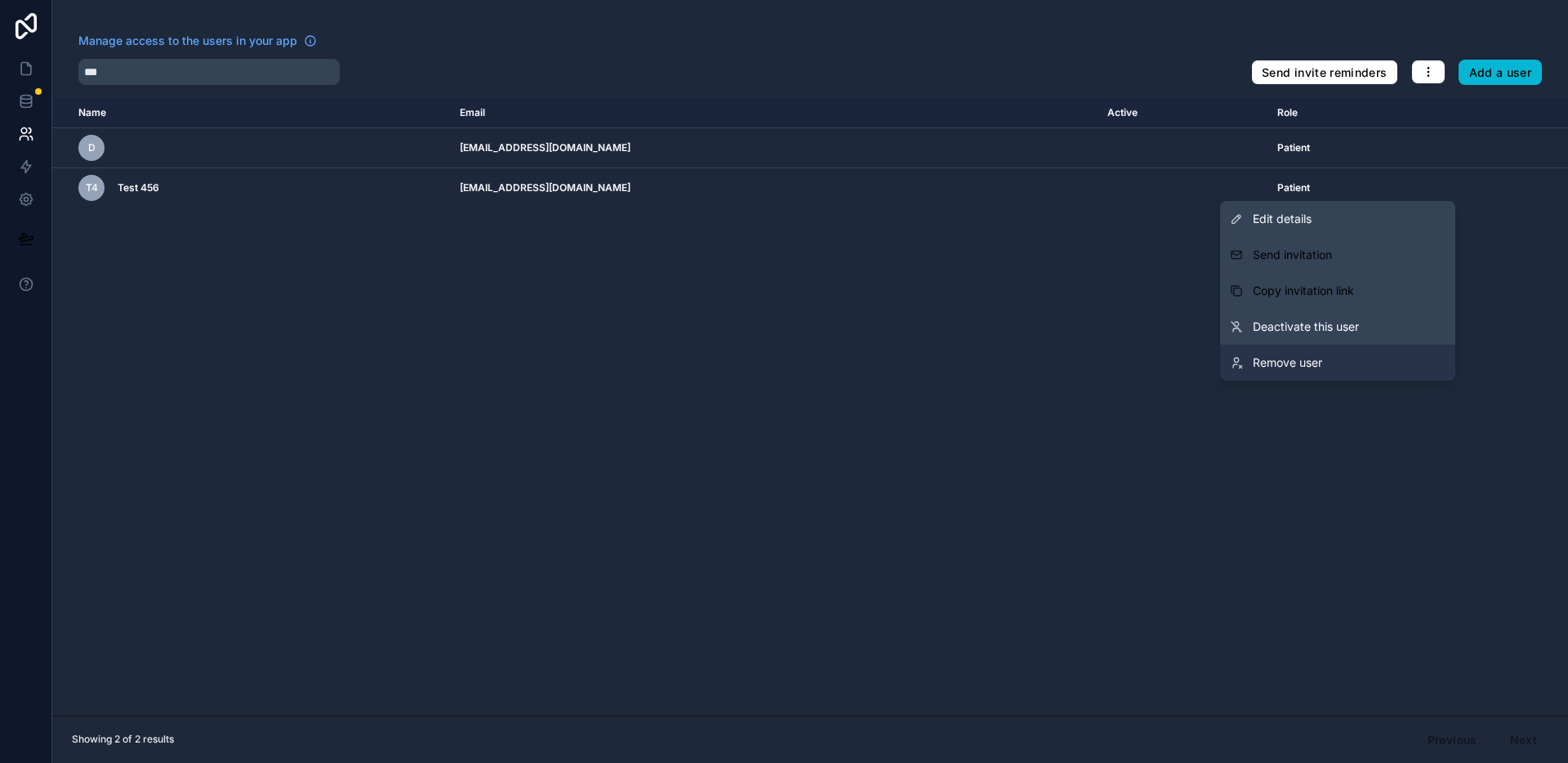
click at [1327, 367] on link "Remove user" at bounding box center [1338, 363] width 235 height 36
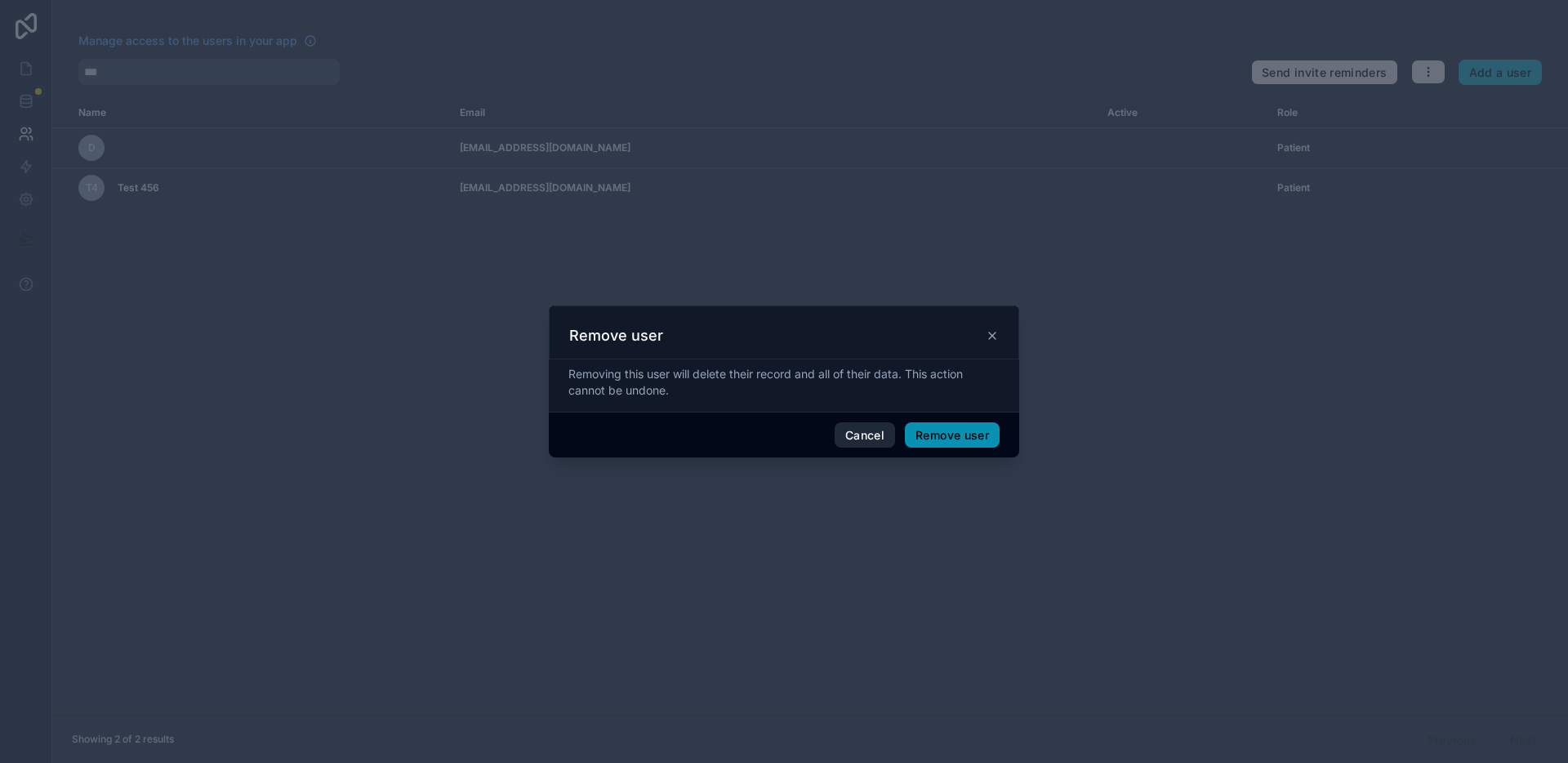
click at [936, 440] on button "Remove user" at bounding box center [952, 435] width 95 height 26
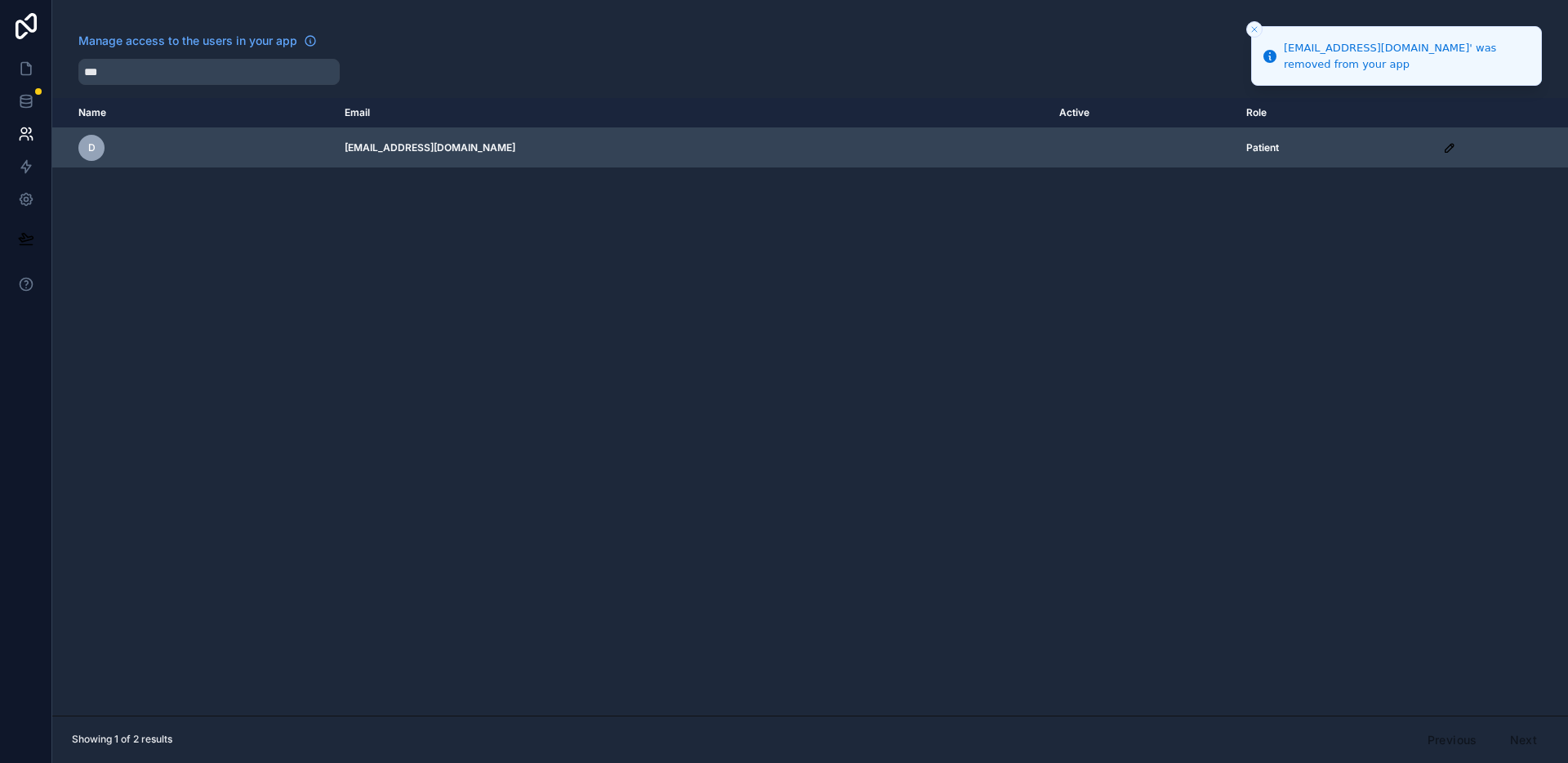
drag, startPoint x: 869, startPoint y: 324, endPoint x: 328, endPoint y: 156, distance: 566.5
click at [862, 322] on div "Name Email Active Role [DOMAIN_NAME] d [EMAIL_ADDRESS][DOMAIN_NAME] Patient" at bounding box center [810, 407] width 1516 height 618
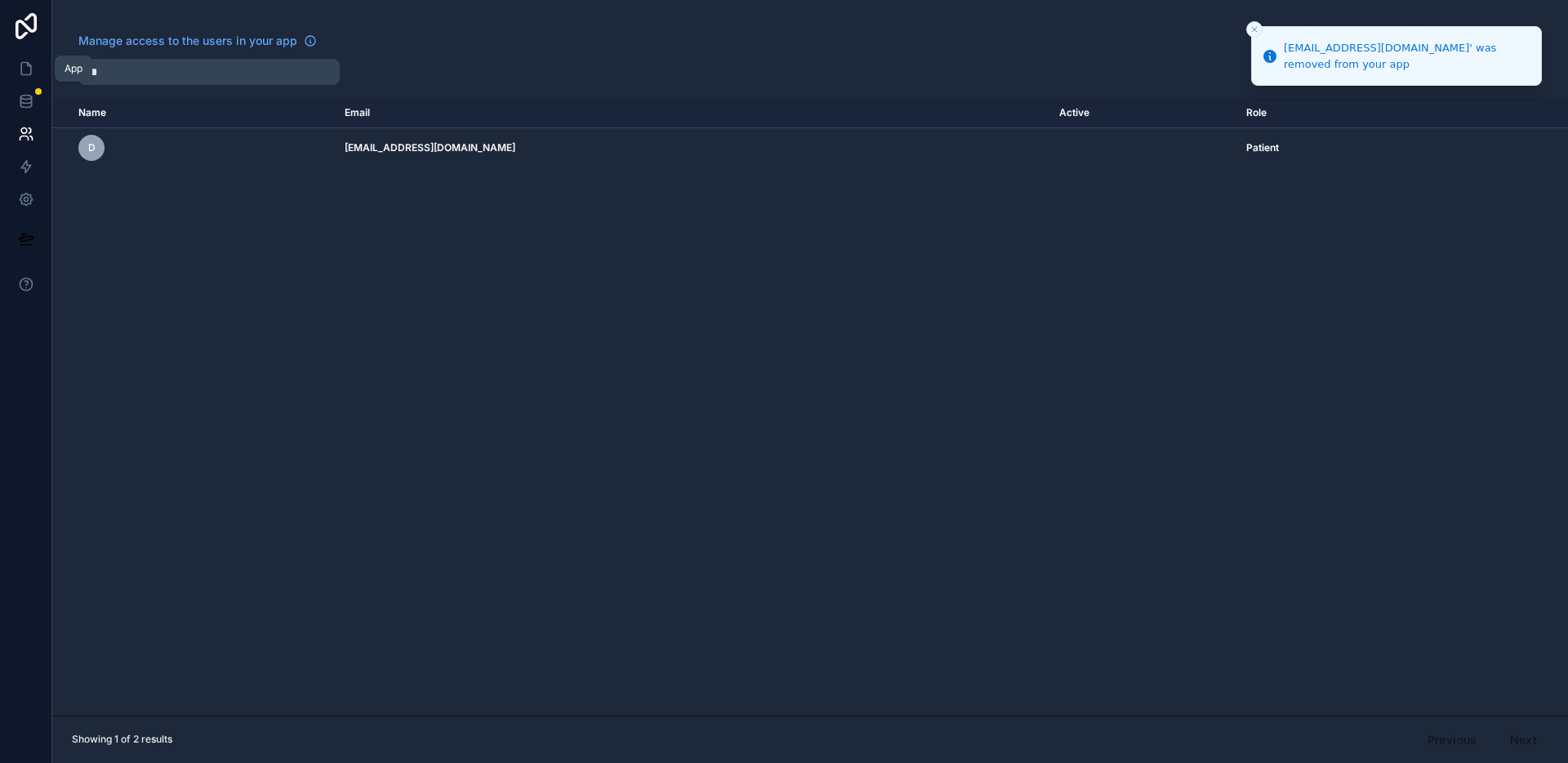
click at [22, 58] on link at bounding box center [25, 68] width 51 height 32
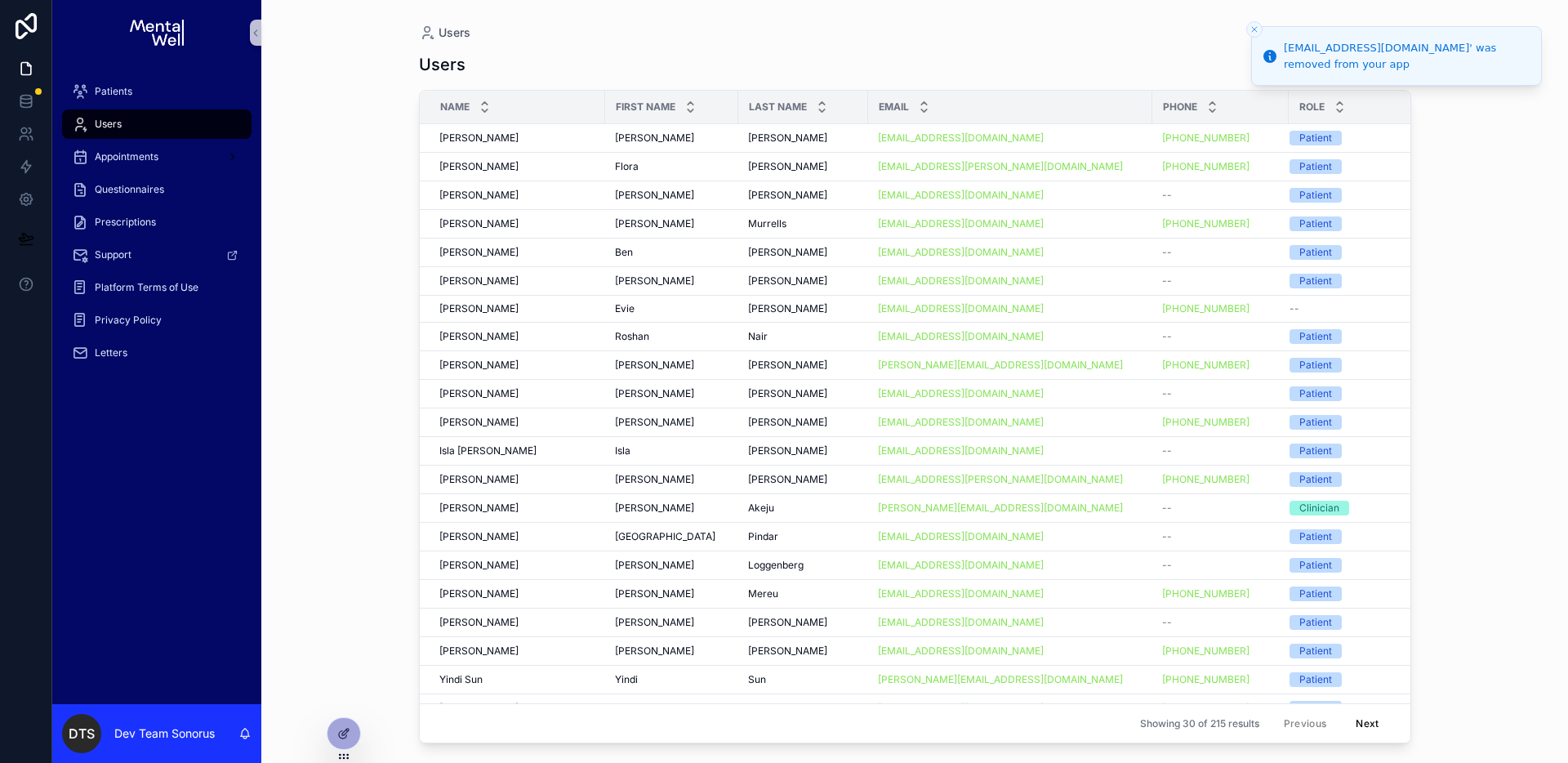
click at [955, 23] on div "Users Users New Users Name First Name Last Name Email Phone Role [PERSON_NAME] …" at bounding box center [915, 372] width 1045 height 743
click at [360, 158] on div "Users Users New Users Name First Name Last Name Email Phone Role [PERSON_NAME] …" at bounding box center [915, 382] width 1307 height 763
click at [1152, 64] on div "Users New Users" at bounding box center [915, 65] width 993 height 31
click at [692, 137] on div "[PERSON_NAME] [PERSON_NAME]" at bounding box center [671, 138] width 114 height 13
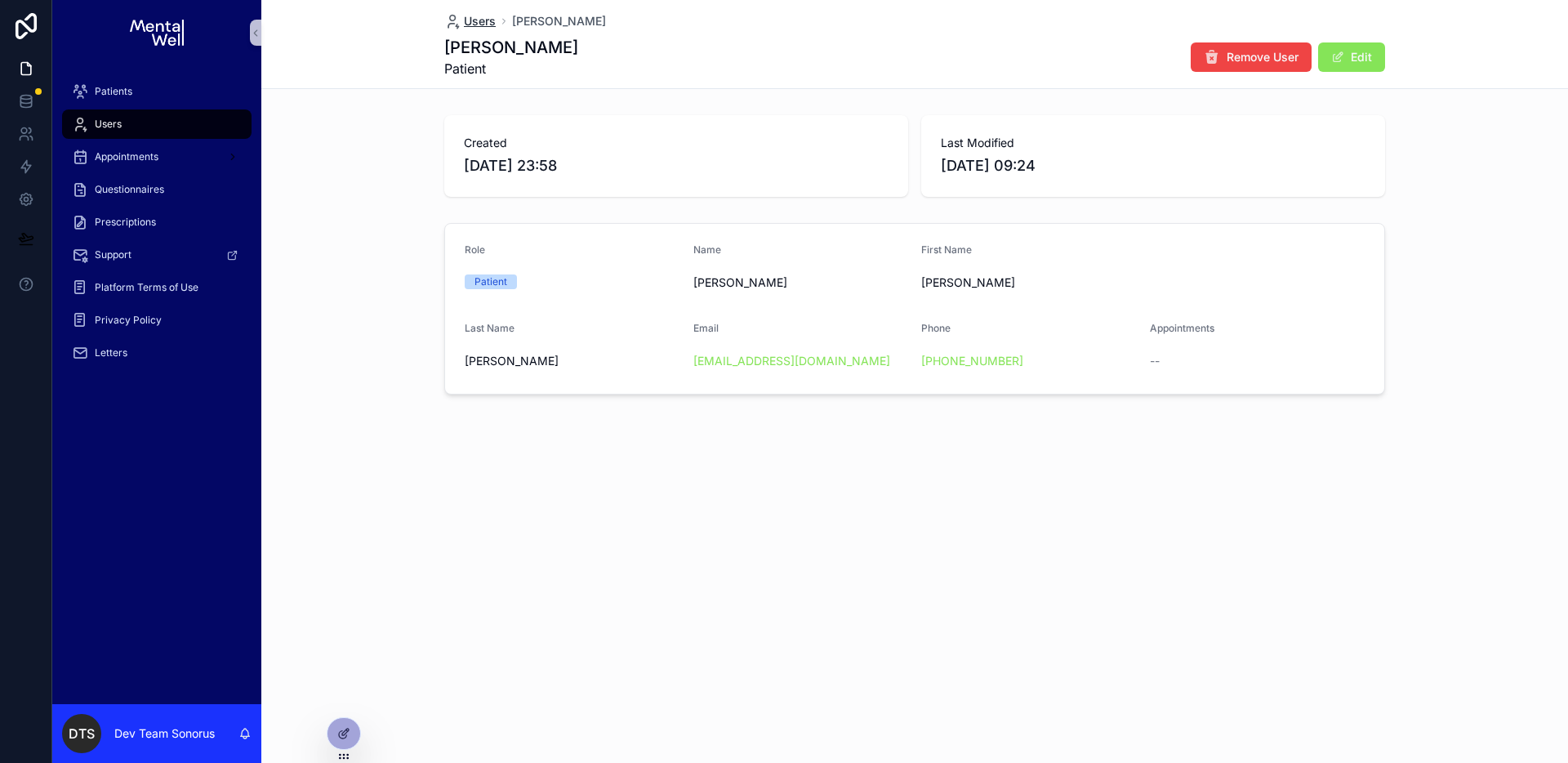
click at [478, 25] on span "Users" at bounding box center [479, 22] width 31 height 16
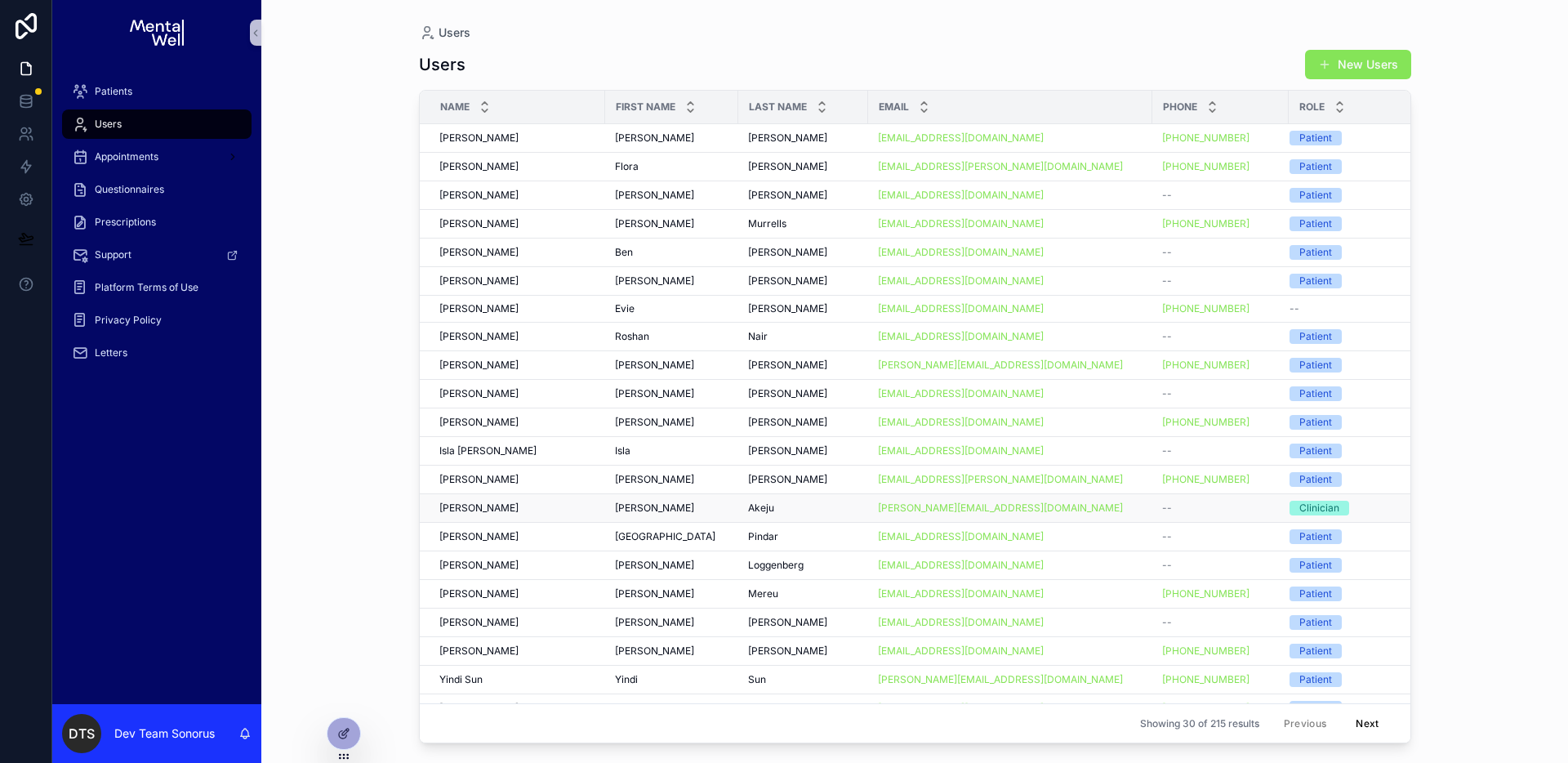
click at [1152, 511] on td "--" at bounding box center [1221, 509] width 136 height 29
click at [1059, 507] on div "[PERSON_NAME][EMAIL_ADDRESS][DOMAIN_NAME]" at bounding box center [1010, 508] width 265 height 13
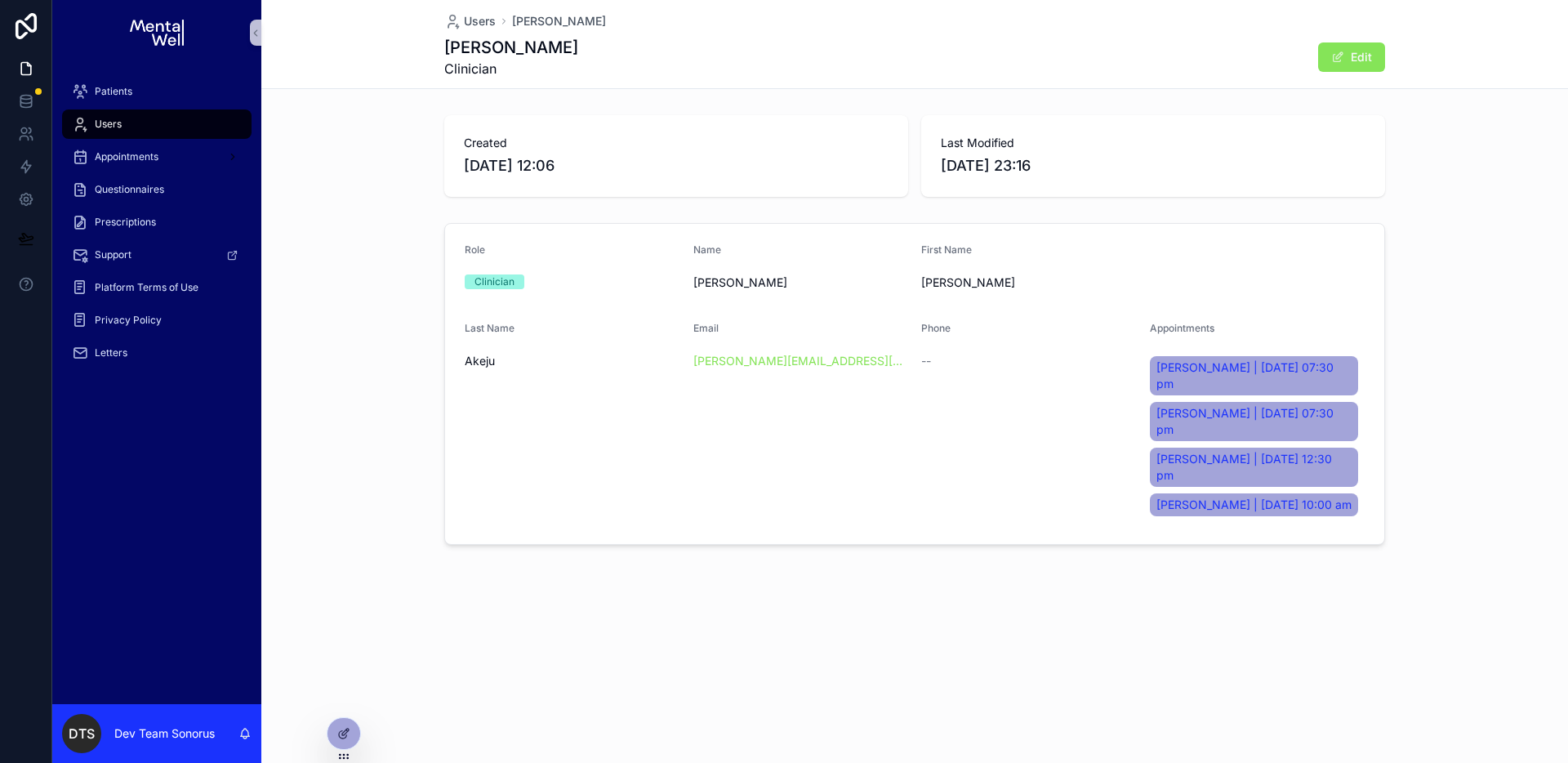
click at [1134, 58] on div "Dr. Michael Akeju Clinician Edit" at bounding box center [915, 57] width 941 height 42
click at [1214, 56] on div "Dr. Michael Akeju Clinician Edit" at bounding box center [915, 57] width 941 height 42
click at [159, 92] on div "Patients" at bounding box center [156, 91] width 170 height 26
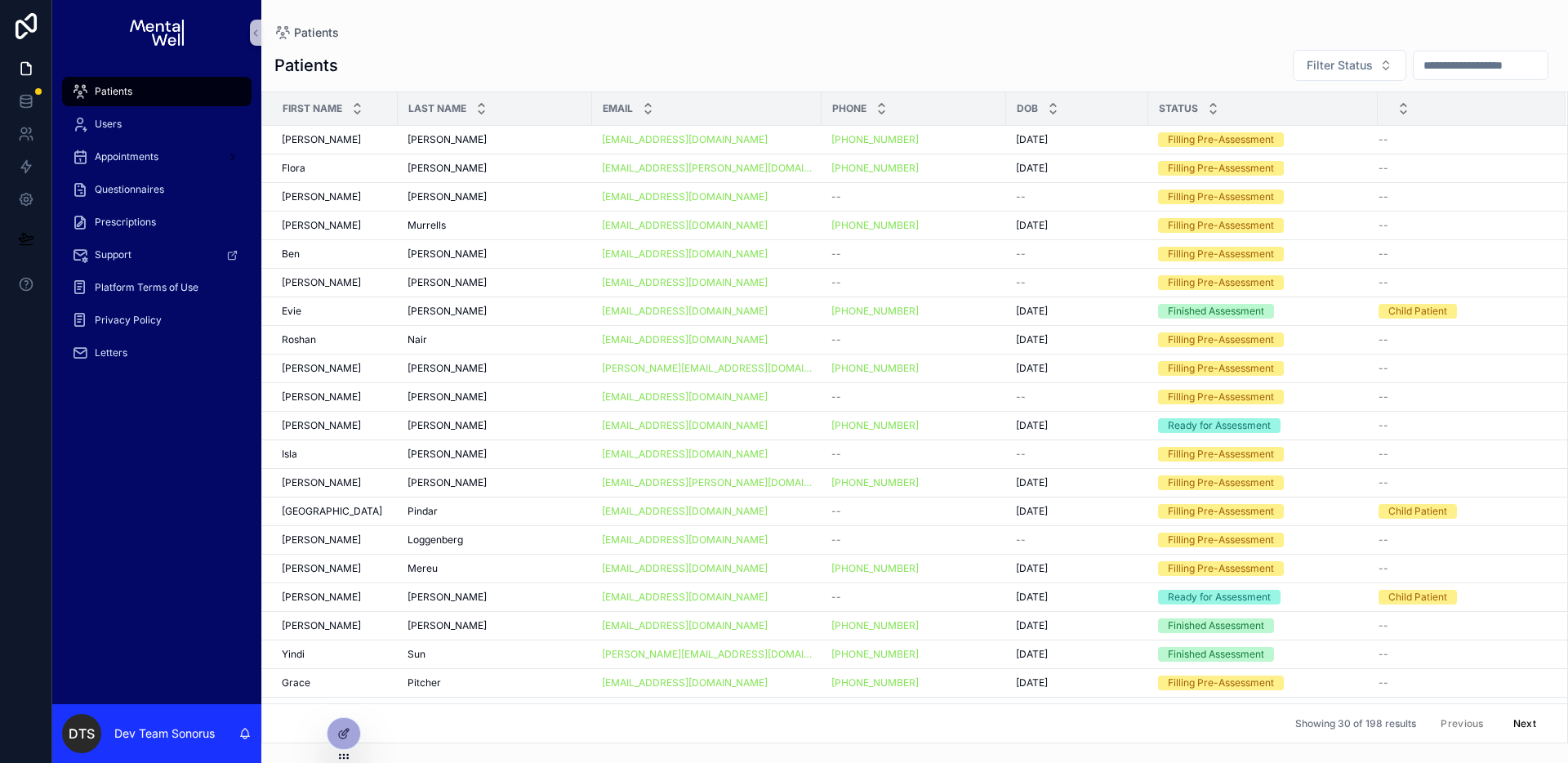
click at [959, 65] on div "Patients Filter Status" at bounding box center [915, 66] width 1281 height 32
click at [27, 143] on link at bounding box center [25, 134] width 51 height 32
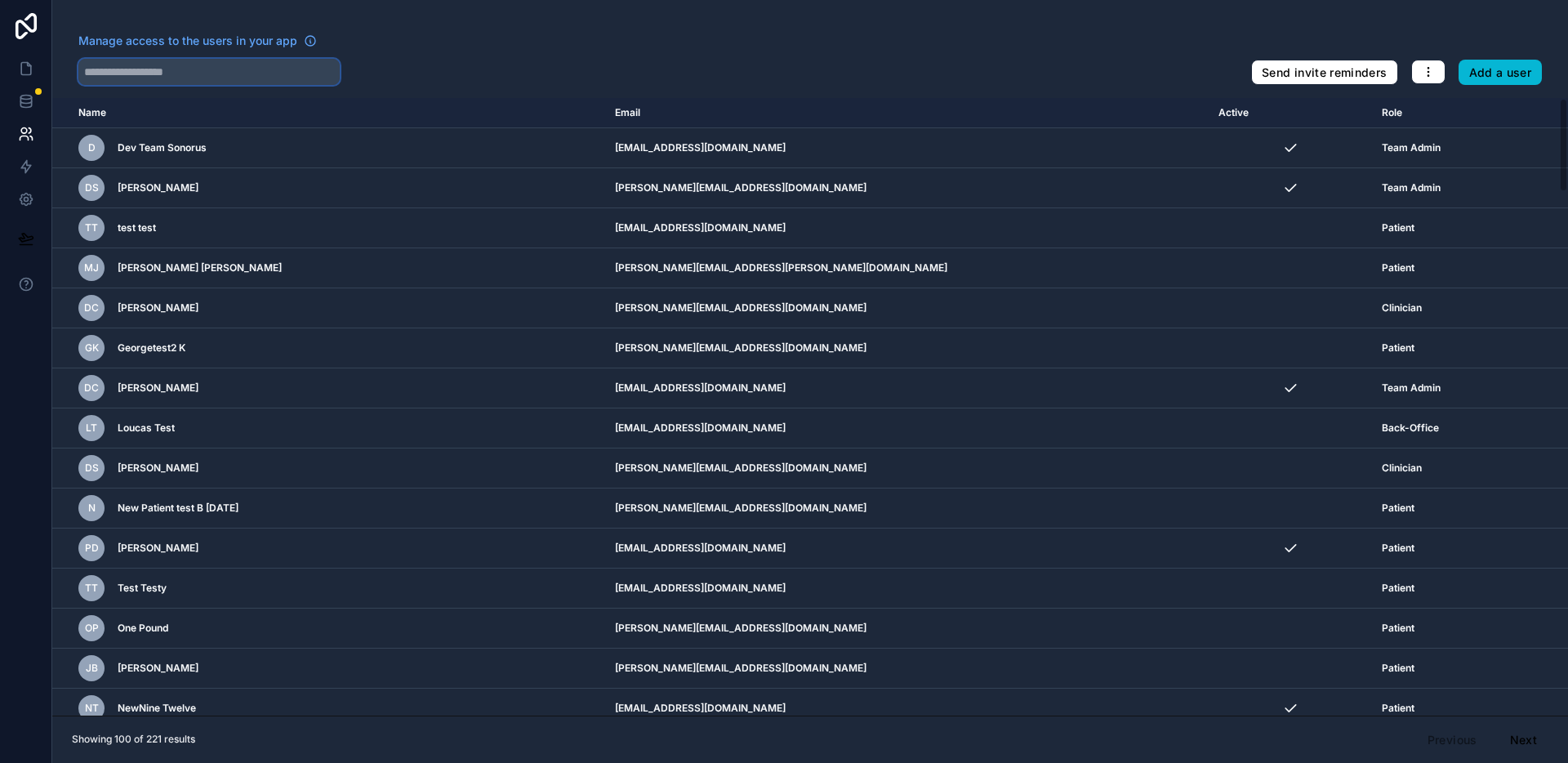
click at [191, 77] on input "text" at bounding box center [208, 72] width 261 height 26
click at [34, 64] on link at bounding box center [25, 68] width 51 height 32
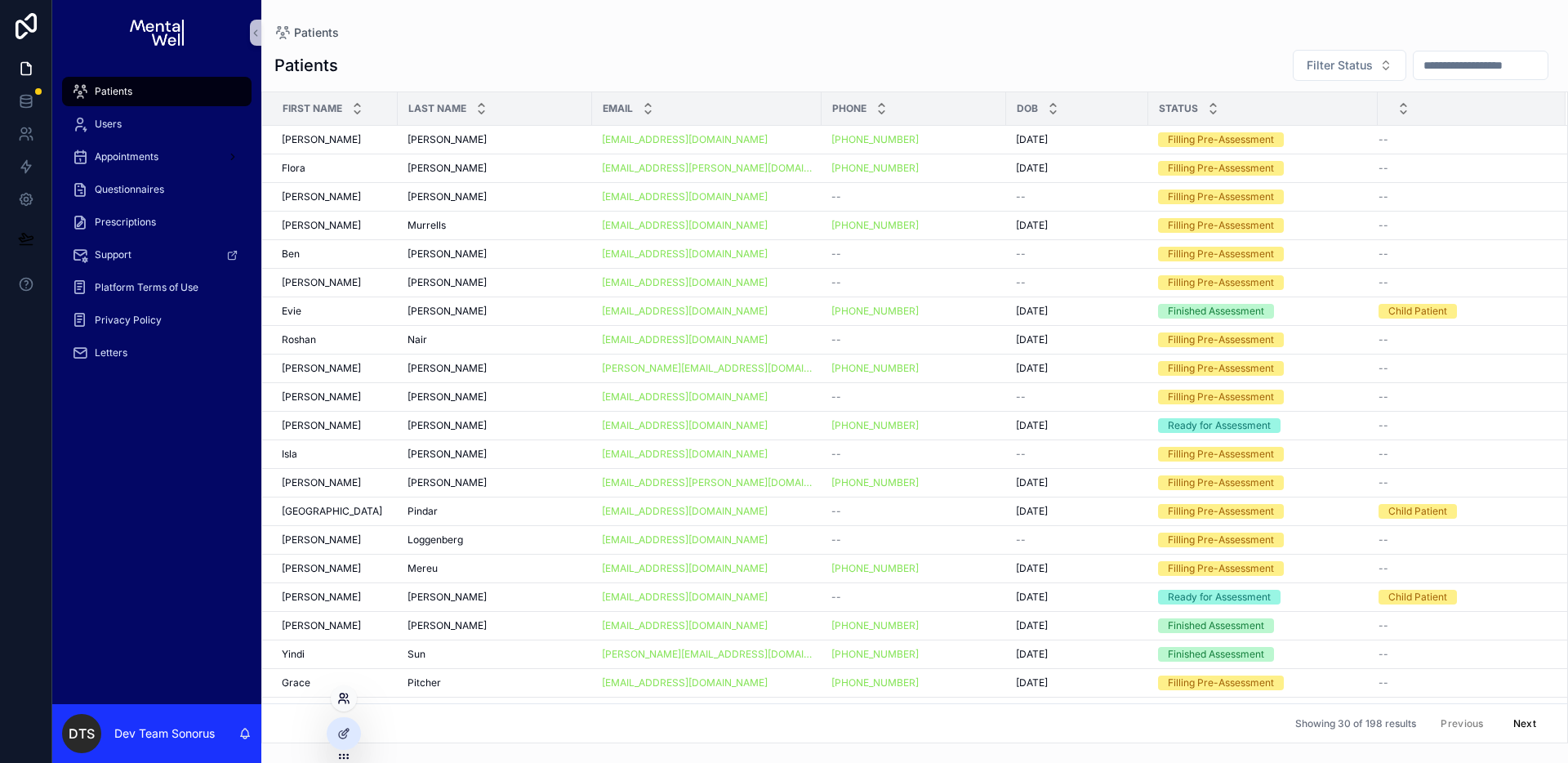
click at [345, 694] on icon at bounding box center [344, 698] width 13 height 13
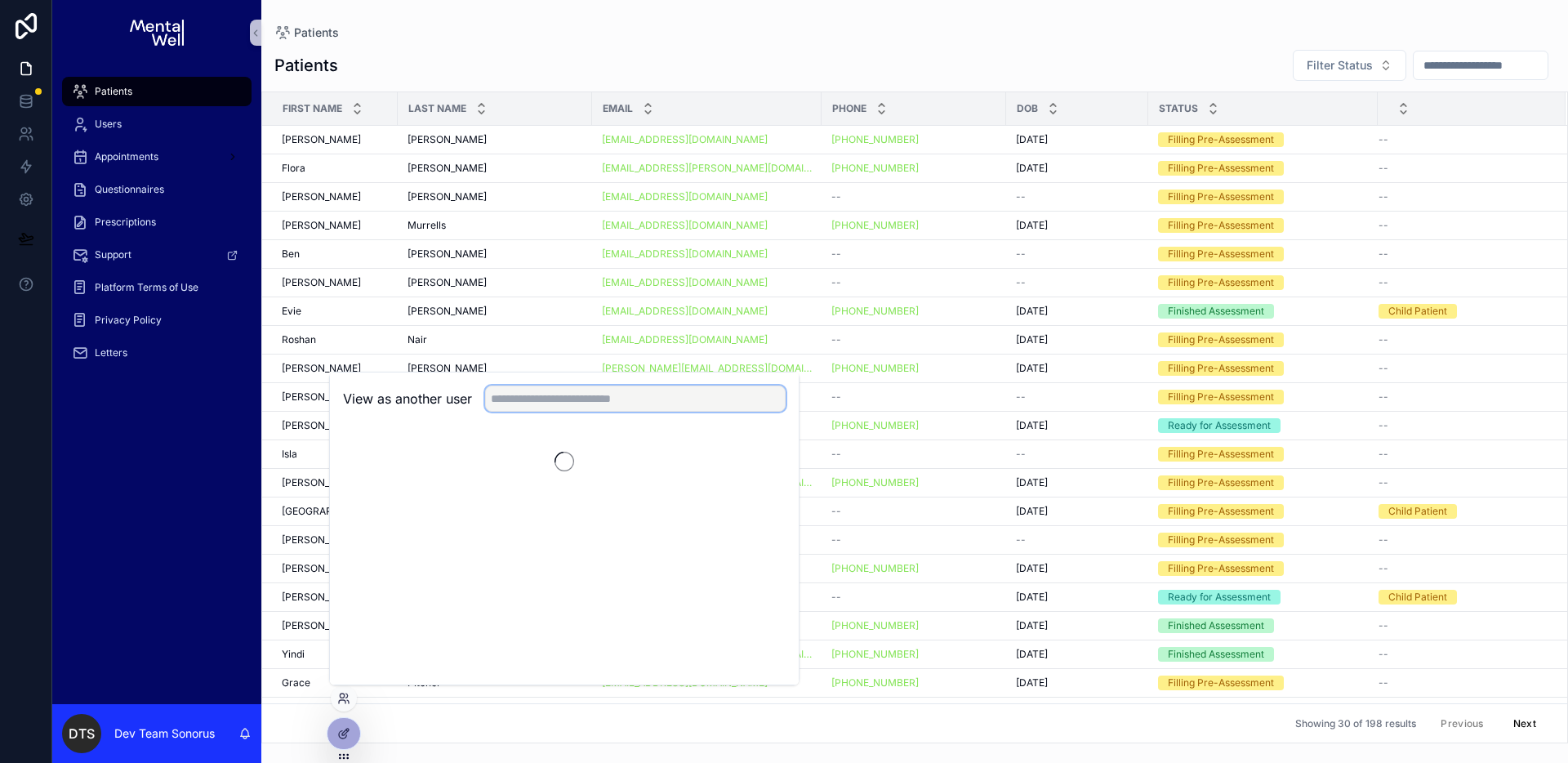
click at [546, 396] on input "text" at bounding box center [635, 399] width 301 height 26
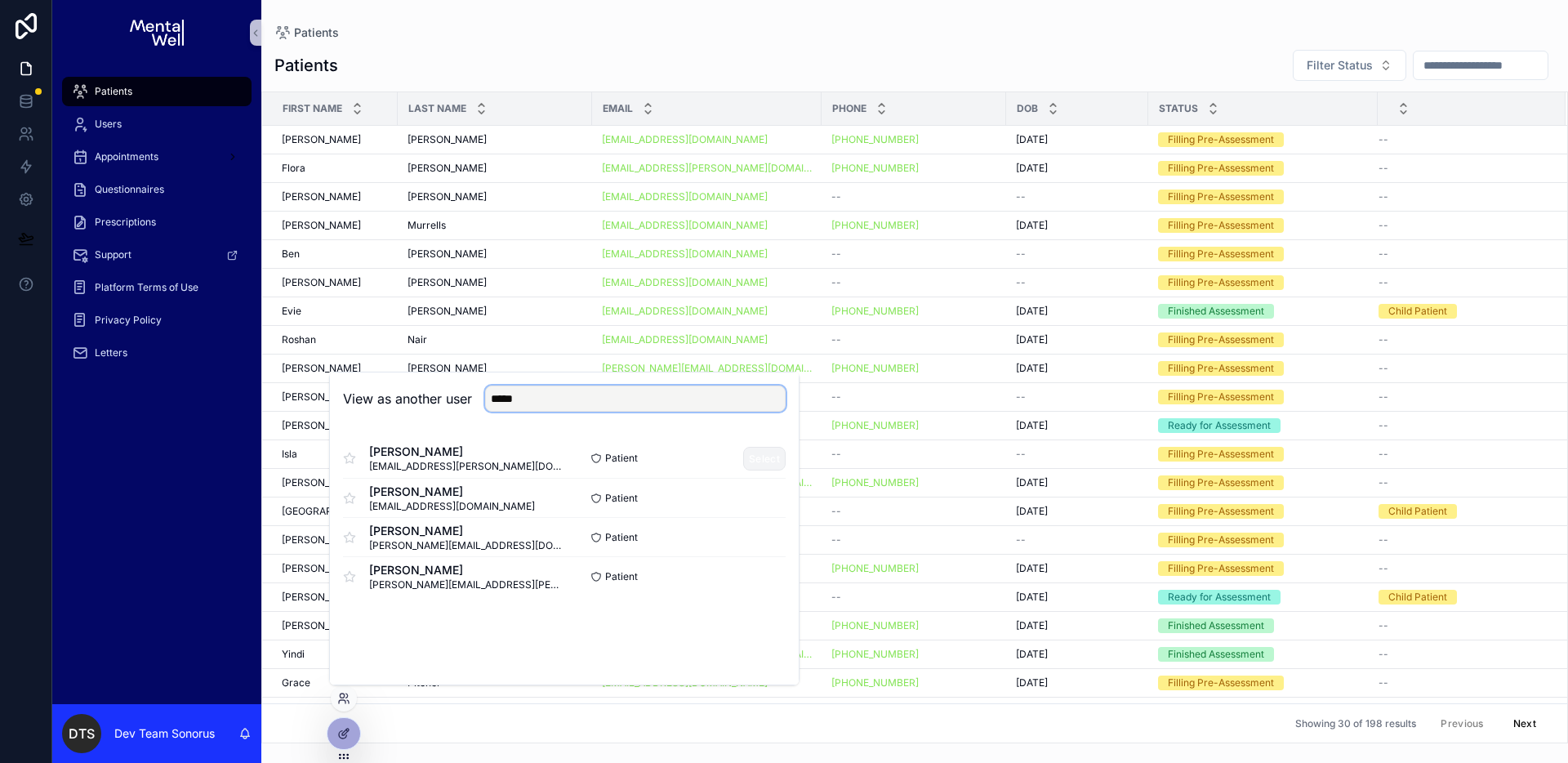
type input "*****"
click at [755, 460] on button "Select" at bounding box center [764, 459] width 42 height 23
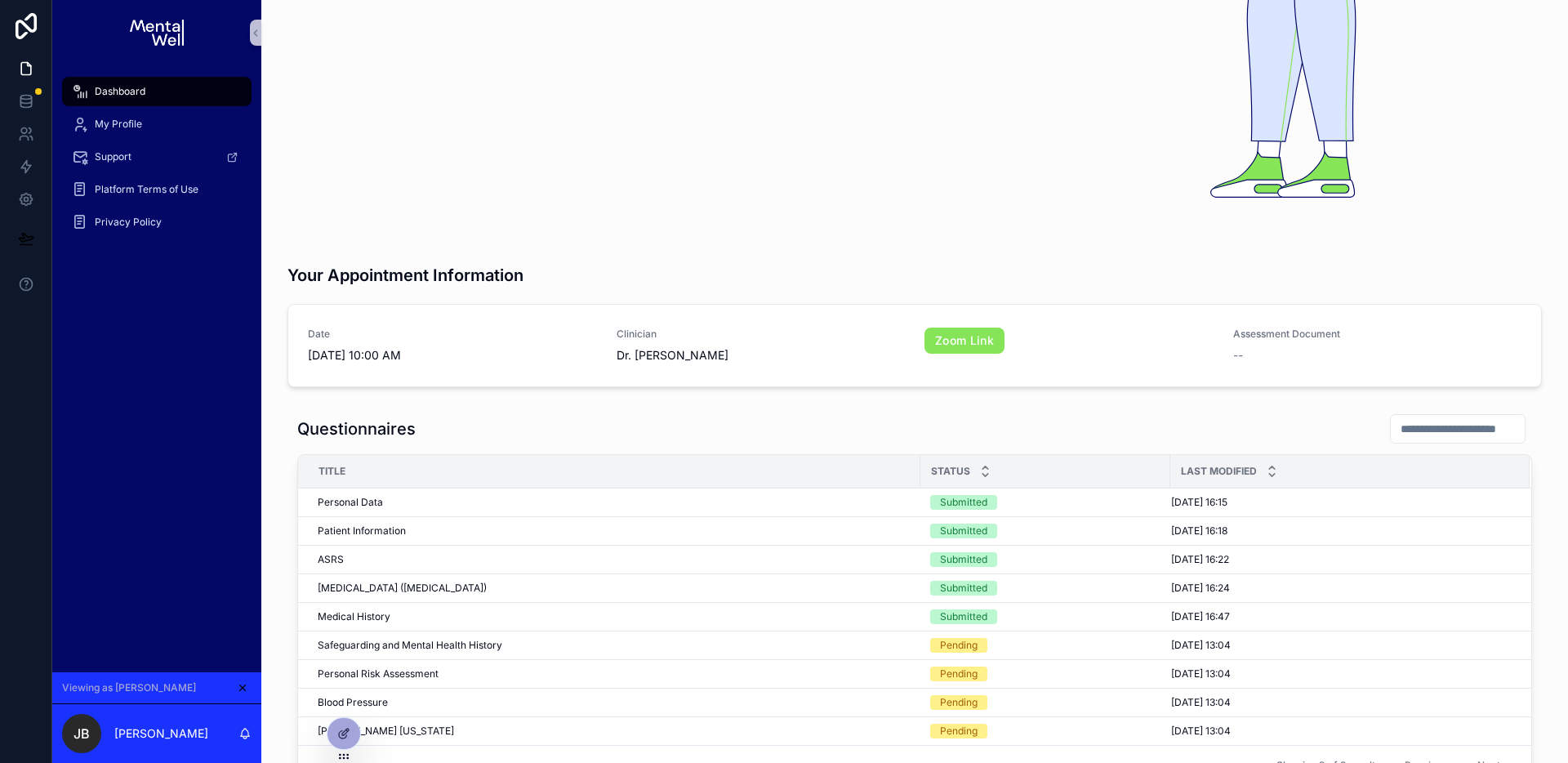
scroll to position [314, 0]
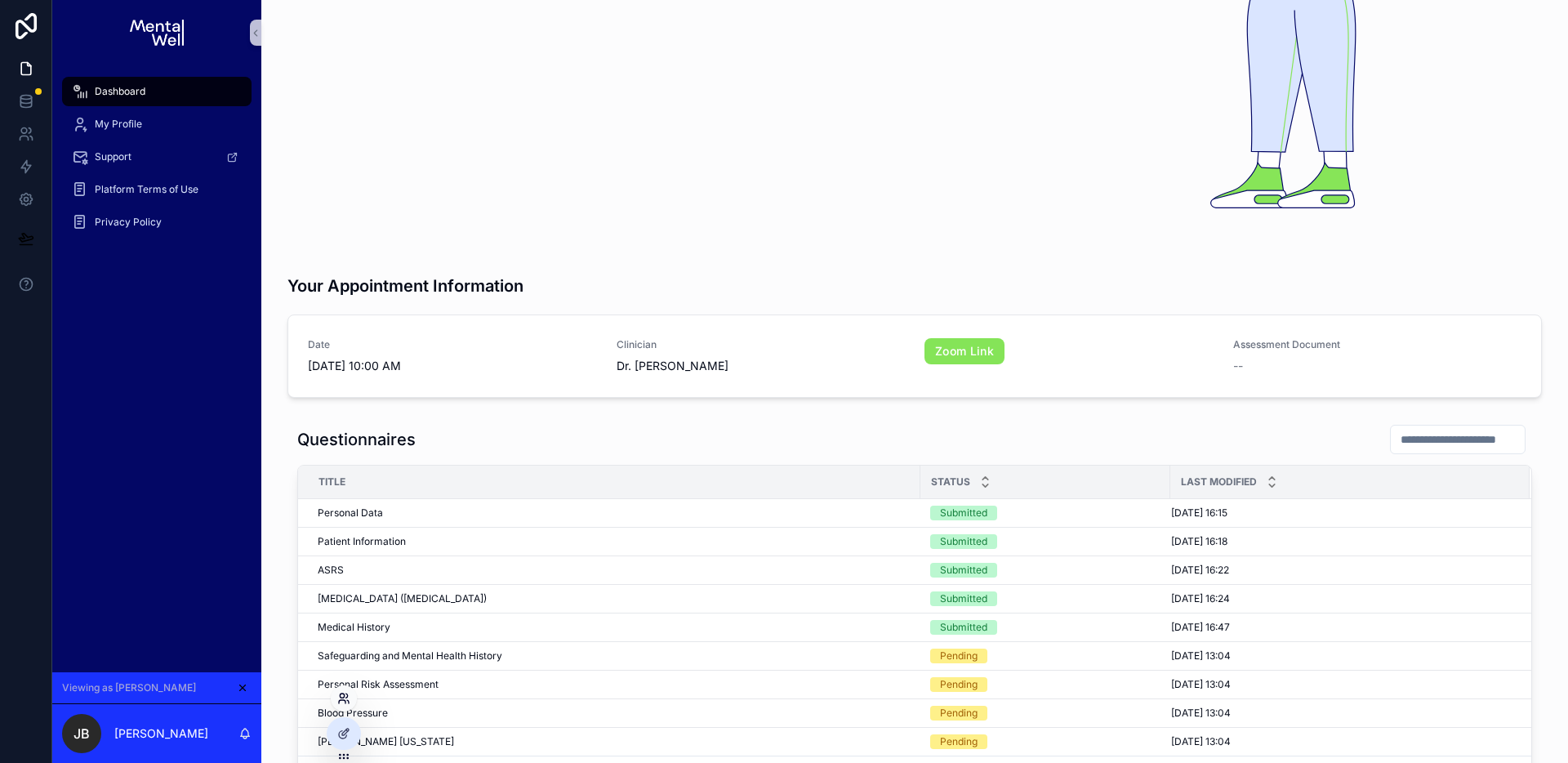
click at [341, 700] on icon at bounding box center [342, 702] width 6 height 4
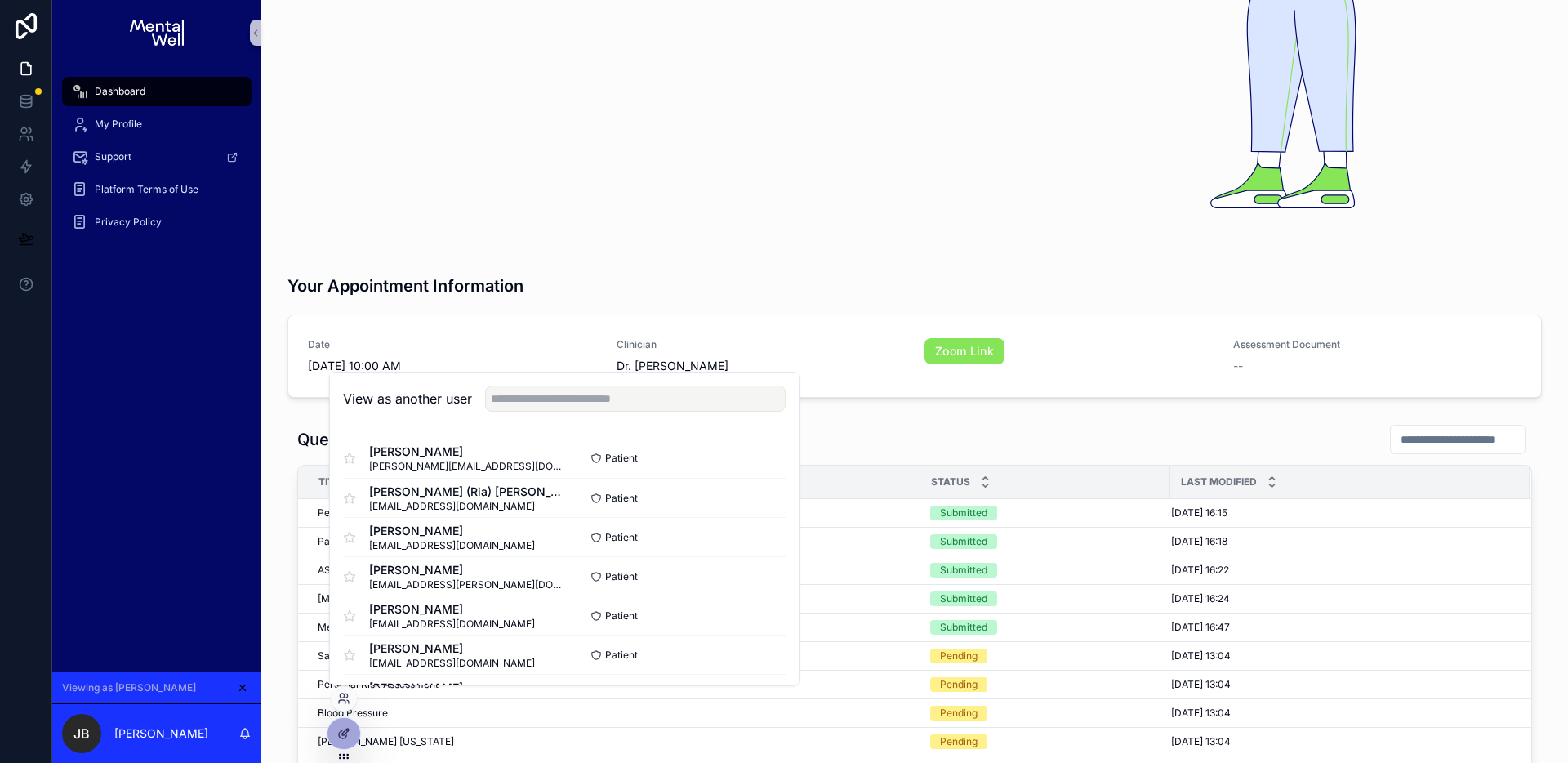
scroll to position [524, 0]
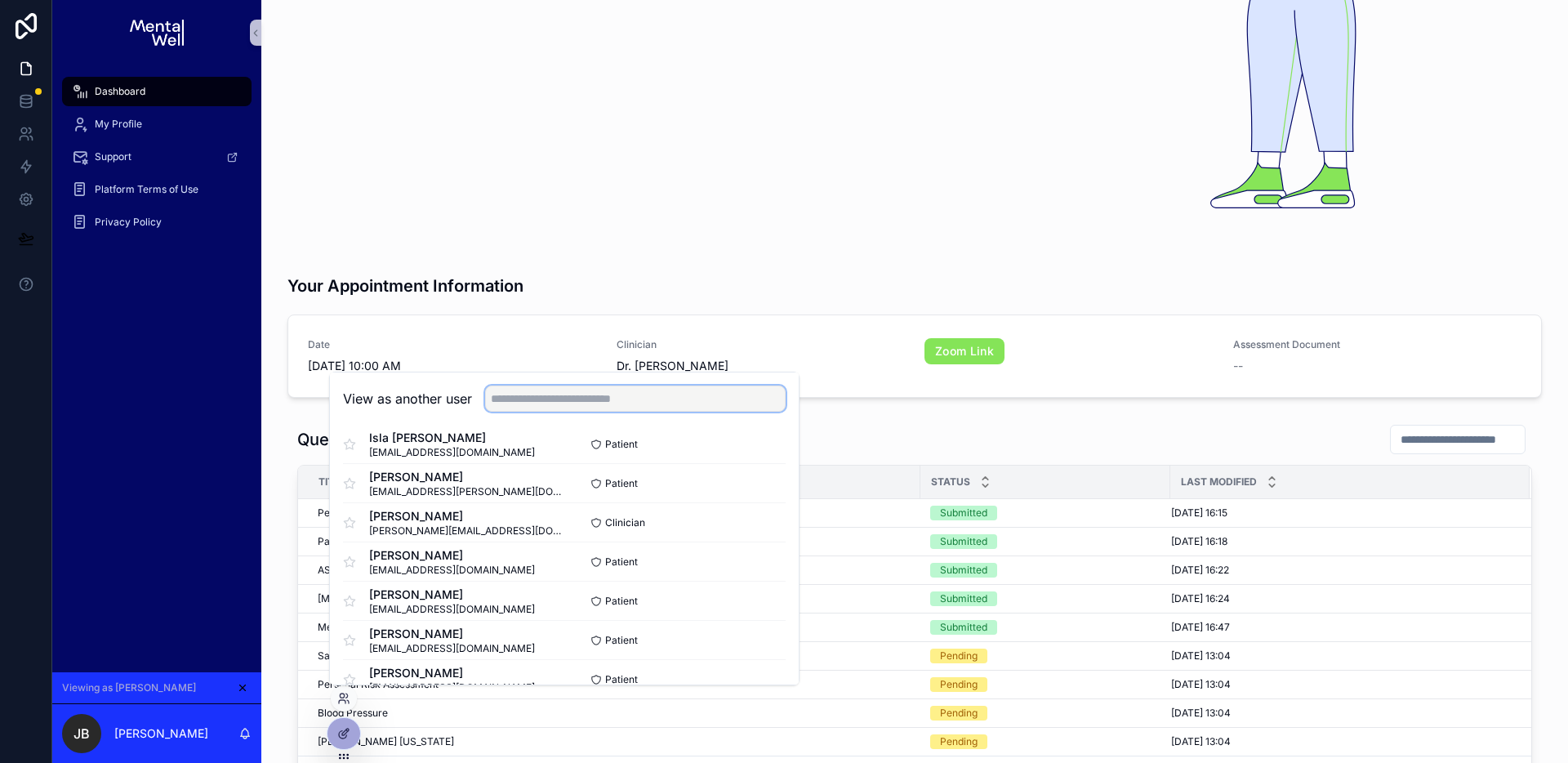
click at [574, 391] on input "text" at bounding box center [635, 399] width 301 height 26
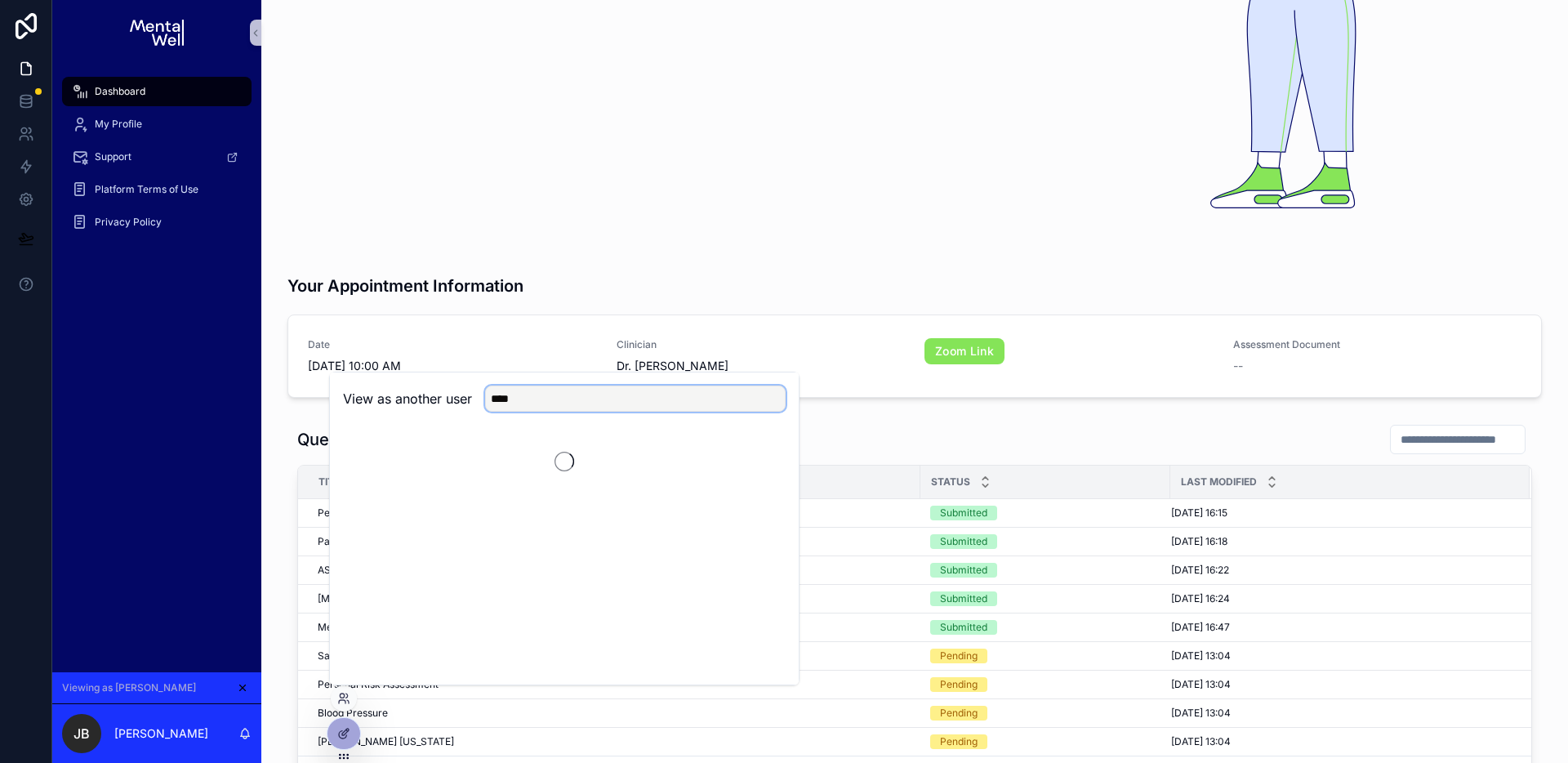
scroll to position [0, 0]
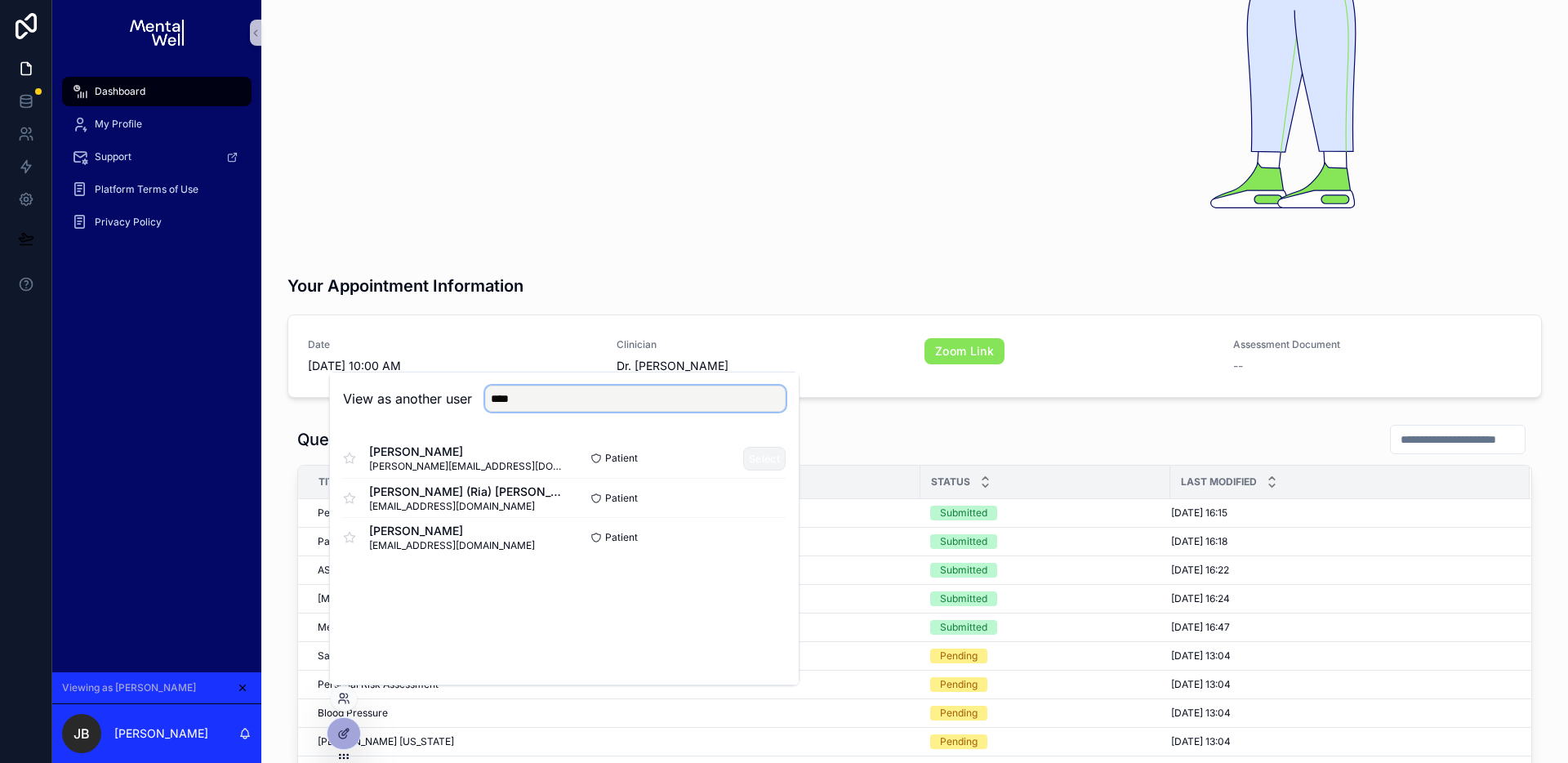
type input "****"
click at [776, 463] on button "Select" at bounding box center [764, 459] width 42 height 23
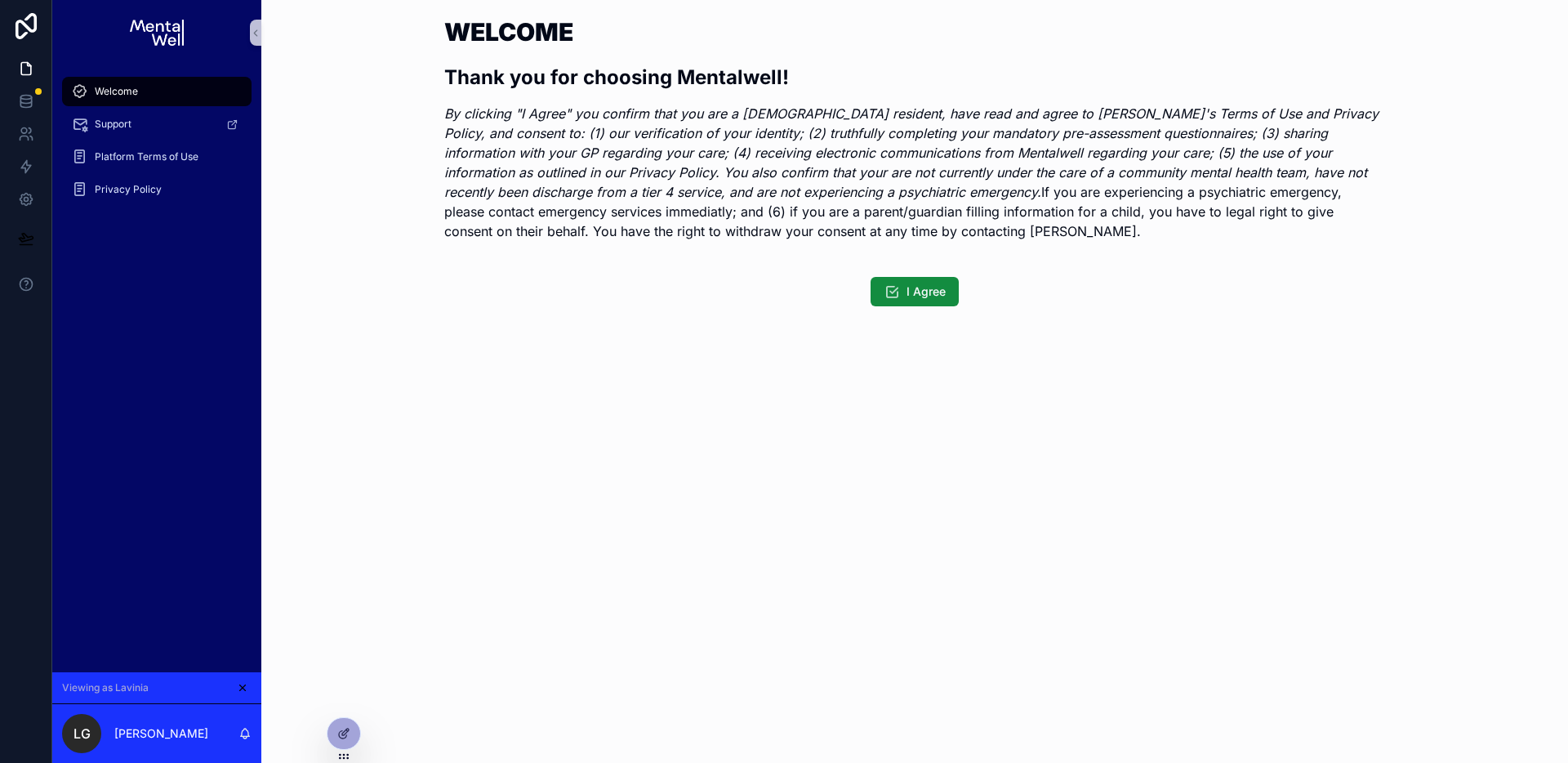
click at [174, 357] on div "Welcome Support Platform Terms of Use Privacy Policy" at bounding box center [156, 369] width 209 height 607
click at [243, 688] on icon "scrollable content" at bounding box center [243, 688] width 5 height 5
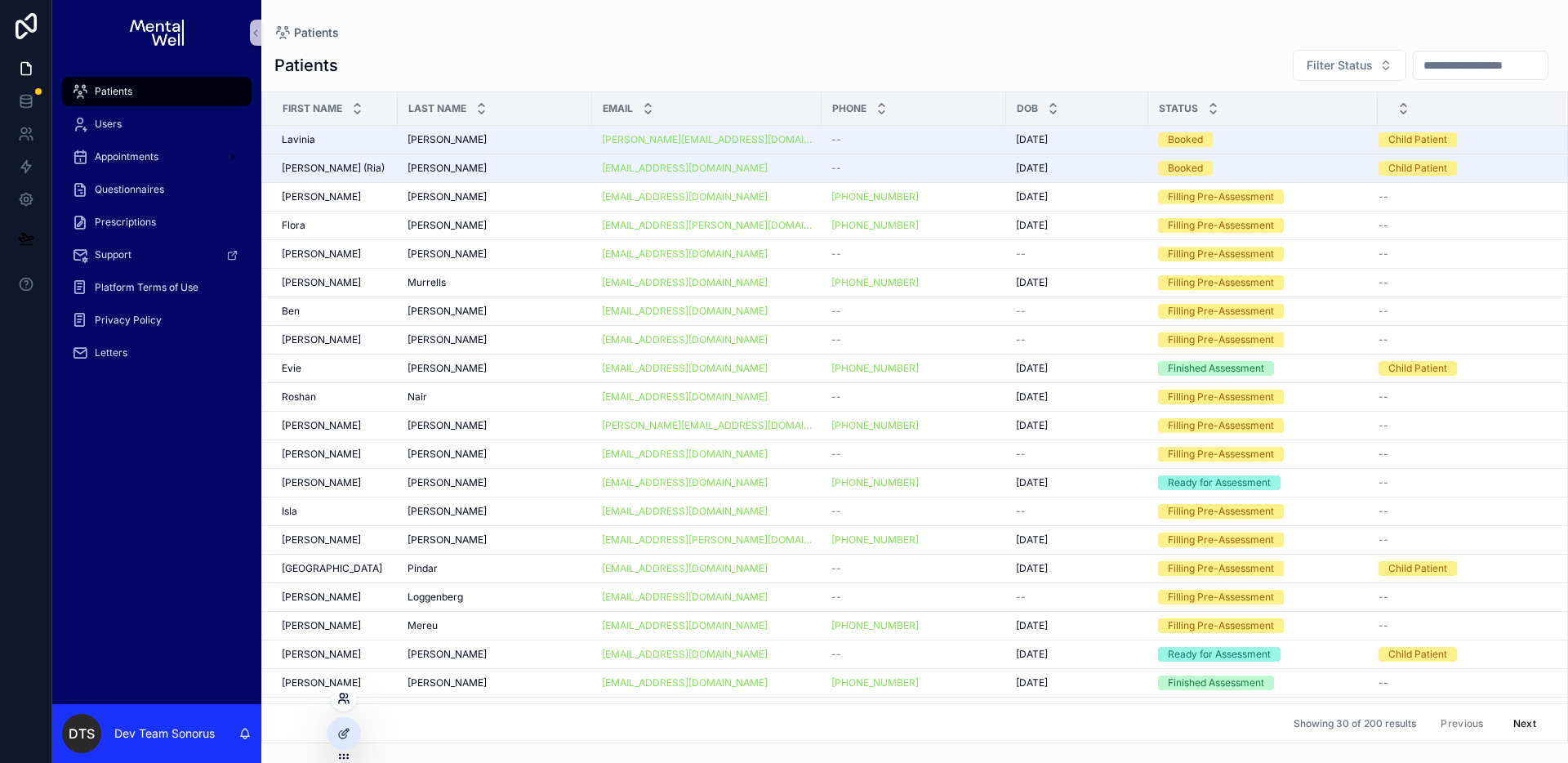
click at [342, 705] on icon at bounding box center [344, 698] width 13 height 13
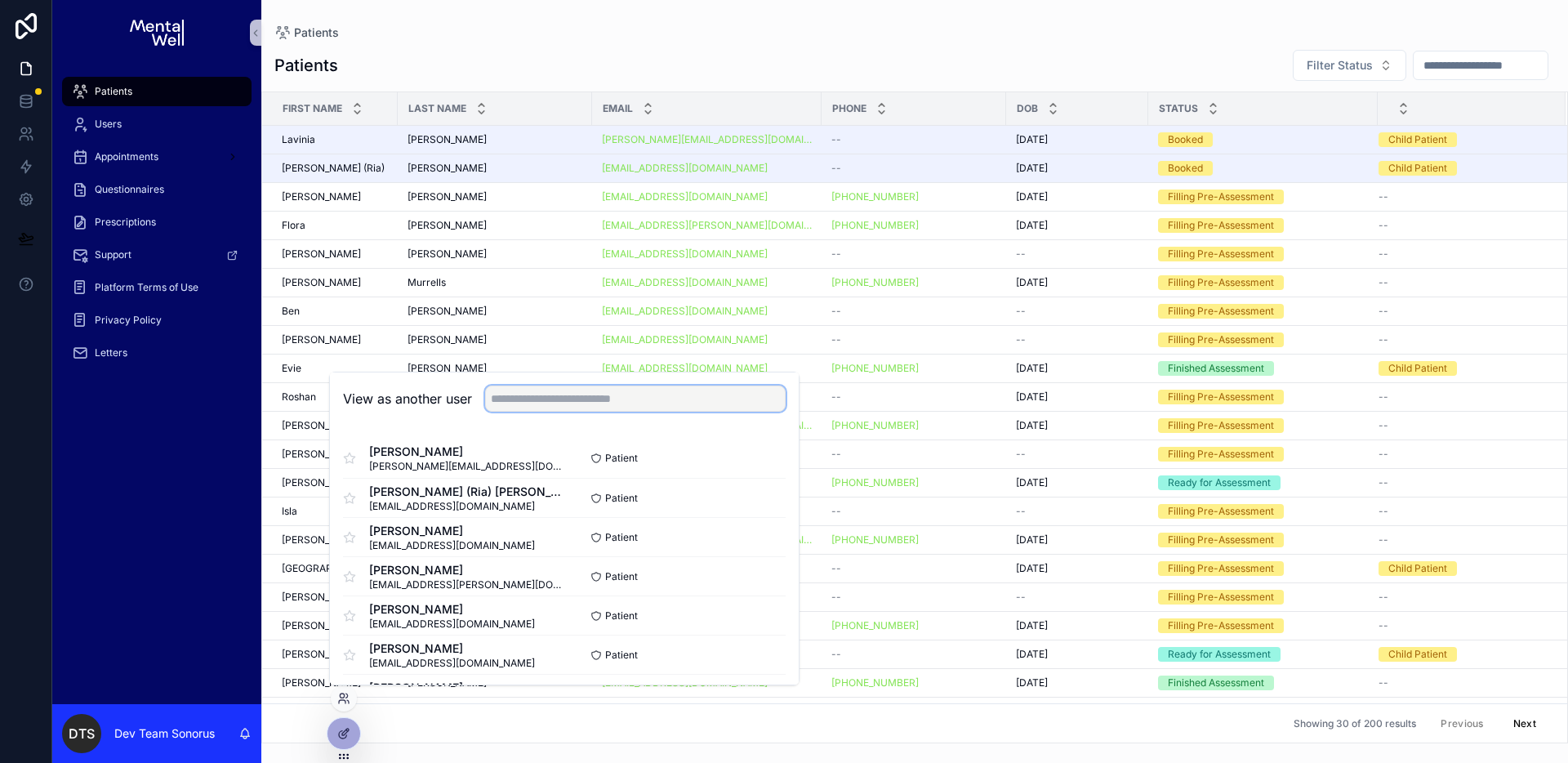
click at [622, 403] on input "text" at bounding box center [635, 399] width 301 height 26
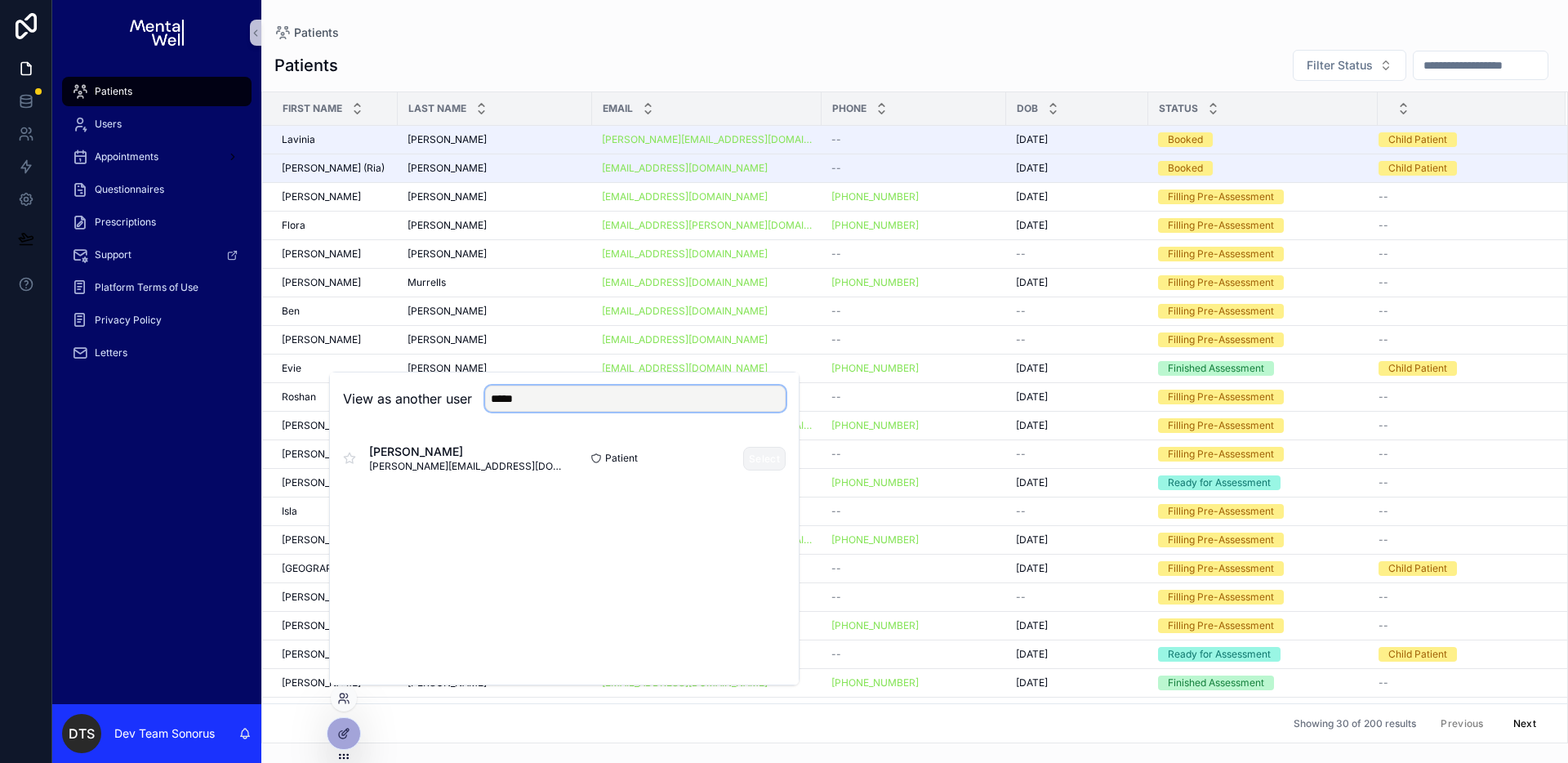
type input "*****"
click at [766, 450] on button "Select" at bounding box center [764, 459] width 42 height 23
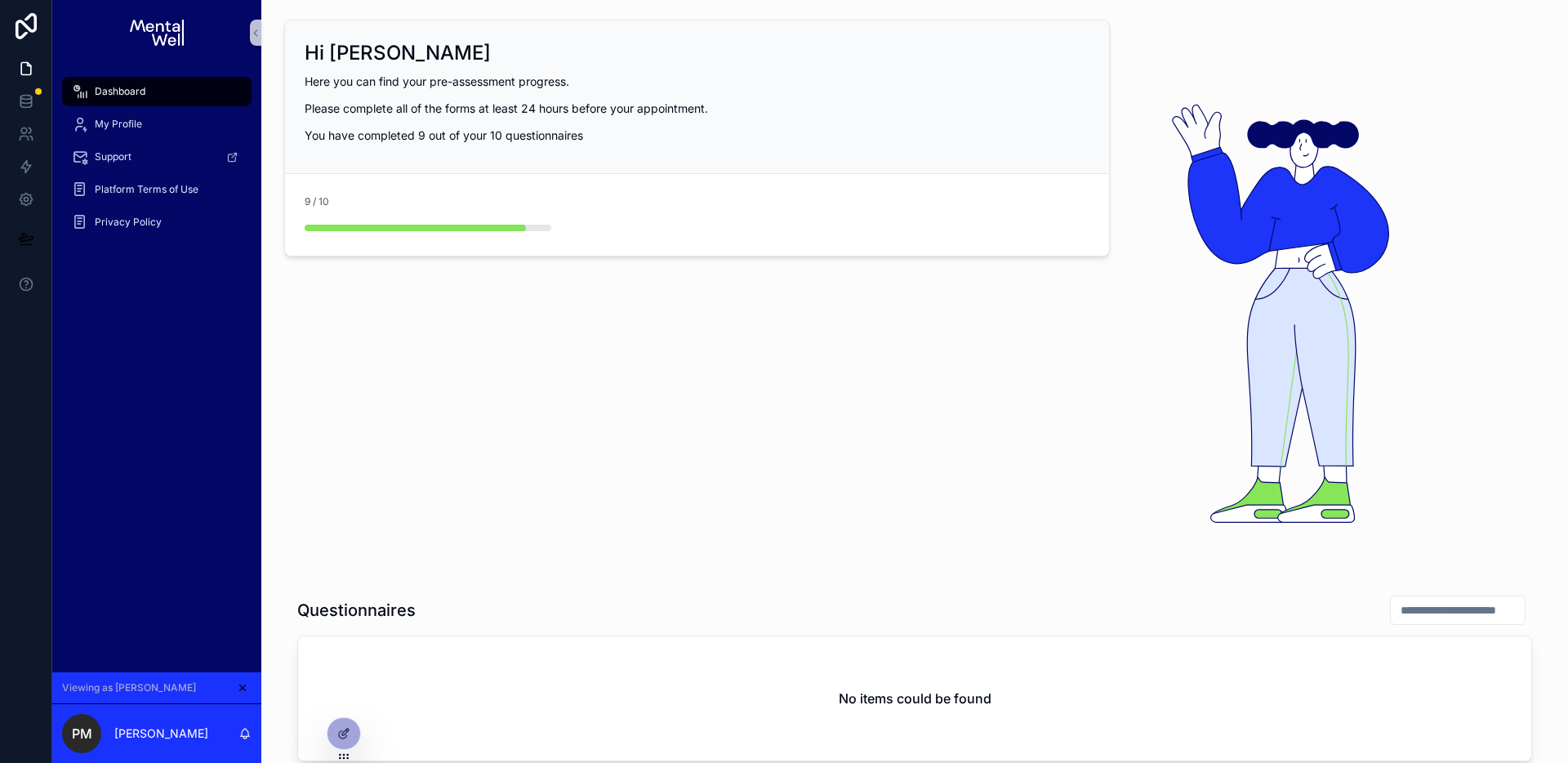
click at [160, 505] on div "Dashboard My Profile Support Platform Terms of Use Privacy Policy" at bounding box center [156, 369] width 209 height 607
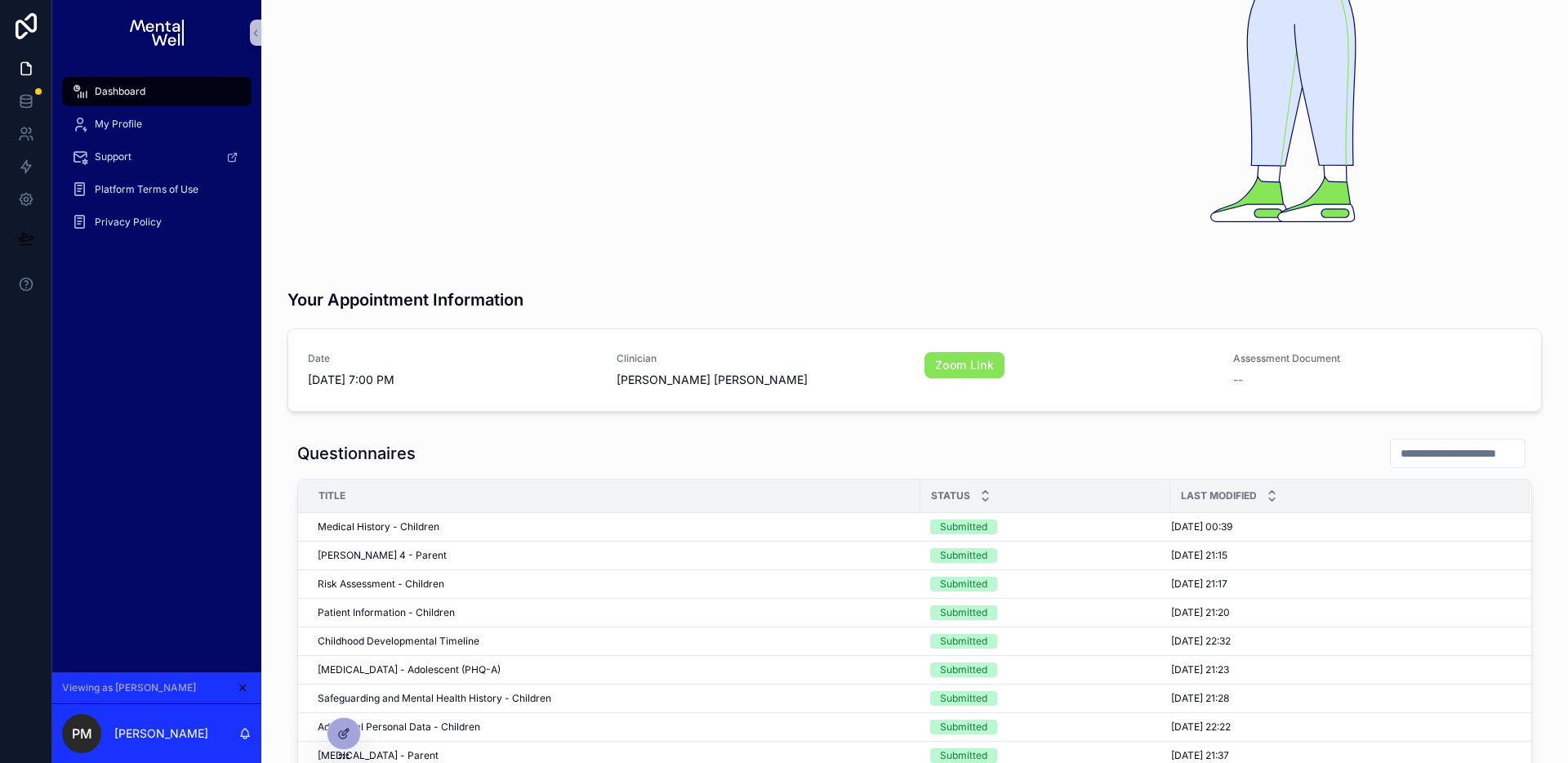
scroll to position [290, 0]
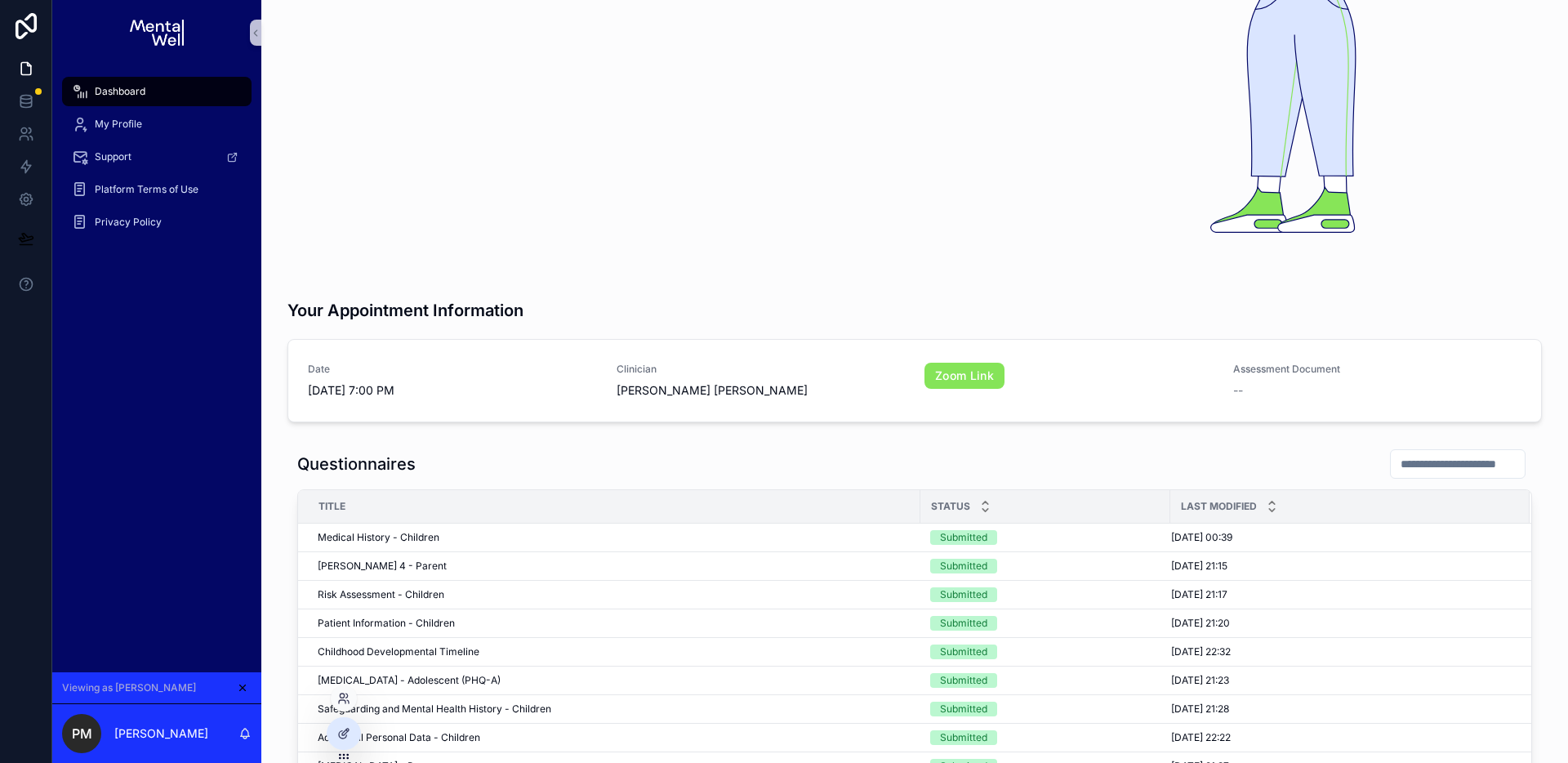
click at [344, 706] on div at bounding box center [344, 698] width 26 height 26
click at [341, 700] on icon at bounding box center [342, 702] width 6 height 4
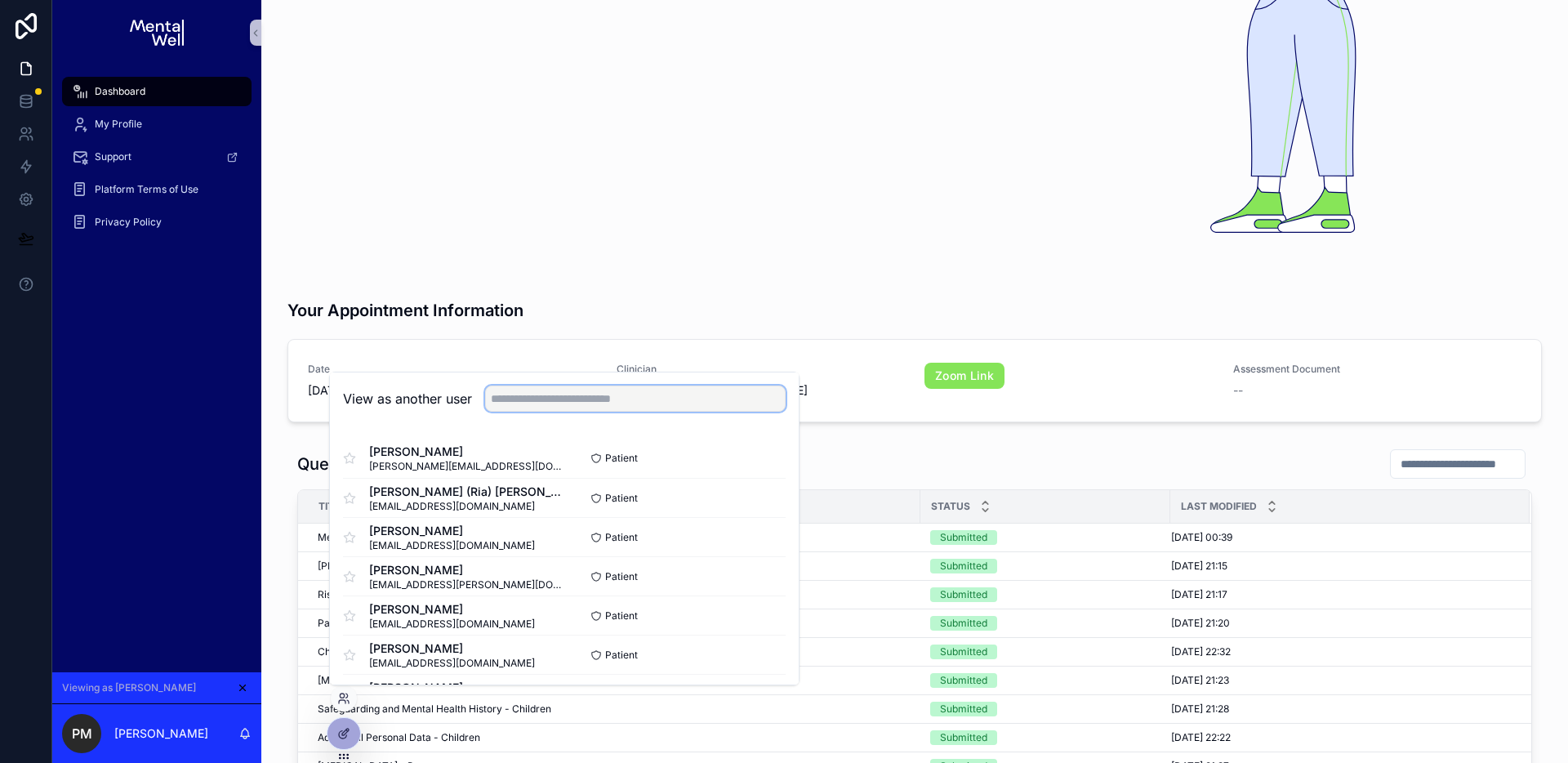
click at [627, 403] on input "text" at bounding box center [635, 399] width 301 height 26
paste input "**********"
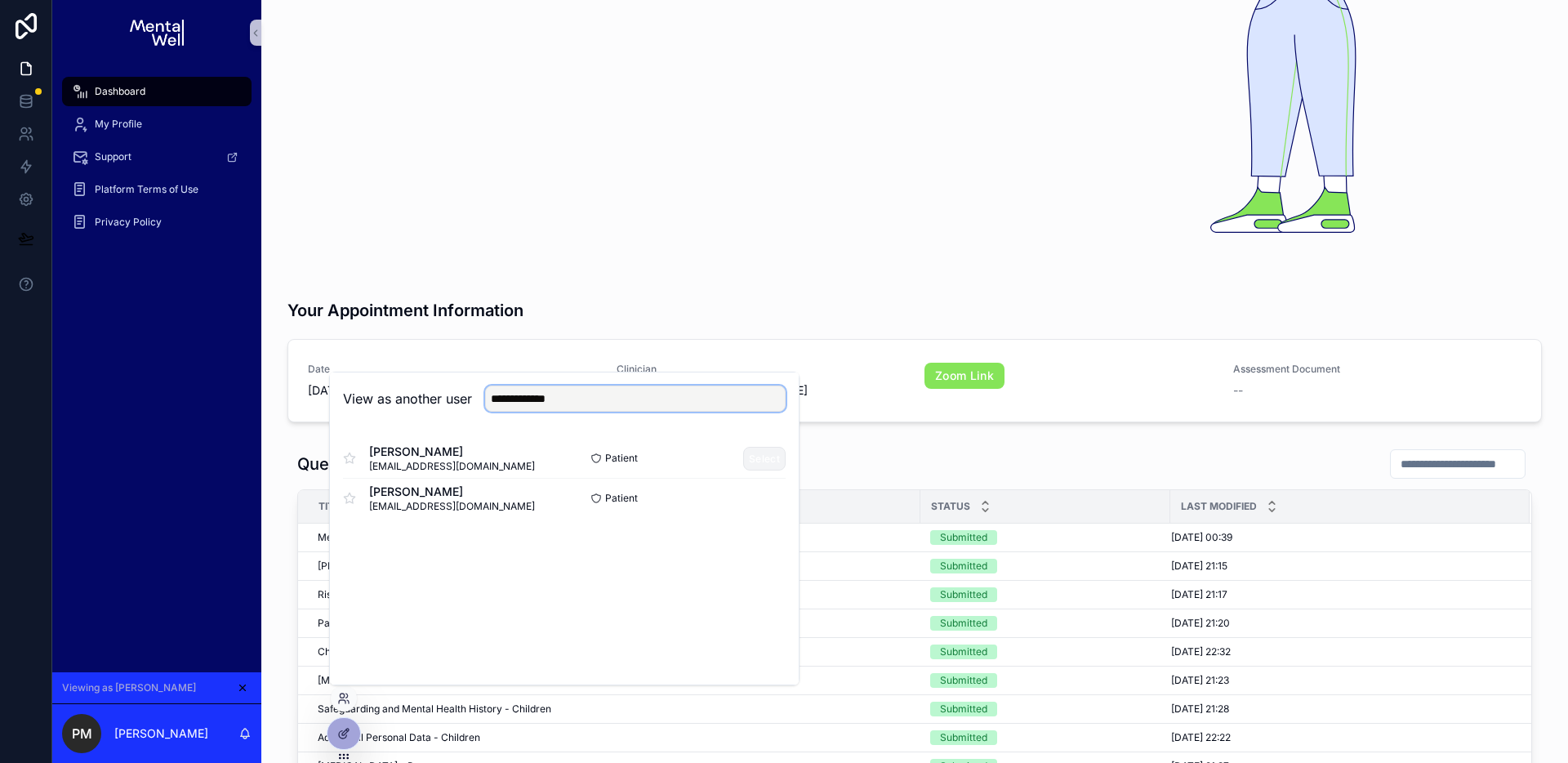
type input "**********"
click at [752, 458] on button "Select" at bounding box center [764, 459] width 42 height 23
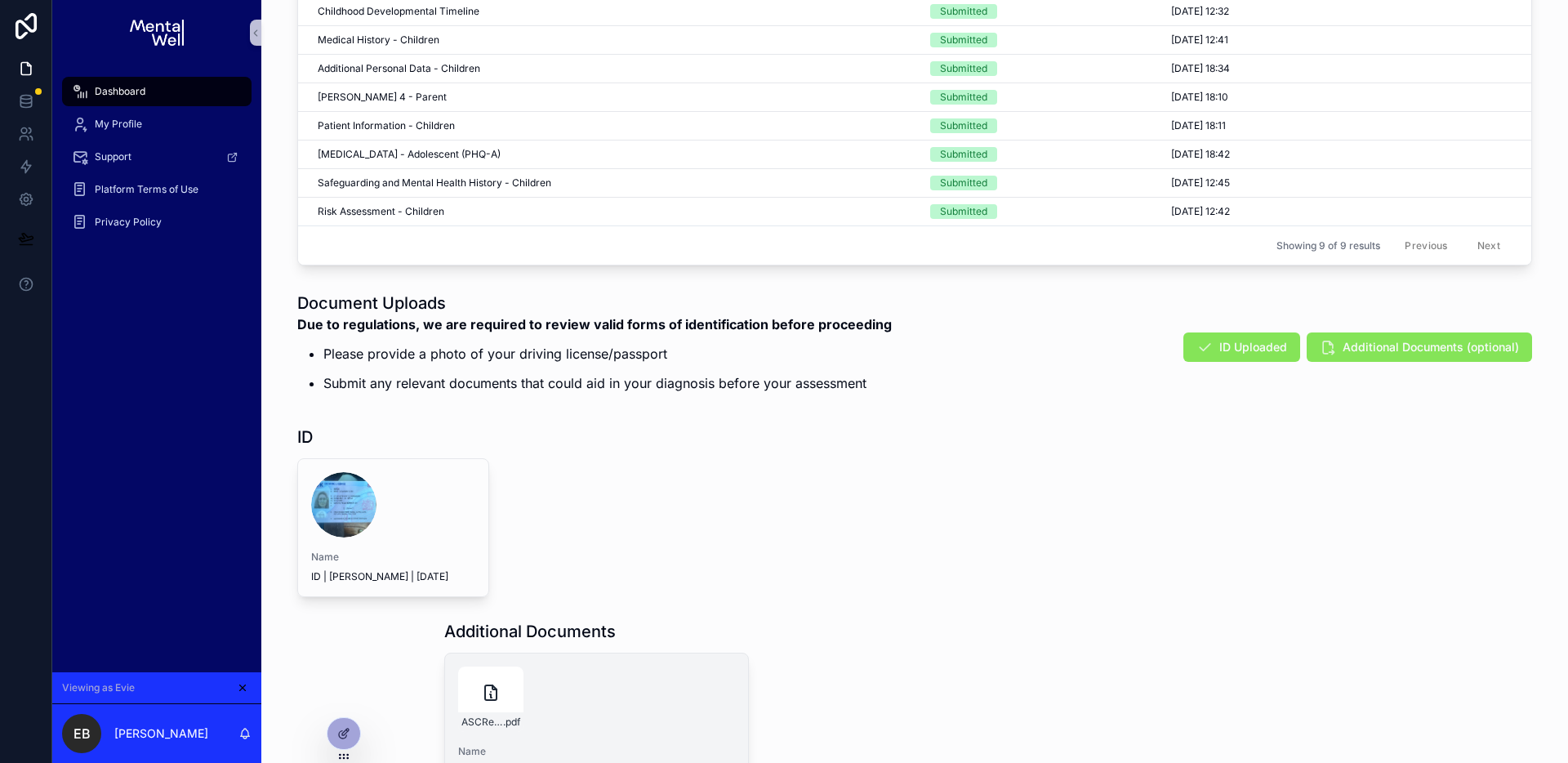
scroll to position [929, 0]
